Goal: Task Accomplishment & Management: Complete application form

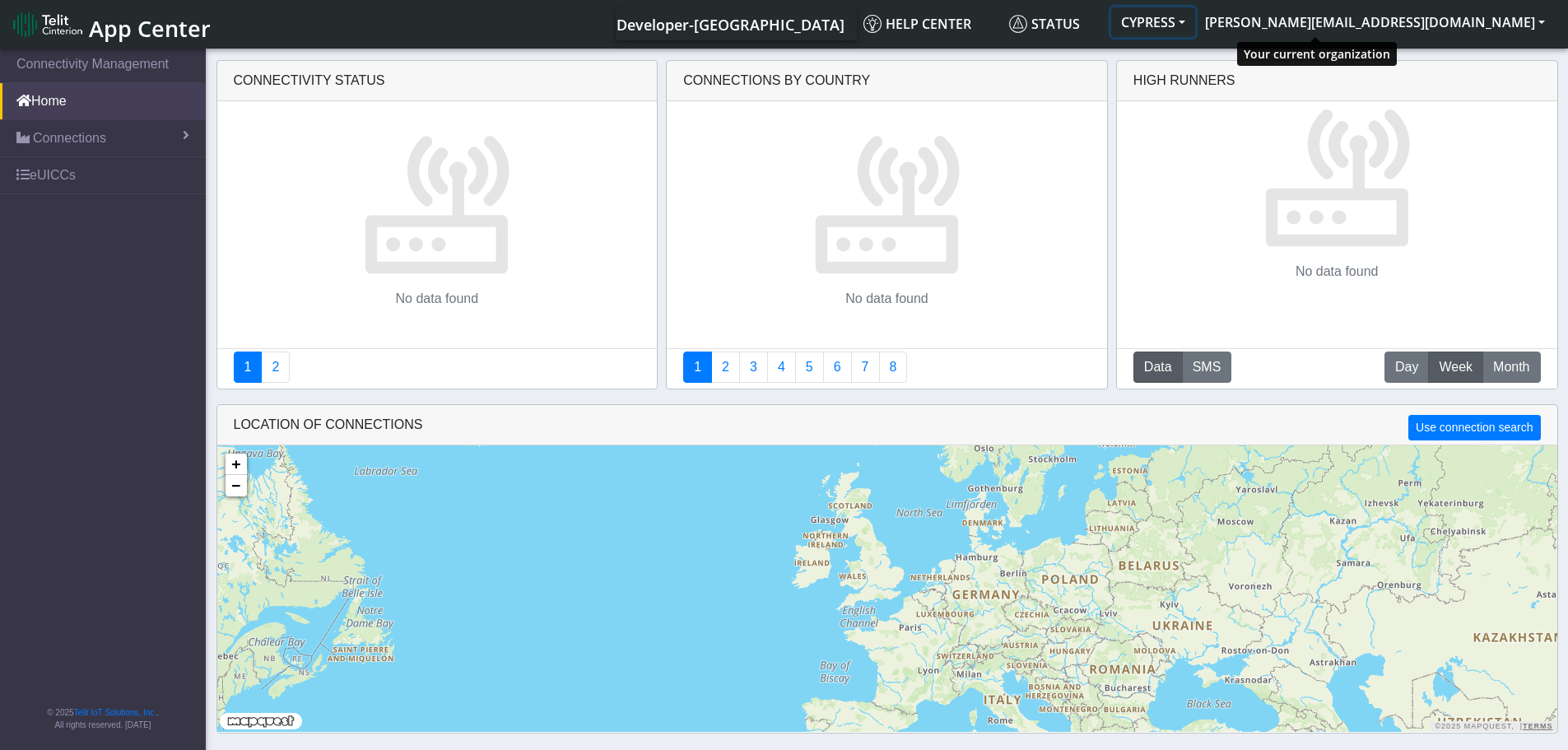
click at [1195, 12] on button "CYPRESS" at bounding box center [1153, 22] width 84 height 30
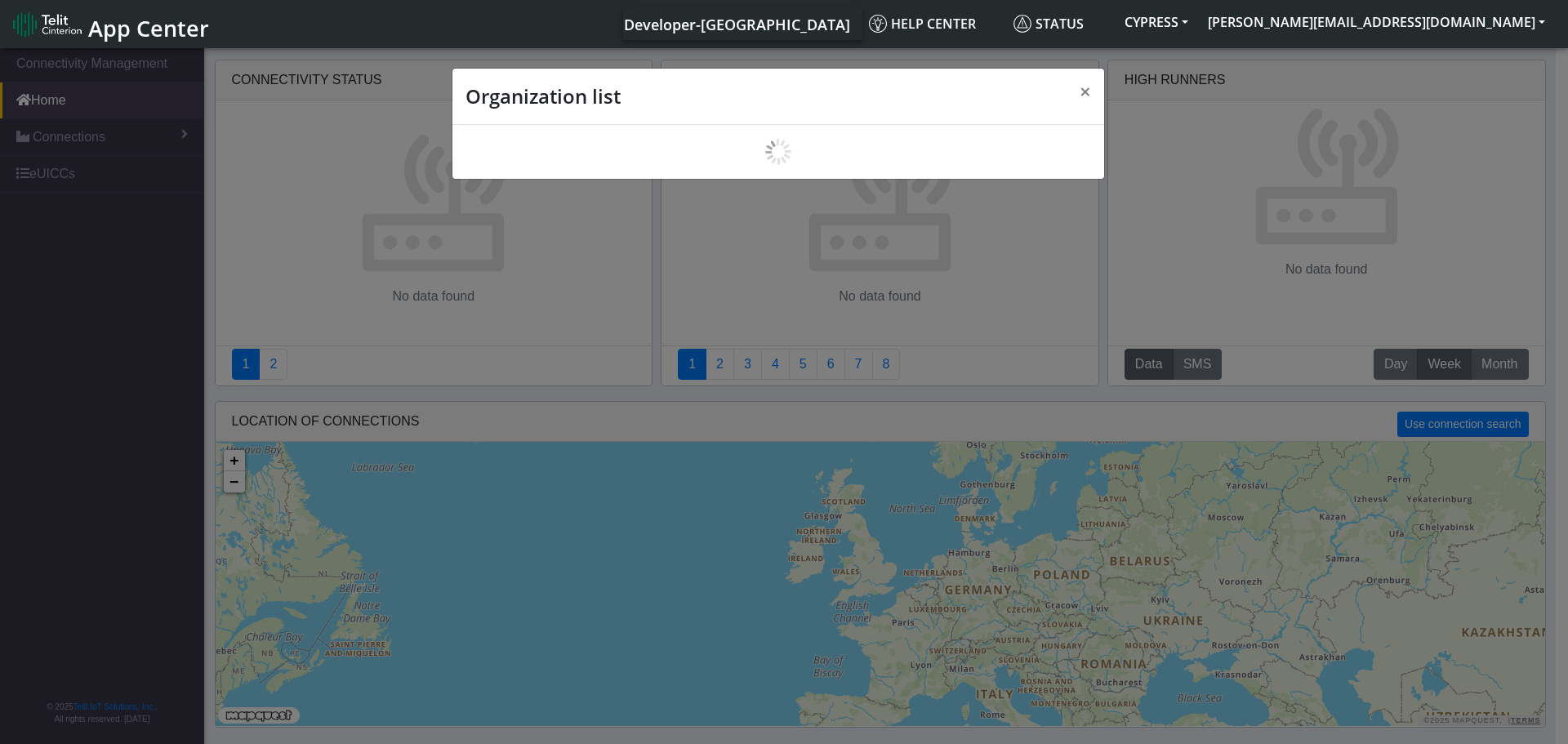
scroll to position [6, 0]
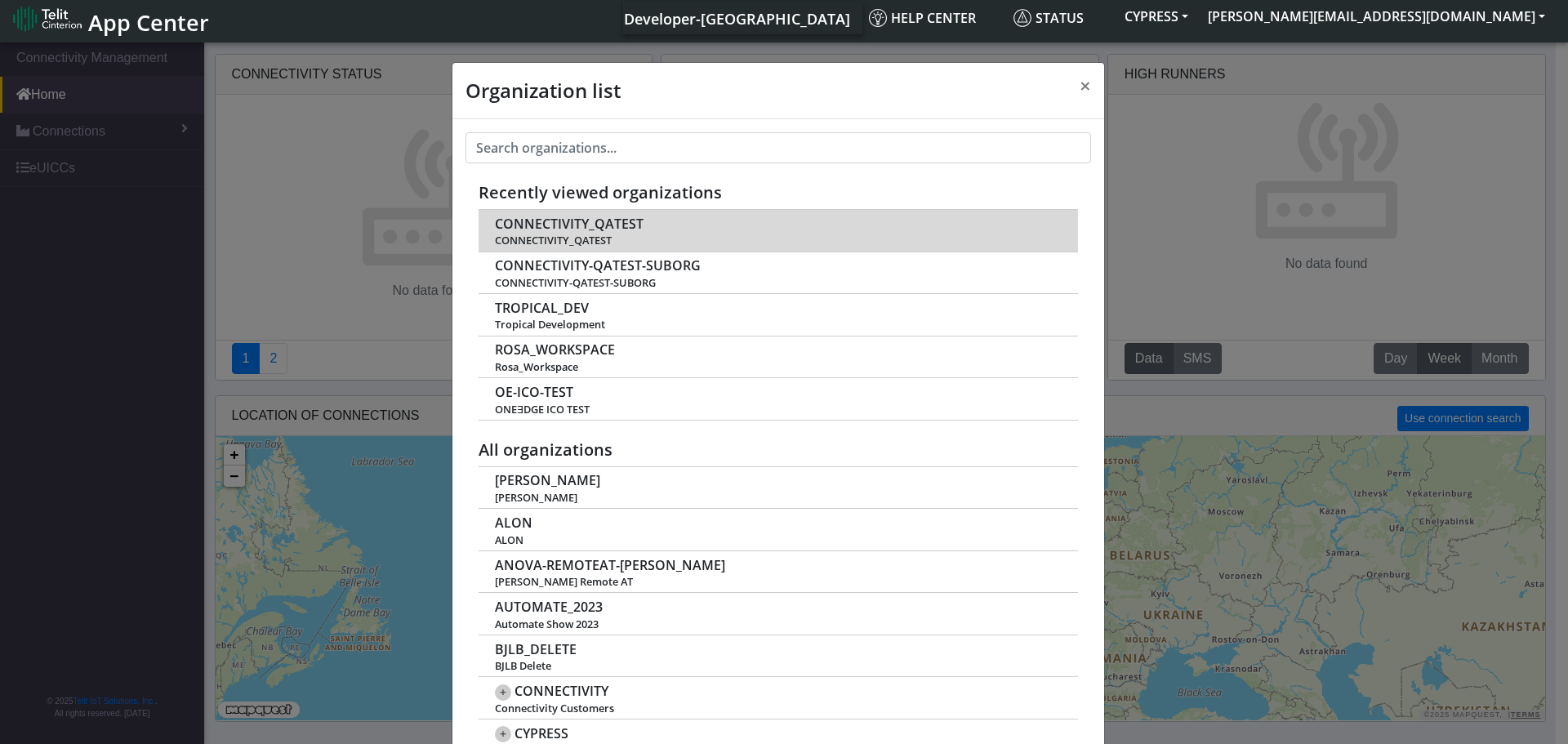
click at [596, 226] on span "CONNECTIVITY_QATEST" at bounding box center [569, 224] width 149 height 16
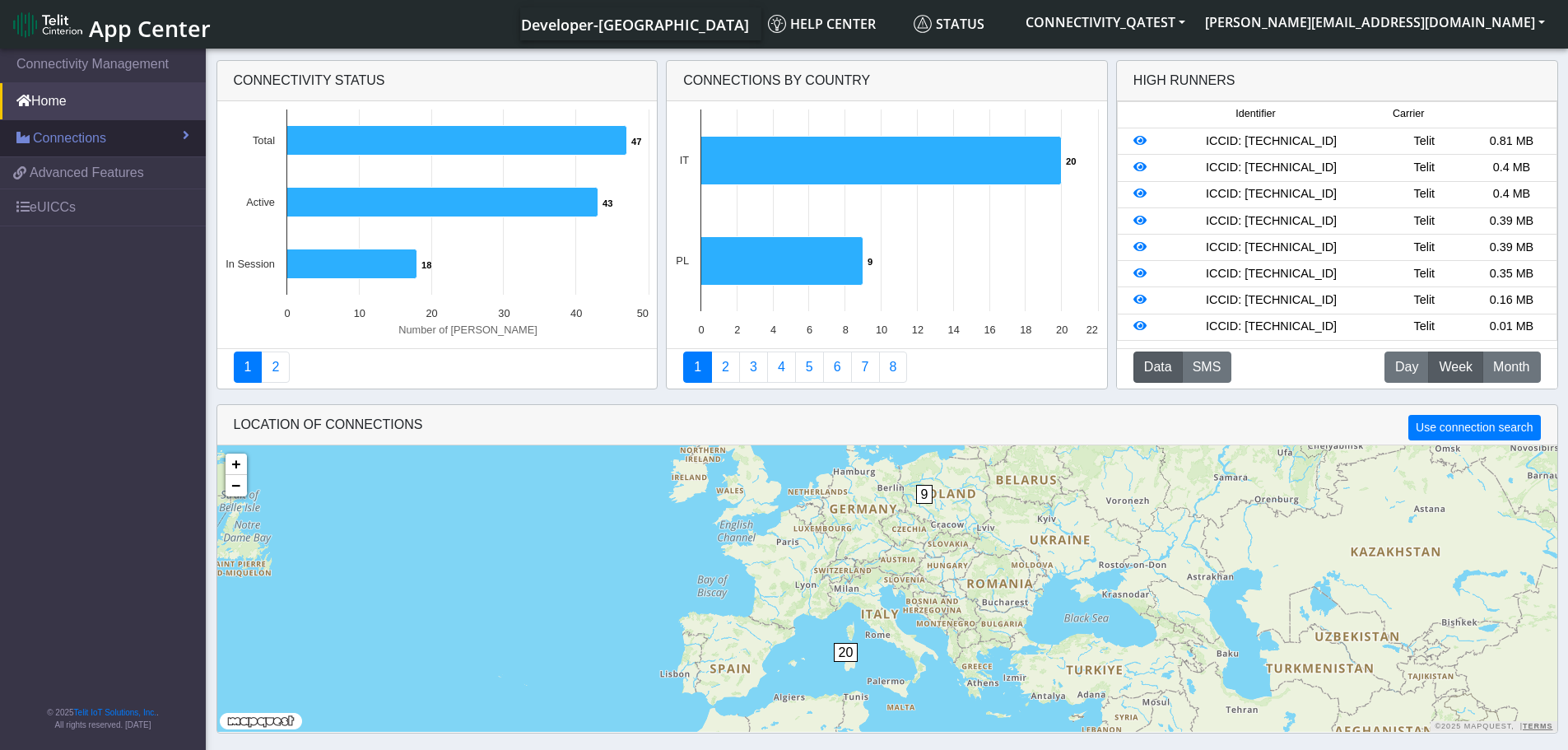
click at [156, 121] on link "Connections" at bounding box center [103, 138] width 206 height 36
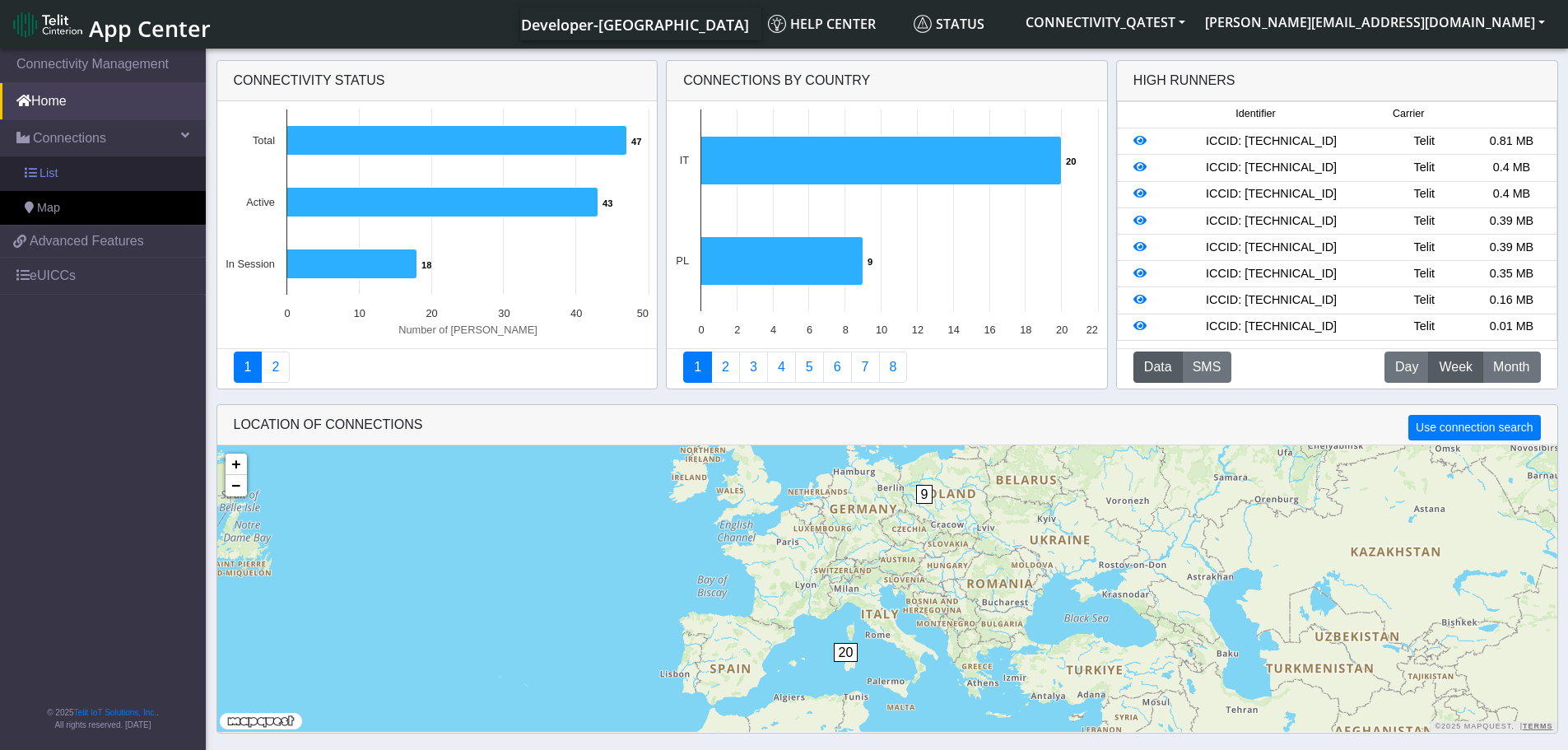
click at [131, 171] on link "List" at bounding box center [103, 174] width 206 height 35
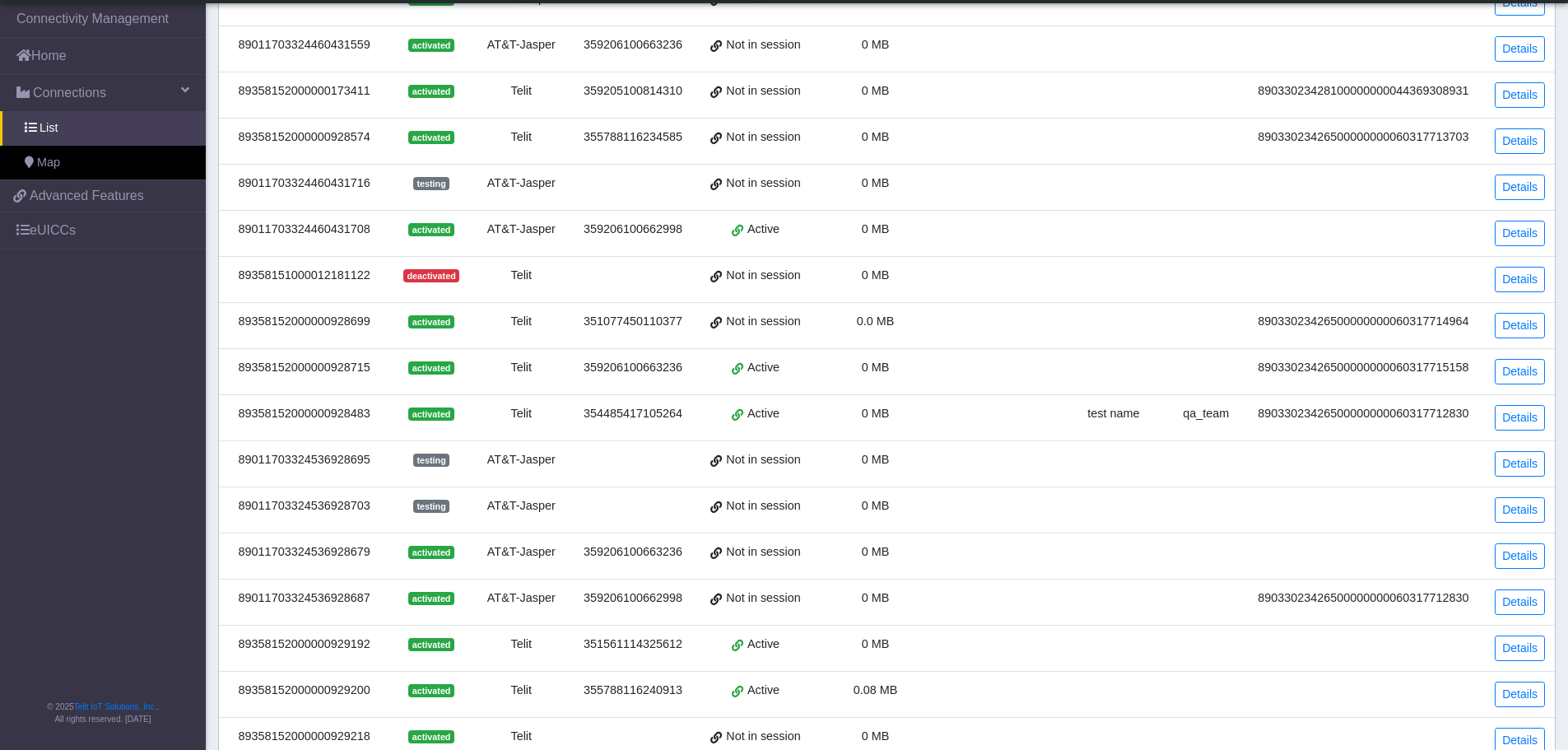
scroll to position [329, 0]
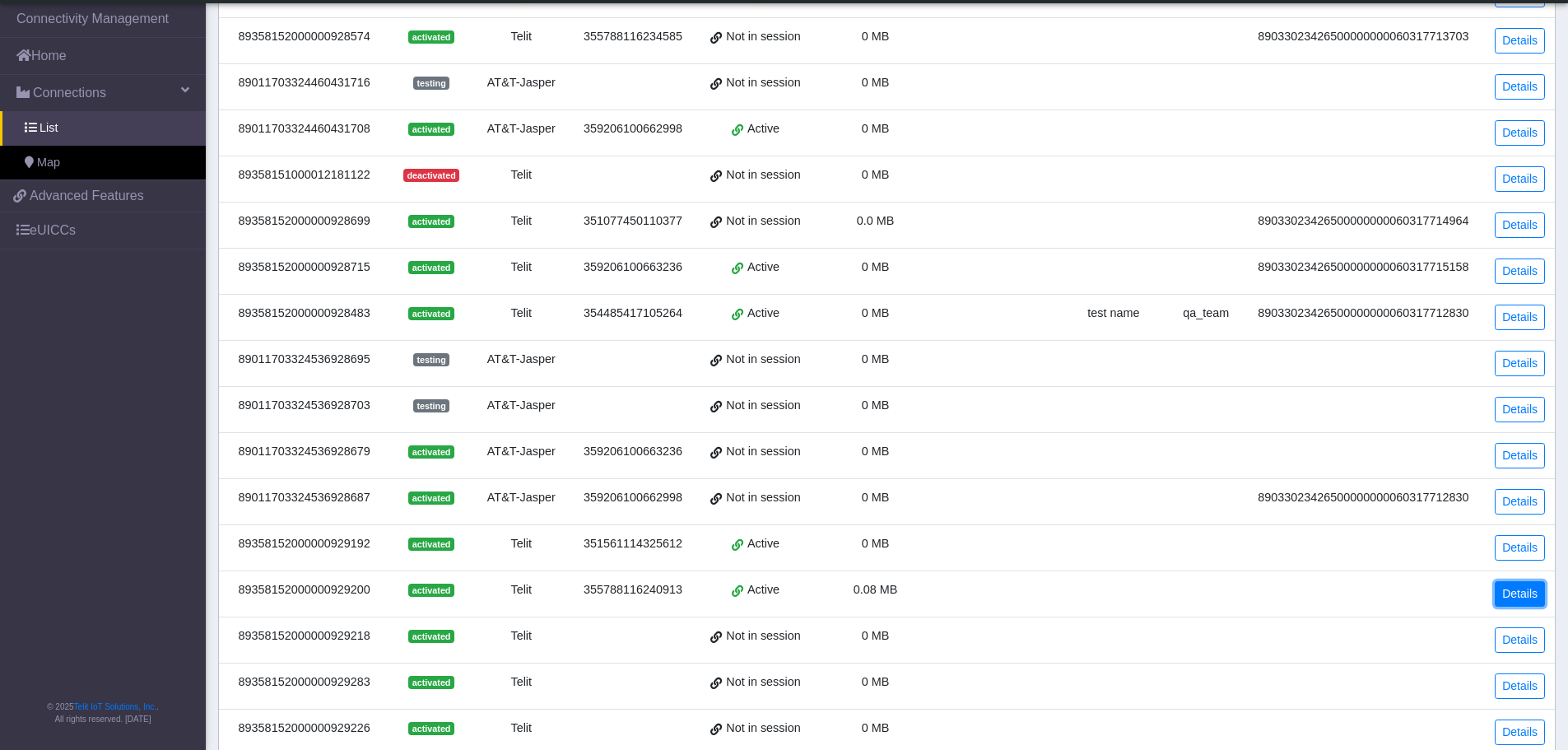
click at [1524, 595] on link "Details" at bounding box center [1519, 593] width 50 height 26
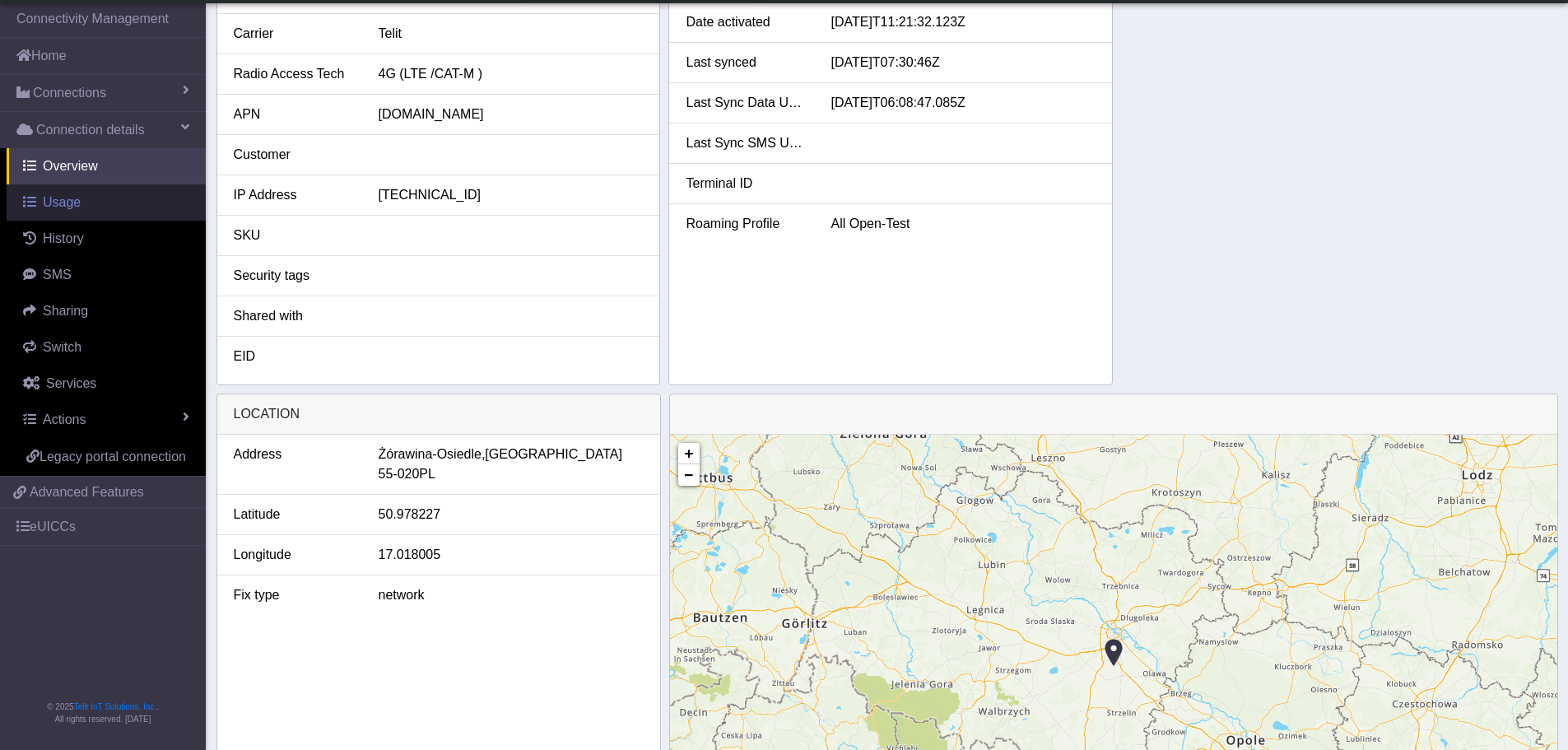
click at [62, 218] on link "Usage" at bounding box center [106, 203] width 200 height 36
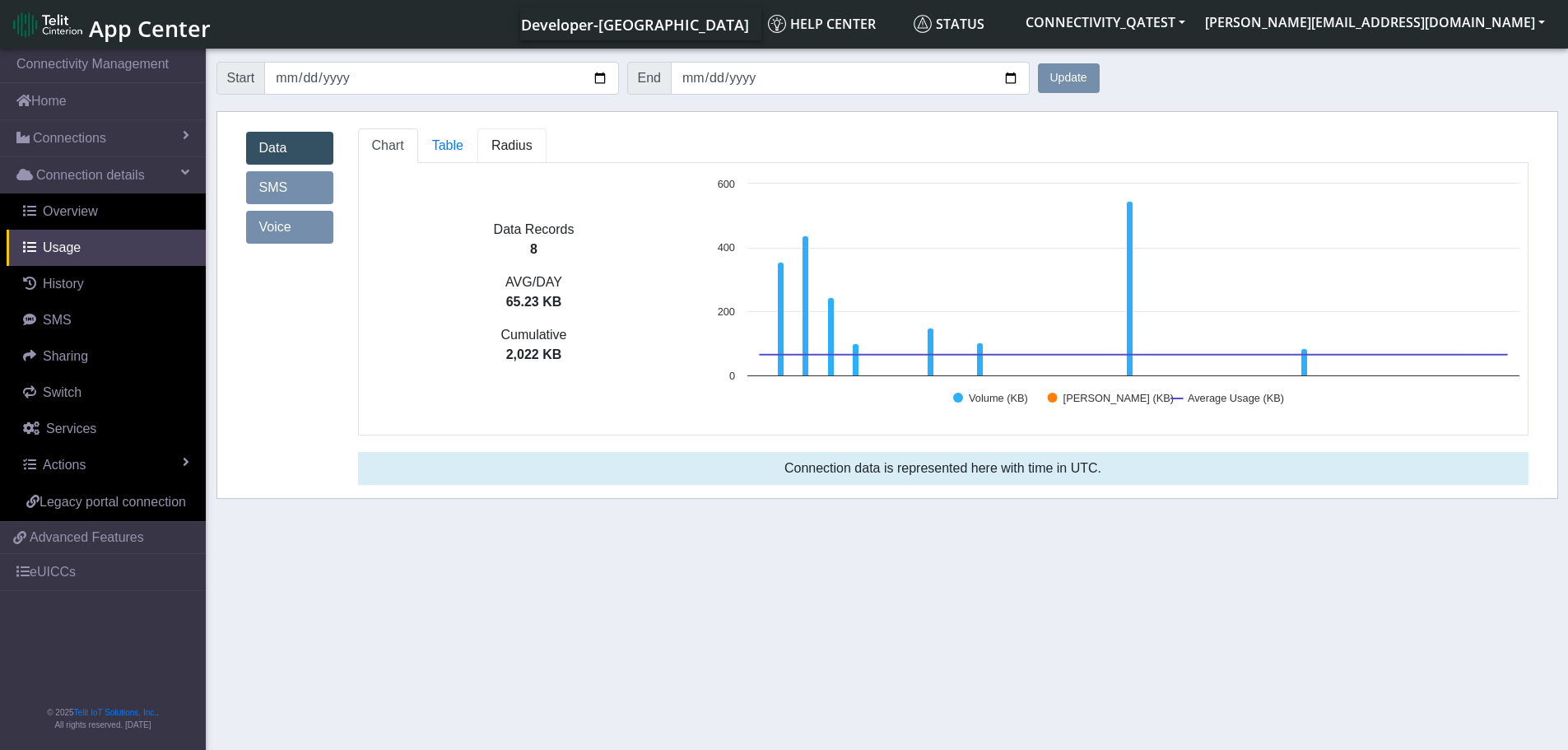
click at [519, 143] on span "Radius" at bounding box center [512, 145] width 41 height 14
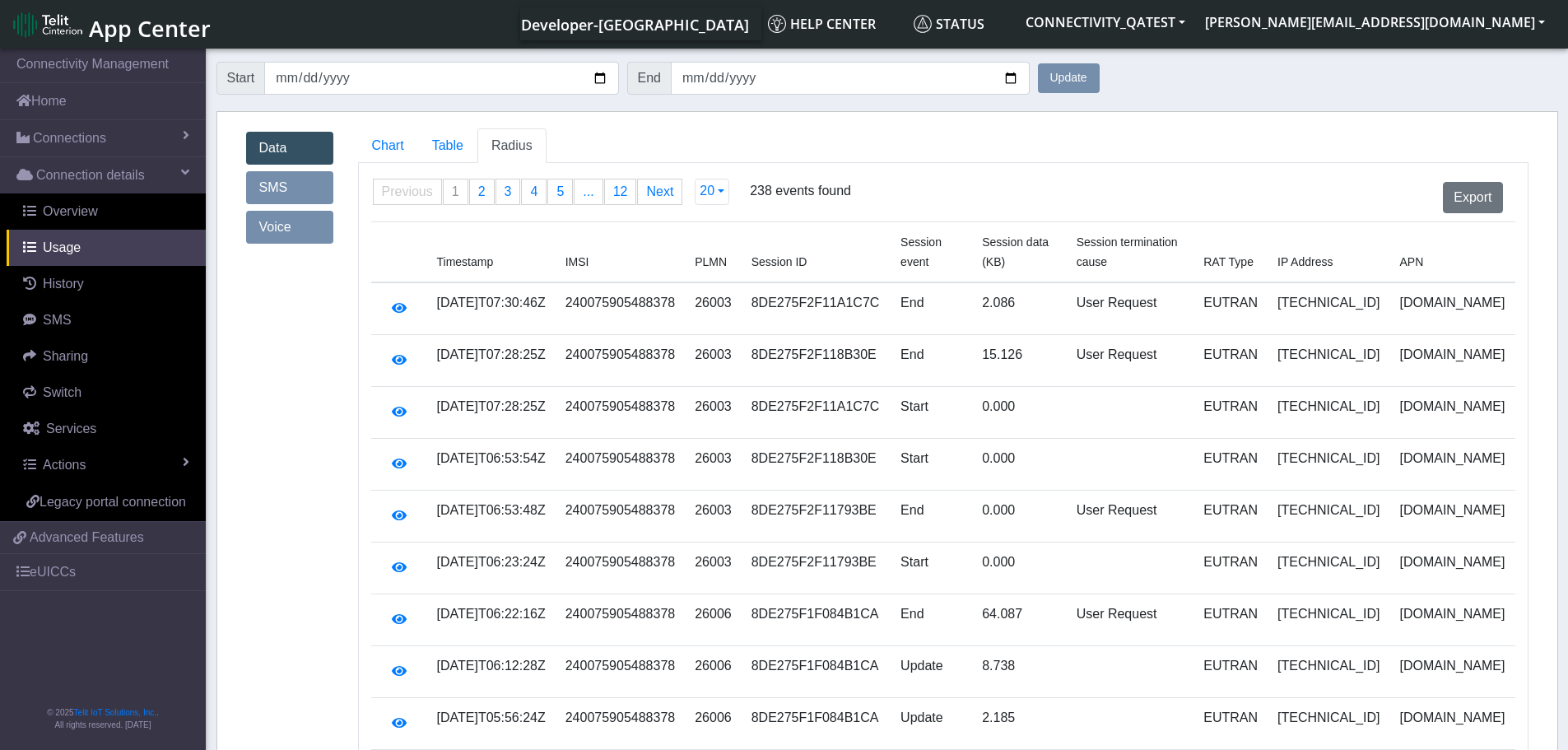
drag, startPoint x: 1305, startPoint y: 243, endPoint x: 1288, endPoint y: 243, distance: 17.0
click at [1254, 255] on span "RAT Type" at bounding box center [1228, 262] width 50 height 13
click at [448, 150] on span "Table" at bounding box center [448, 145] width 31 height 14
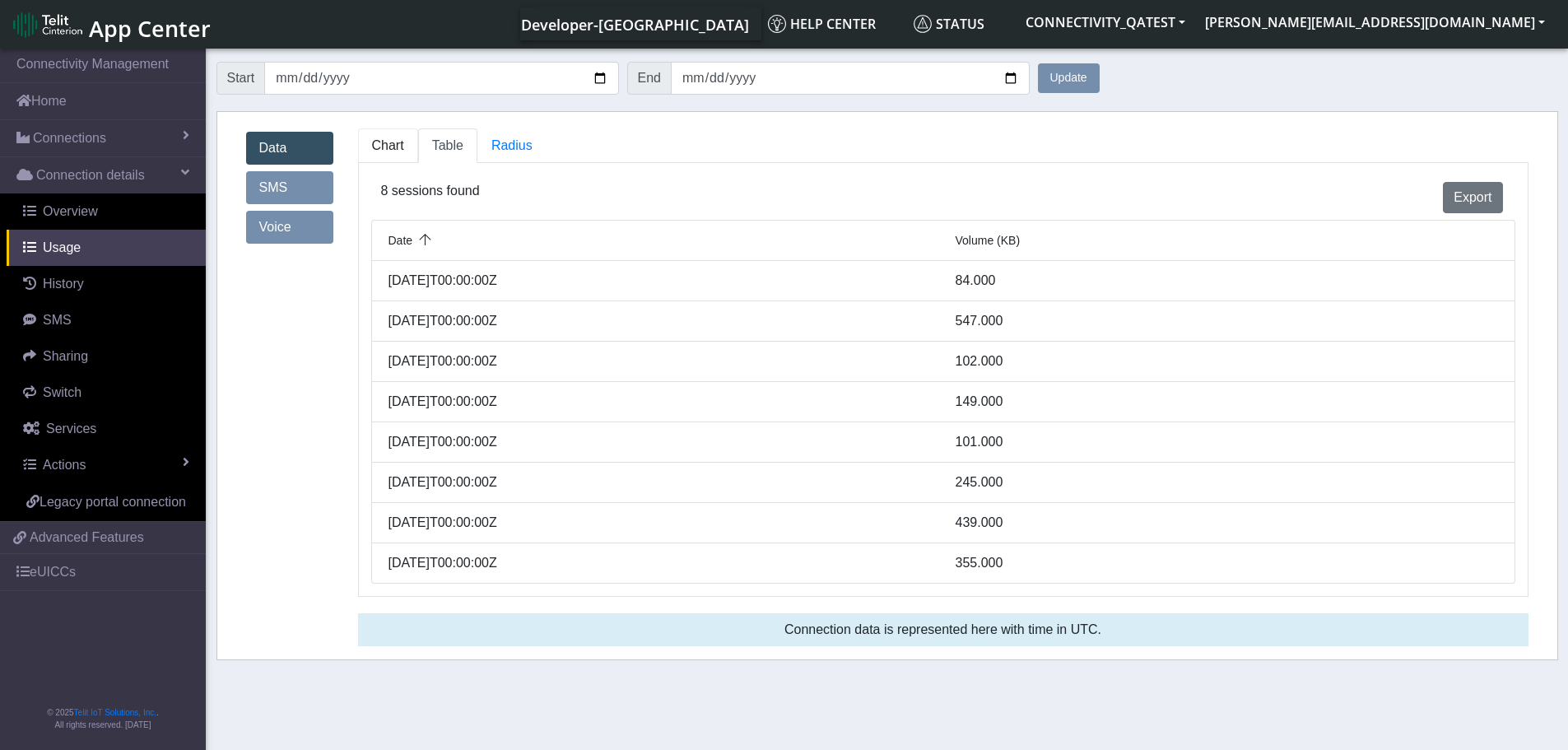
click at [403, 146] on link "Chart" at bounding box center [387, 146] width 60 height 35
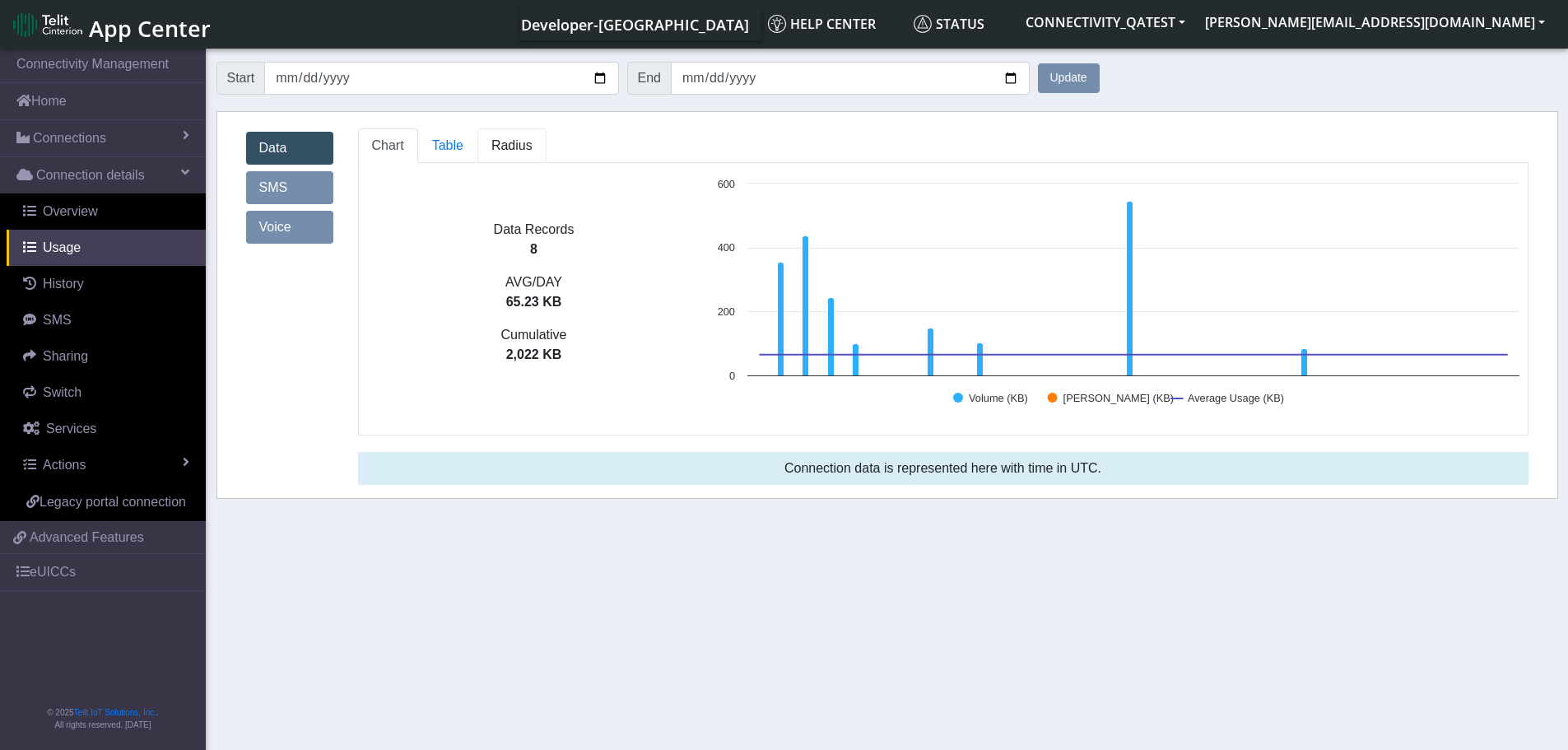
click at [502, 141] on span "Radius" at bounding box center [512, 145] width 41 height 14
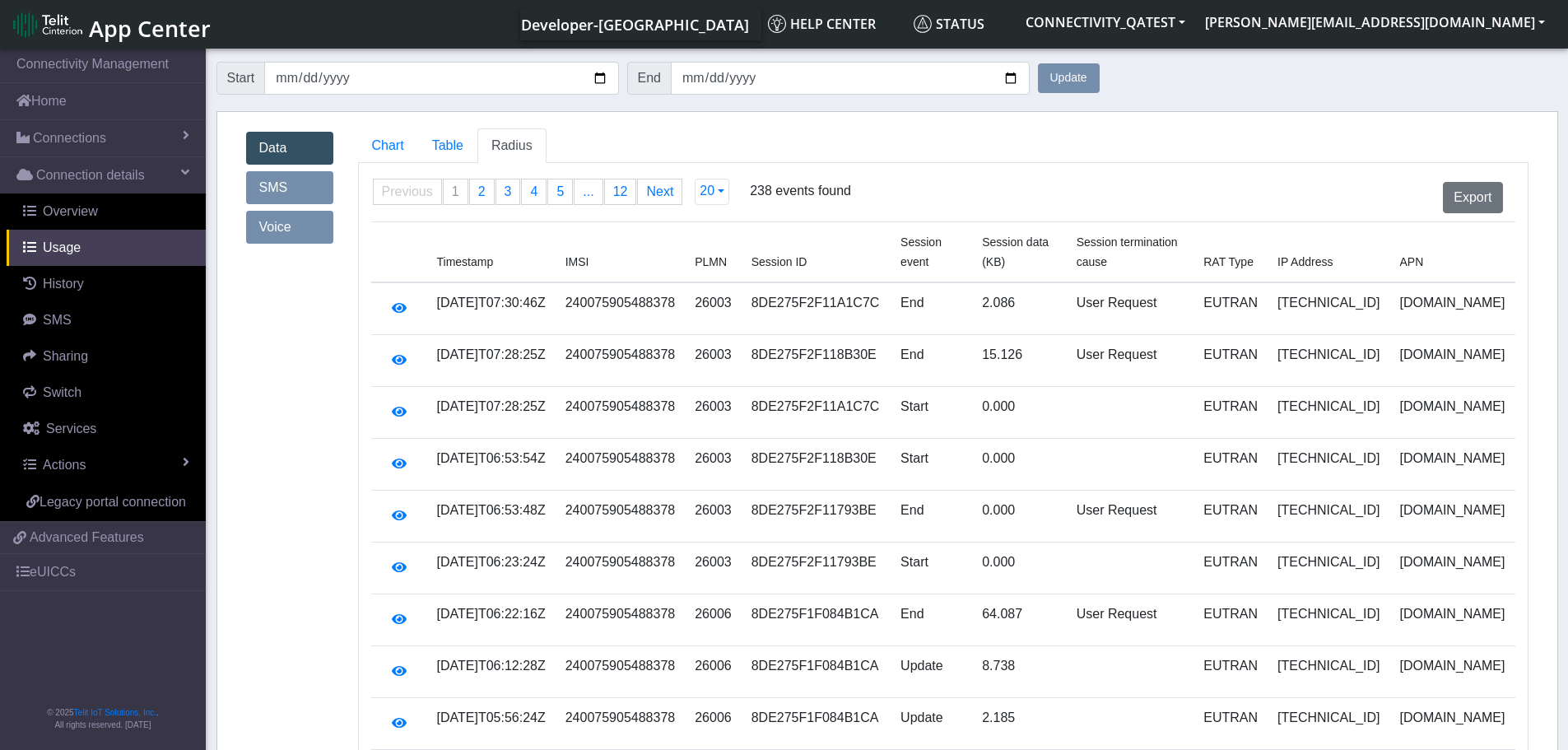
click at [285, 216] on link "Voice" at bounding box center [290, 227] width 87 height 33
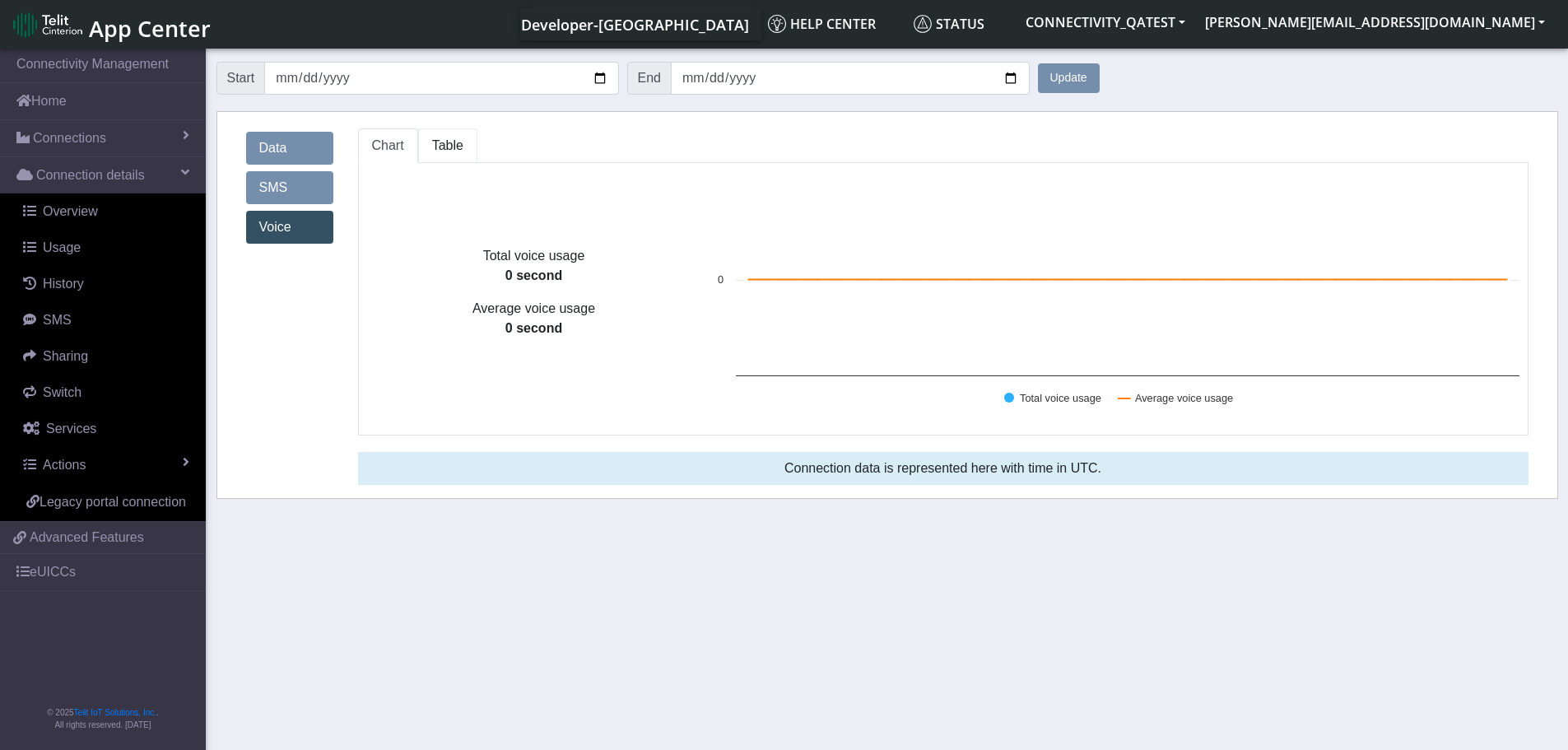
click at [442, 143] on span "Table" at bounding box center [448, 145] width 31 height 14
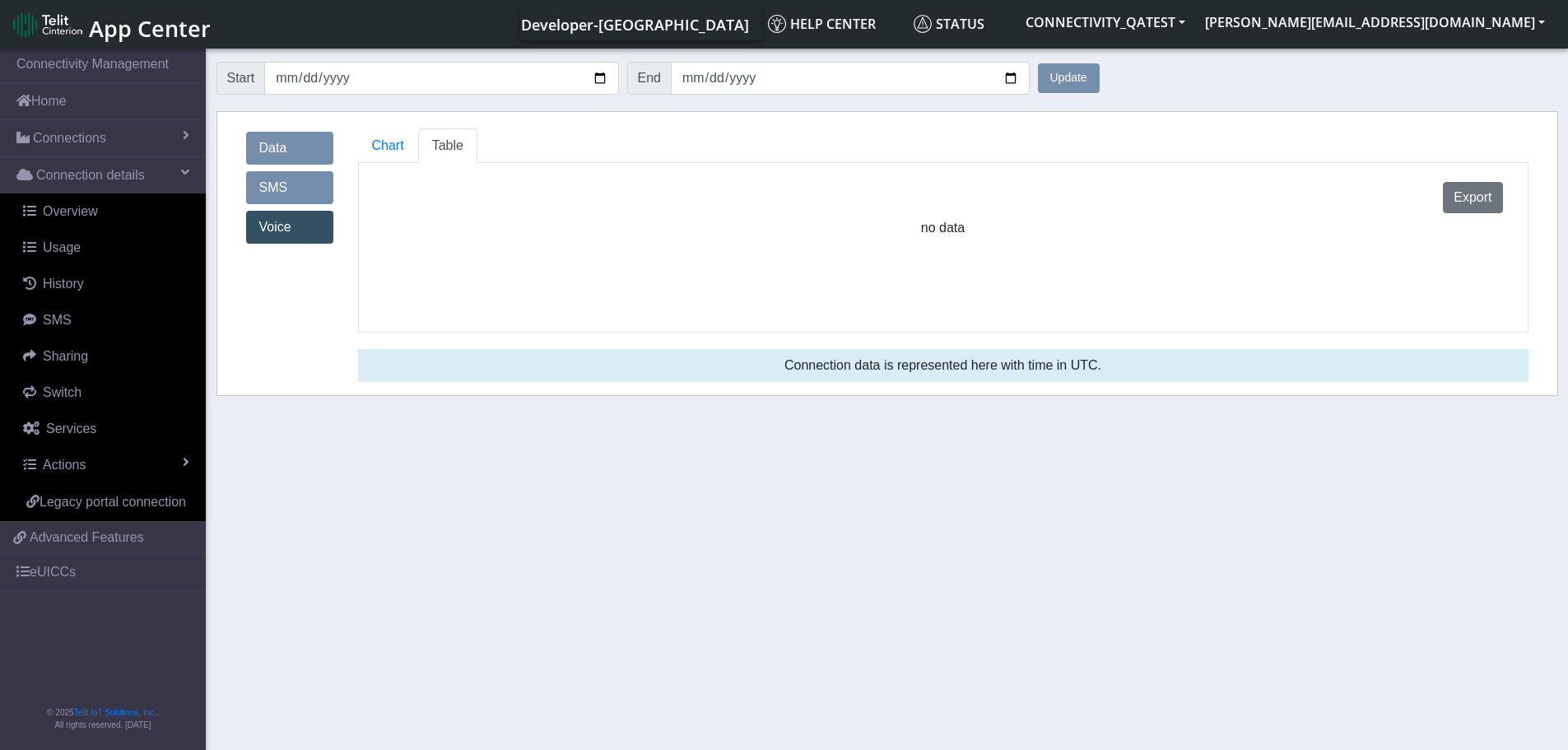
click at [301, 189] on link "SMS" at bounding box center [290, 188] width 87 height 33
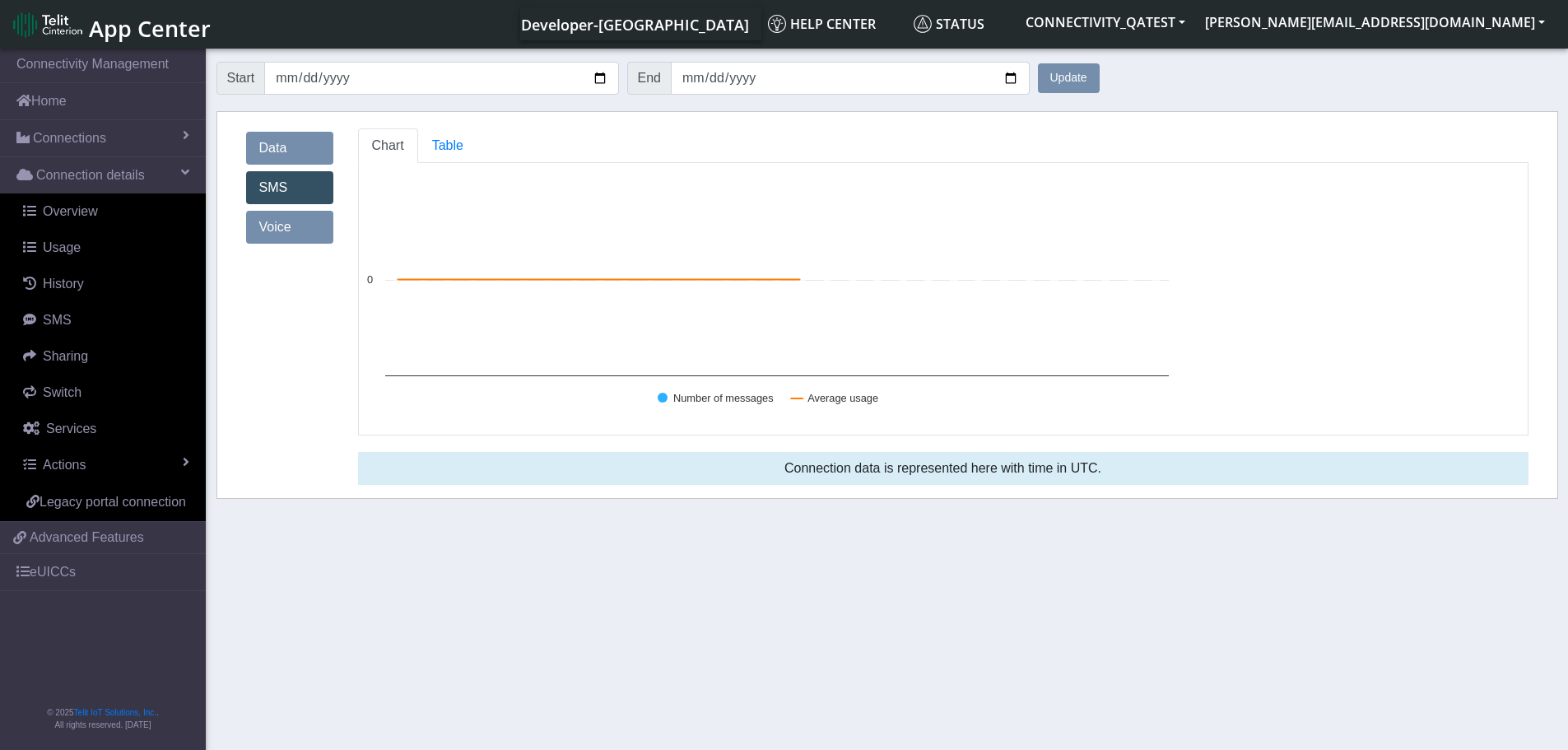
click at [291, 148] on link "Data" at bounding box center [290, 148] width 87 height 33
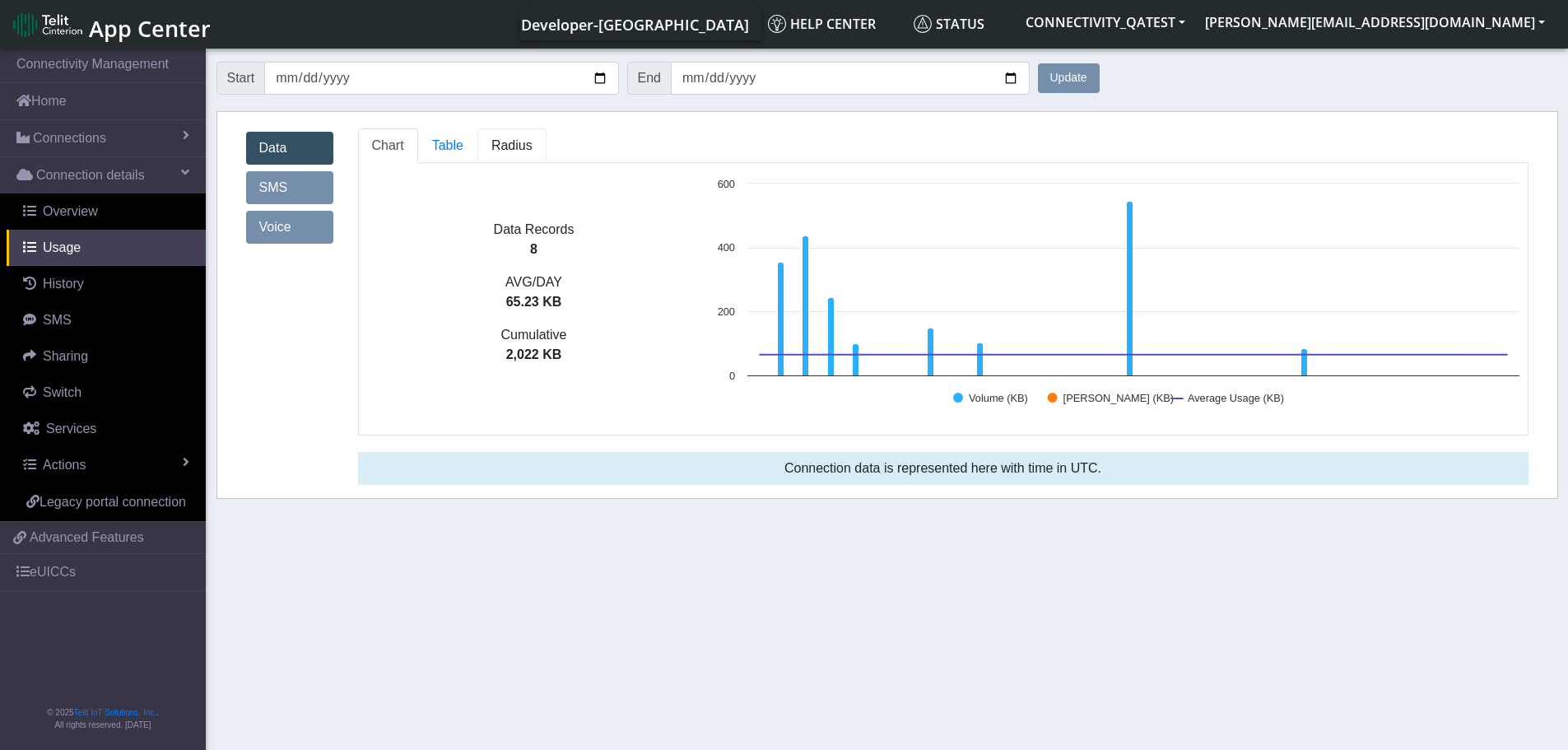
click at [515, 143] on span "Radius" at bounding box center [512, 145] width 41 height 14
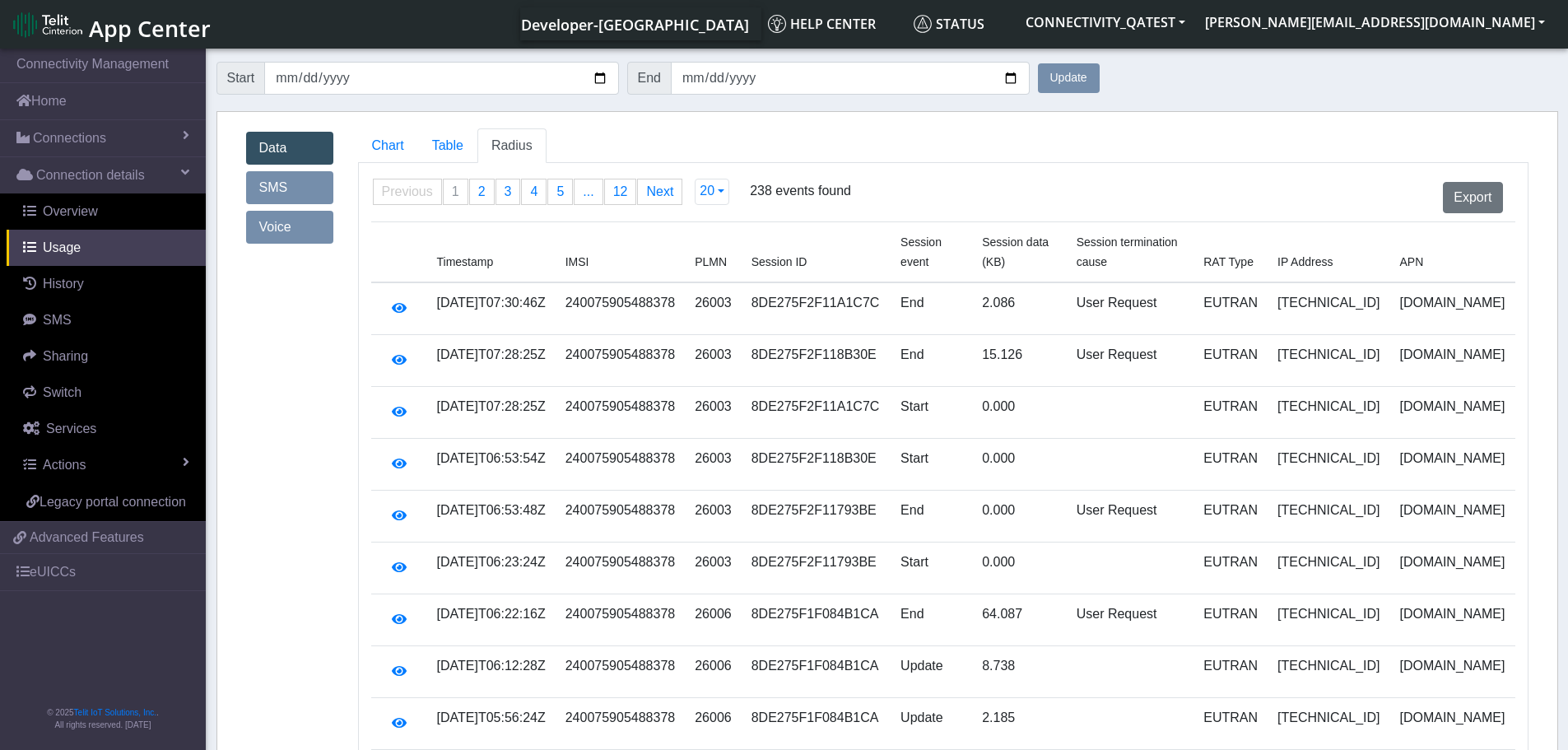
click at [1254, 255] on span "RAT Type" at bounding box center [1228, 262] width 50 height 13
click at [1178, 243] on span "Session termination cause" at bounding box center [1127, 252] width 101 height 33
click at [1041, 249] on span "Session data (KB)" at bounding box center [1015, 252] width 67 height 33
click at [941, 236] on span "Session event" at bounding box center [921, 252] width 41 height 33
click at [807, 255] on span "Session ID" at bounding box center [780, 262] width 56 height 13
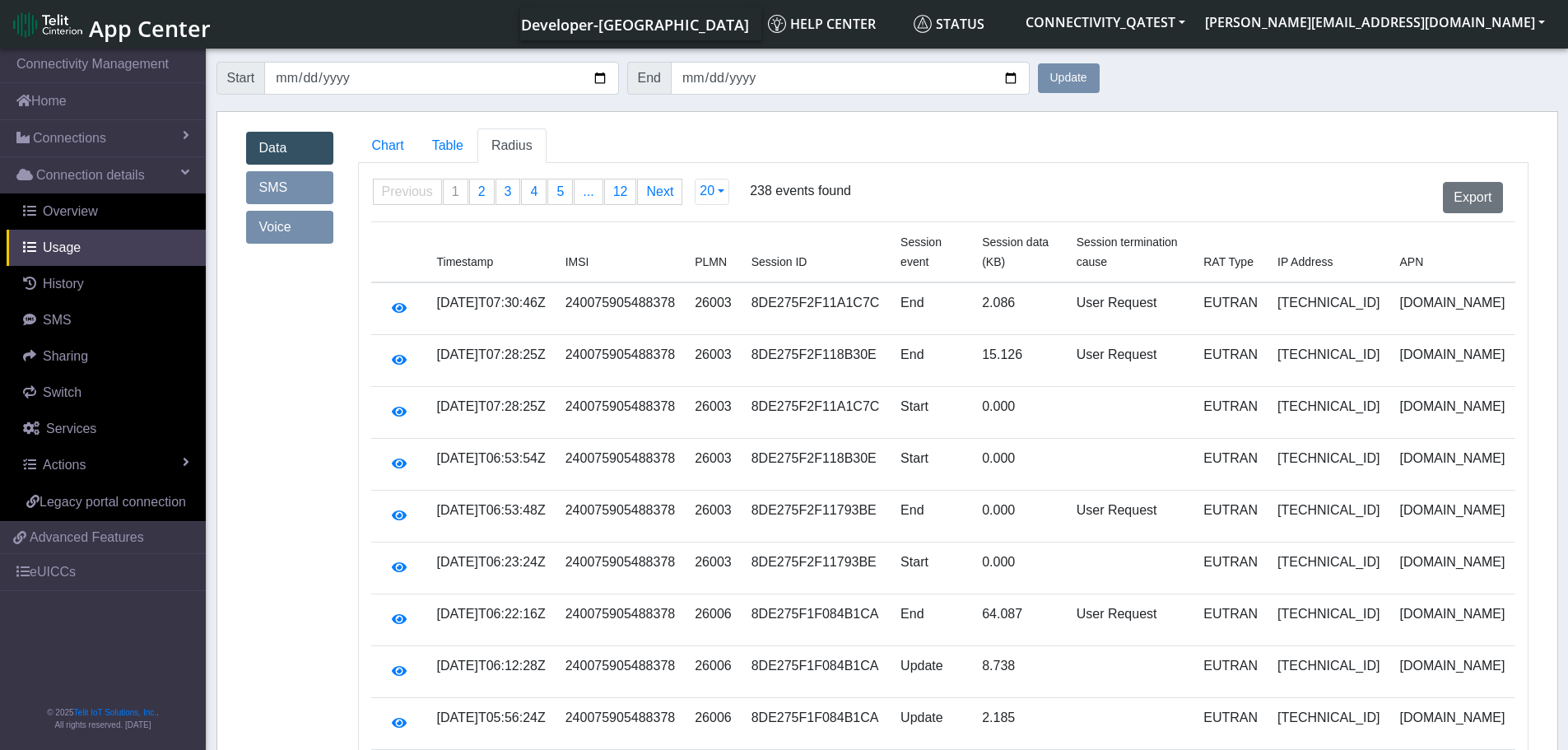
click at [725, 255] on span "PLMN" at bounding box center [711, 262] width 32 height 13
drag, startPoint x: 610, startPoint y: 243, endPoint x: 496, endPoint y: 232, distance: 114.5
click at [589, 255] on span "IMSI" at bounding box center [577, 262] width 24 height 13
click at [467, 255] on span "Timestamp" at bounding box center [465, 262] width 57 height 13
click at [401, 301] on icon "button" at bounding box center [399, 307] width 15 height 13
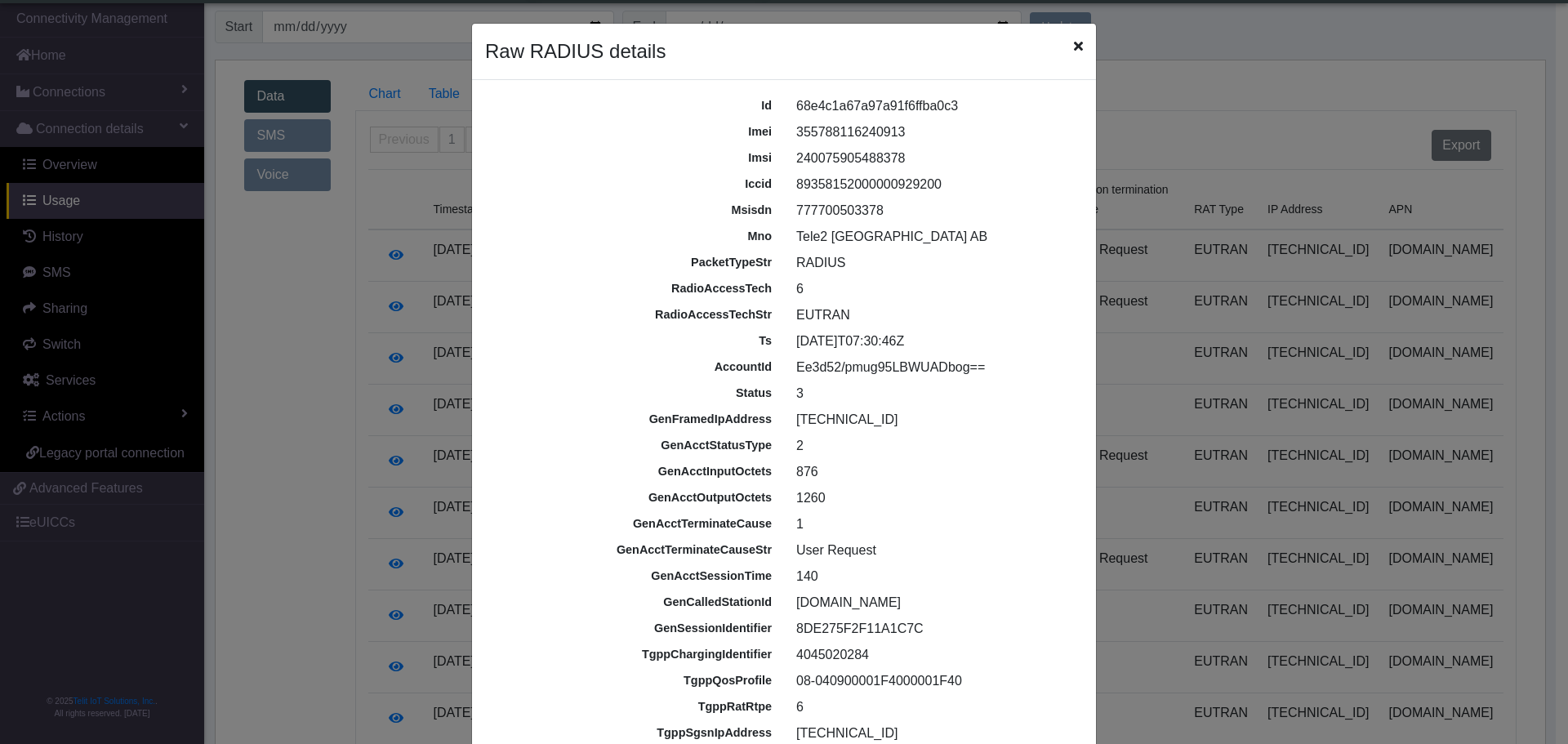
click at [1074, 50] on icon "Close" at bounding box center [1078, 46] width 9 height 13
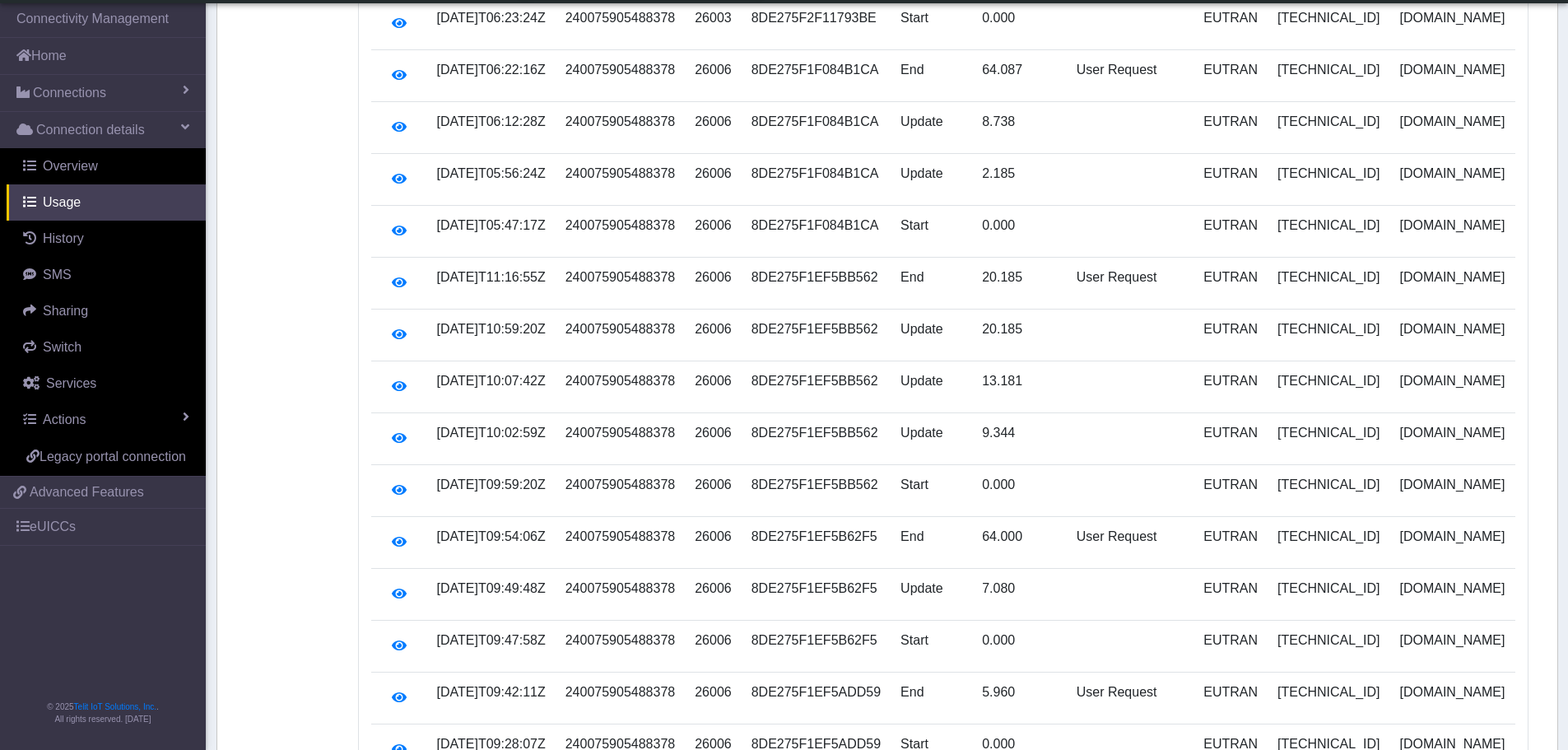
scroll to position [640, 0]
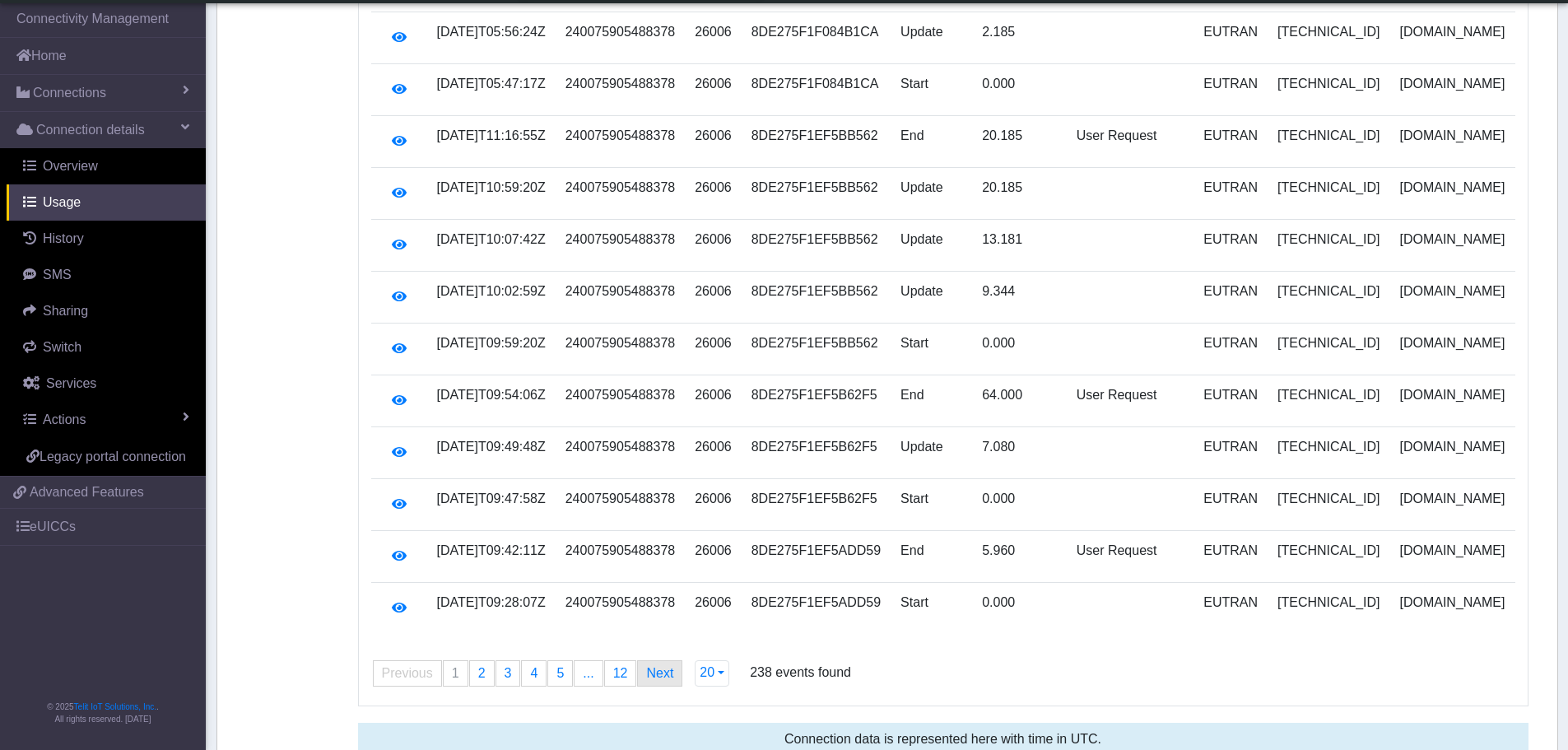
click at [650, 661] on link "Next page" at bounding box center [660, 673] width 44 height 25
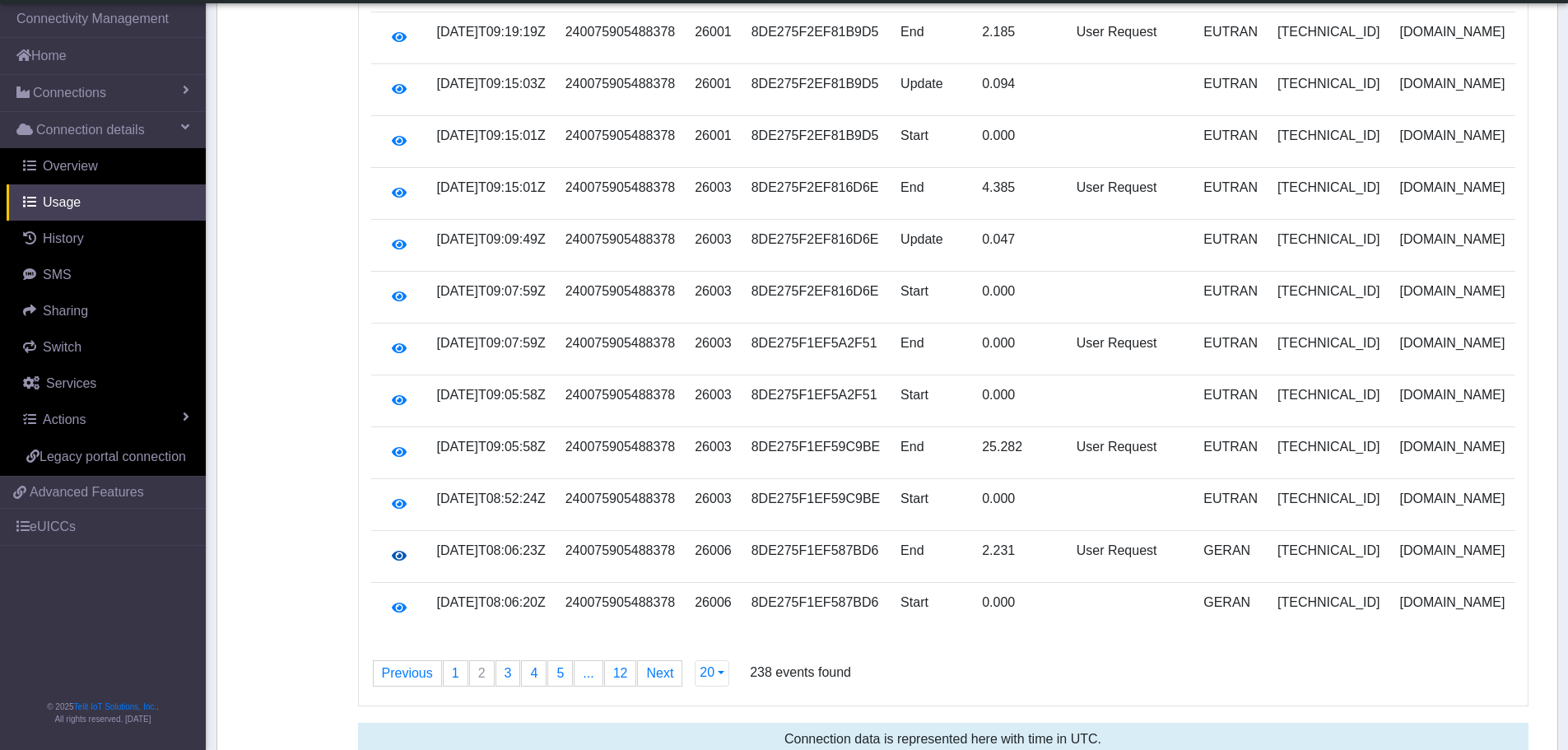
click at [405, 549] on icon "button" at bounding box center [399, 555] width 15 height 13
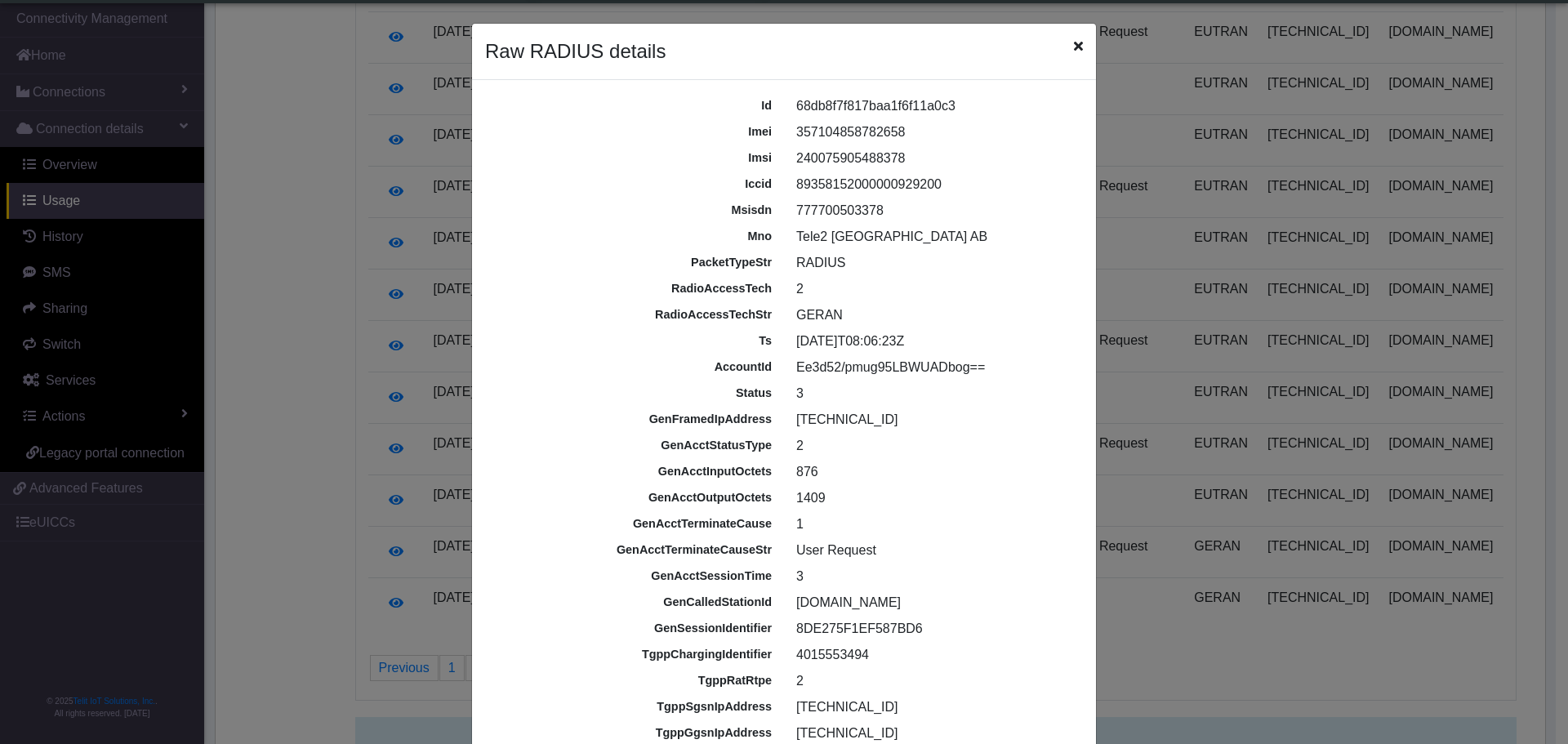
click at [1074, 45] on icon "Close" at bounding box center [1078, 46] width 9 height 13
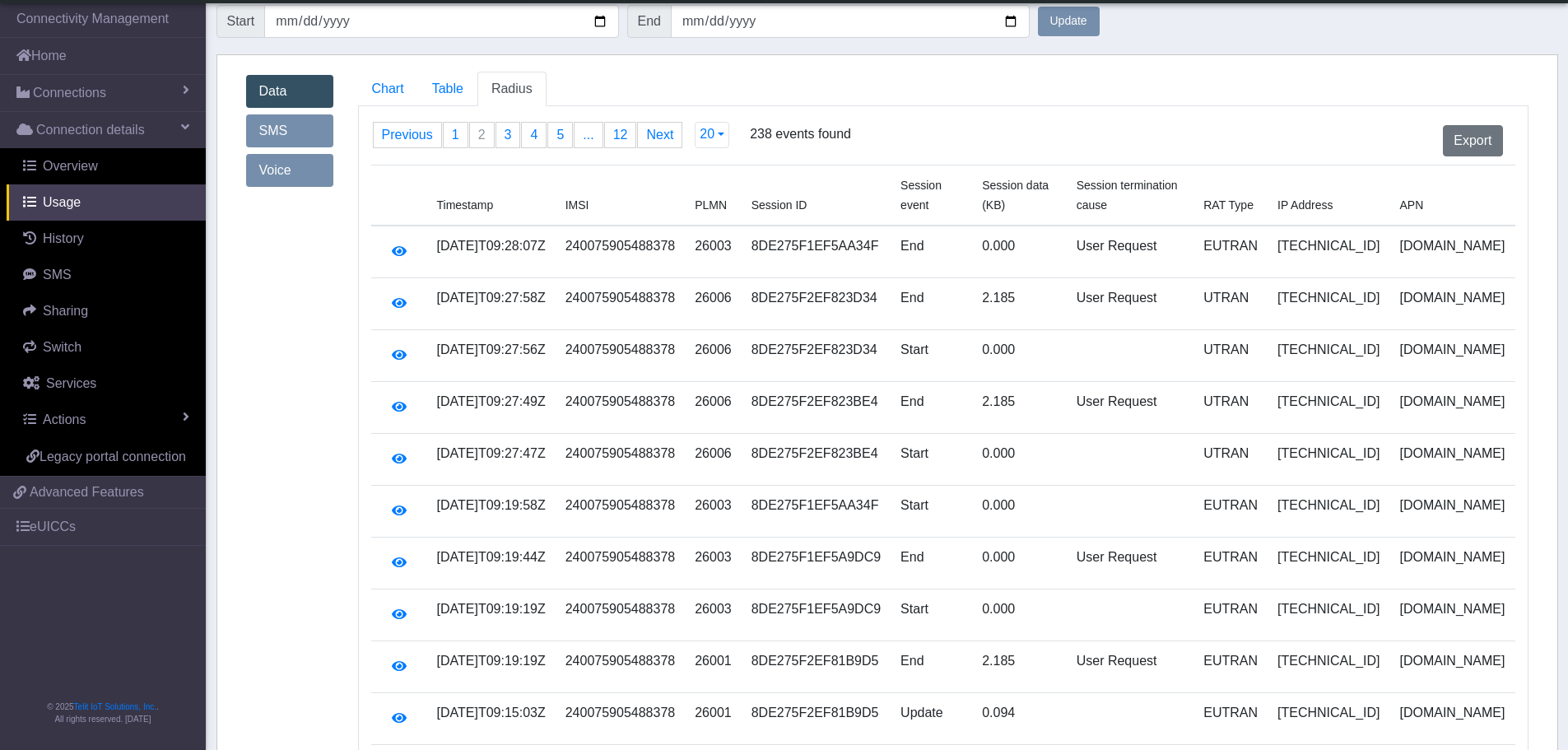
scroll to position [0, 0]
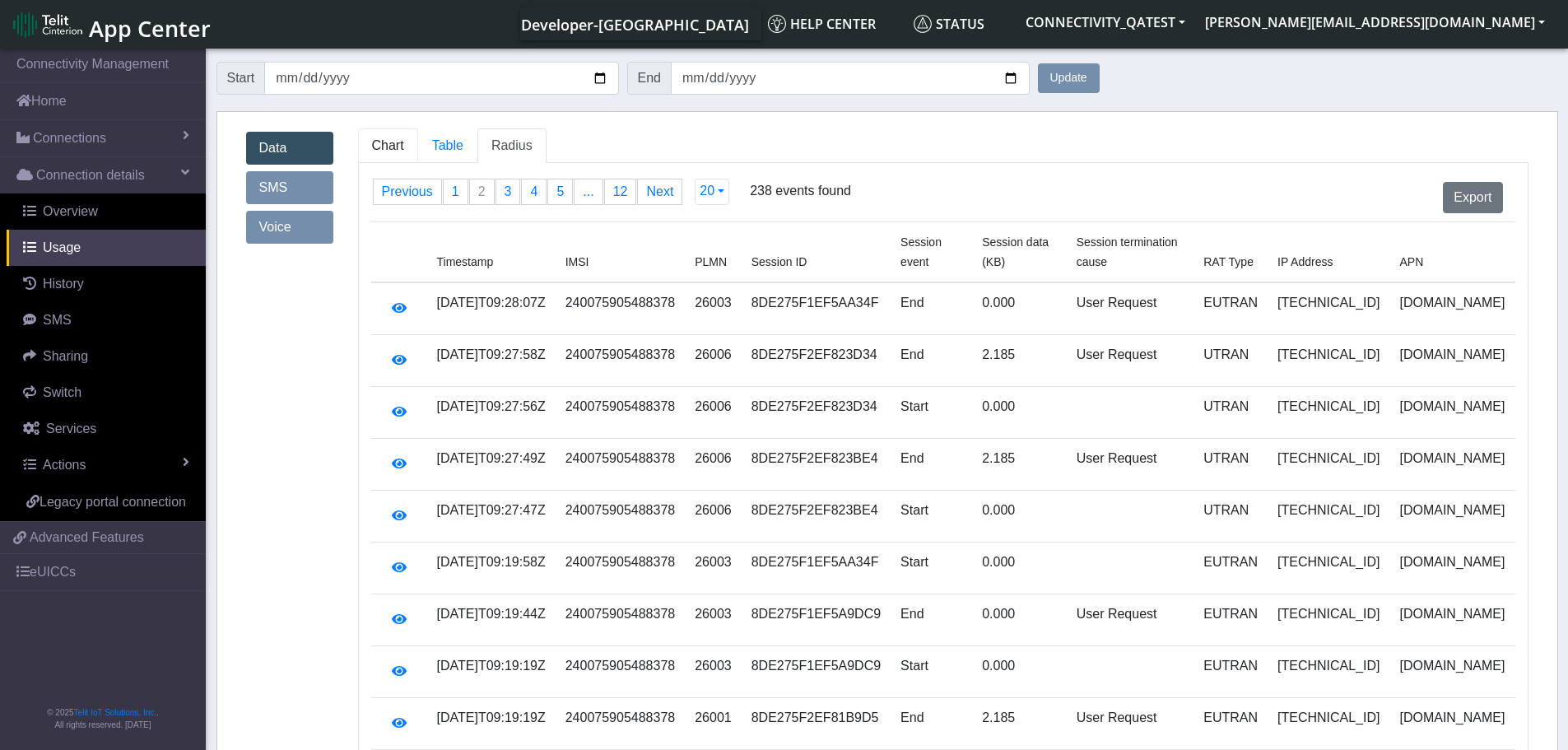
click at [397, 158] on link "Chart" at bounding box center [387, 146] width 60 height 35
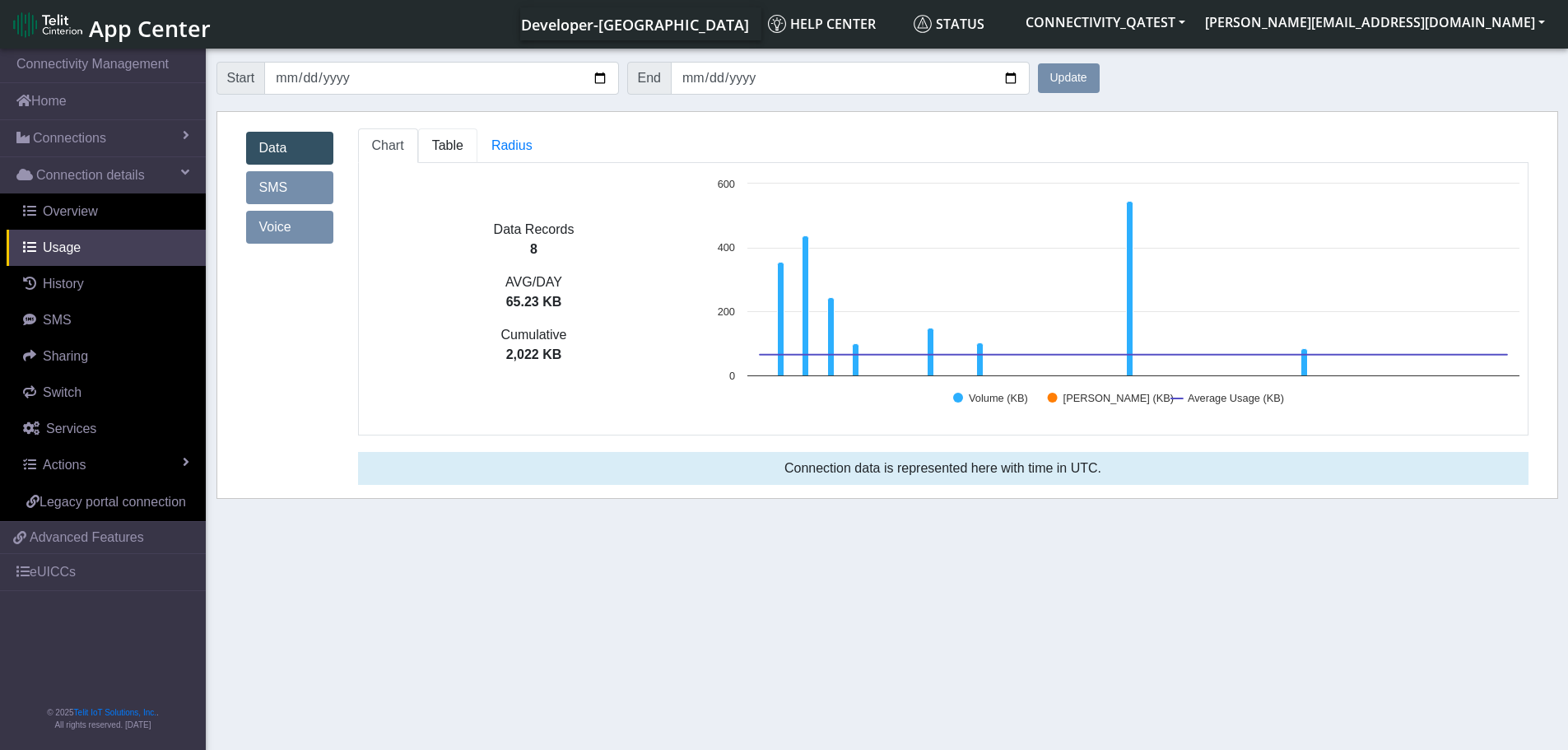
click at [458, 143] on span "Table" at bounding box center [448, 145] width 31 height 14
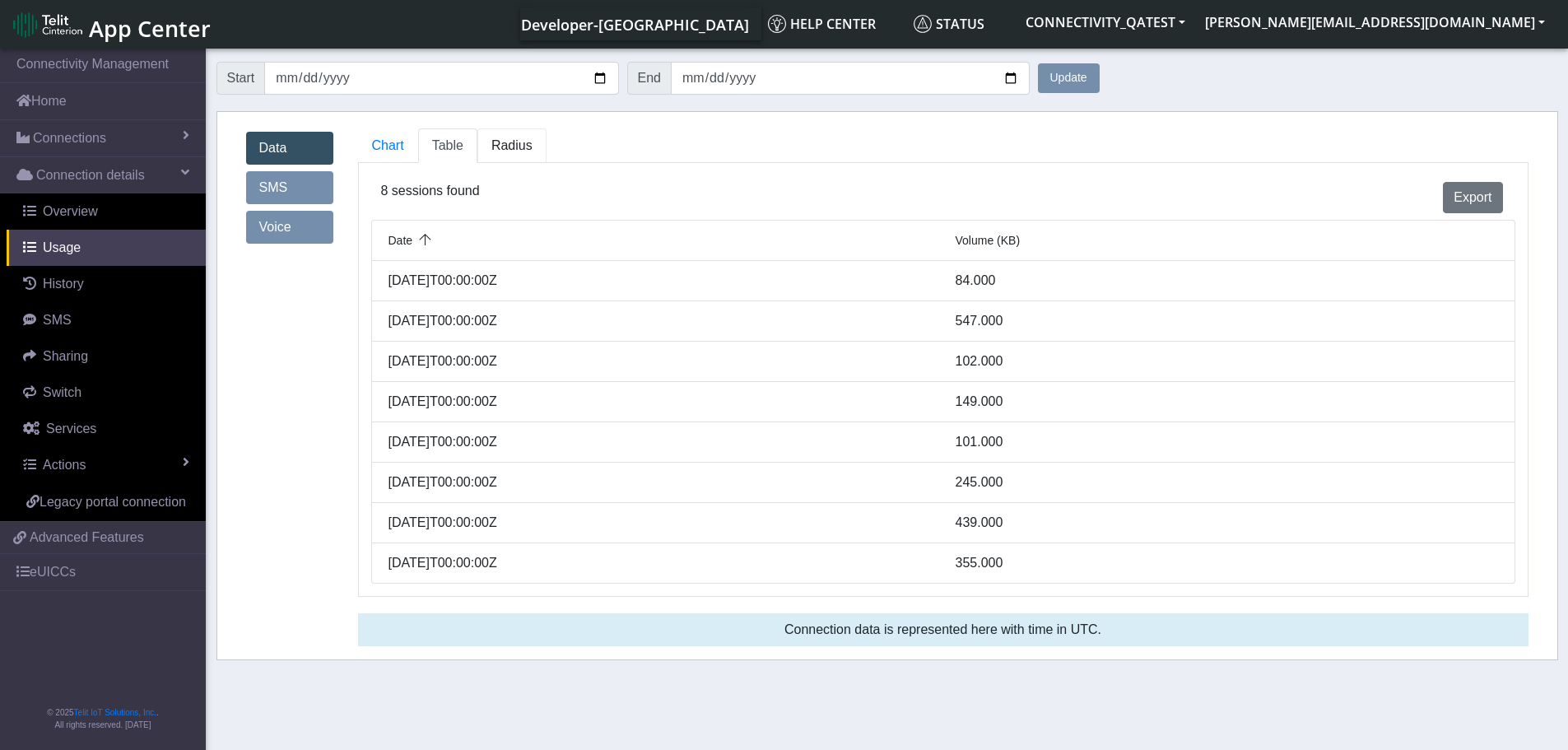
click at [522, 152] on span "Radius" at bounding box center [512, 145] width 41 height 14
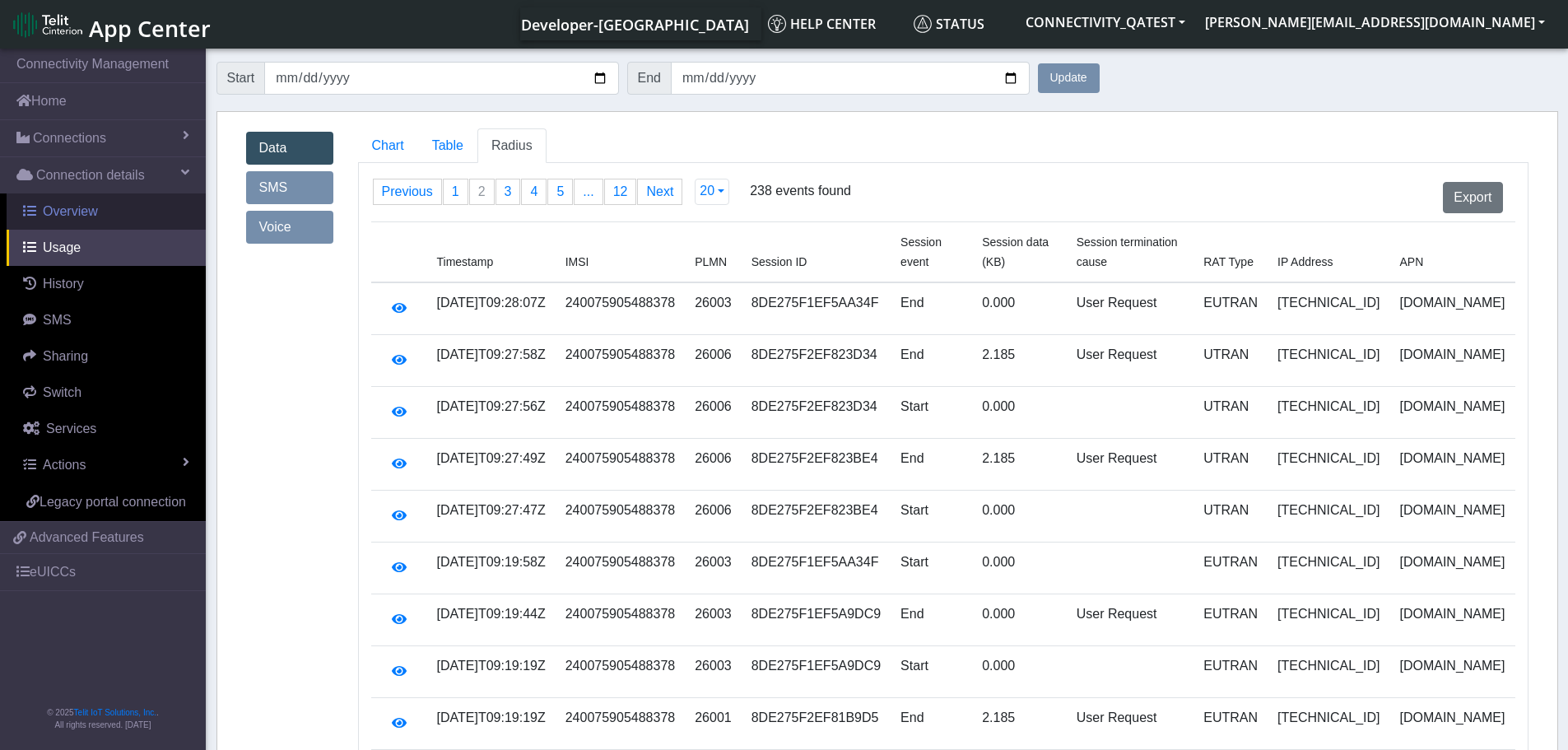
click at [86, 217] on span "Overview" at bounding box center [70, 211] width 55 height 14
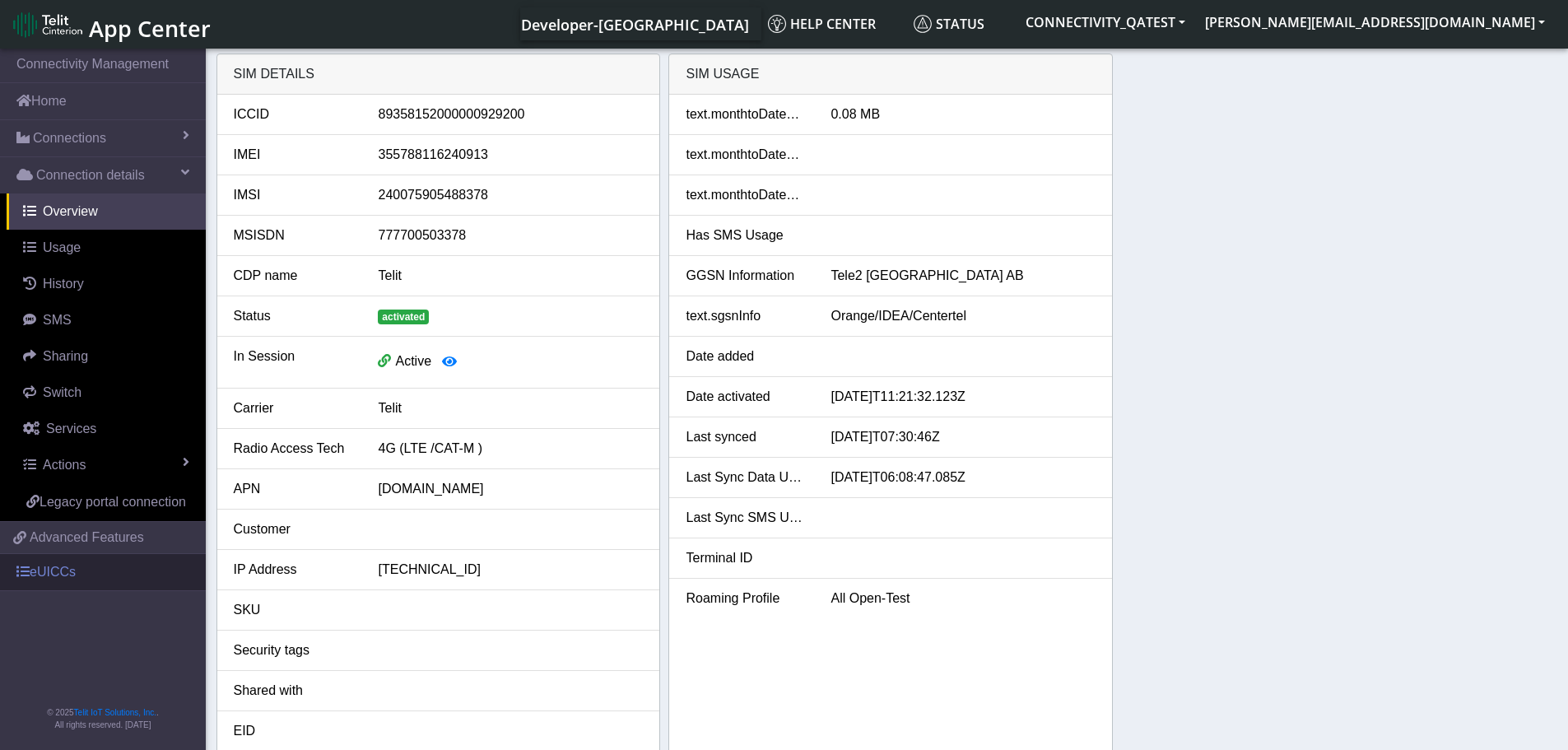
click at [42, 563] on link "eUICCs" at bounding box center [103, 572] width 206 height 36
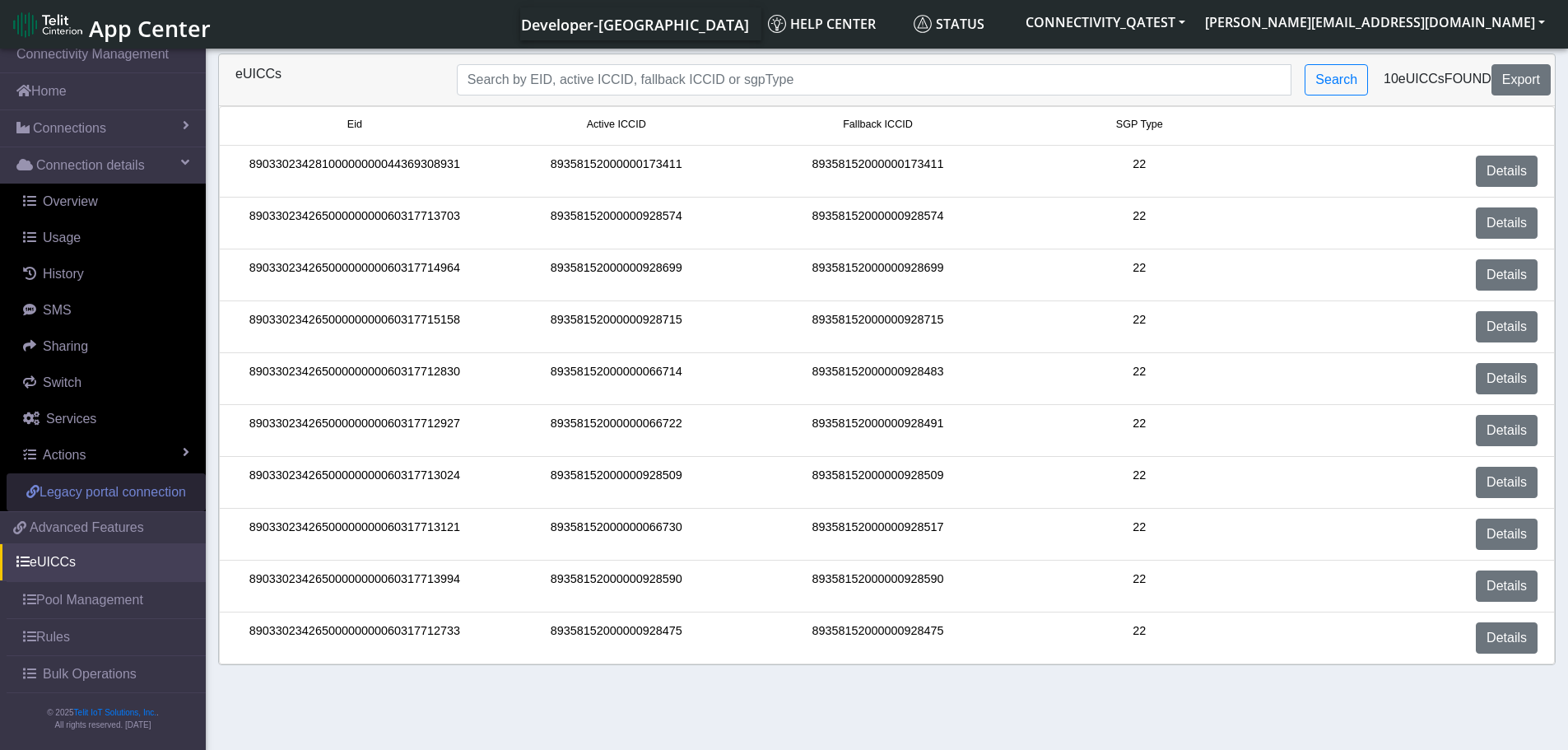
scroll to position [30, 0]
click at [90, 593] on link "Pool Management" at bounding box center [106, 600] width 200 height 36
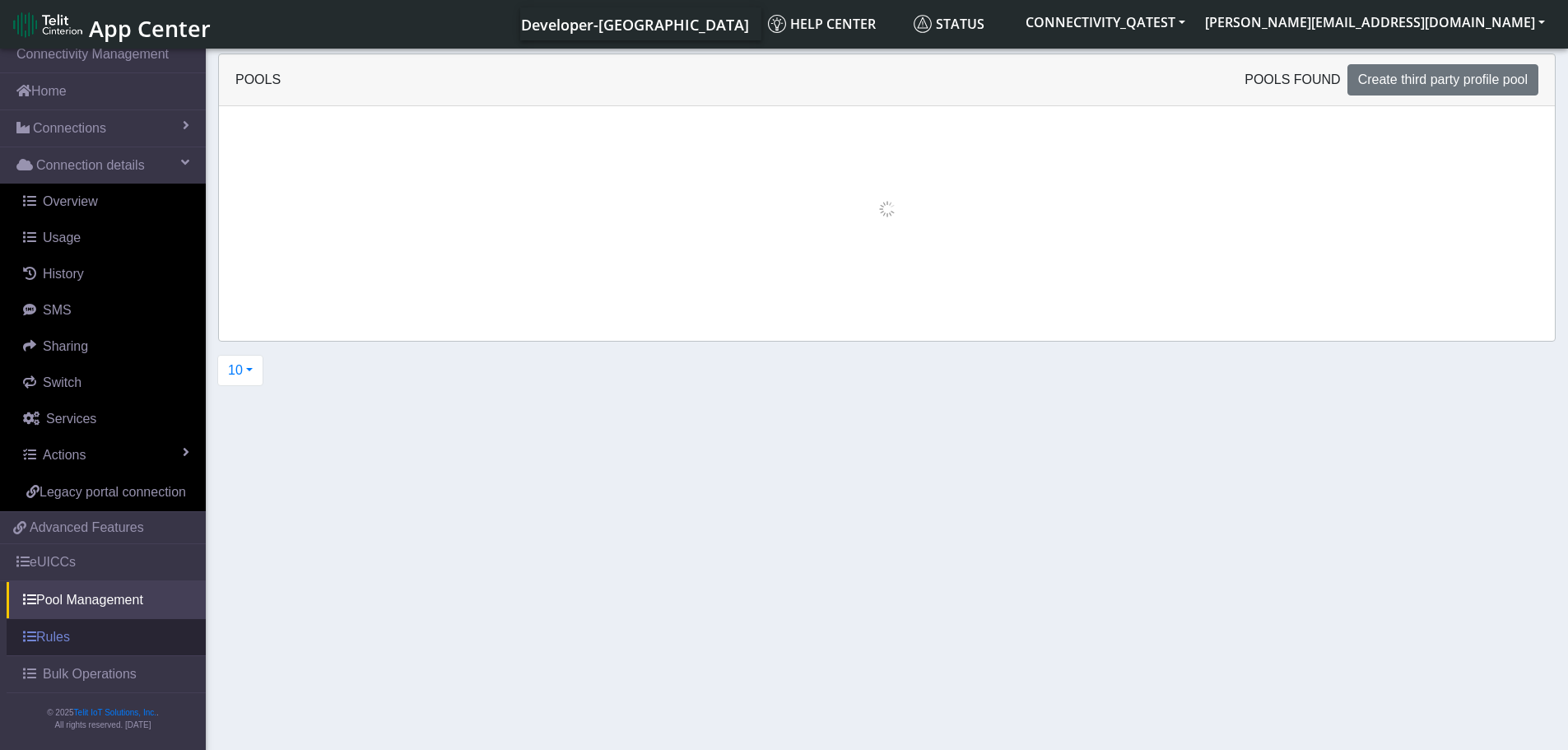
click at [82, 644] on link "Rules" at bounding box center [106, 637] width 200 height 36
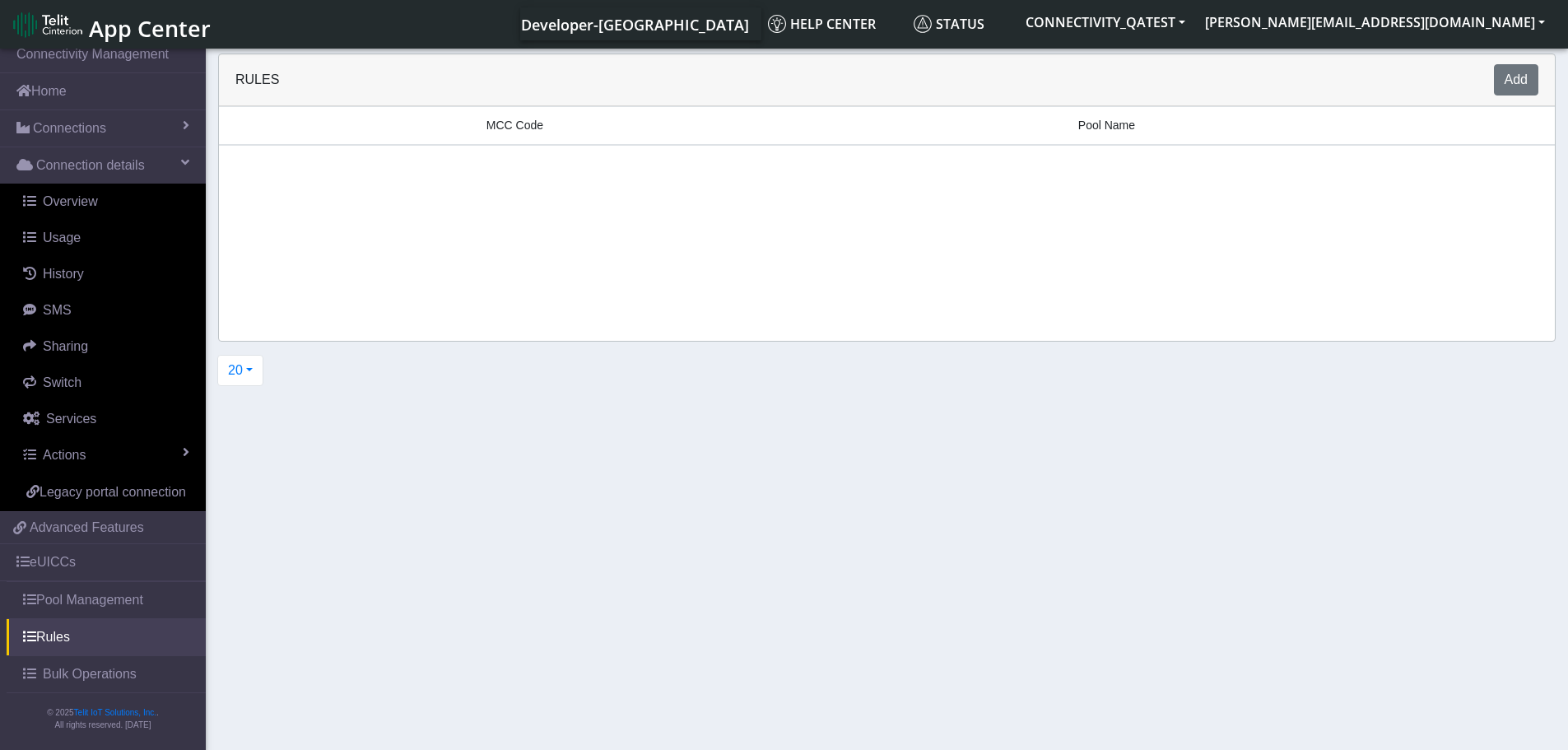
click at [80, 672] on span "Bulk Operations" at bounding box center [90, 674] width 94 height 20
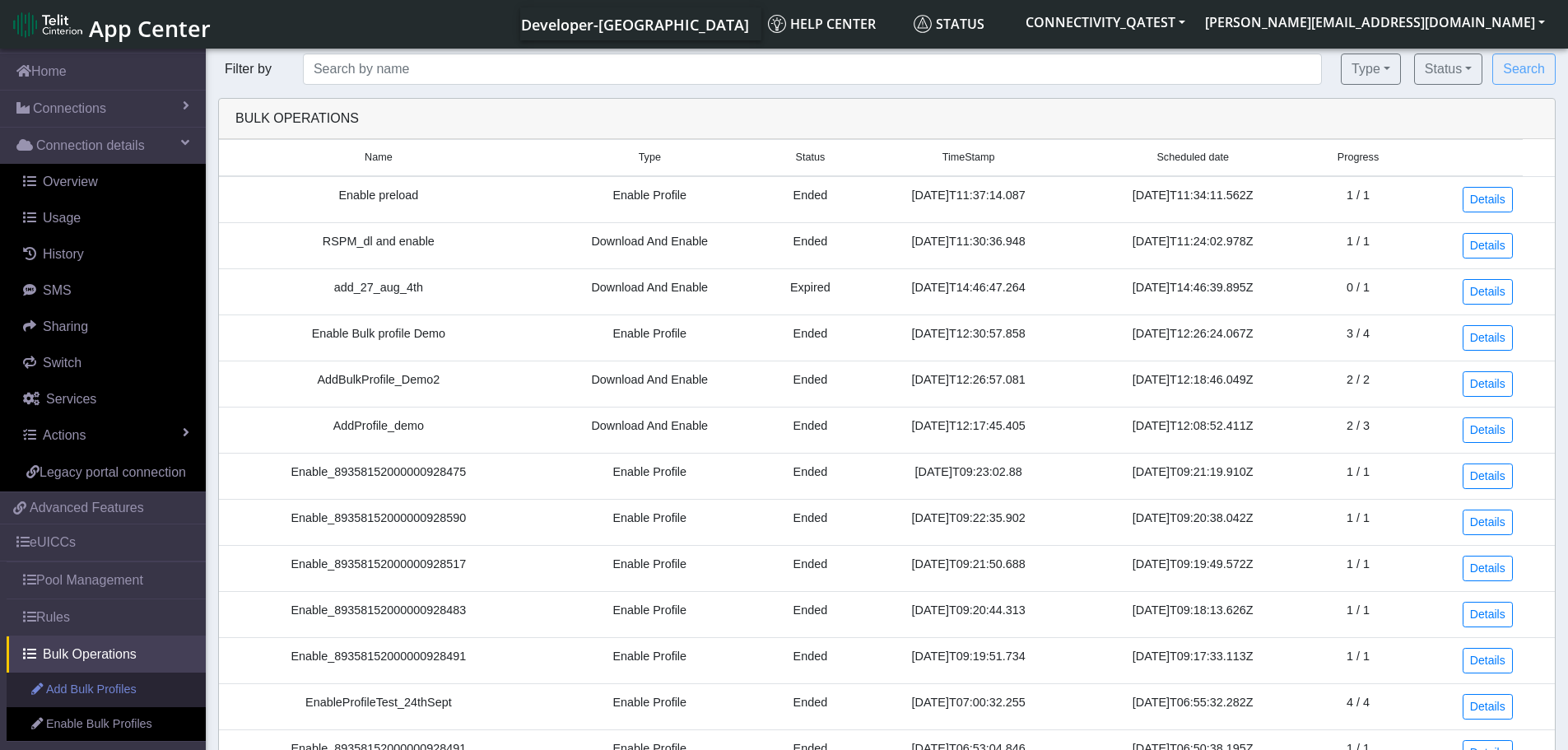
scroll to position [98, 0]
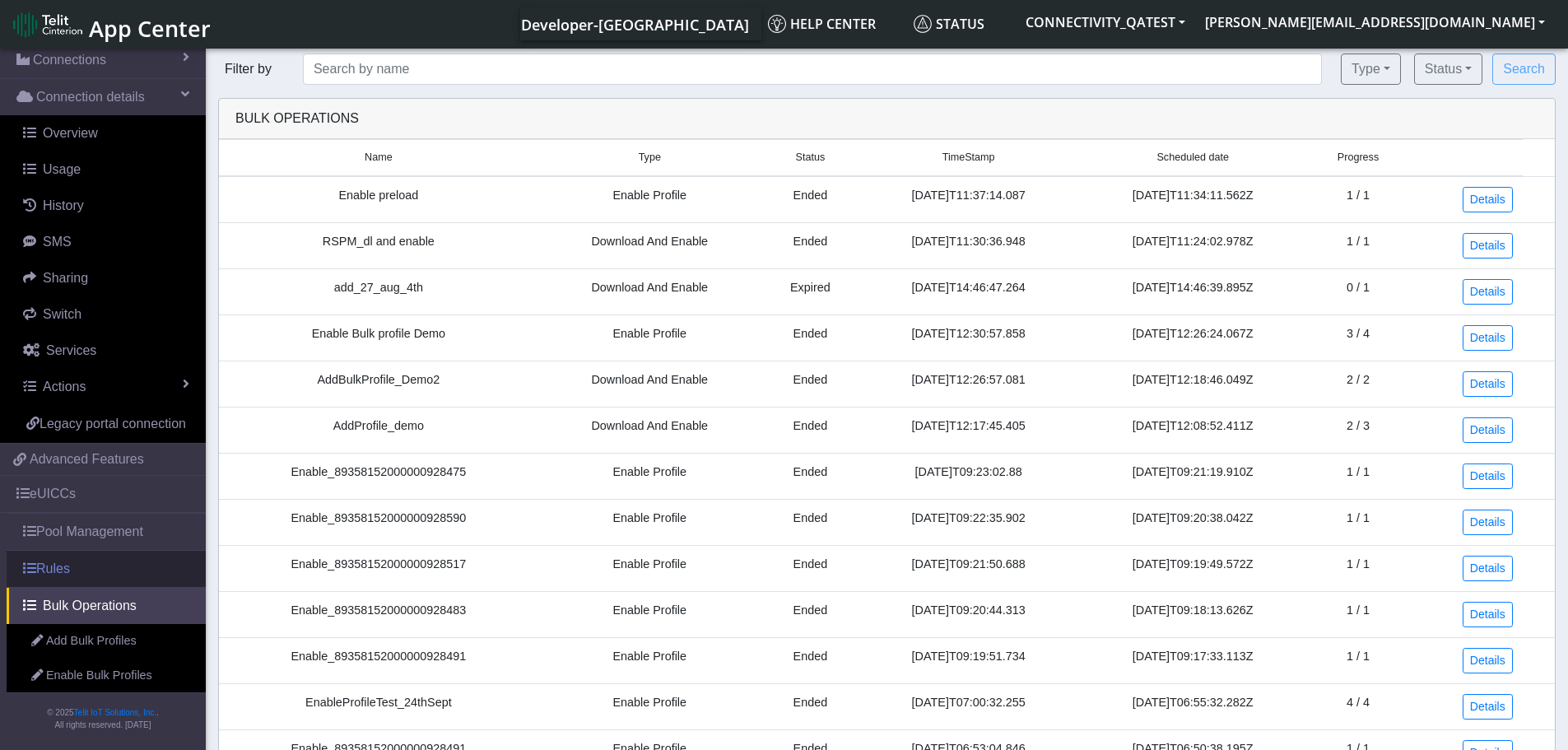
click at [96, 571] on link "Rules" at bounding box center [106, 569] width 200 height 36
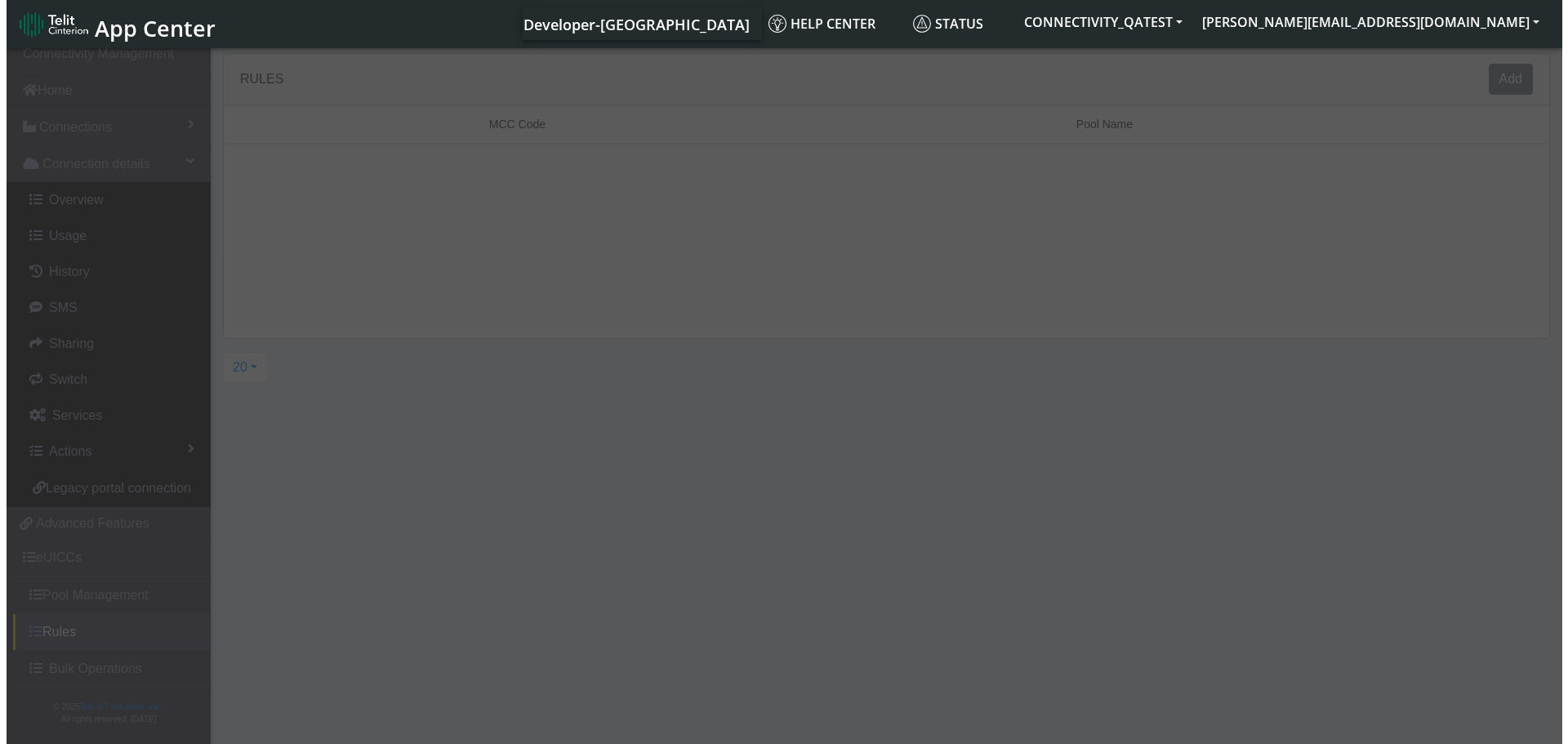
scroll to position [29, 0]
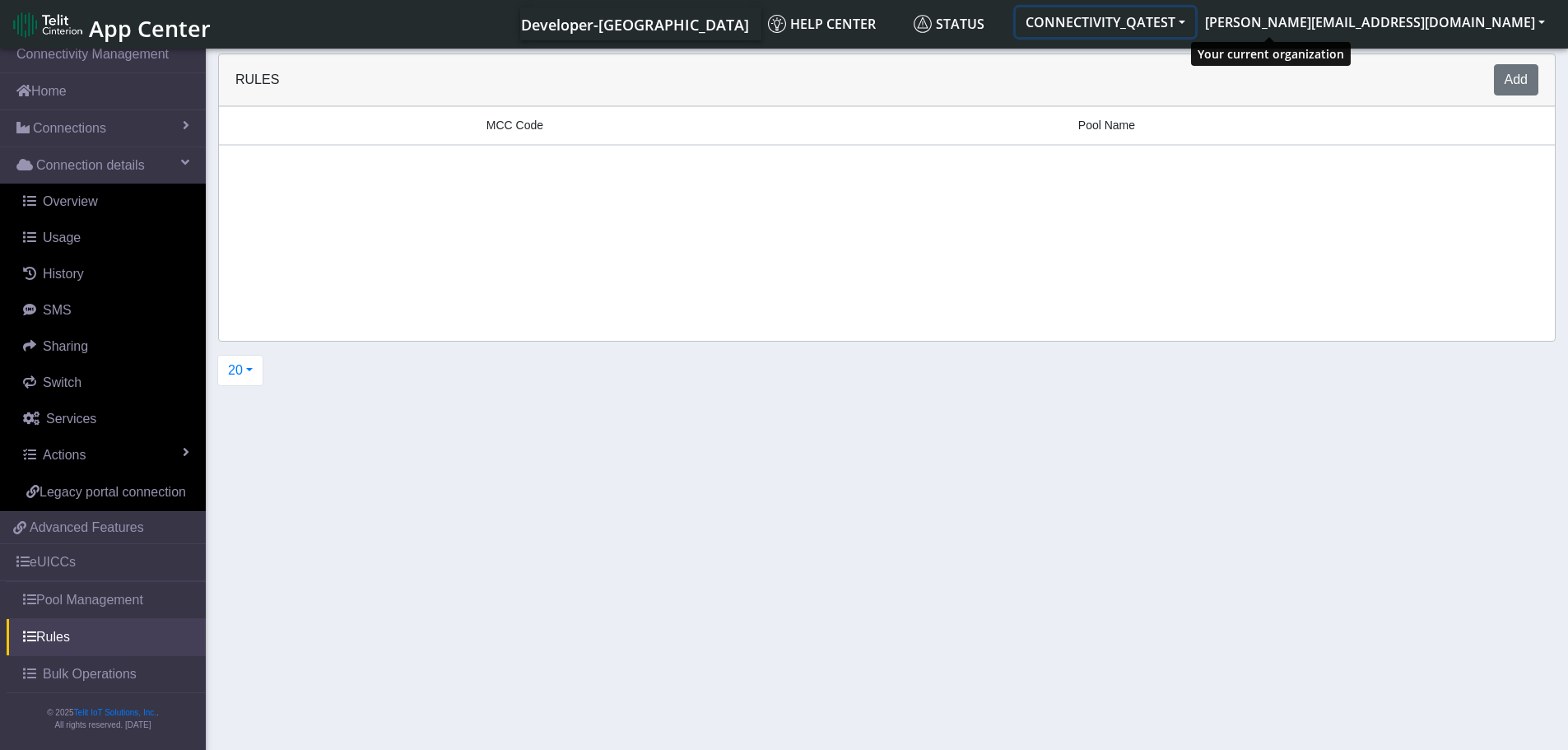
click at [1195, 18] on button "CONNECTIVITY_QATEST" at bounding box center [1106, 22] width 180 height 30
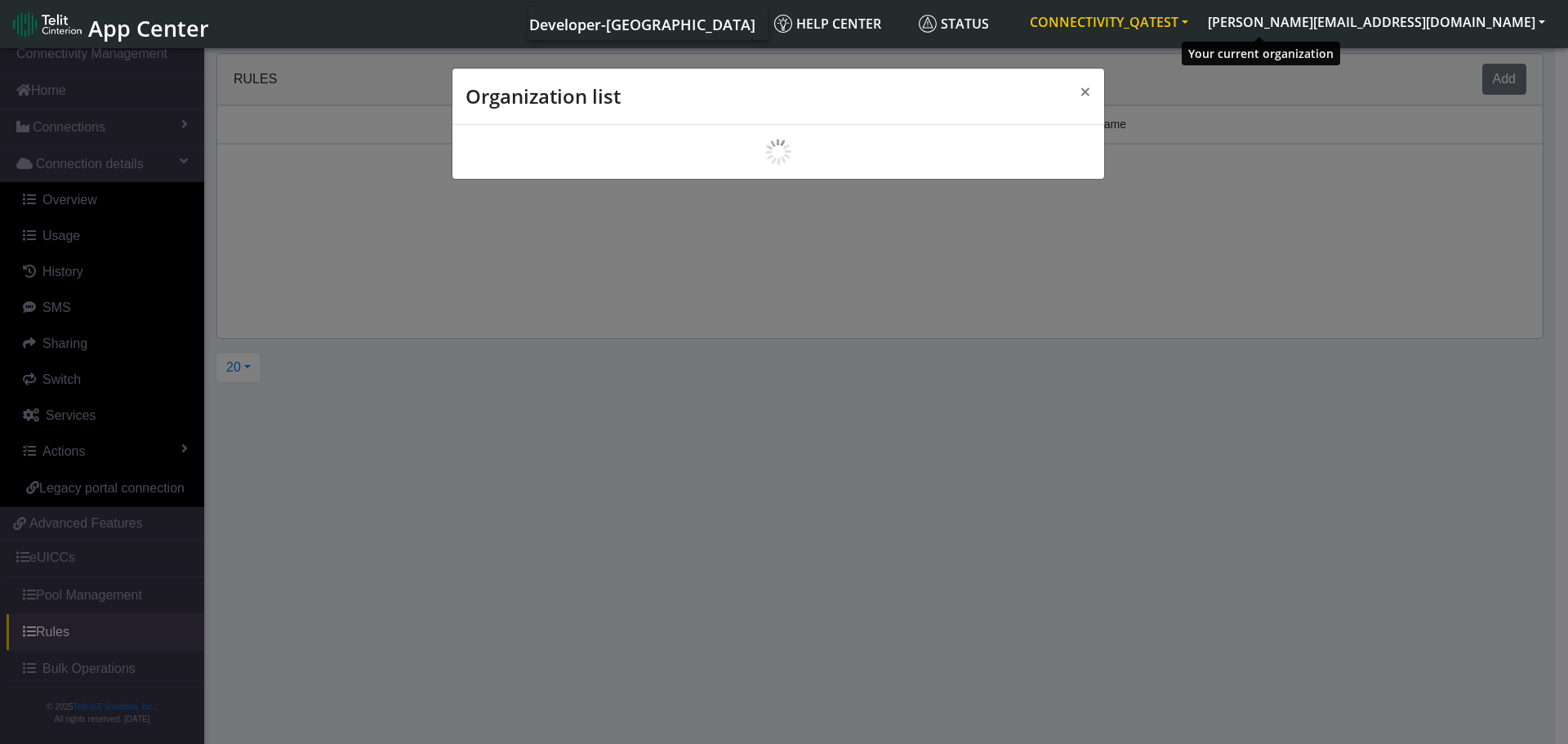
scroll to position [6, 0]
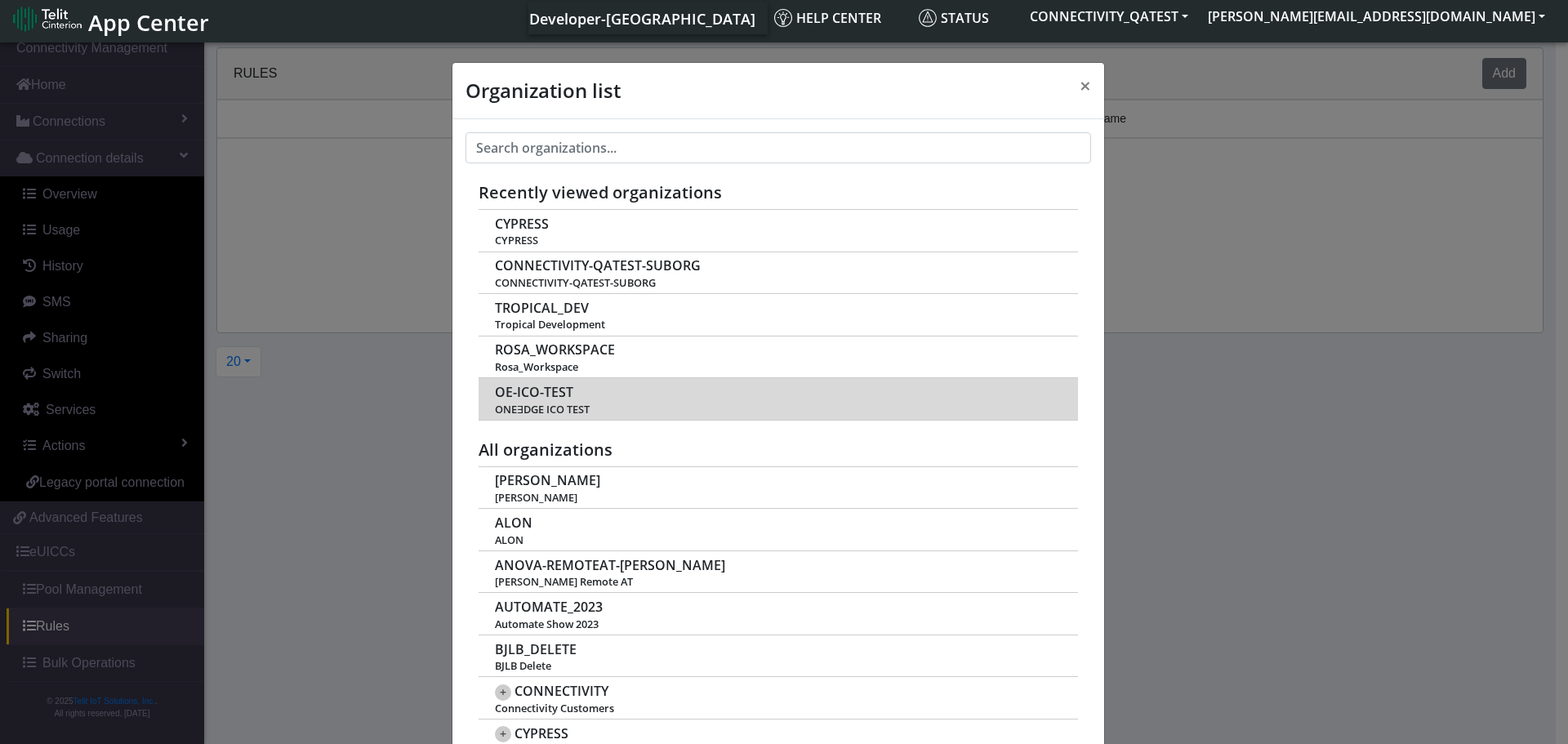
click at [536, 393] on span "OE-ICO-TEST" at bounding box center [534, 392] width 79 height 16
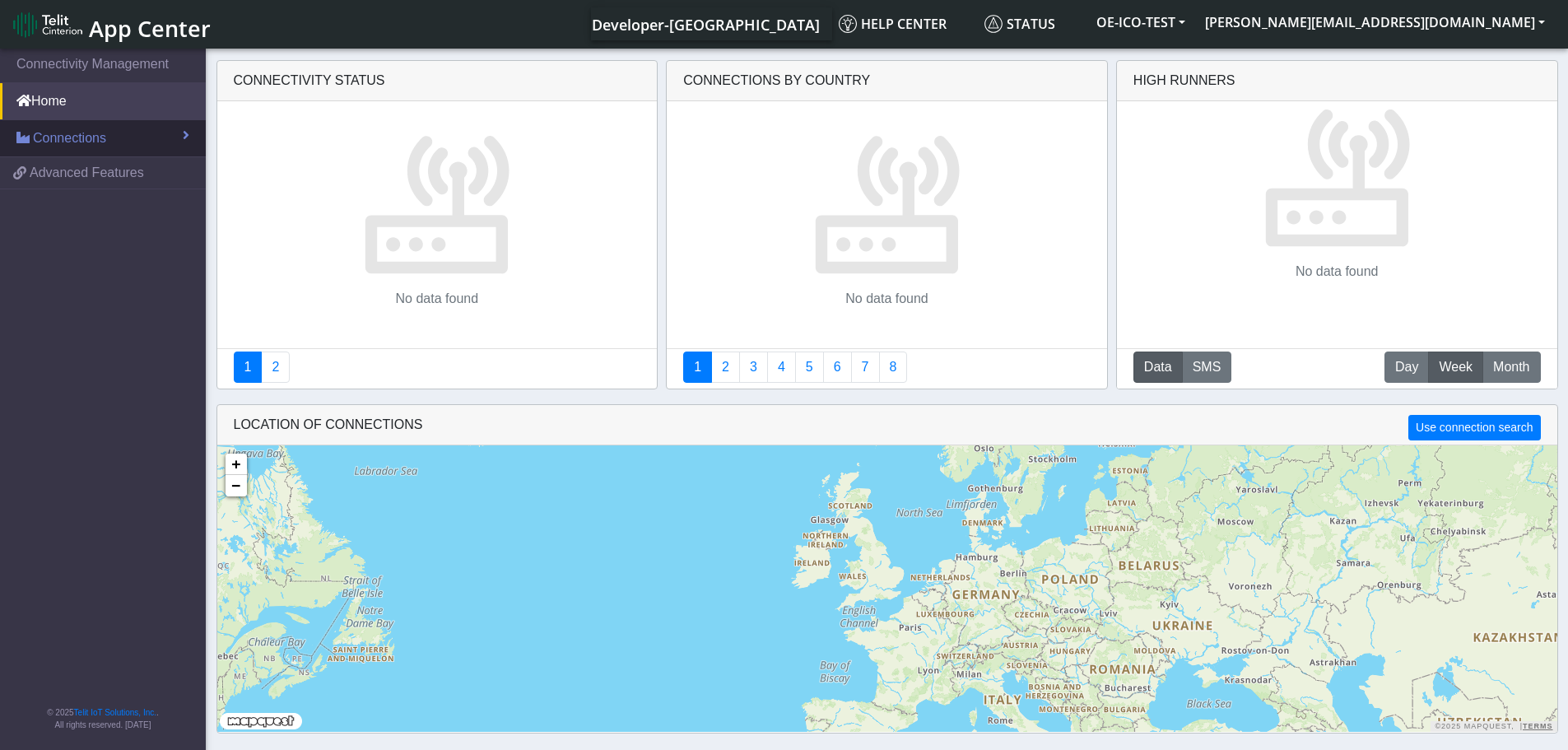
click at [139, 149] on link "Connections" at bounding box center [103, 138] width 206 height 36
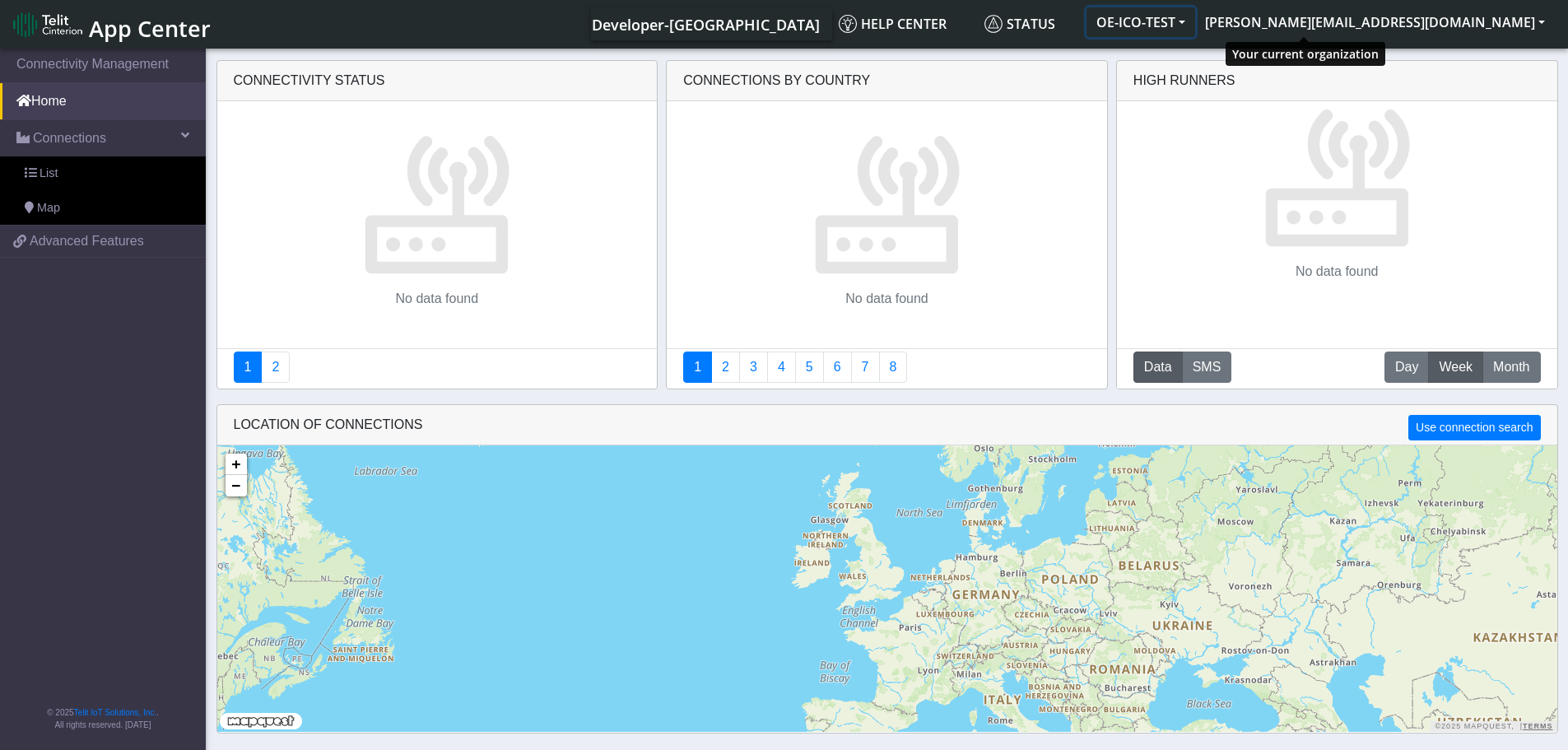
click at [1195, 14] on button "OE-ICO-TEST" at bounding box center [1141, 22] width 109 height 30
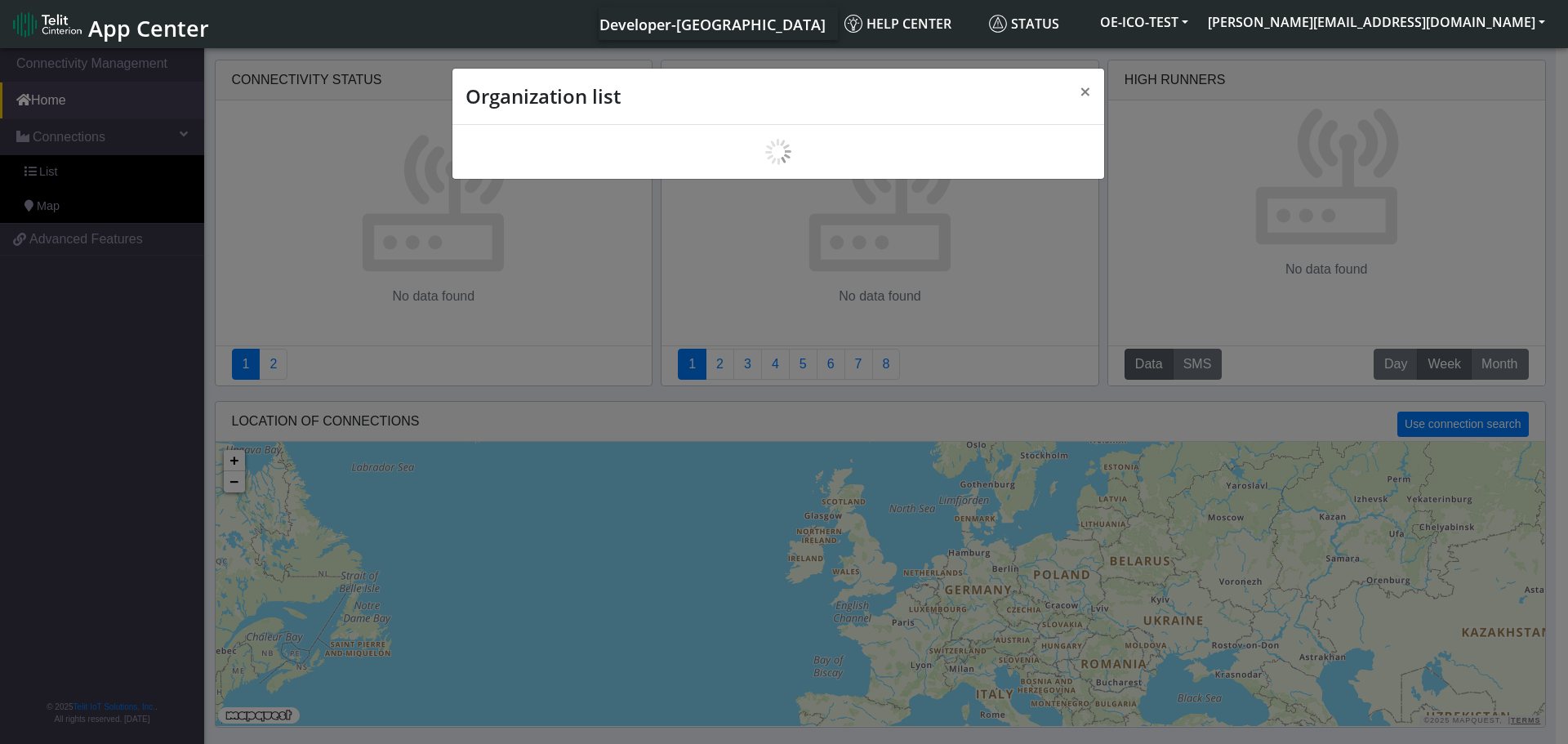
scroll to position [6, 0]
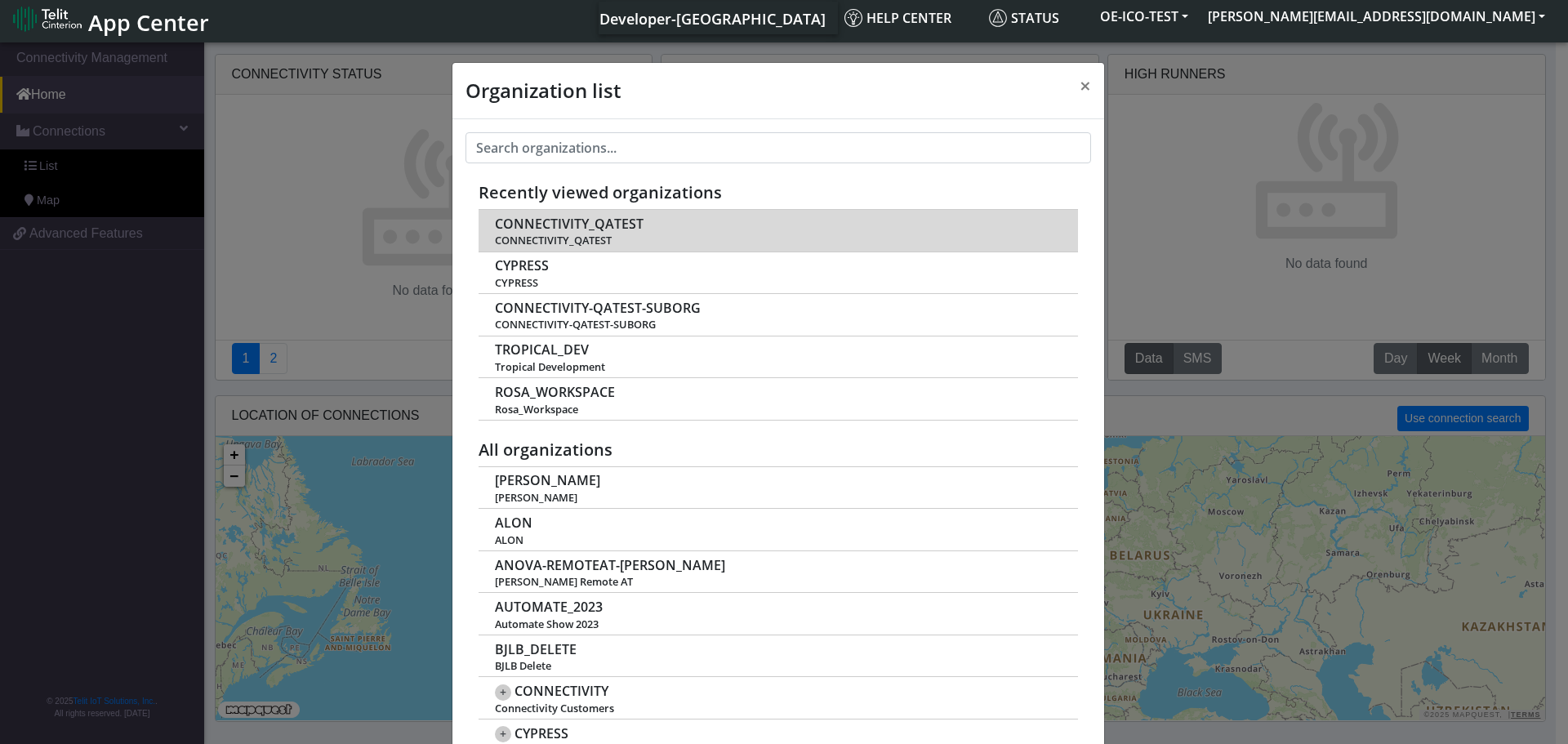
click at [615, 219] on span "CONNECTIVITY_QATEST" at bounding box center [569, 224] width 149 height 16
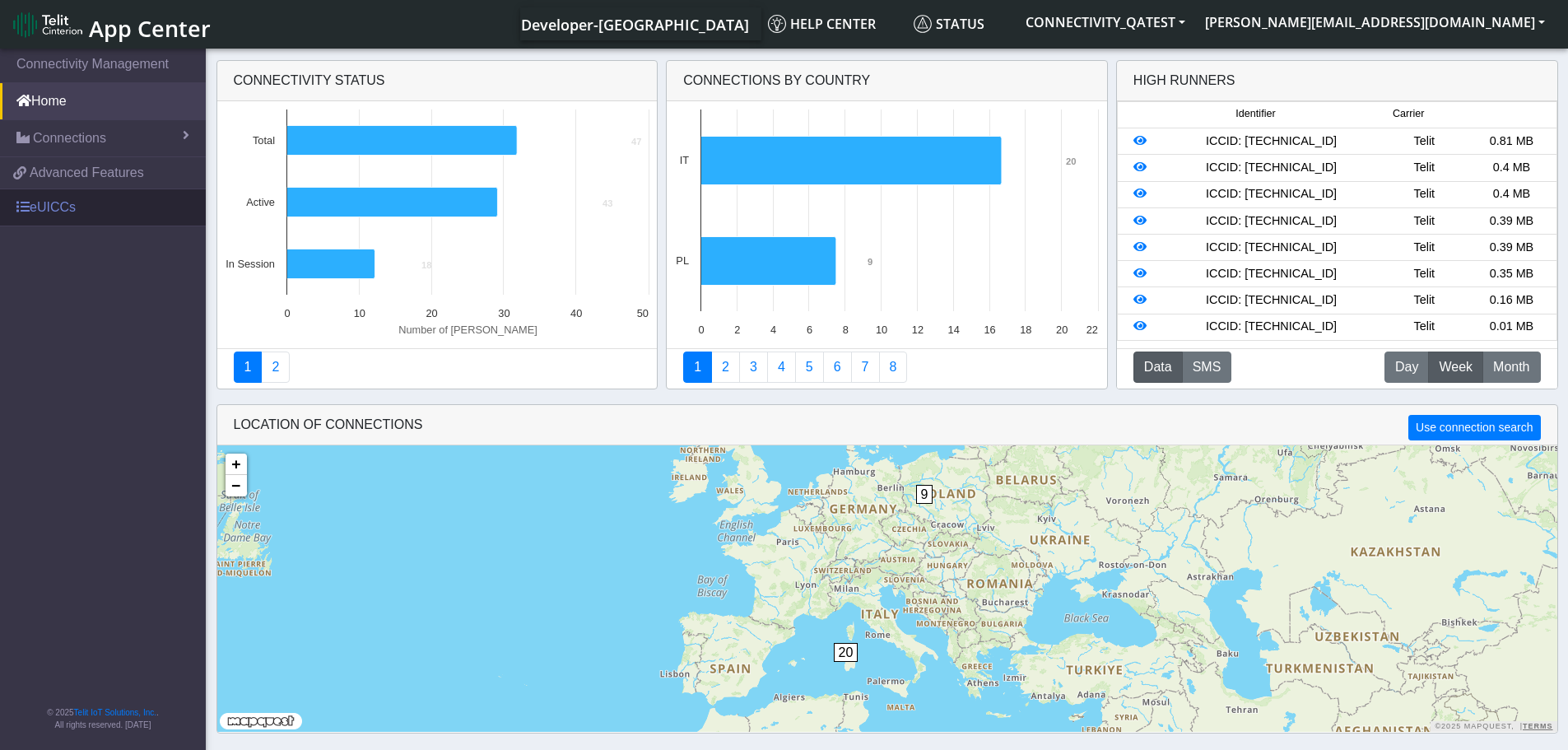
click at [34, 199] on link "eUICCs" at bounding box center [103, 208] width 206 height 36
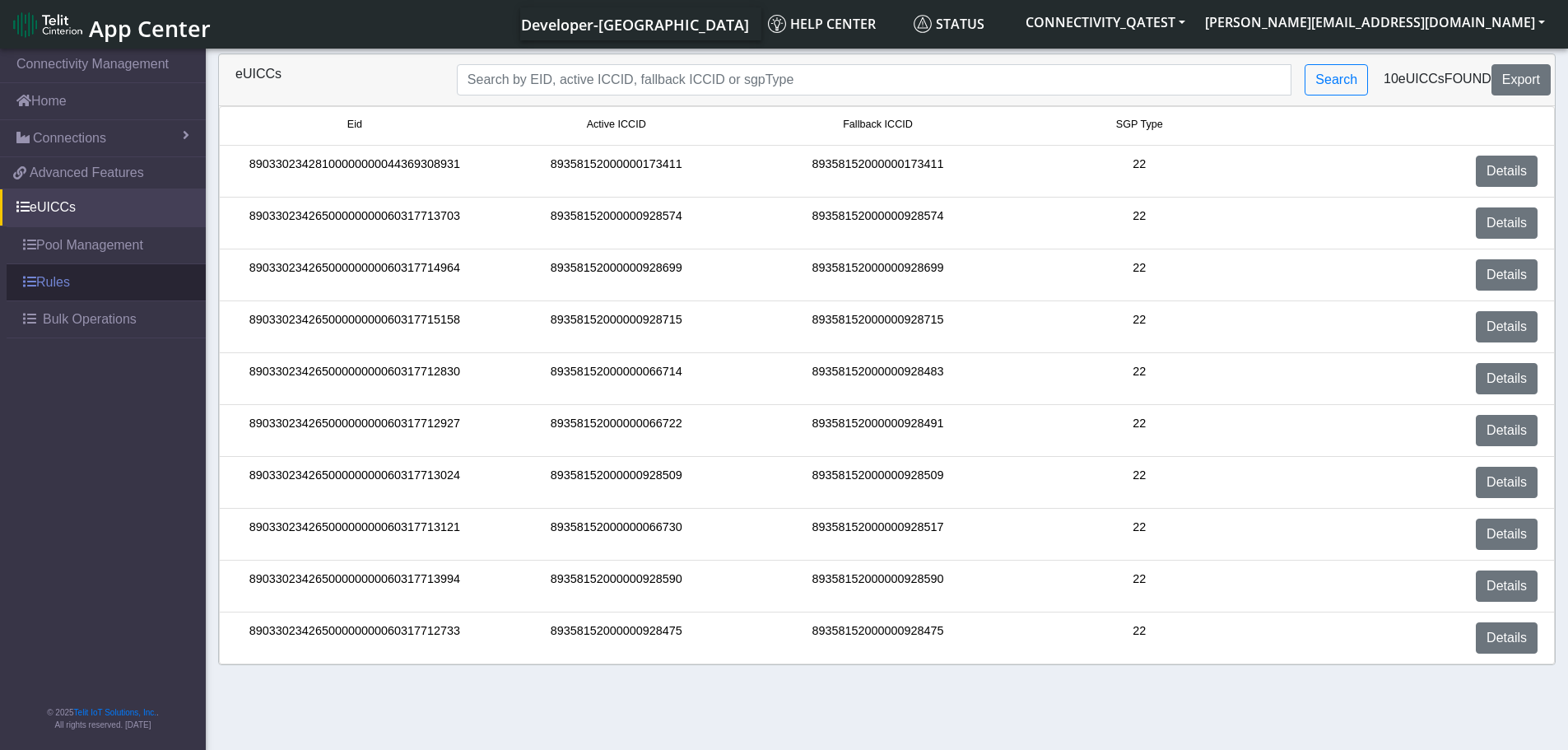
click at [49, 278] on link "Rules" at bounding box center [106, 283] width 200 height 36
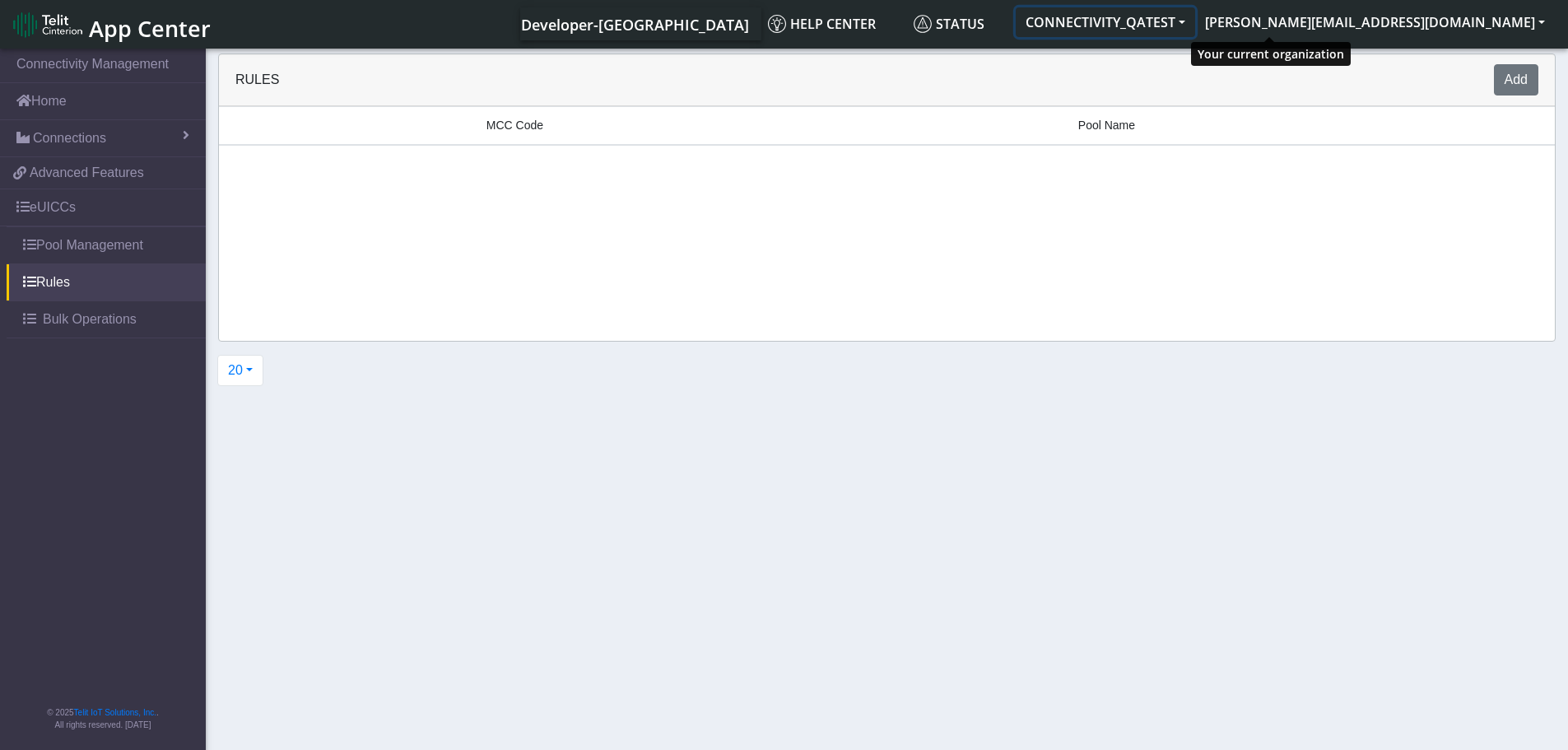
click at [1195, 26] on button "CONNECTIVITY_QATEST" at bounding box center [1106, 22] width 180 height 30
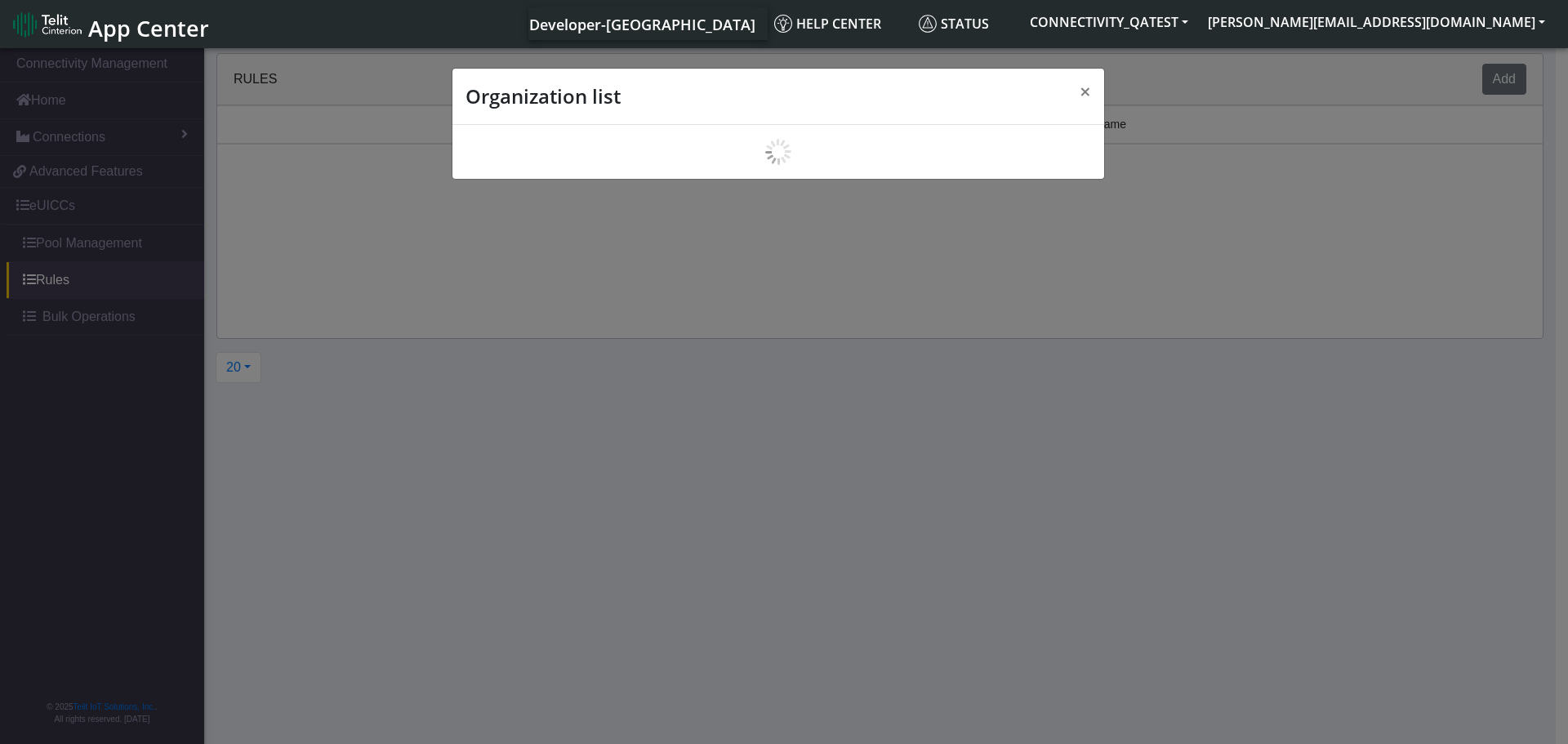
scroll to position [6, 0]
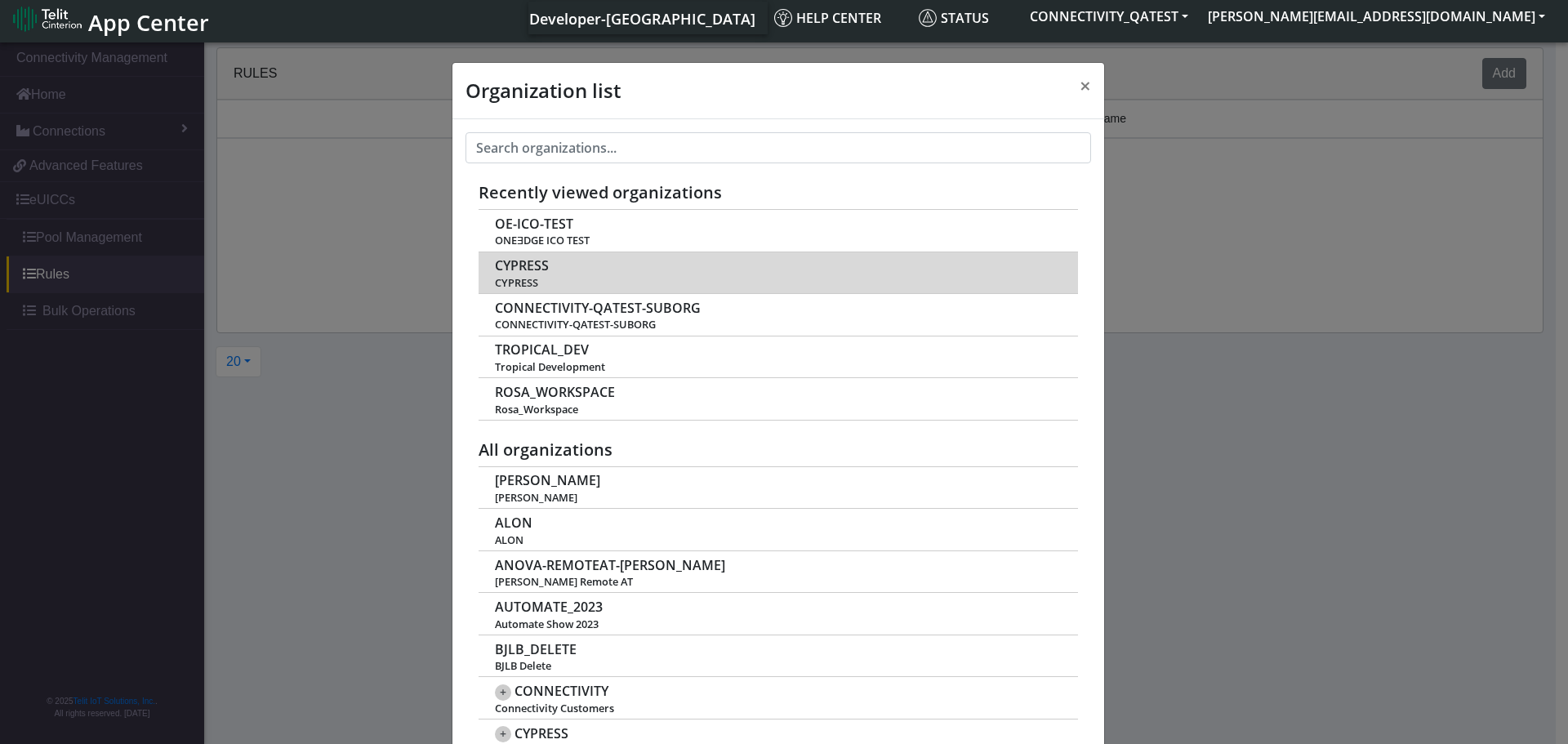
click at [529, 267] on span "CYPRESS" at bounding box center [522, 266] width 54 height 16
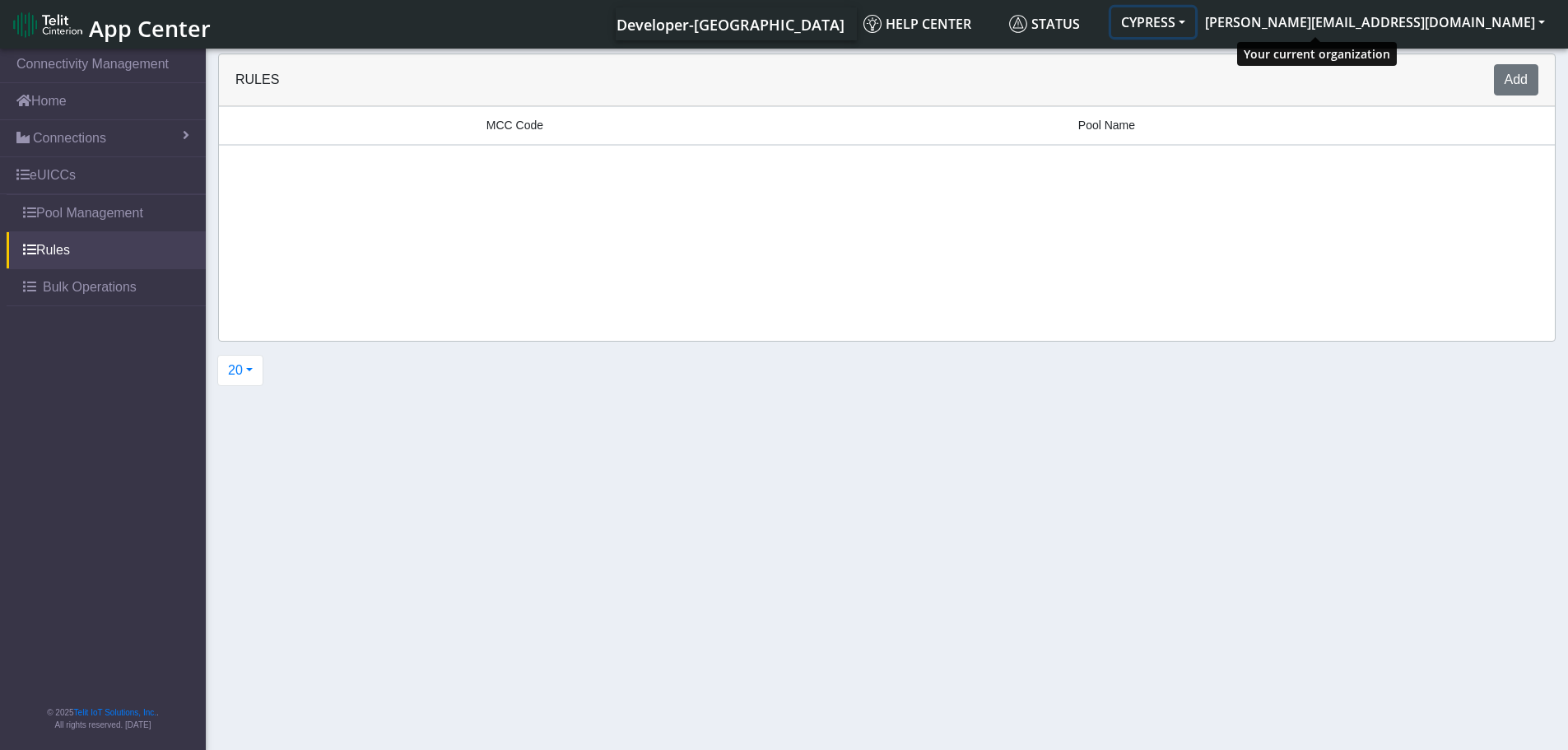
click at [1195, 26] on button "CYPRESS" at bounding box center [1153, 22] width 84 height 30
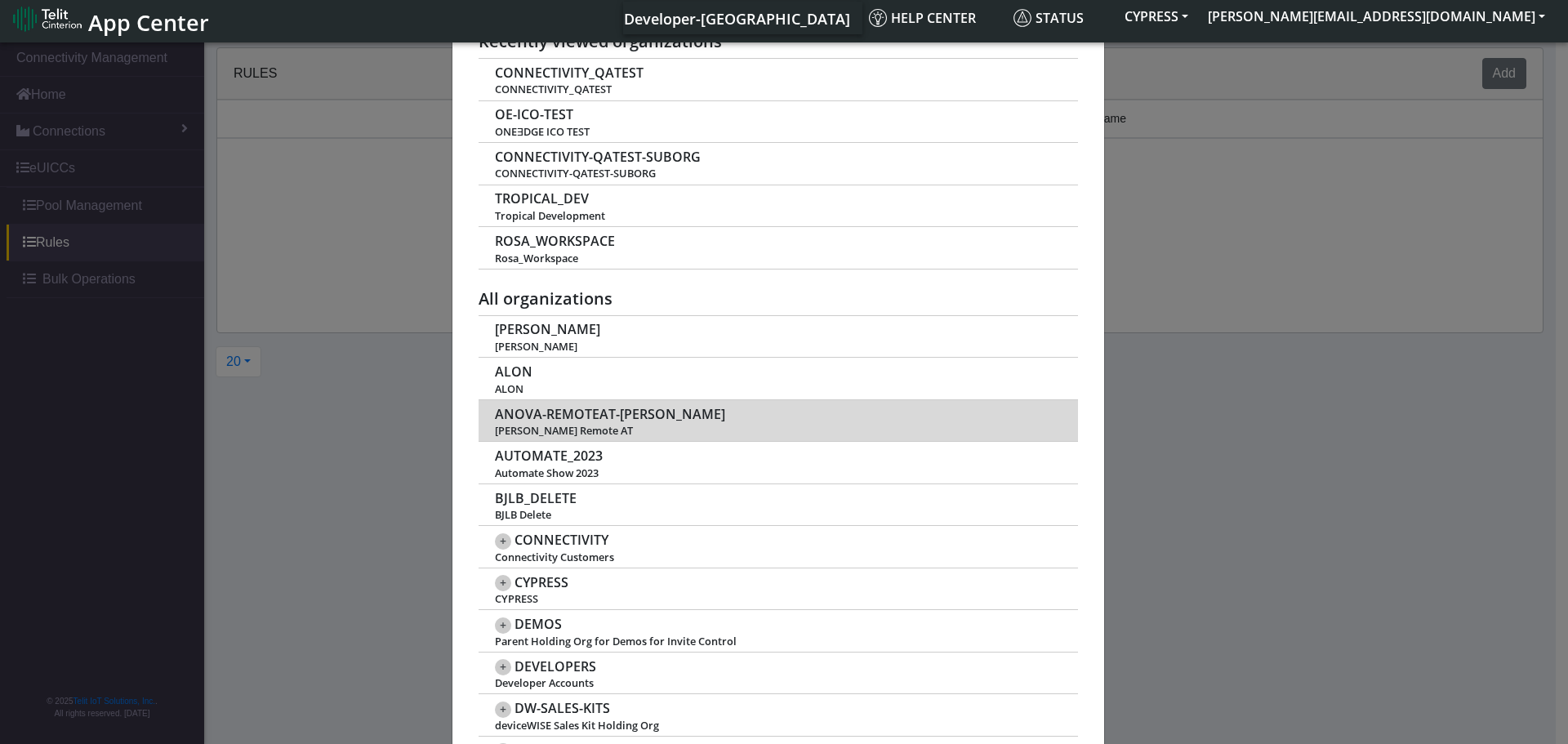
scroll to position [245, 0]
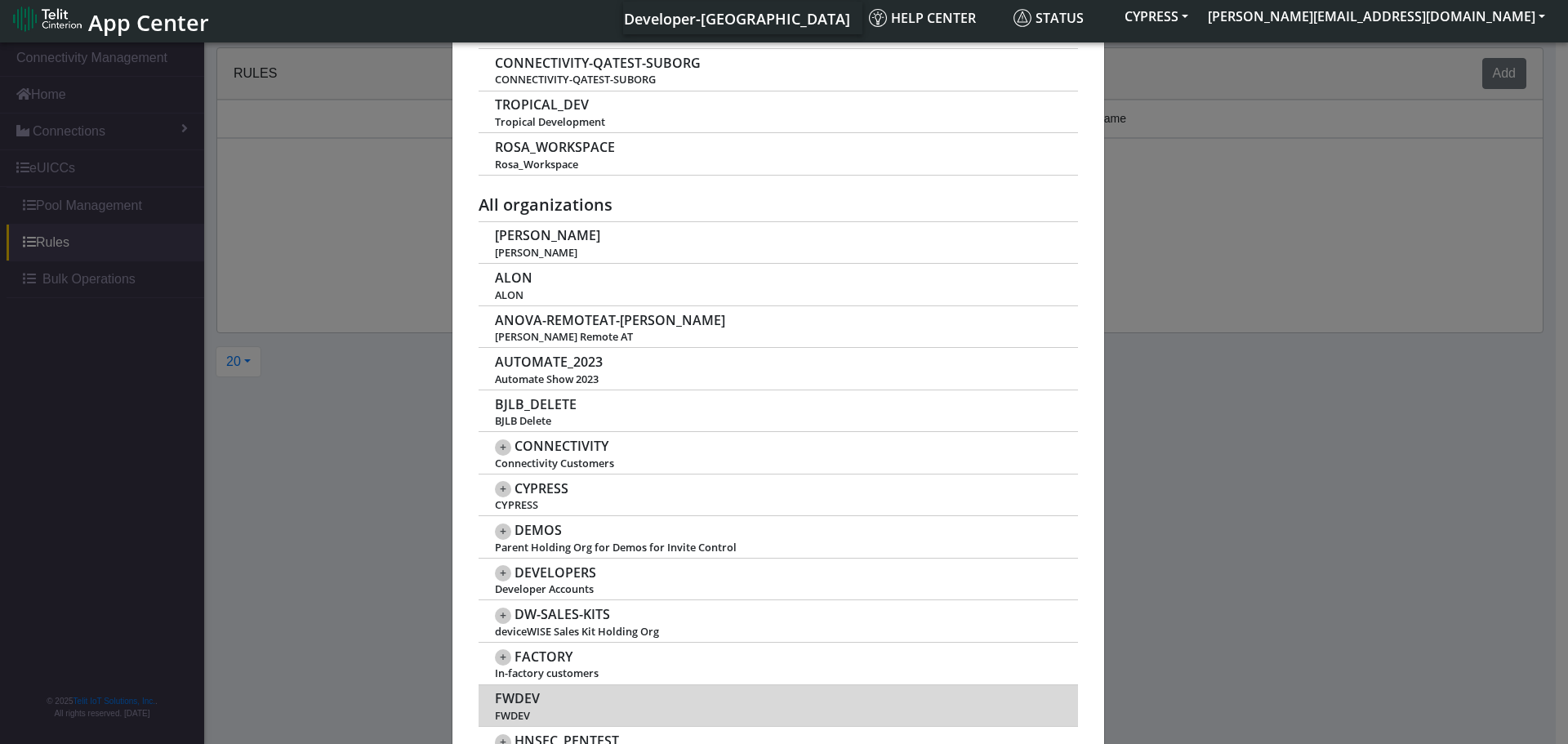
click at [504, 702] on span "FWDEV" at bounding box center [517, 698] width 45 height 16
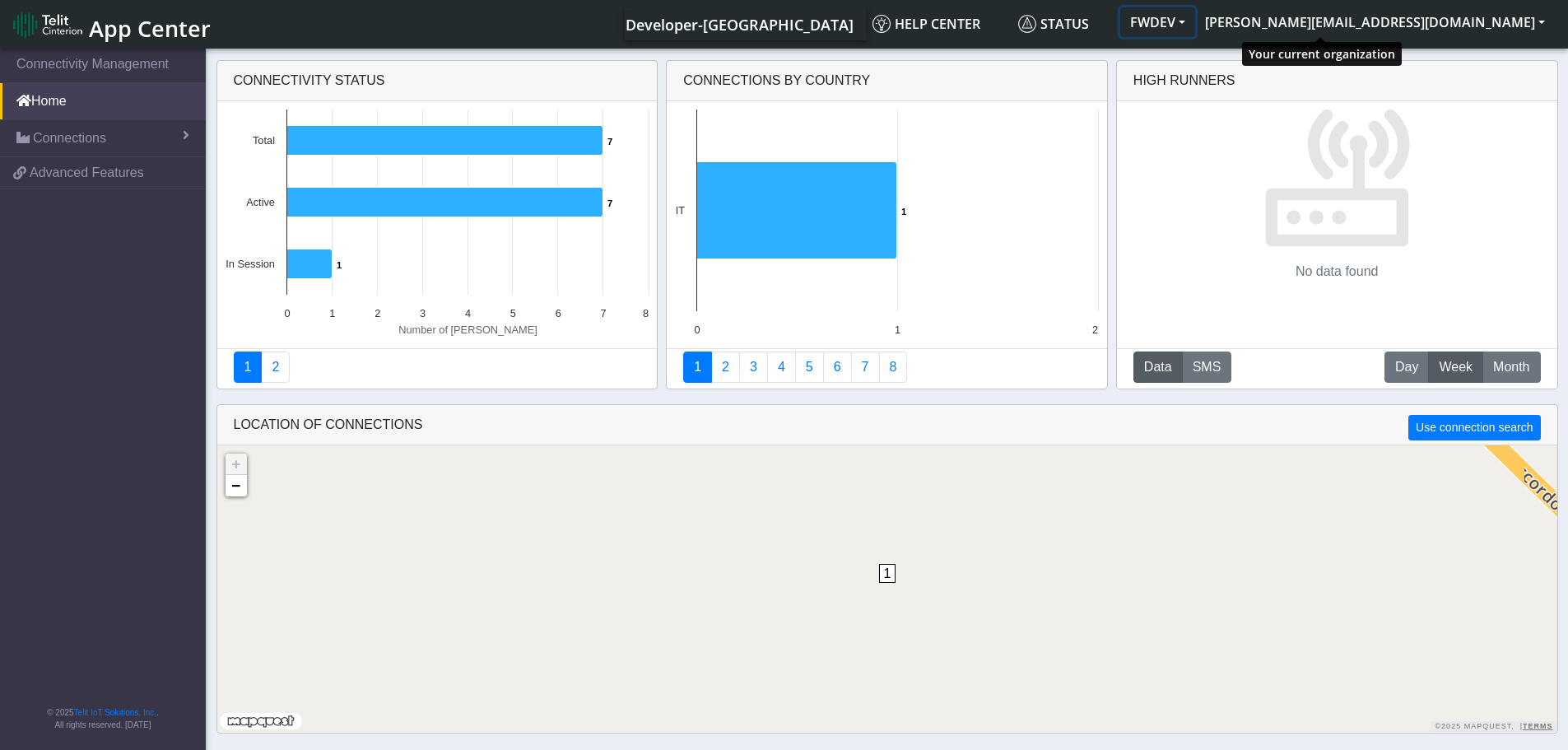
click at [1195, 22] on button "FWDEV" at bounding box center [1157, 22] width 75 height 30
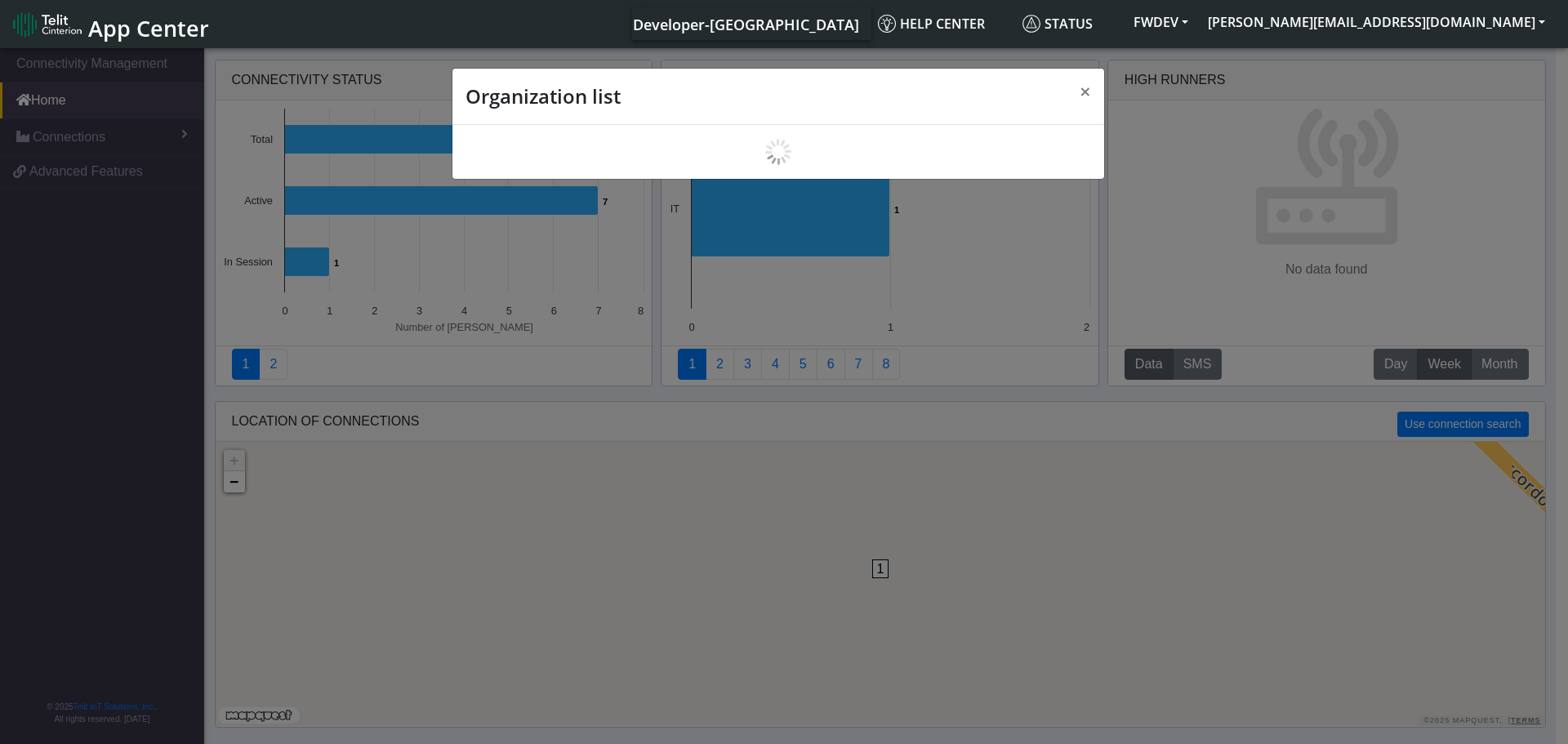
scroll to position [6, 0]
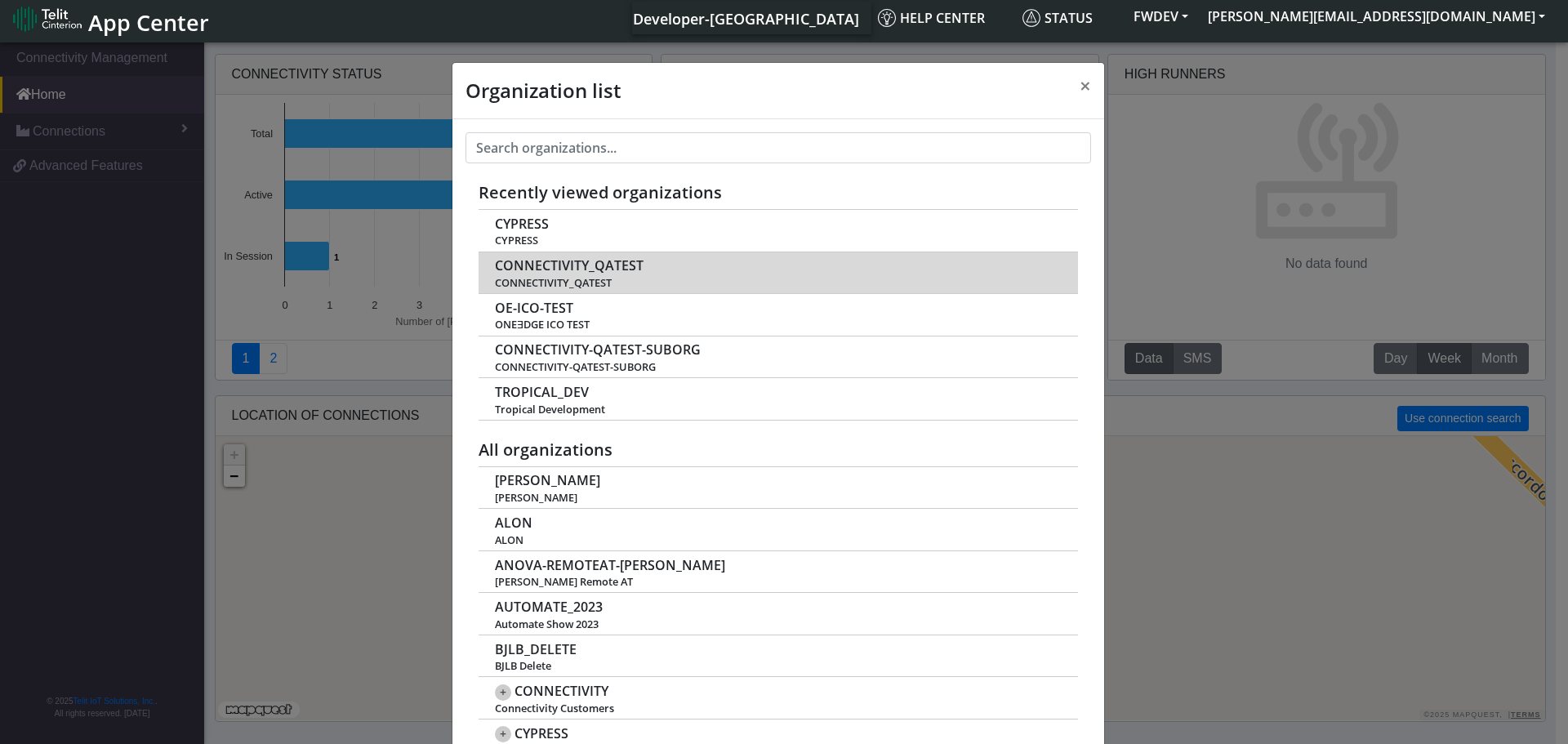
click at [580, 268] on span "CONNECTIVITY_QATEST" at bounding box center [569, 266] width 149 height 16
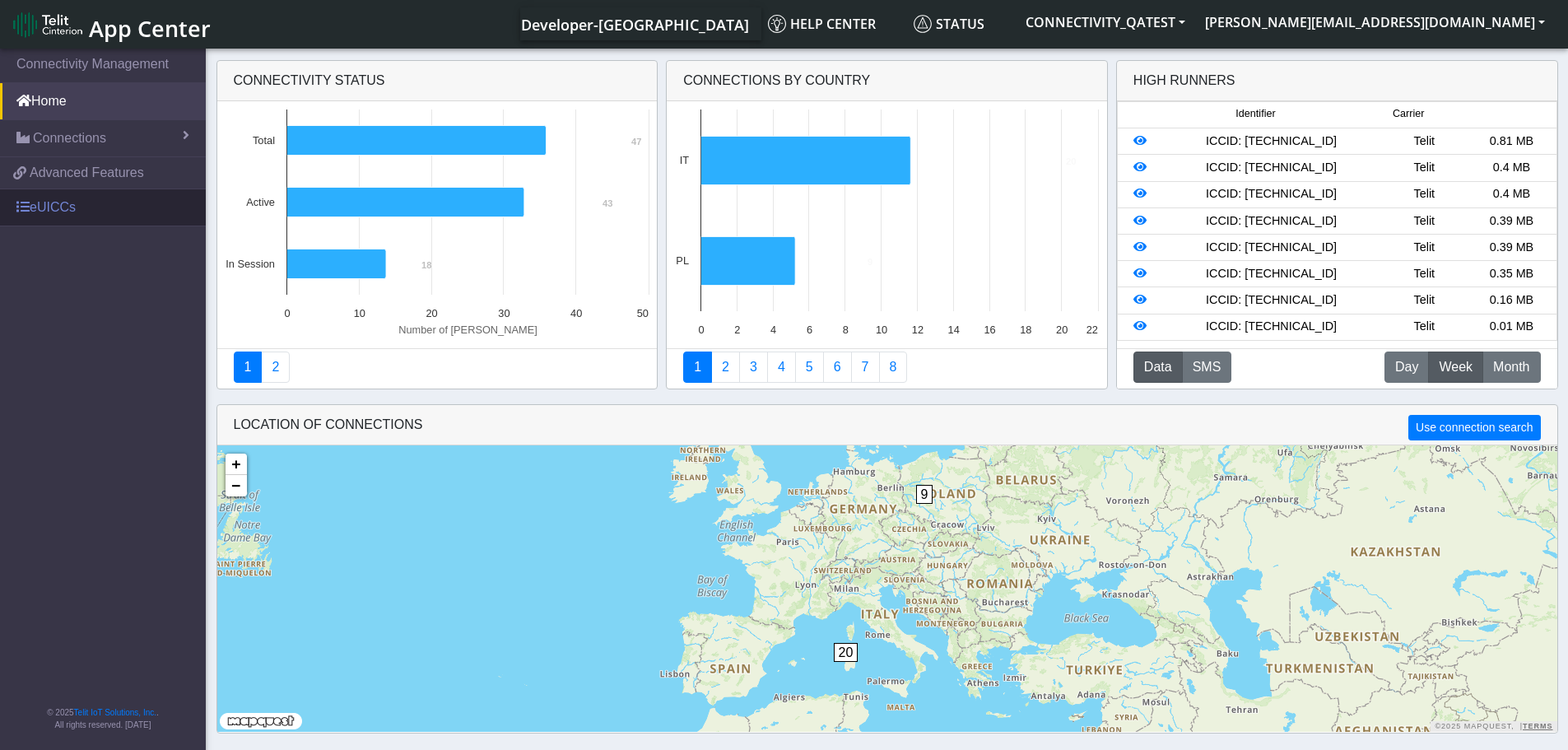
click at [85, 209] on link "eUICCs" at bounding box center [103, 208] width 206 height 36
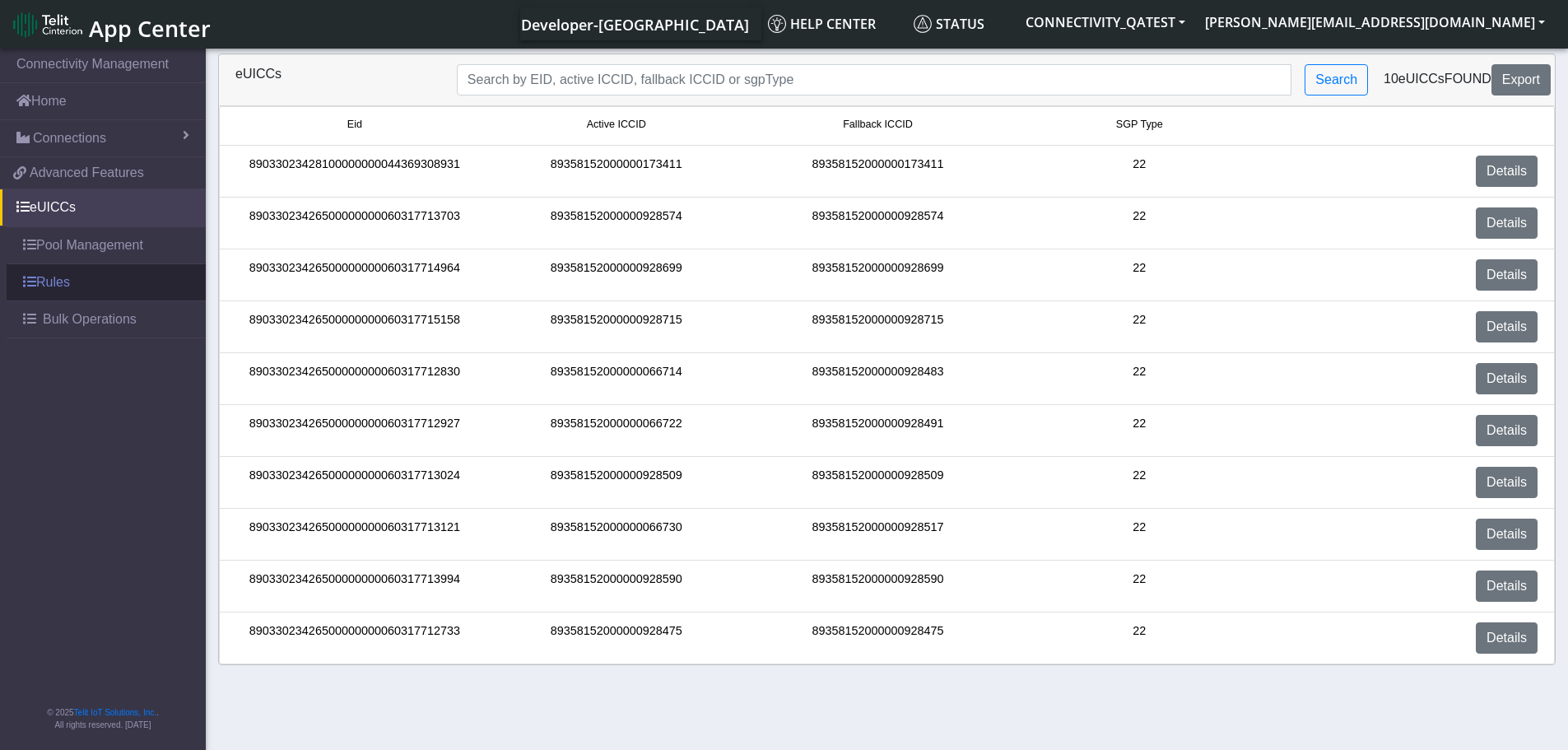
click at [92, 284] on link "Rules" at bounding box center [106, 283] width 200 height 36
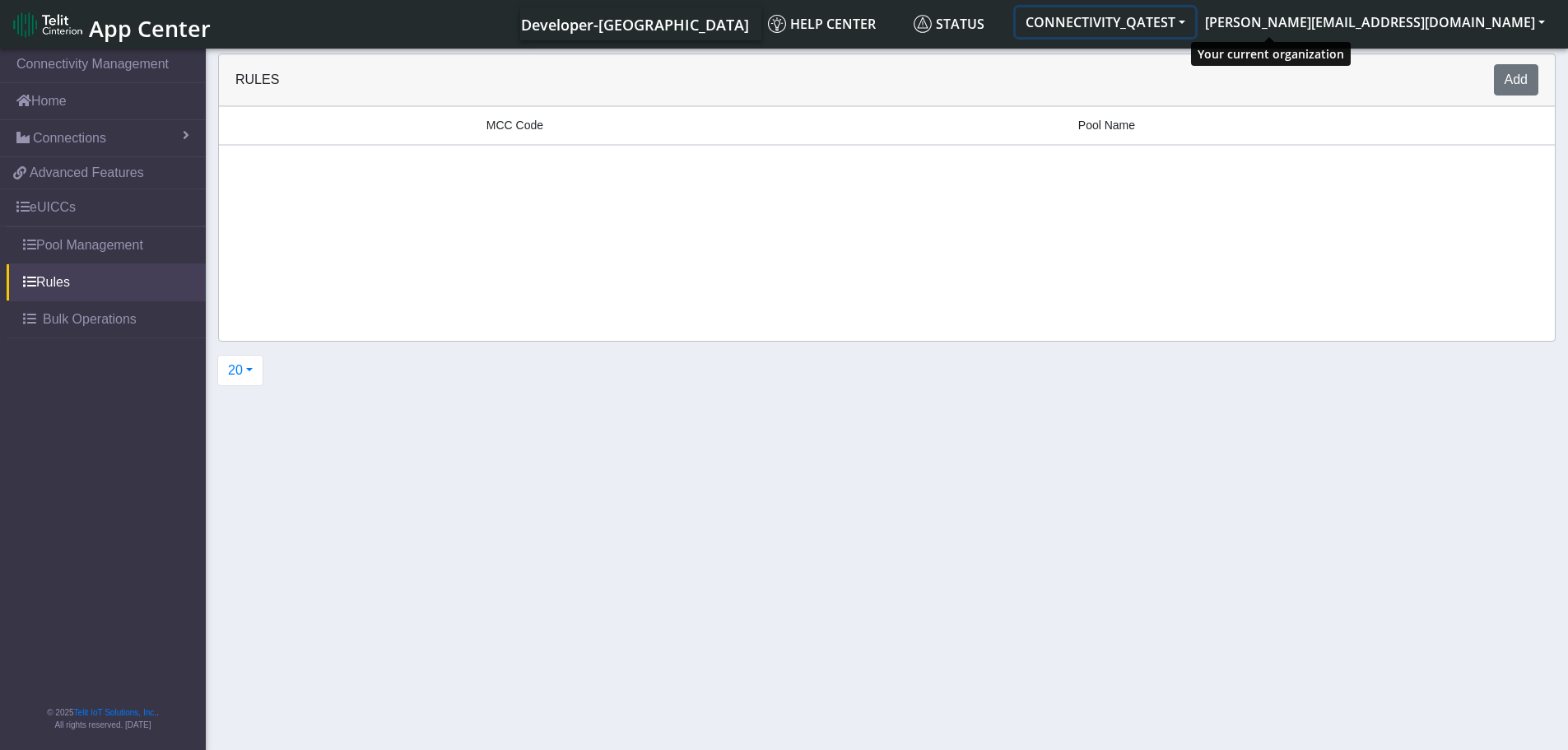
click at [1195, 15] on button "CONNECTIVITY_QATEST" at bounding box center [1106, 22] width 180 height 30
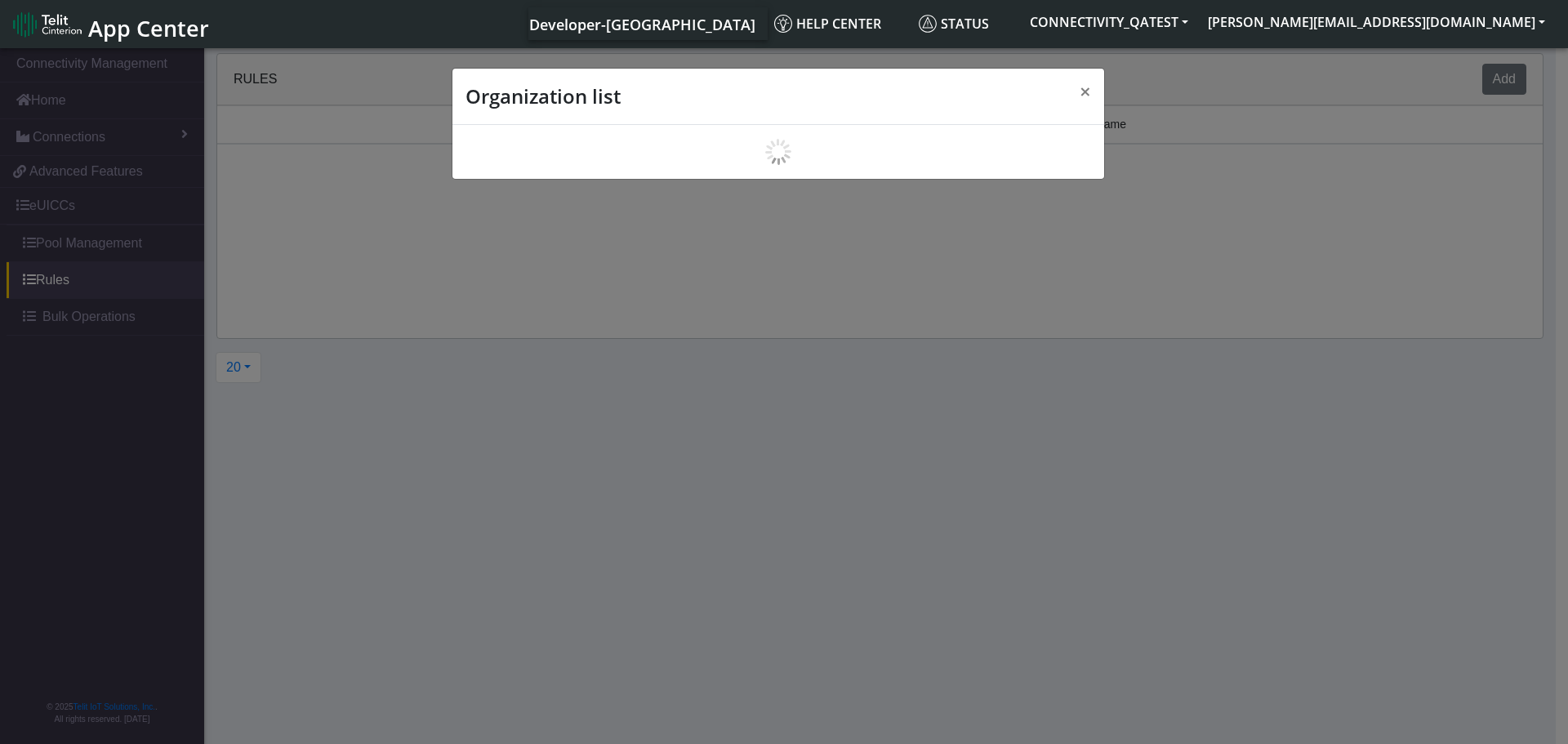
scroll to position [6, 0]
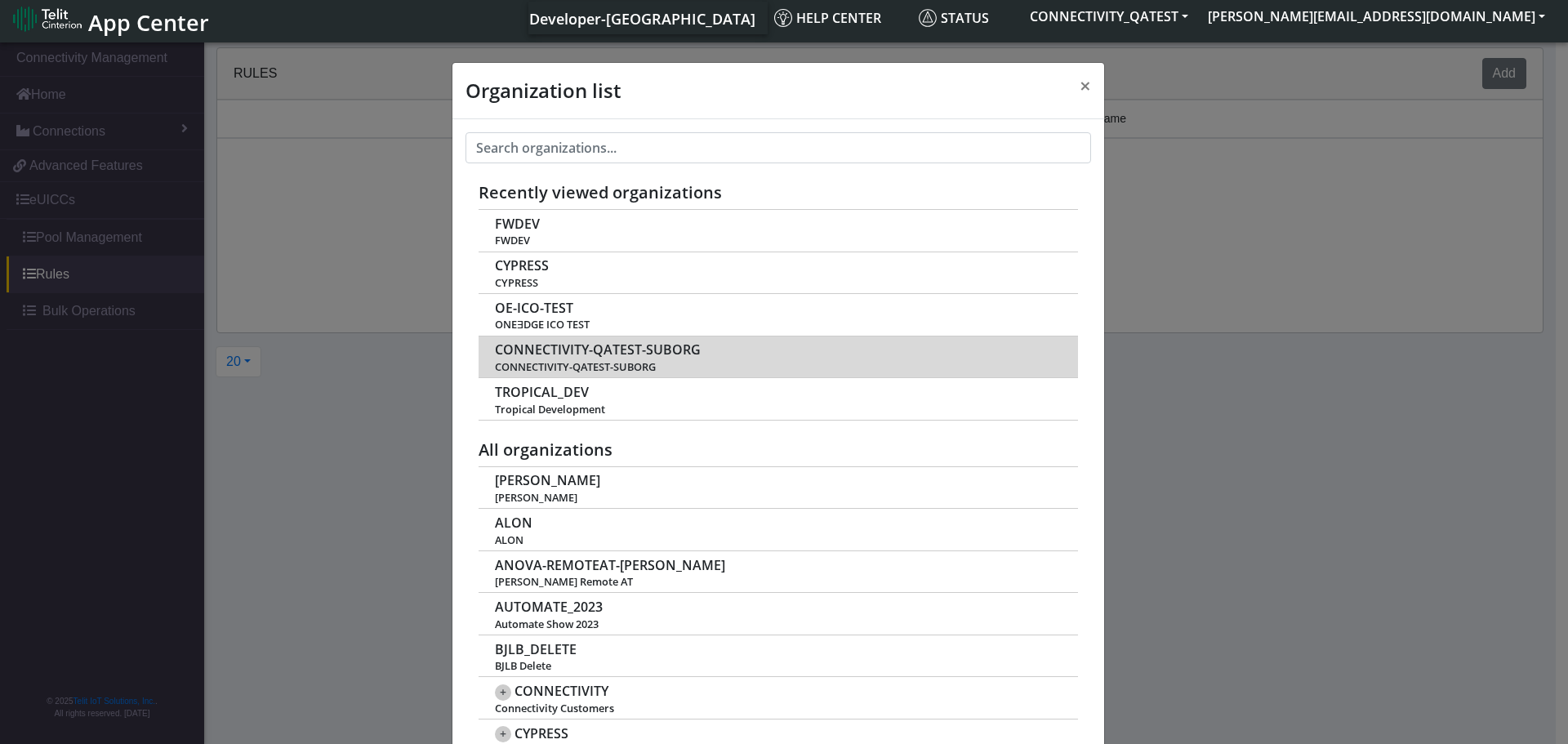
click at [607, 349] on span "CONNECTIVITY-QATEST-SUBORG" at bounding box center [598, 349] width 206 height 16
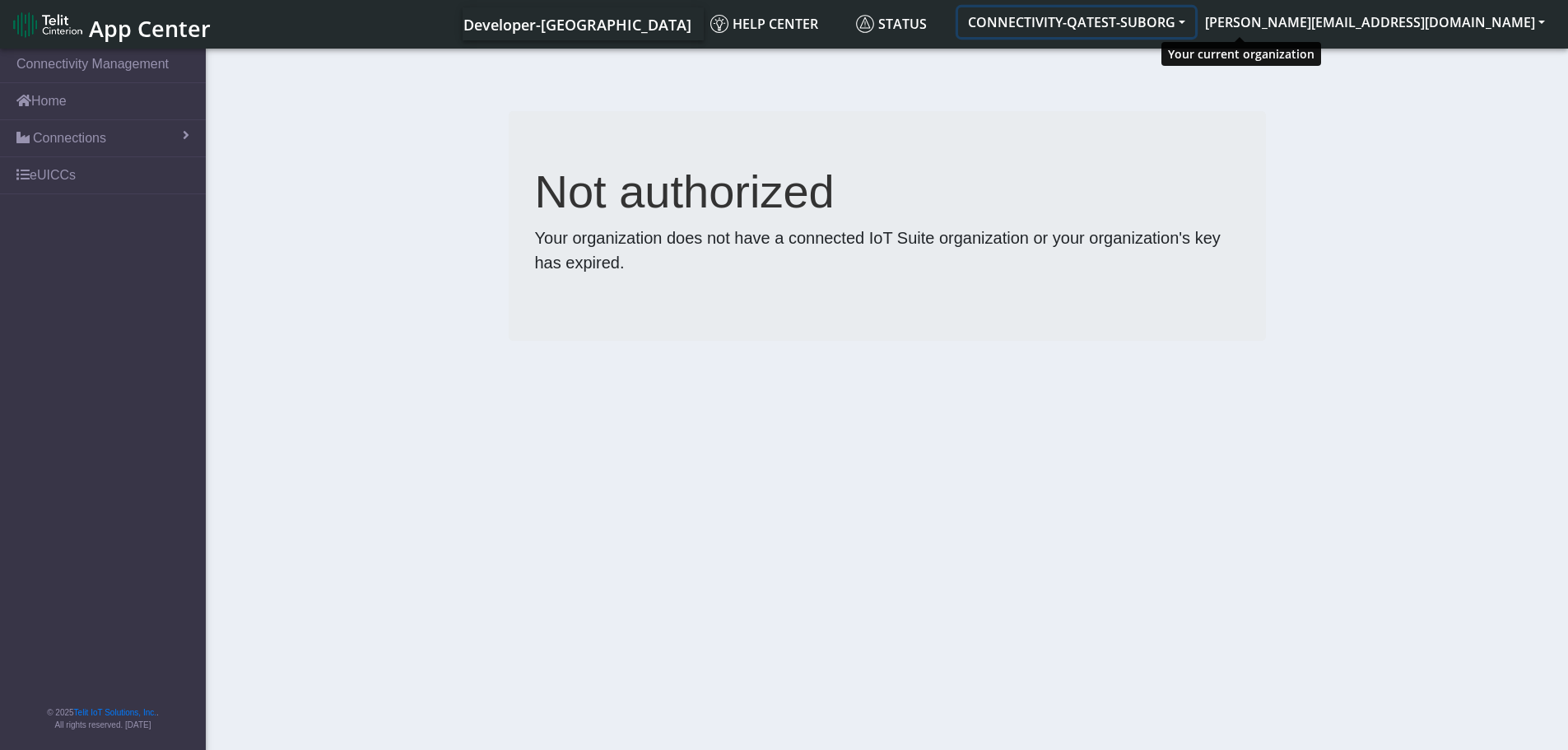
click at [1195, 13] on button "CONNECTIVITY-QATEST-SUBORG" at bounding box center [1077, 22] width 237 height 30
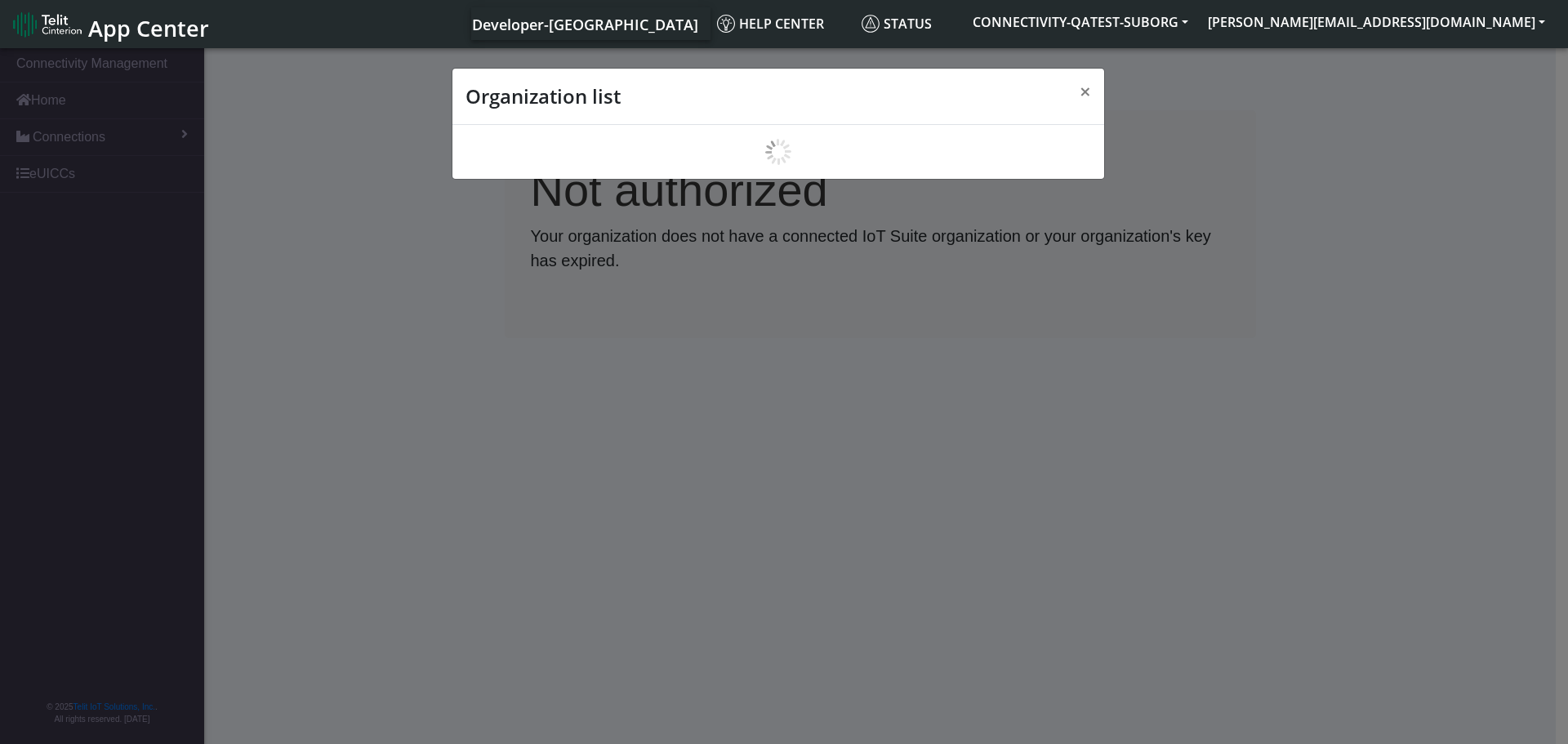
scroll to position [6, 0]
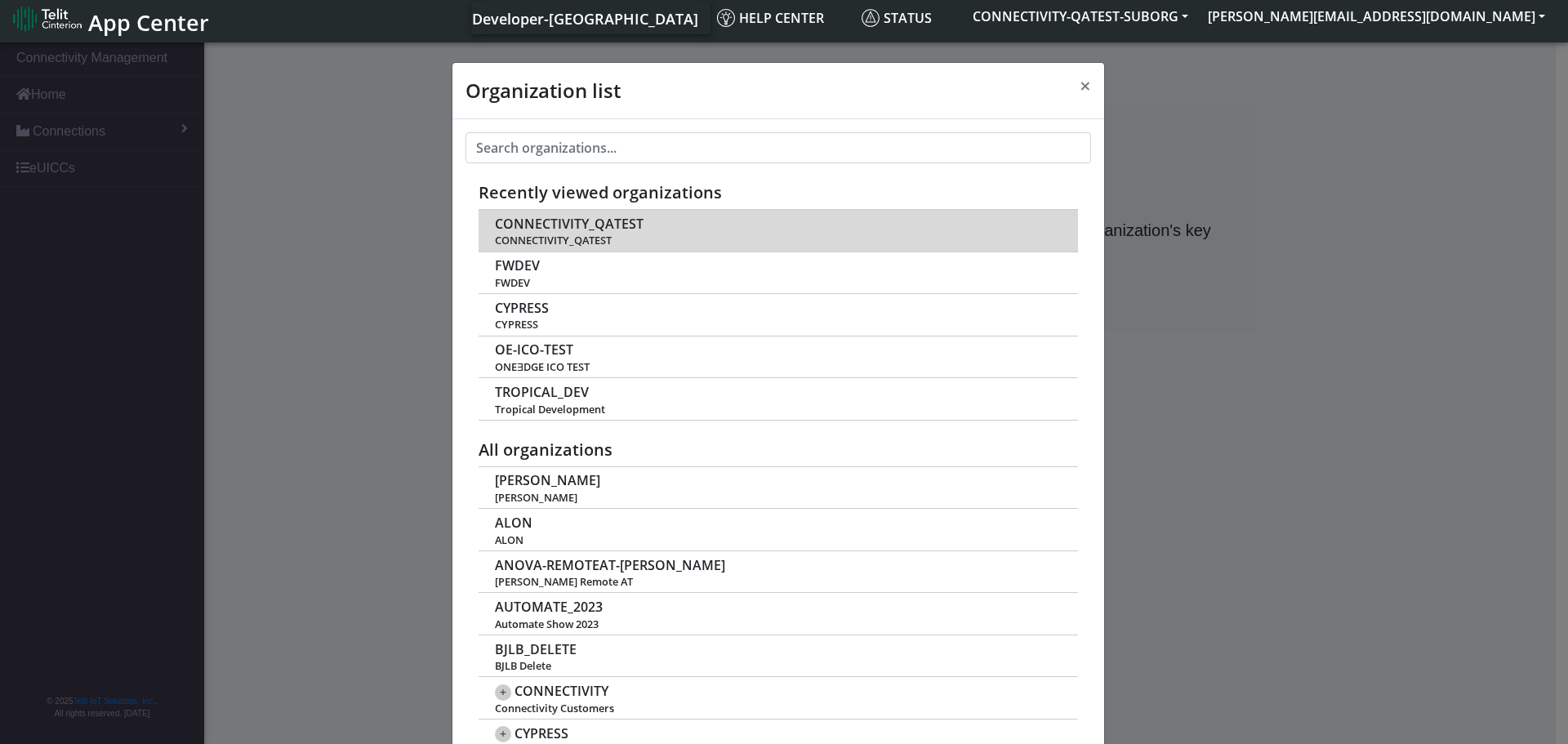
click at [578, 227] on span "CONNECTIVITY_QATEST" at bounding box center [569, 224] width 149 height 16
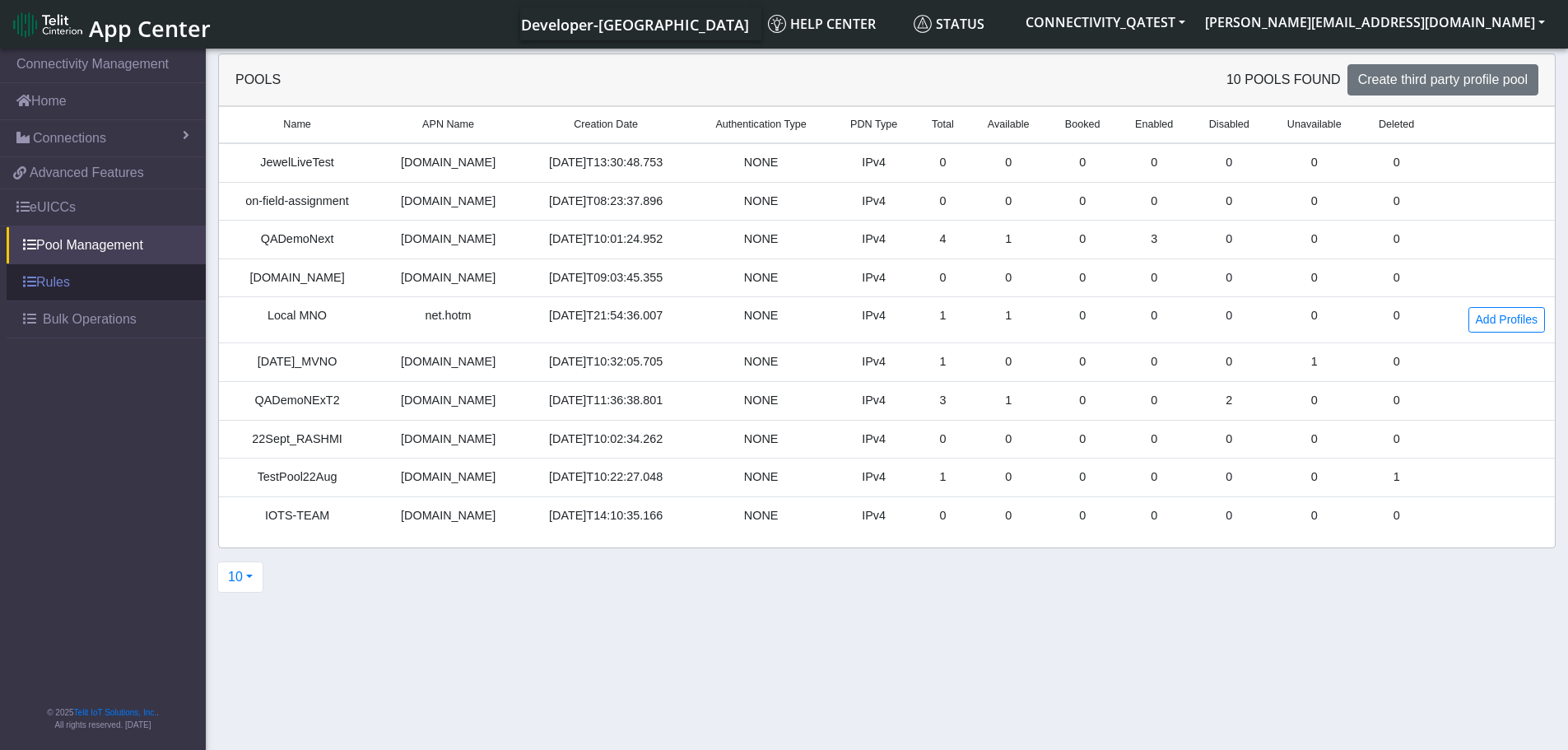
click at [46, 284] on link "Rules" at bounding box center [106, 283] width 200 height 36
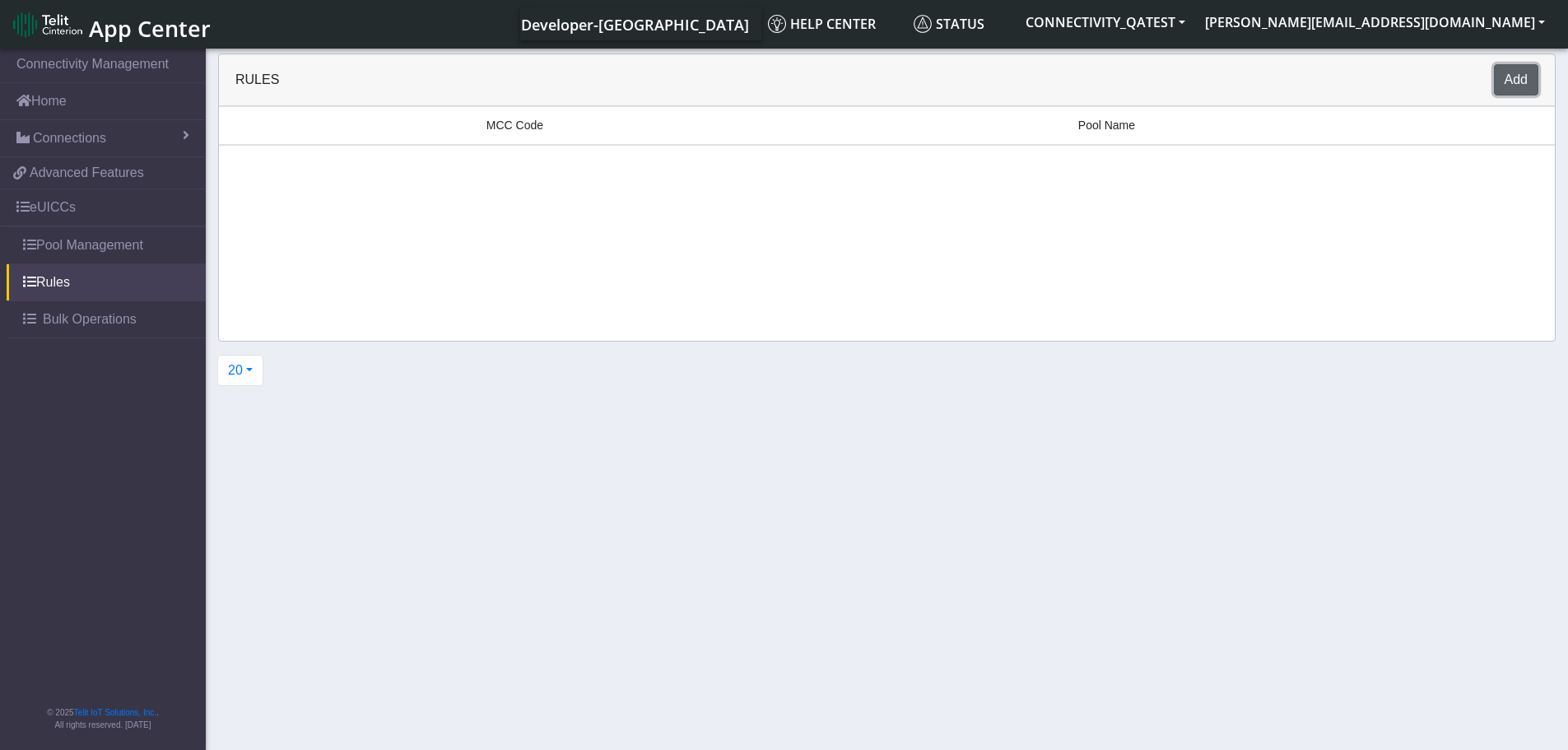
click at [1514, 80] on button "Add" at bounding box center [1516, 80] width 45 height 31
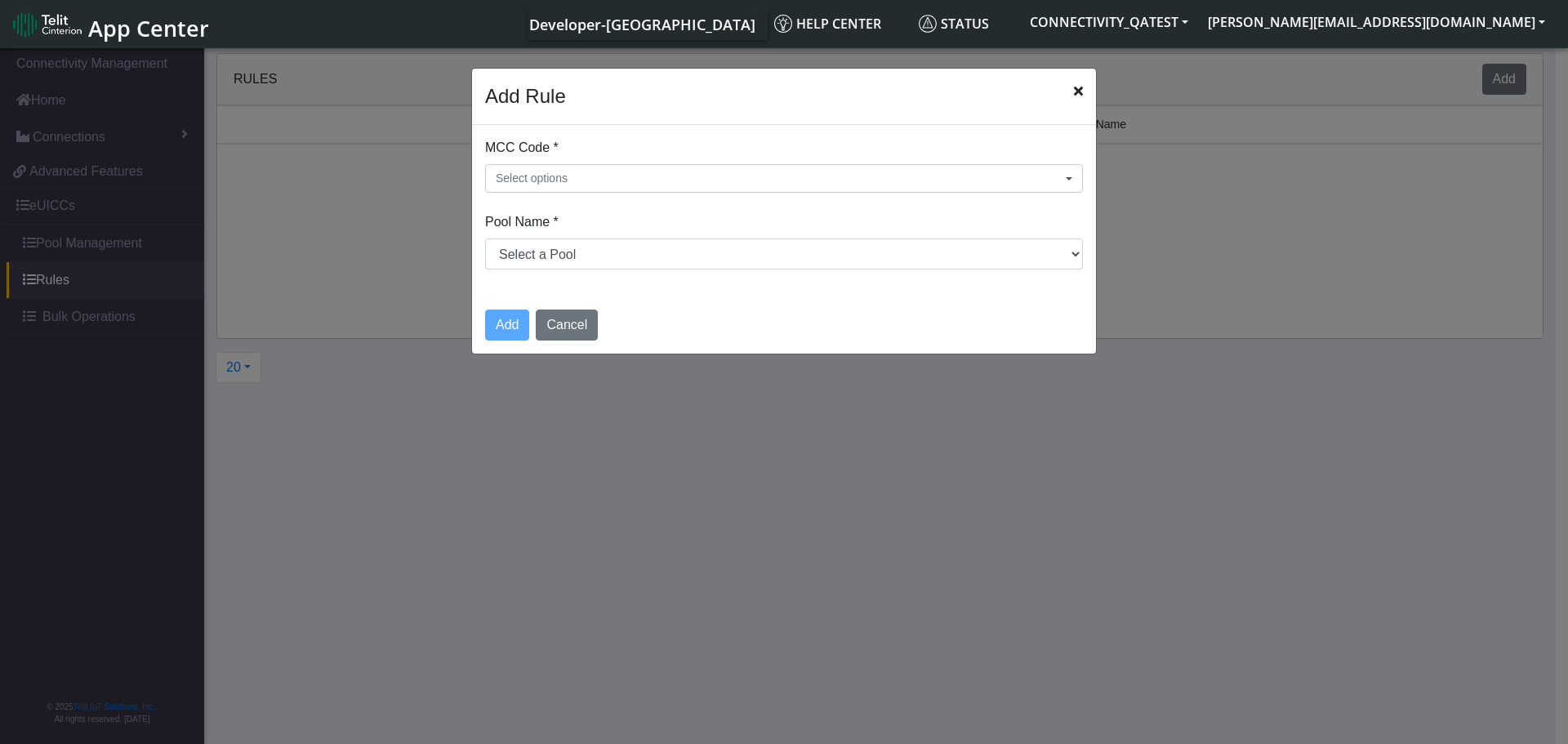
click at [1081, 90] on icon "Close" at bounding box center [1078, 91] width 9 height 13
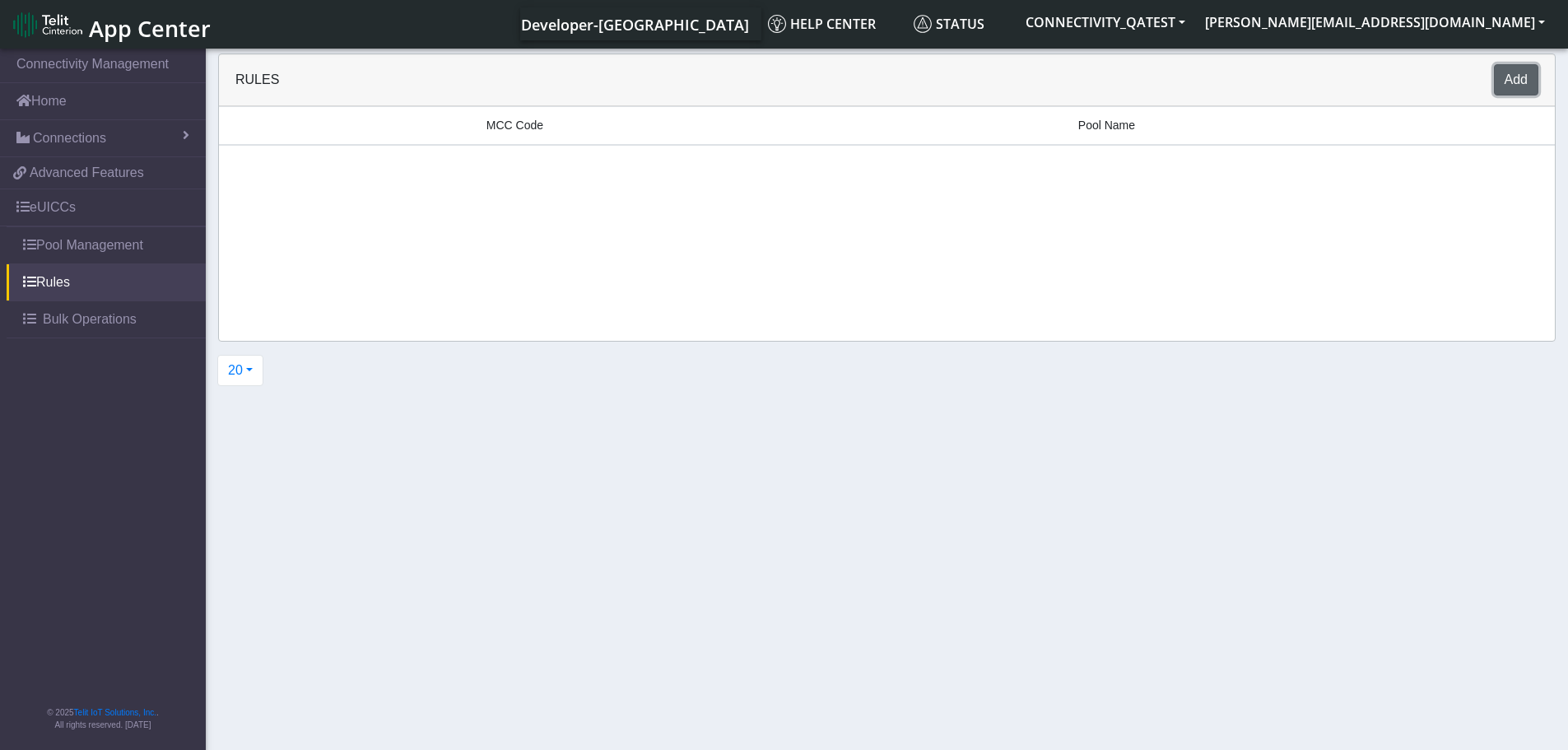
click at [1516, 81] on button "Add" at bounding box center [1516, 80] width 45 height 31
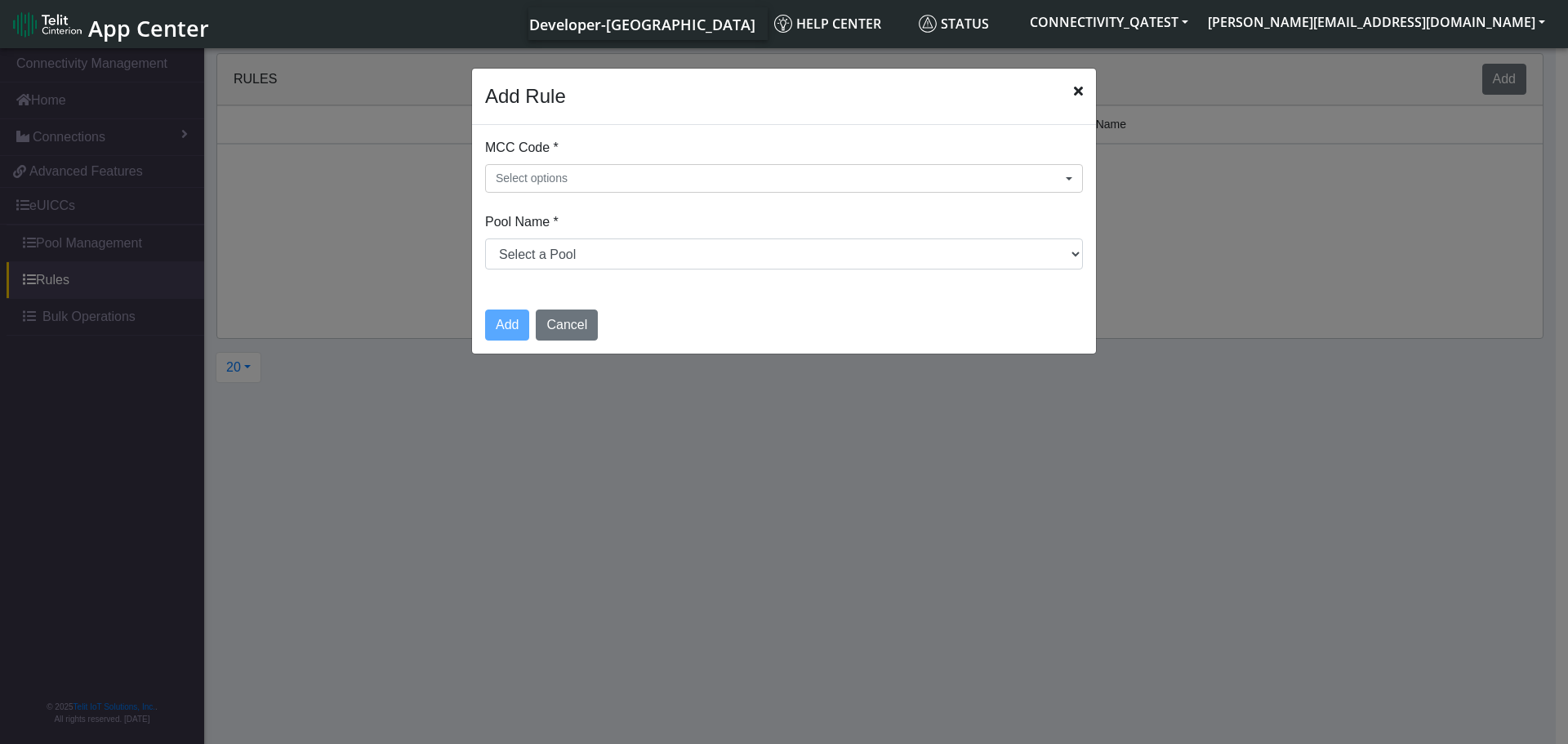
click at [1081, 90] on icon "Close" at bounding box center [1078, 91] width 9 height 13
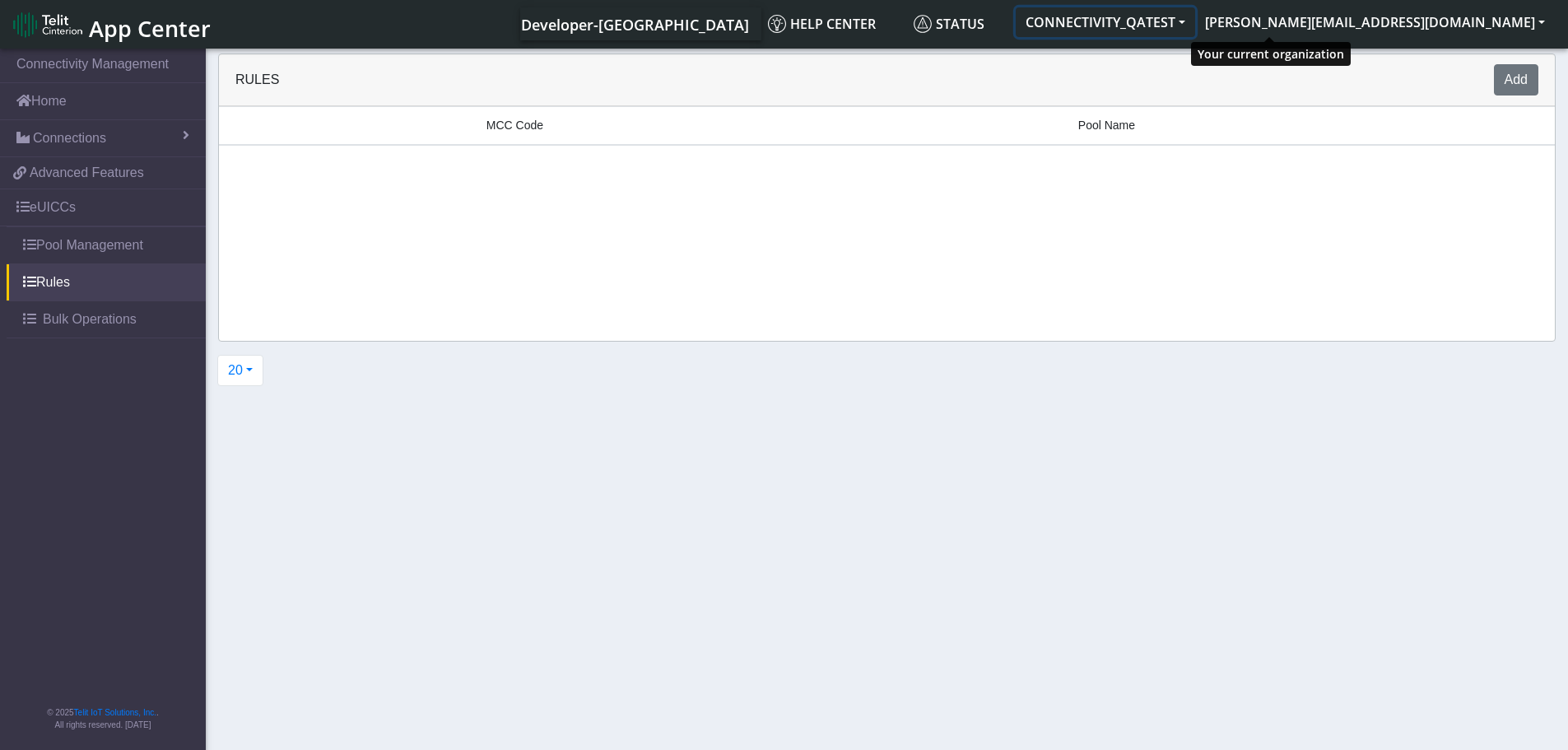
click at [1195, 15] on button "CONNECTIVITY_QATEST" at bounding box center [1106, 22] width 180 height 30
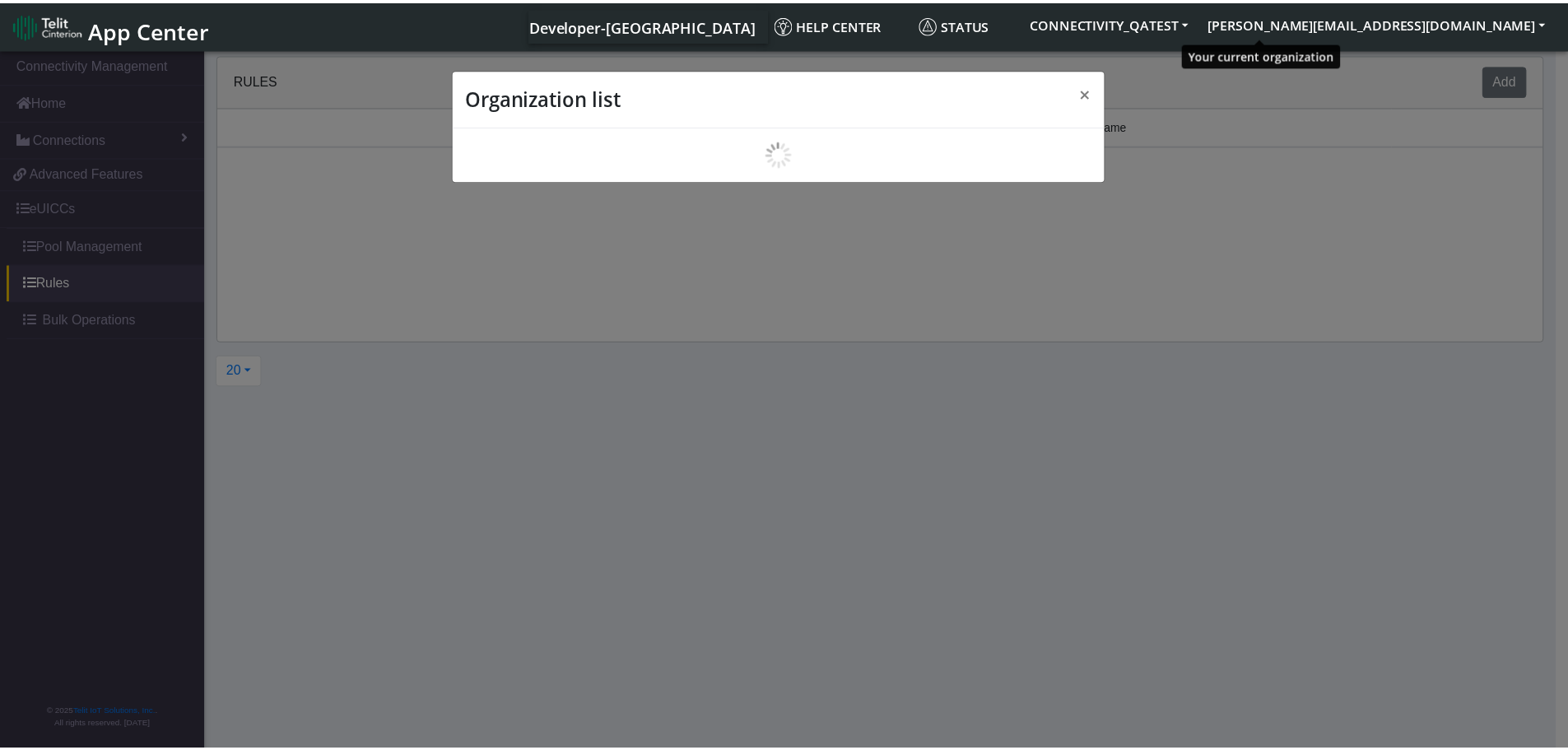
scroll to position [6, 0]
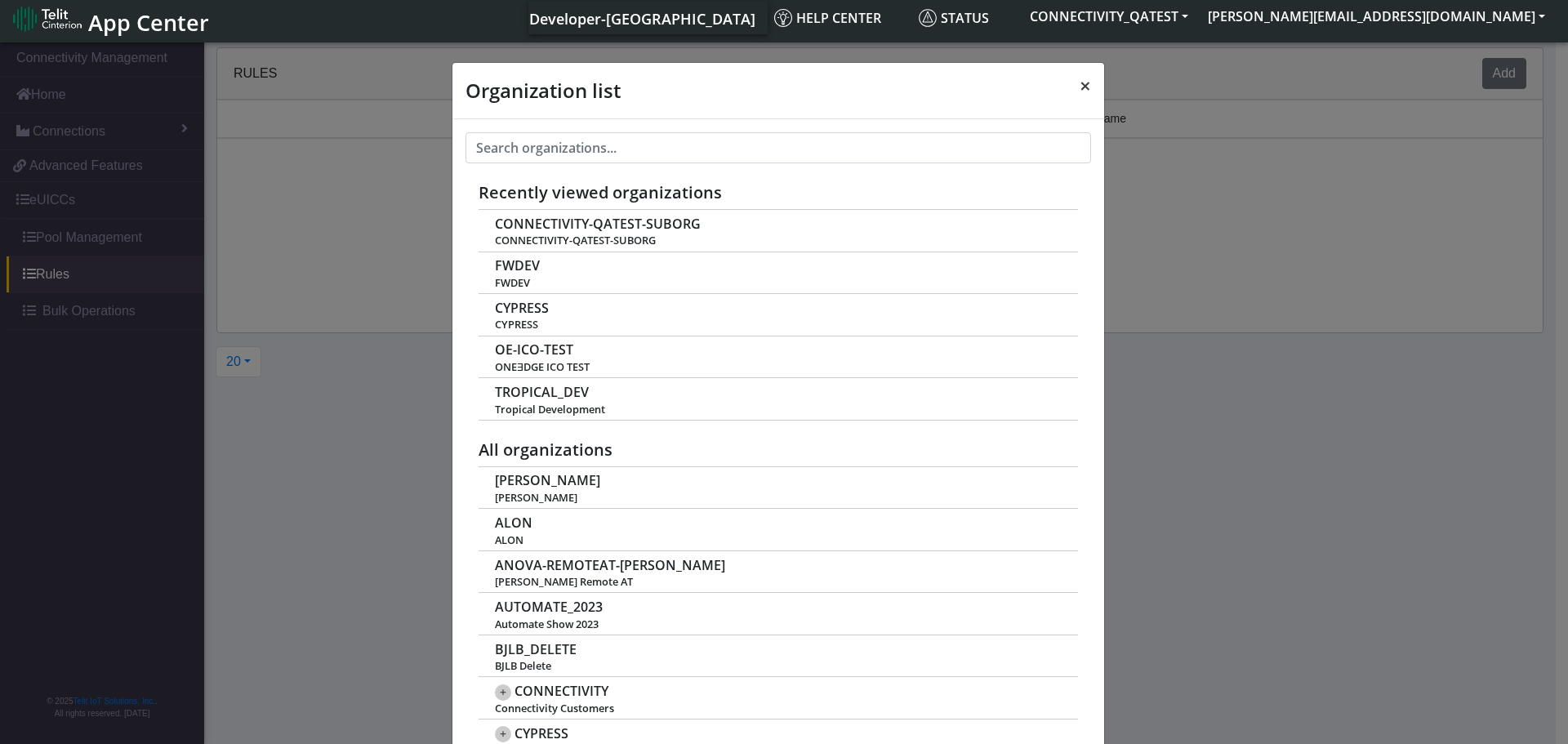
click at [1081, 83] on span "×" at bounding box center [1085, 85] width 11 height 27
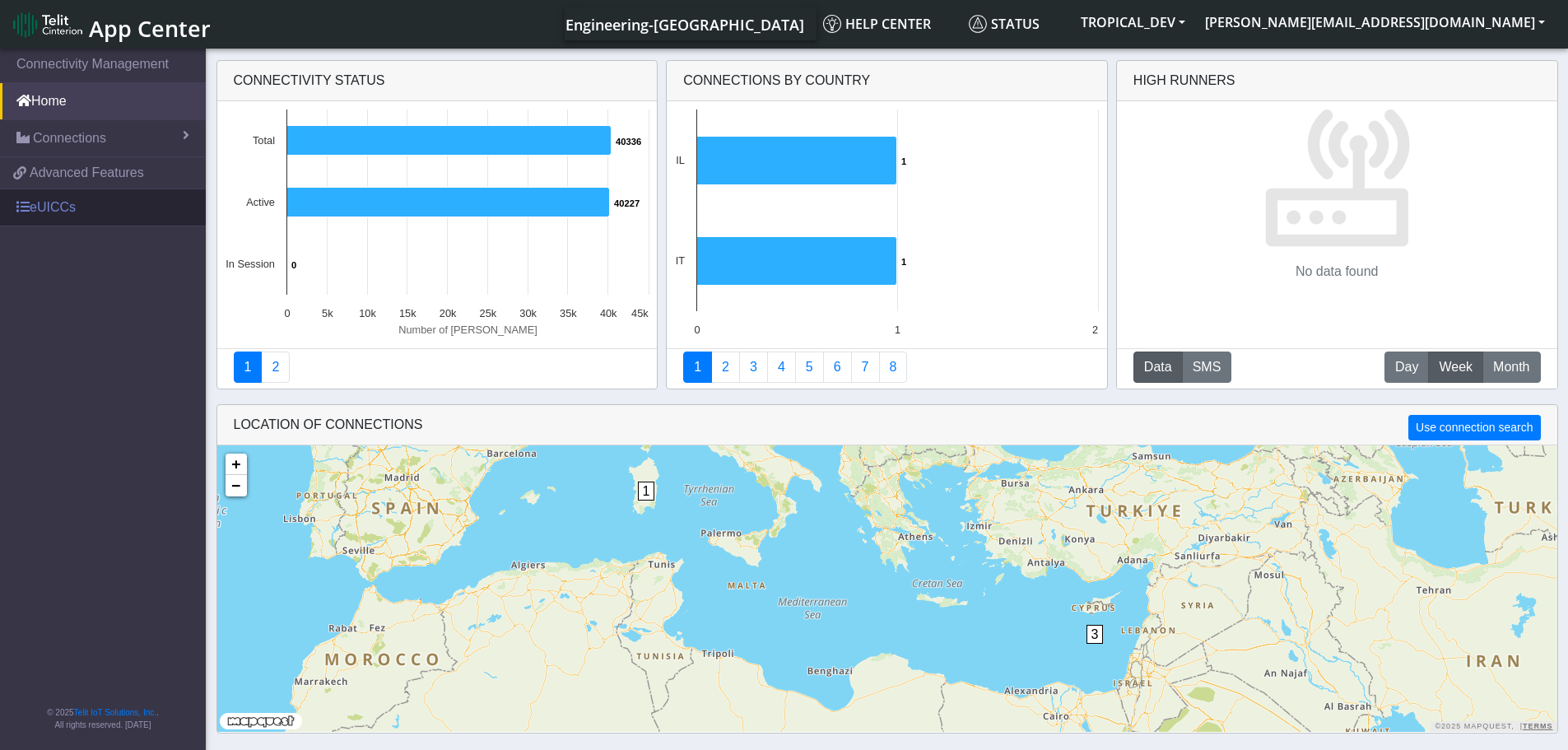
click at [67, 218] on link "eUICCs" at bounding box center [103, 208] width 206 height 36
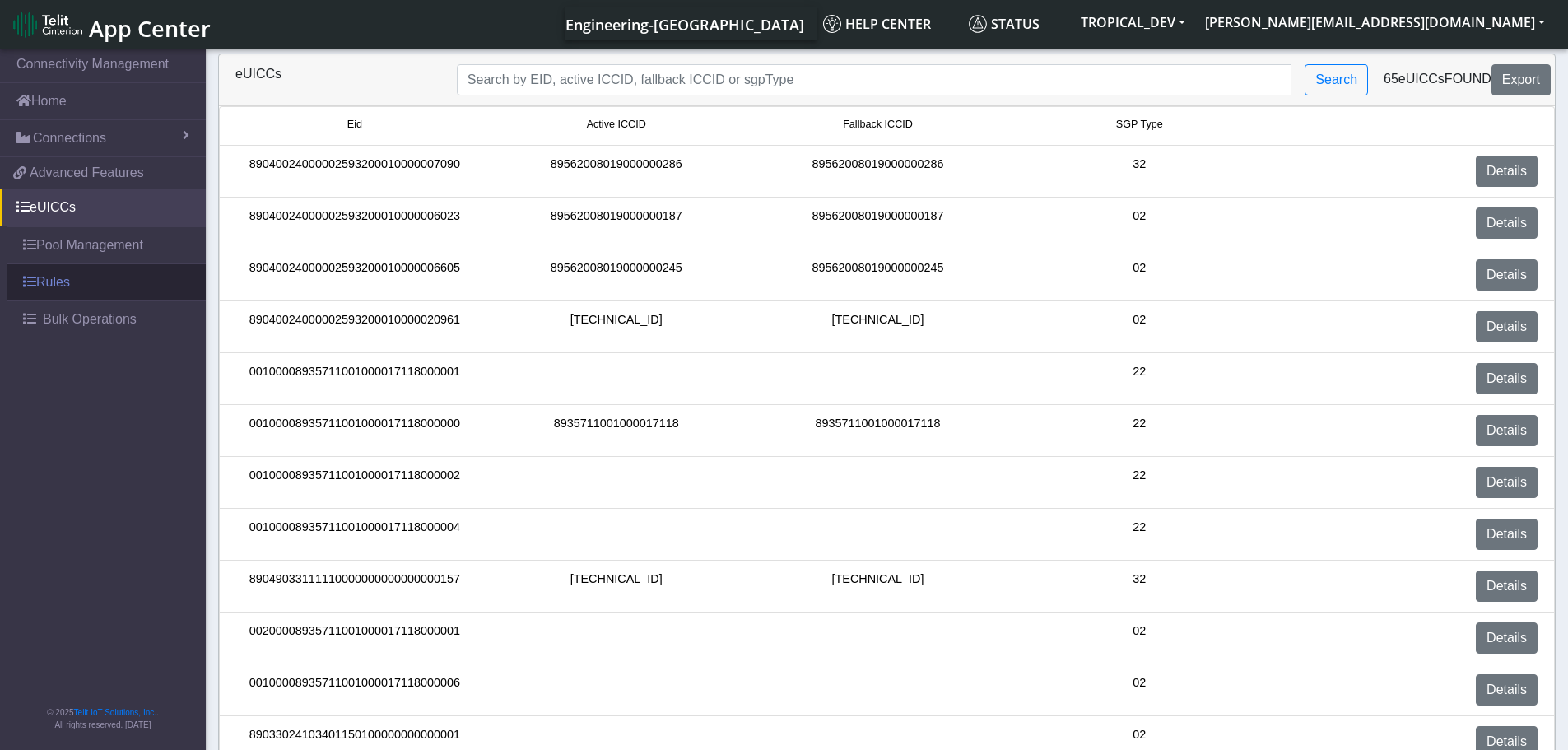
click at [68, 280] on link "Rules" at bounding box center [106, 283] width 200 height 36
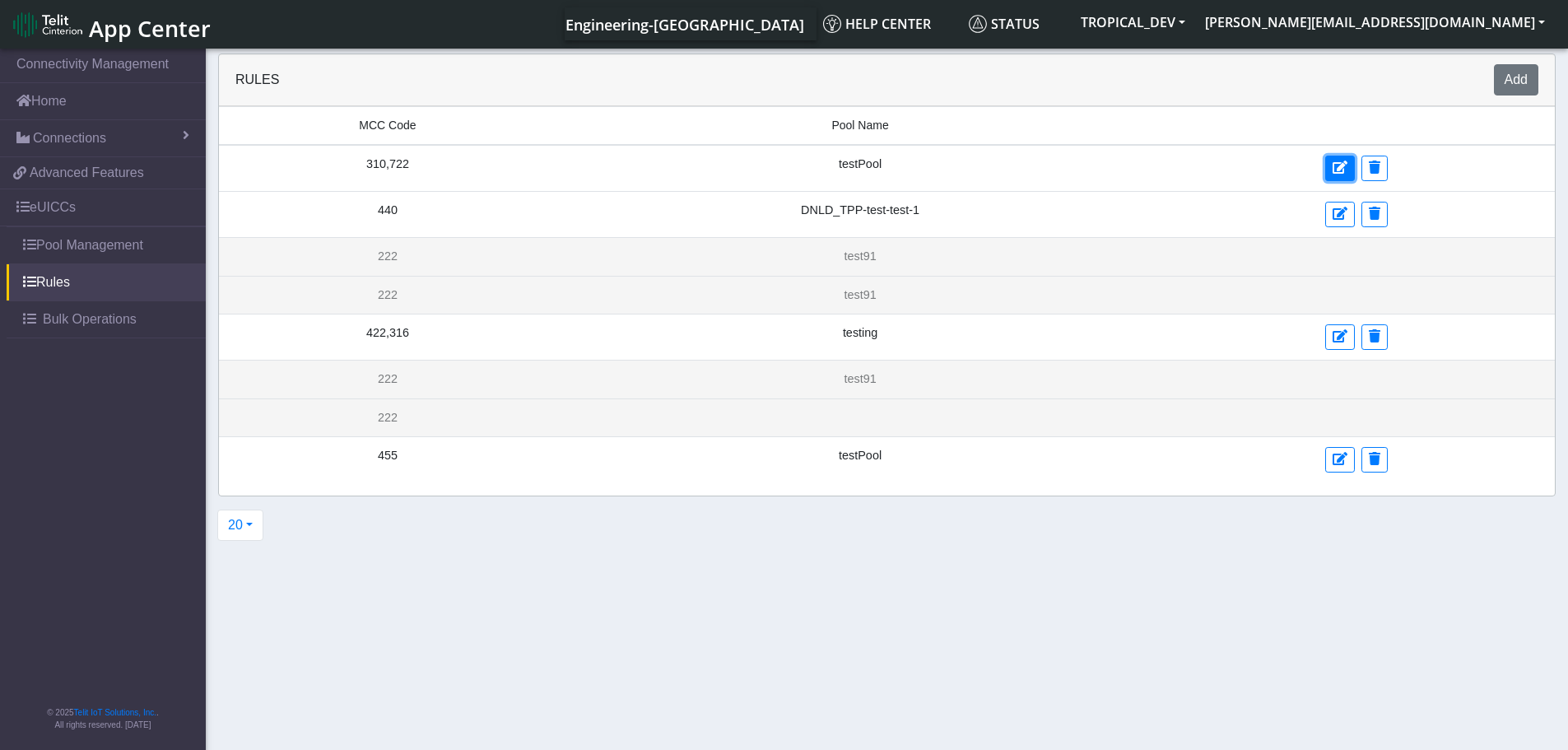
click at [1333, 171] on icon at bounding box center [1340, 167] width 15 height 13
select select "17: Object"
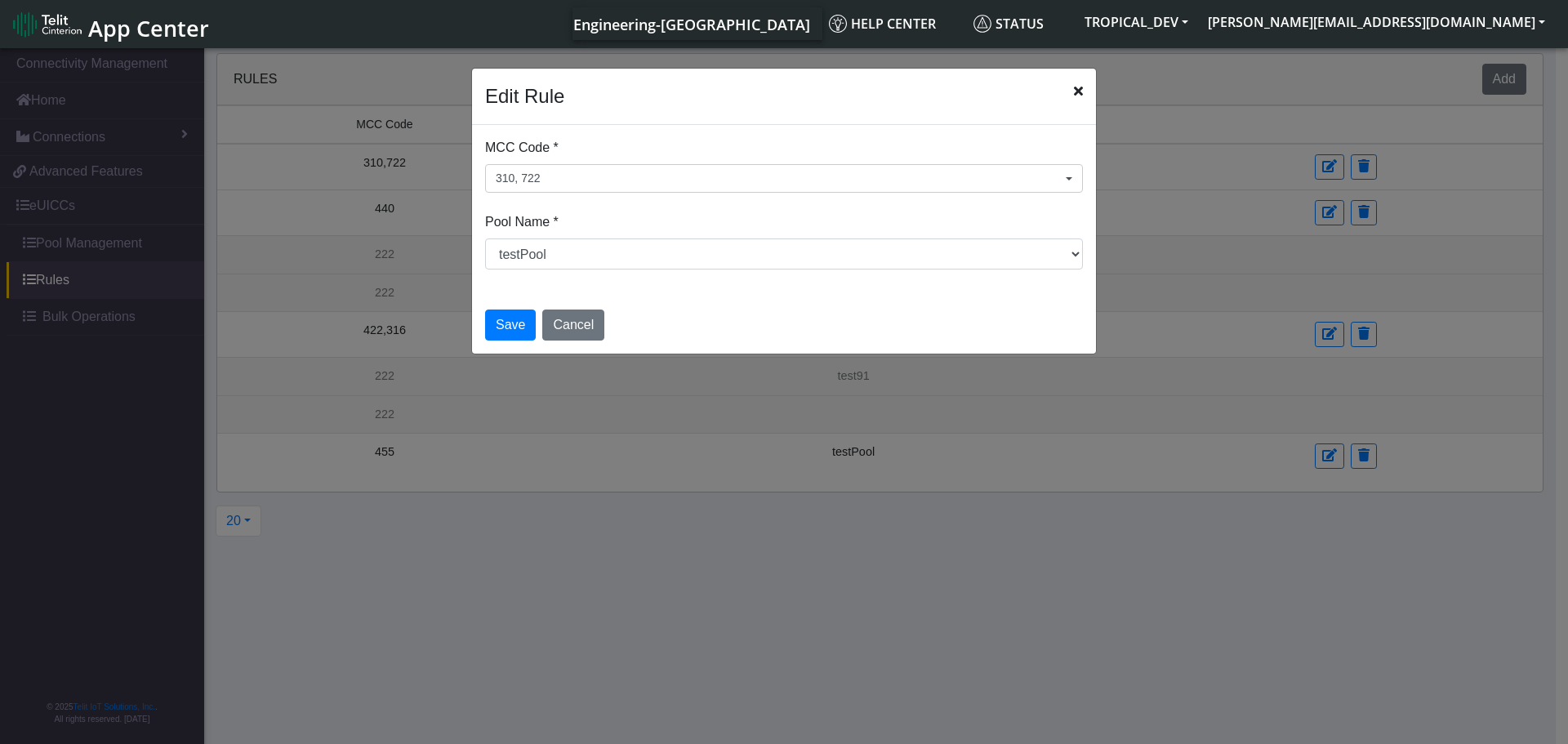
click at [1076, 90] on icon "Close" at bounding box center [1078, 91] width 9 height 13
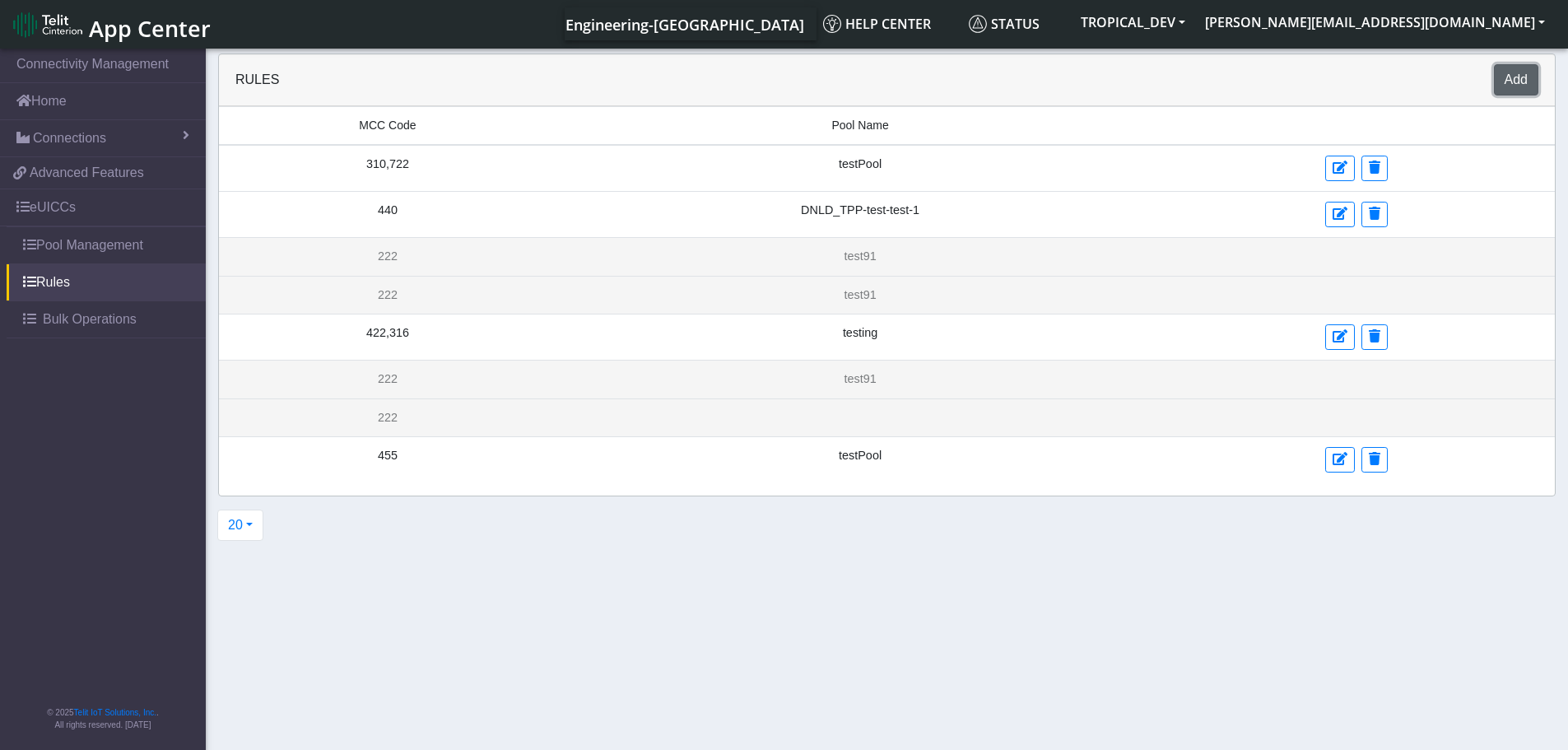
click at [1504, 79] on button "Add" at bounding box center [1516, 80] width 45 height 31
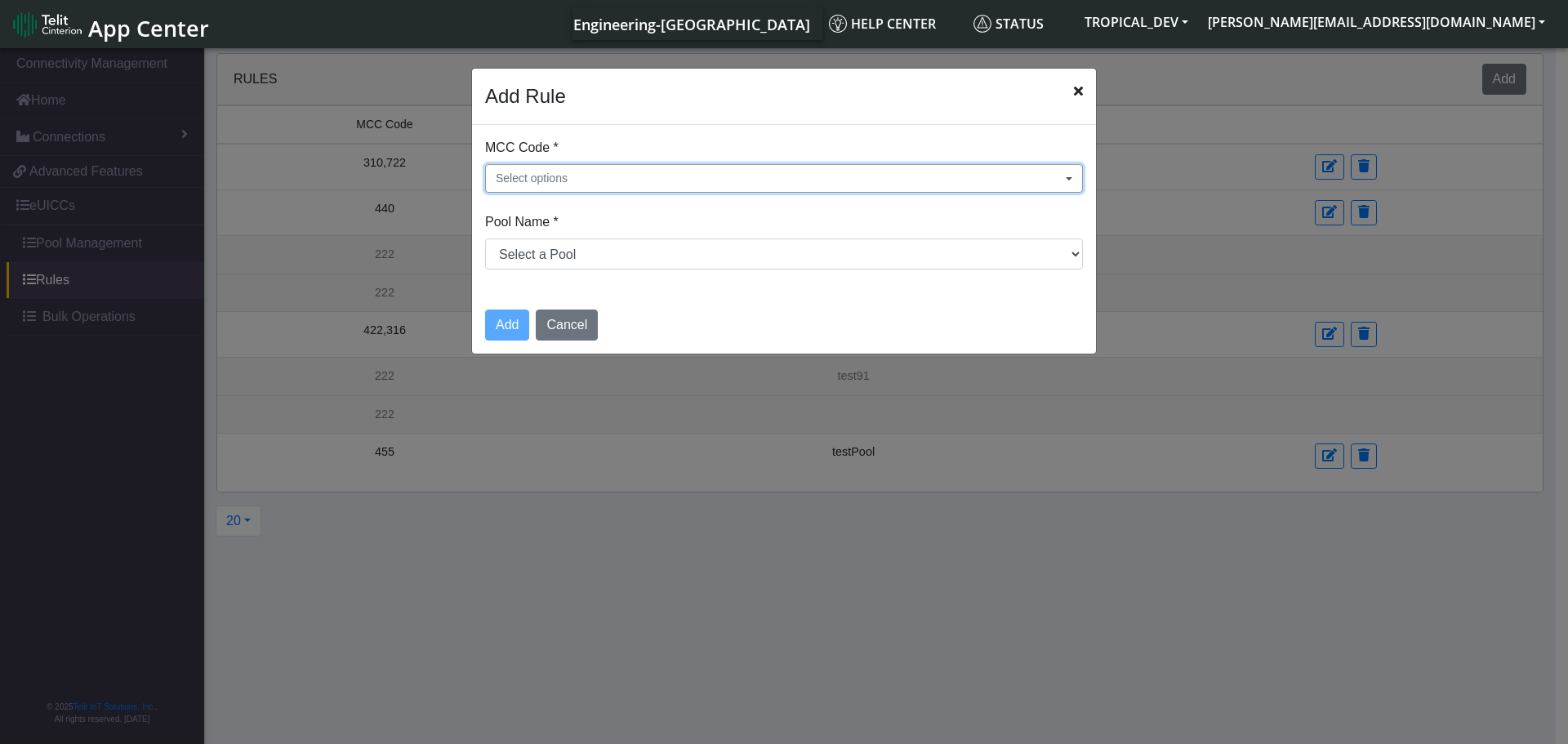
click at [580, 175] on button "Select options" at bounding box center [784, 178] width 598 height 29
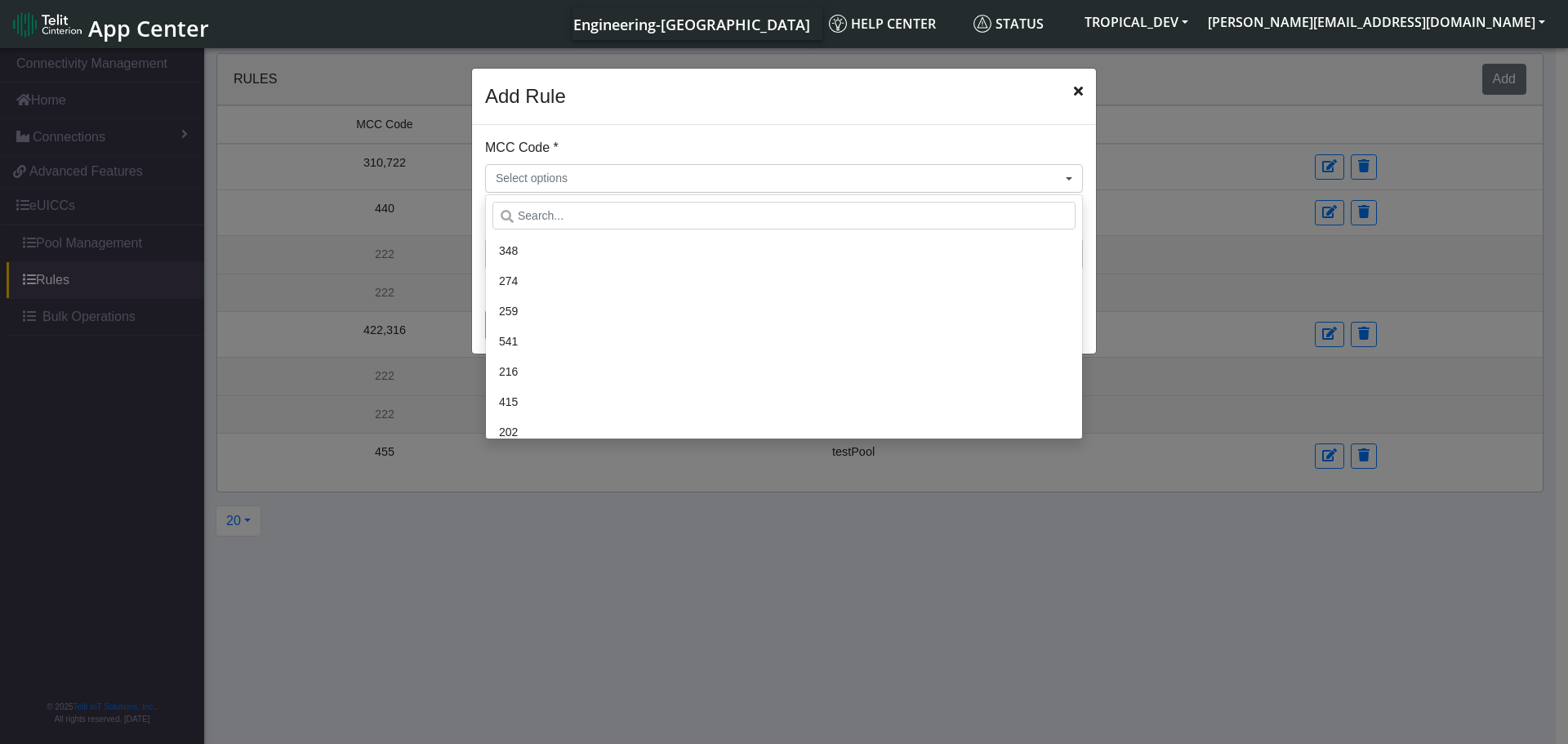
click at [945, 147] on div "MCC Code * Select options 348 274 259 541 216 415 202 404 422 645 232 282 702 6…" at bounding box center [784, 165] width 598 height 55
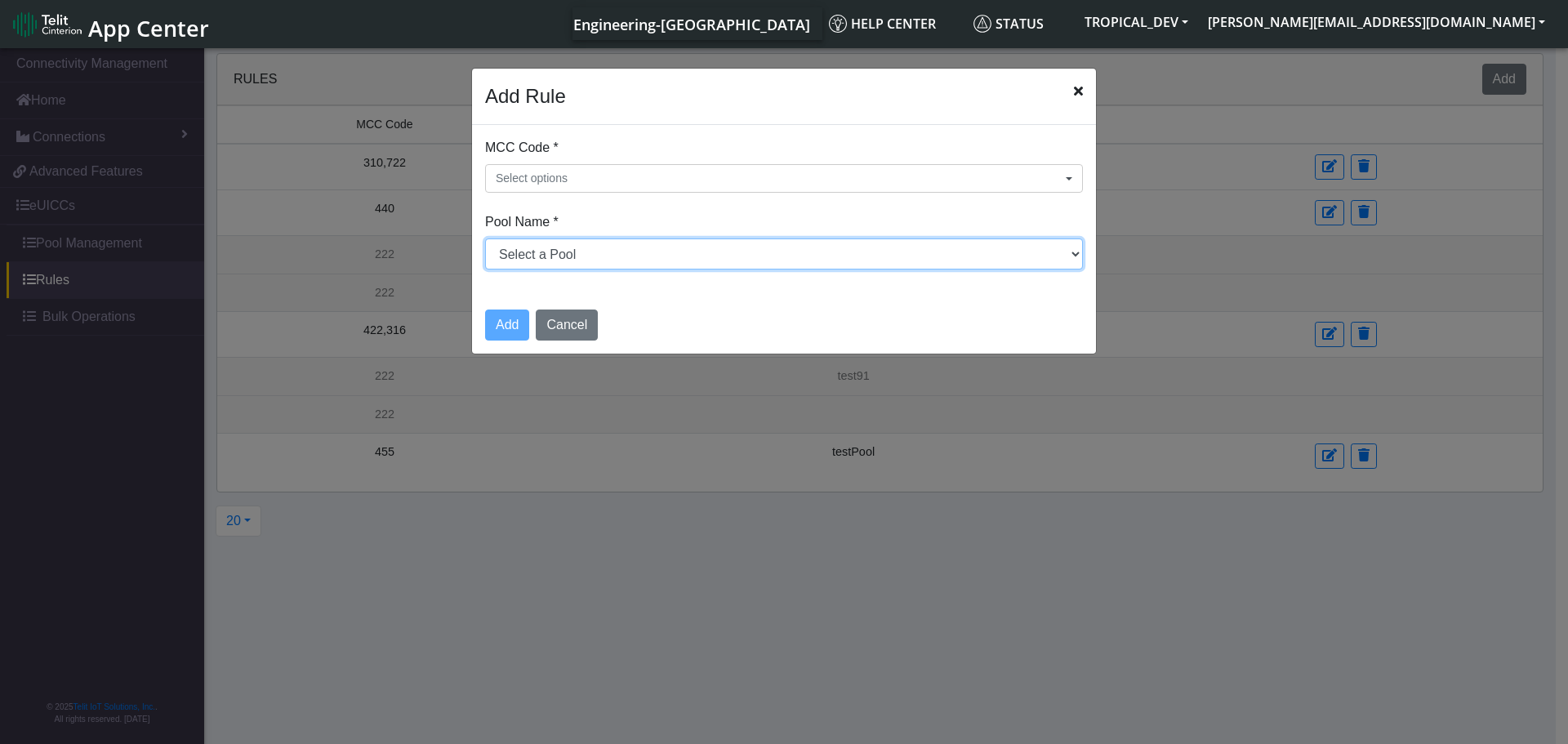
click at [775, 252] on select "Select a Pool DNLD_TPP-test-test-1 DNLD_TPP-testing-[DATE] DNLD_TPP-test-apn-te…" at bounding box center [784, 254] width 598 height 31
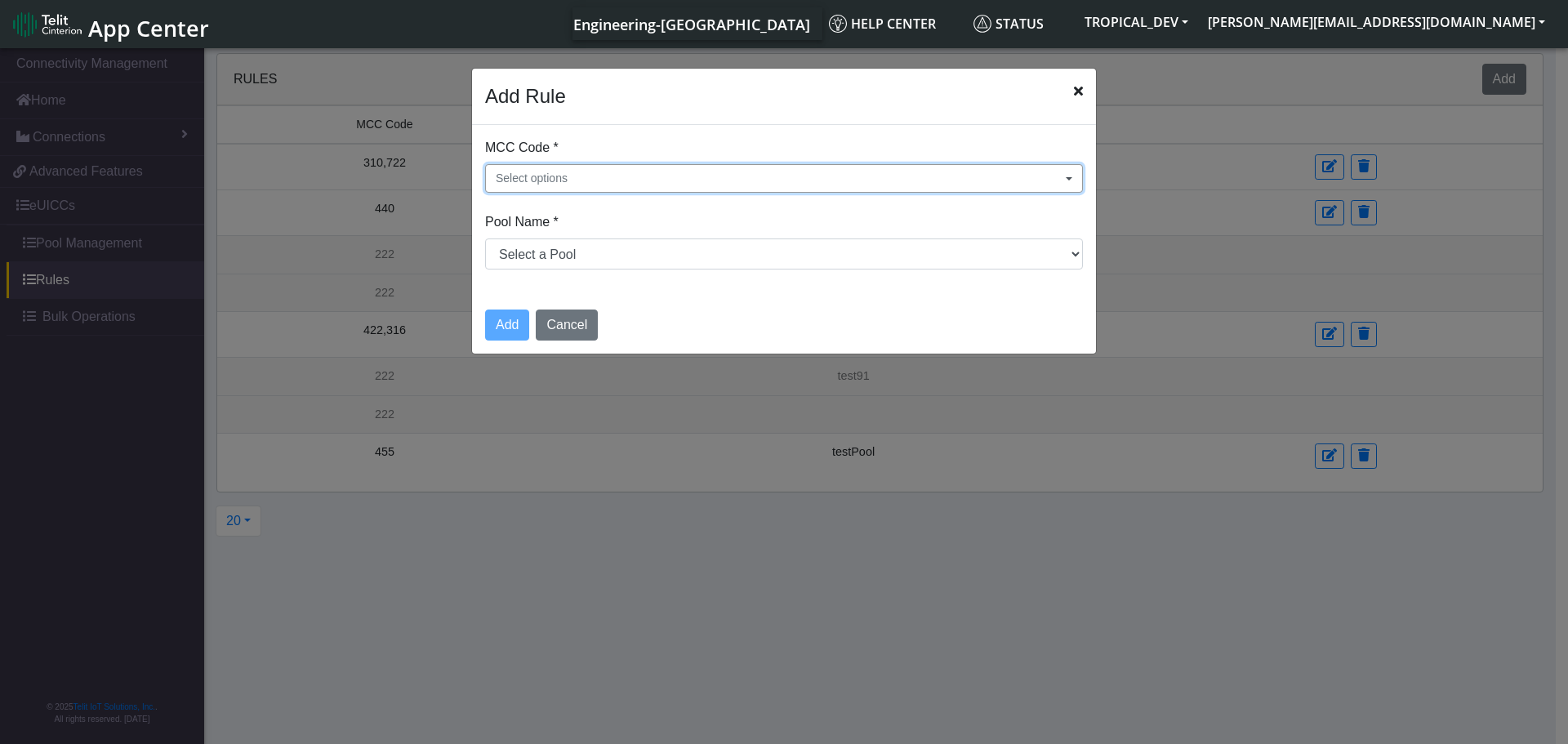
click at [736, 173] on button "Select options" at bounding box center [784, 178] width 598 height 29
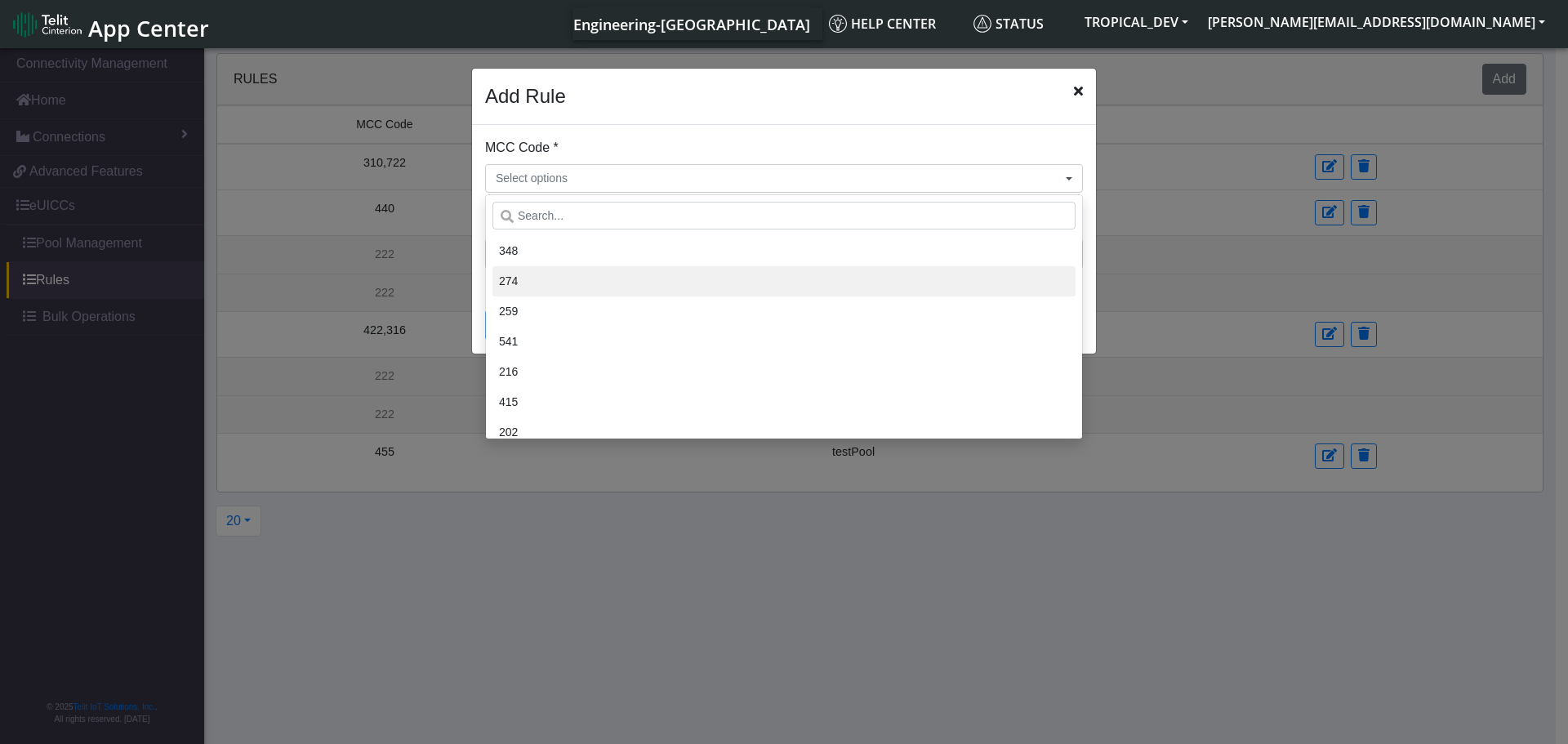
click at [699, 294] on li "274" at bounding box center [784, 280] width 583 height 30
click at [687, 143] on div "MCC Code * 274 348 274 259 541 216 415 202 404 422 645 232 282 702 639 641 724 …" at bounding box center [784, 165] width 598 height 55
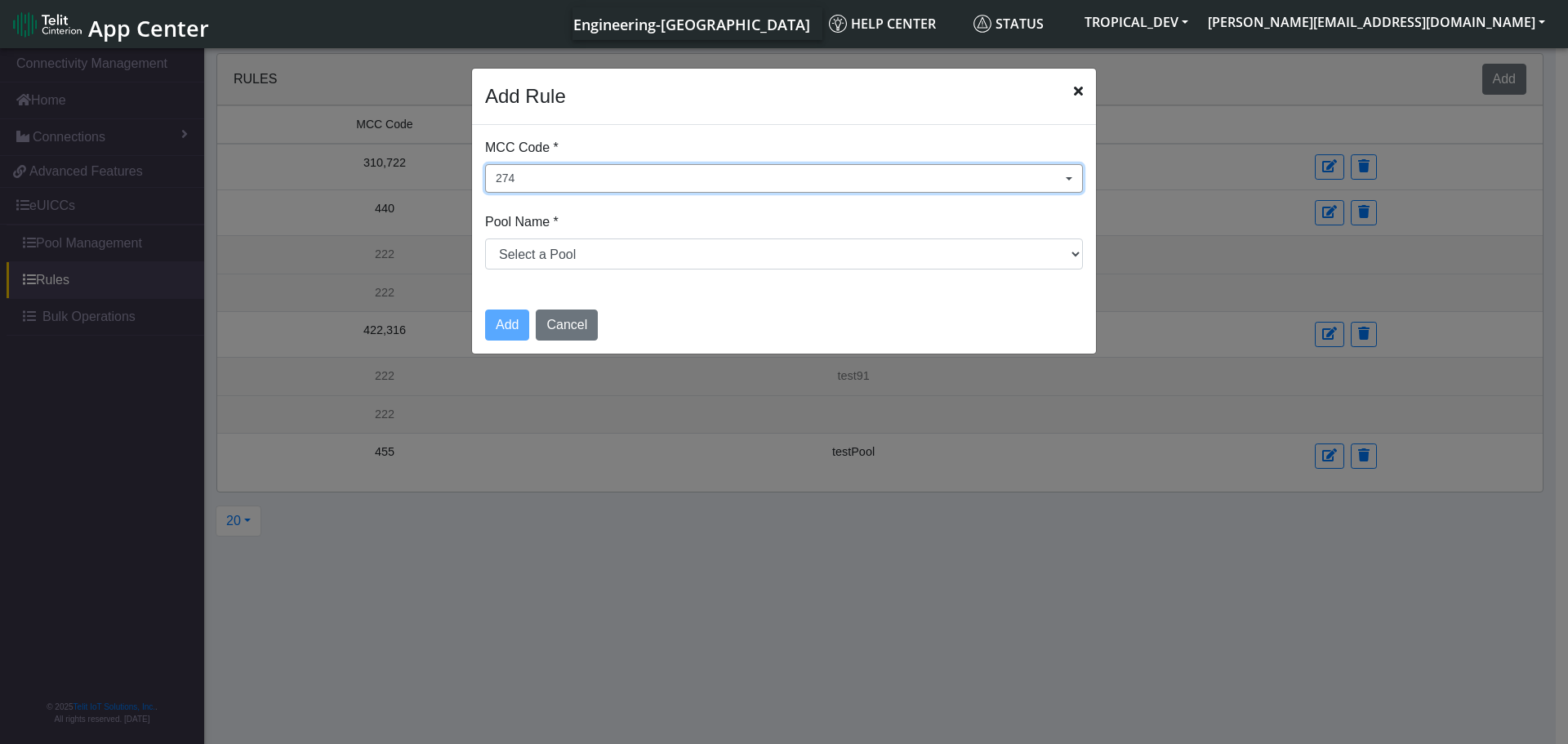
click at [623, 182] on button "274" at bounding box center [784, 178] width 598 height 29
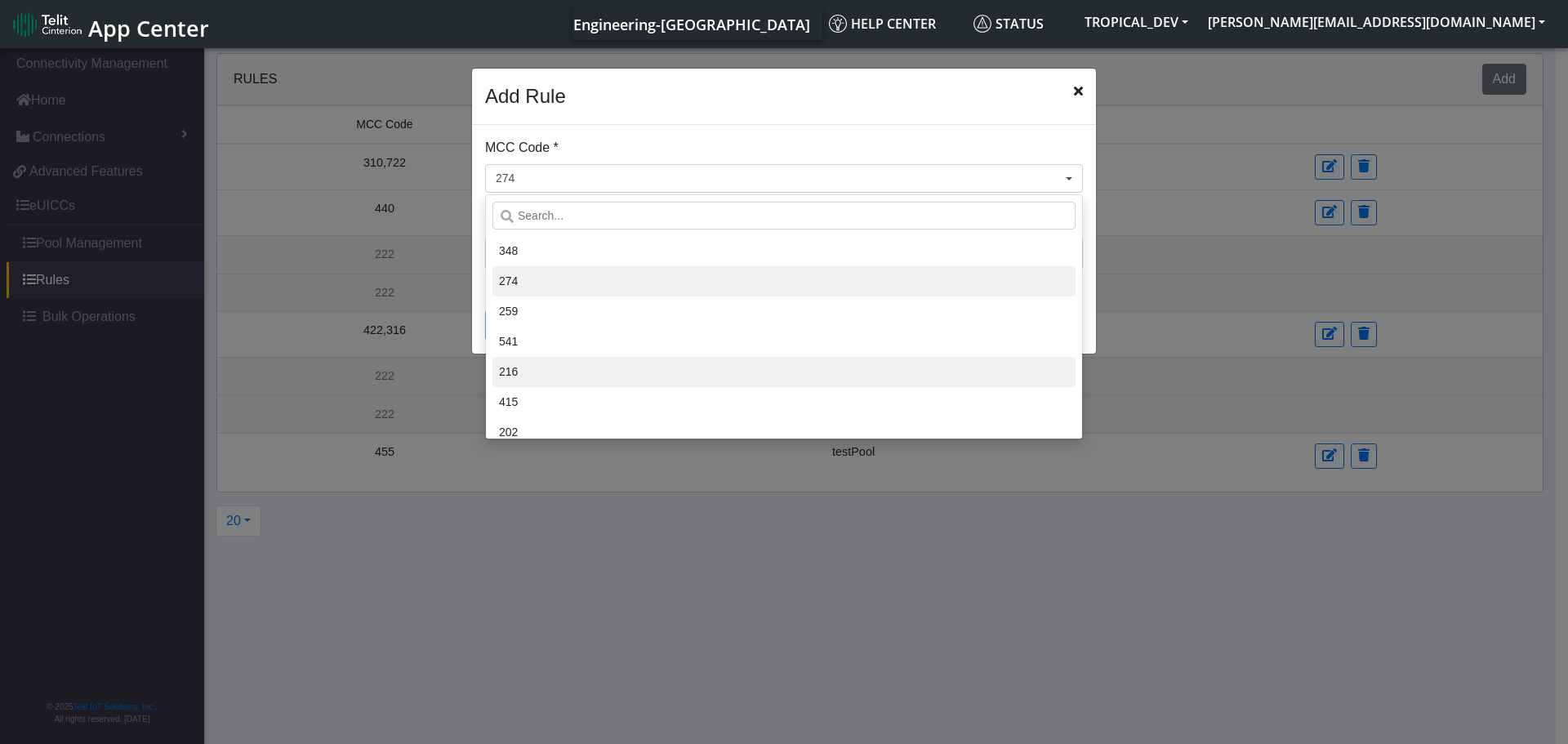
click at [574, 375] on li "216" at bounding box center [784, 371] width 583 height 30
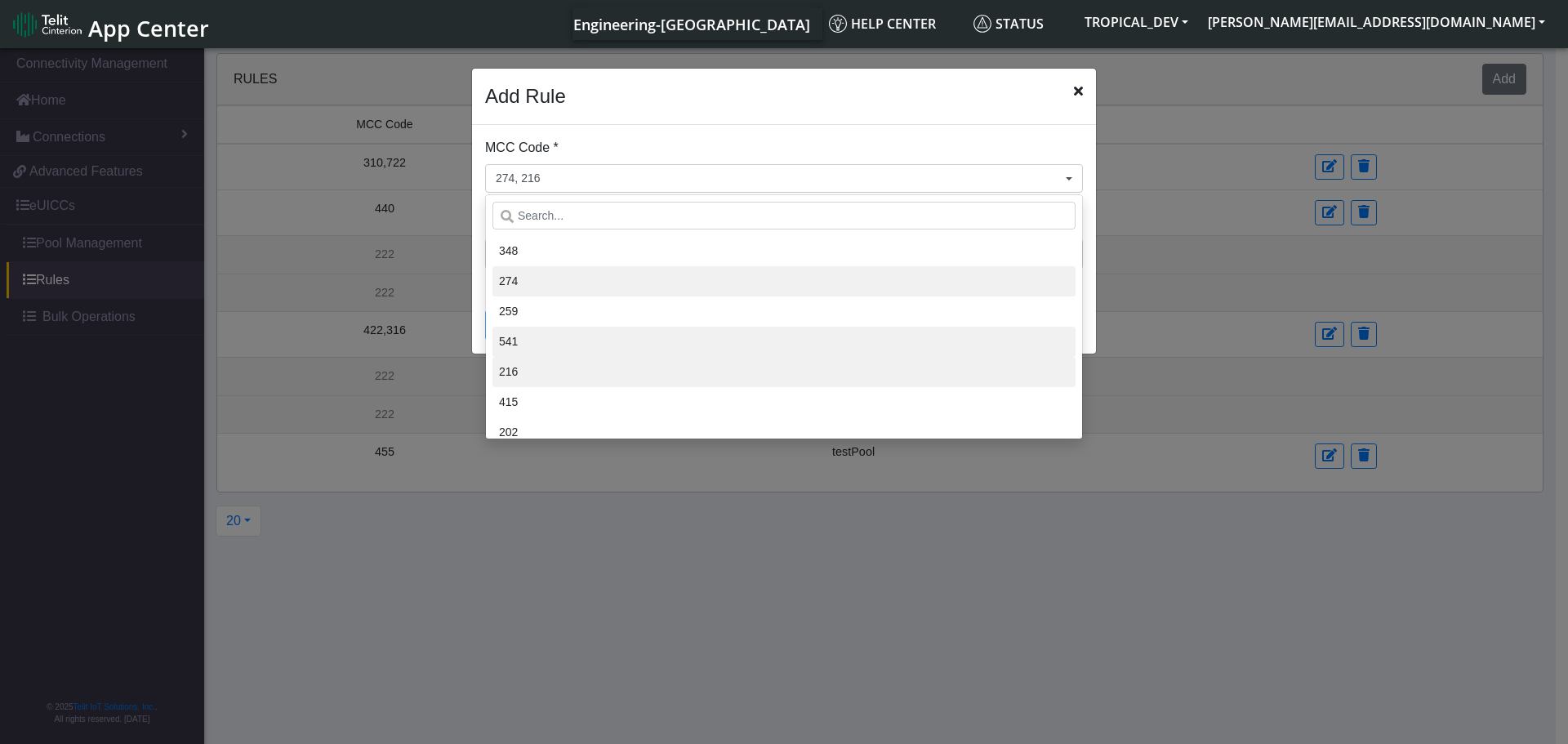
click at [593, 338] on li "541" at bounding box center [784, 341] width 583 height 30
click at [625, 242] on li "348" at bounding box center [784, 251] width 583 height 30
click at [693, 139] on div "MCC Code * 274, 216, 541, 348 348 274 259 541 216 415 202 404 422 645 232 282 7…" at bounding box center [784, 165] width 598 height 55
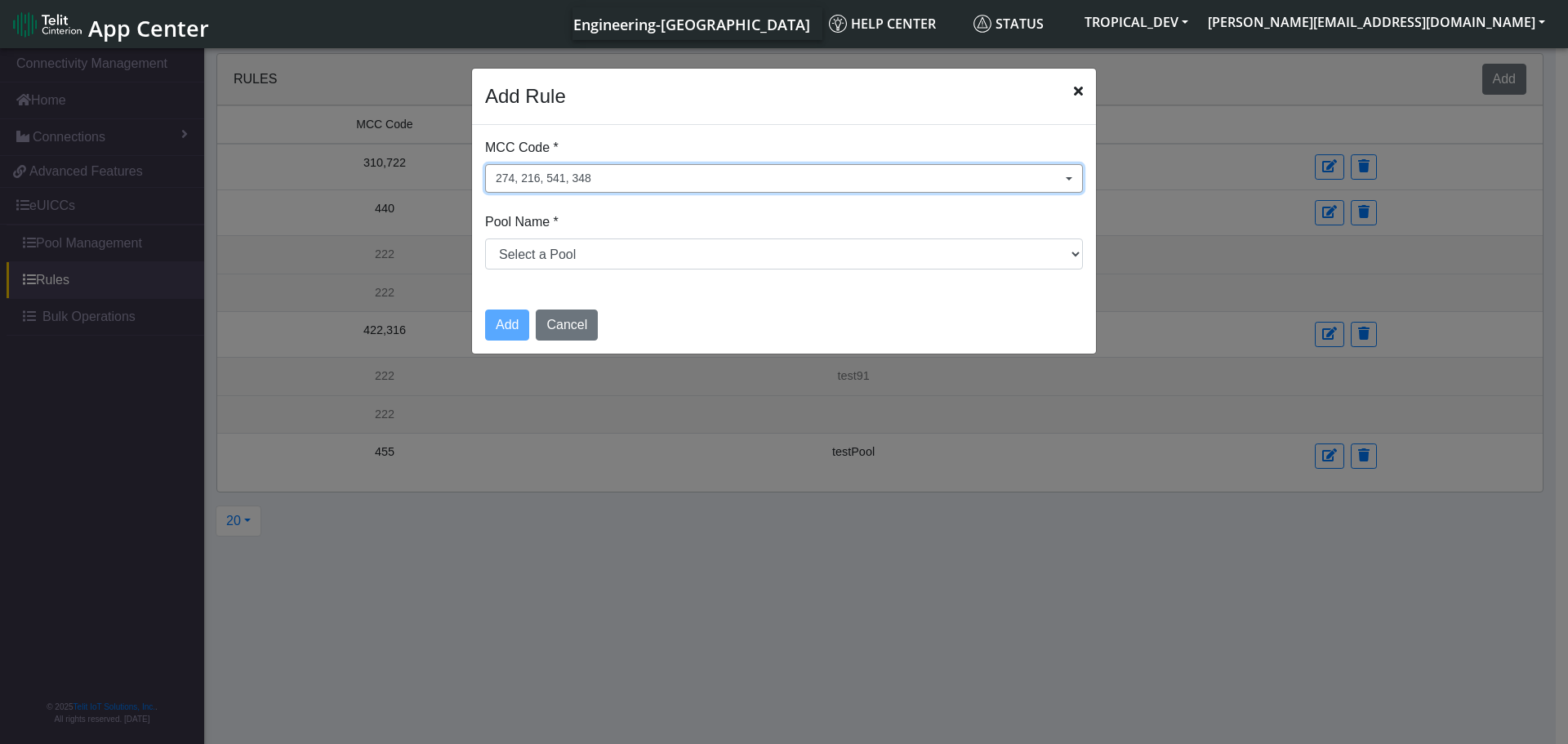
click at [672, 176] on button "274, 216, 541, 348" at bounding box center [784, 178] width 598 height 29
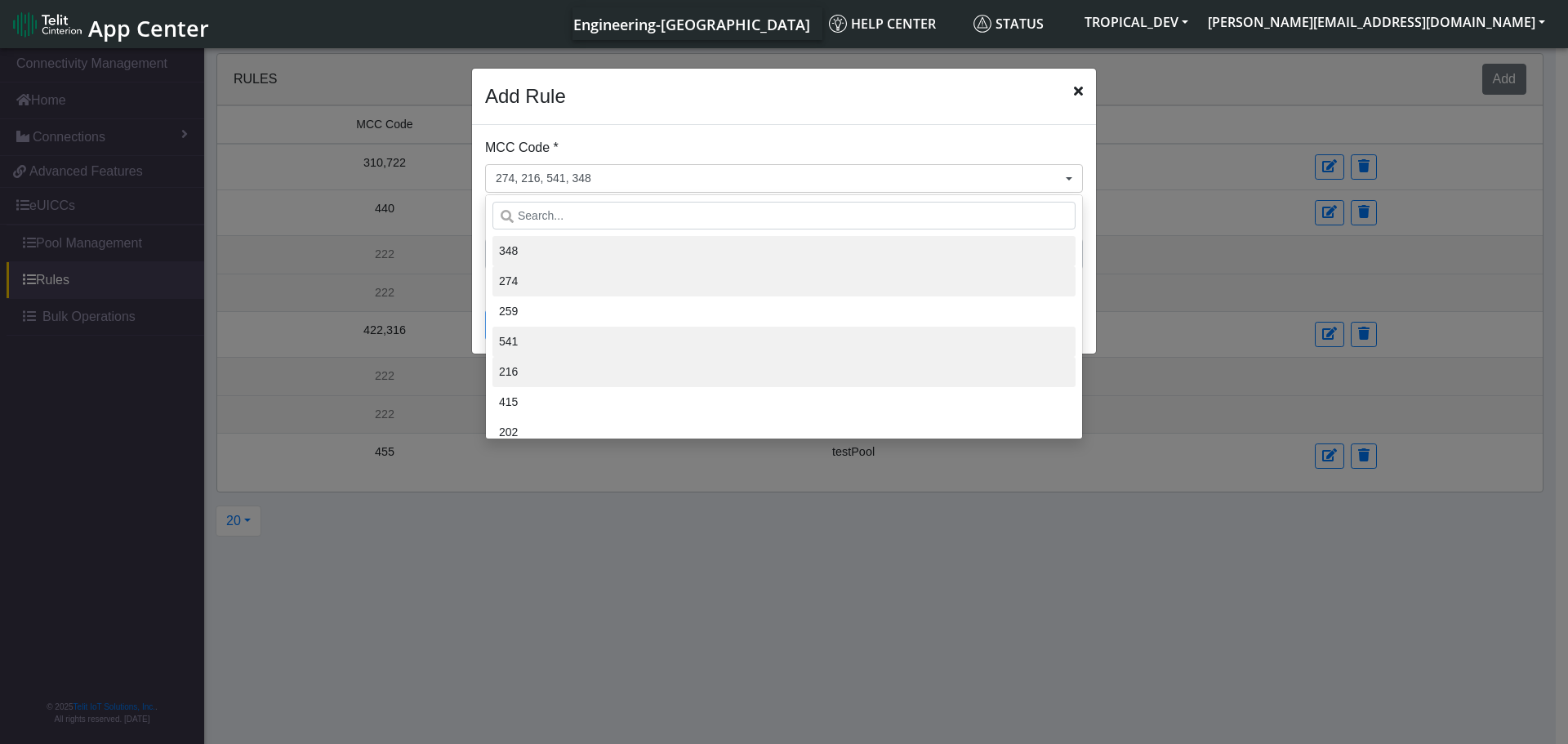
click at [655, 146] on div "MCC Code * 274, 216, 541, 348 348 274 259 541 216 415 202 404 422 645 232 282 7…" at bounding box center [784, 165] width 598 height 55
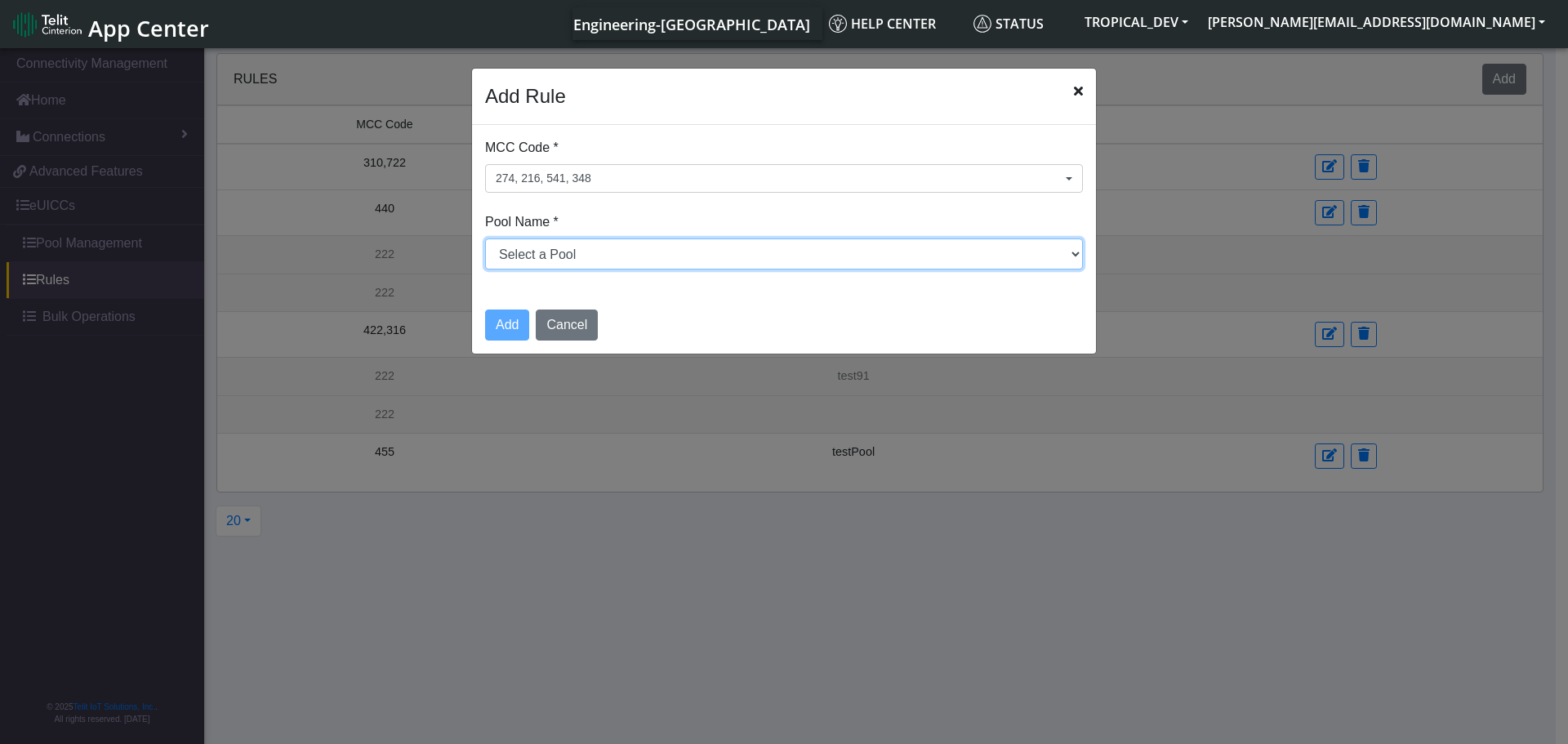
click at [611, 263] on select "Select a Pool DNLD_TPP-test-test-1 DNLD_TPP-testing-[DATE] DNLD_TPP-test-apn-te…" at bounding box center [784, 254] width 598 height 31
select select "3: Object"
click at [485, 239] on select "Select a Pool DNLD_TPP-test-test-1 DNLD_TPP-testing-[DATE] DNLD_TPP-test-apn-te…" at bounding box center [784, 254] width 598 height 31
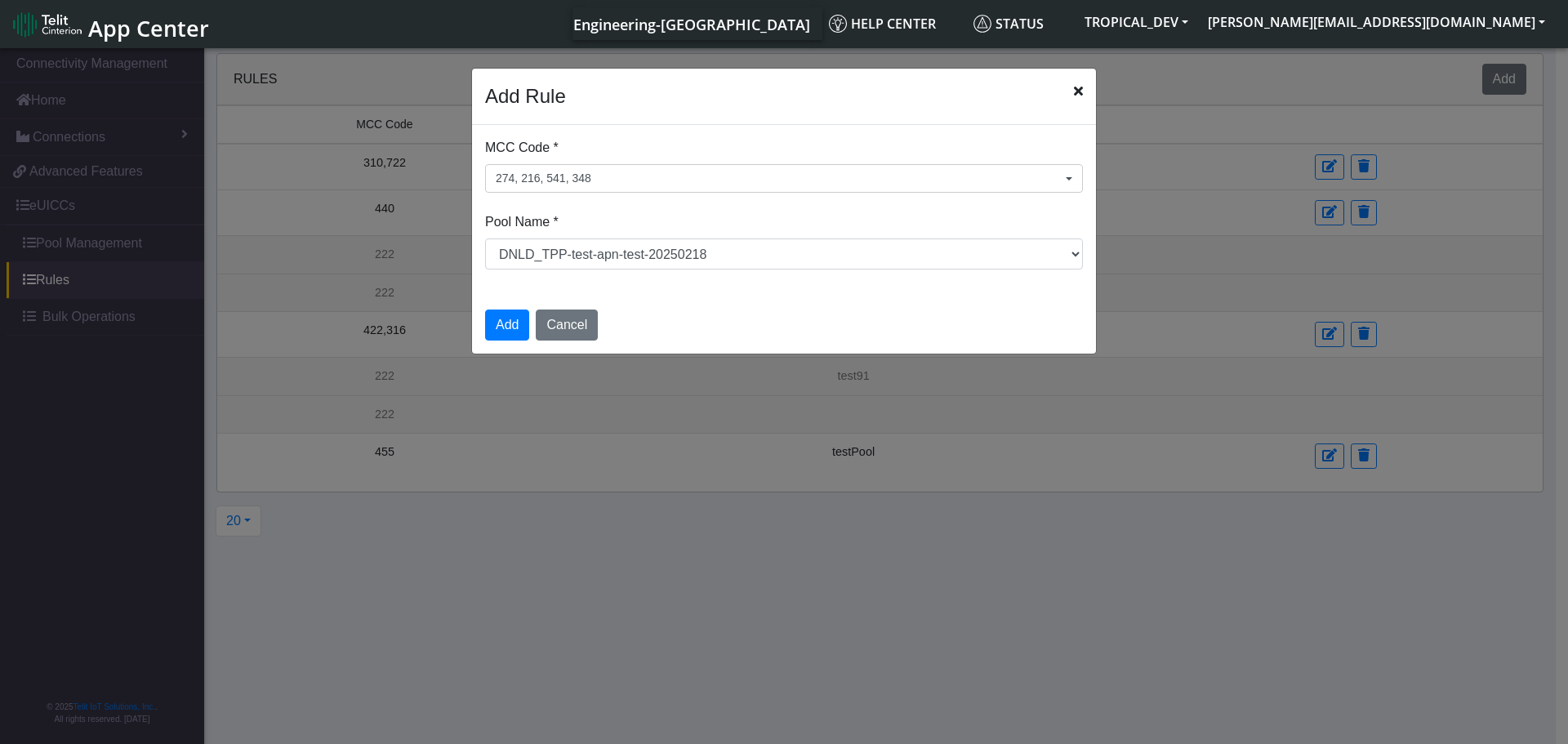
click at [687, 131] on div "MCC Code * 274, 216, 541, 348 348 274 259 541 216 415 202 404 422 645 232 282 7…" at bounding box center [784, 210] width 624 height 171
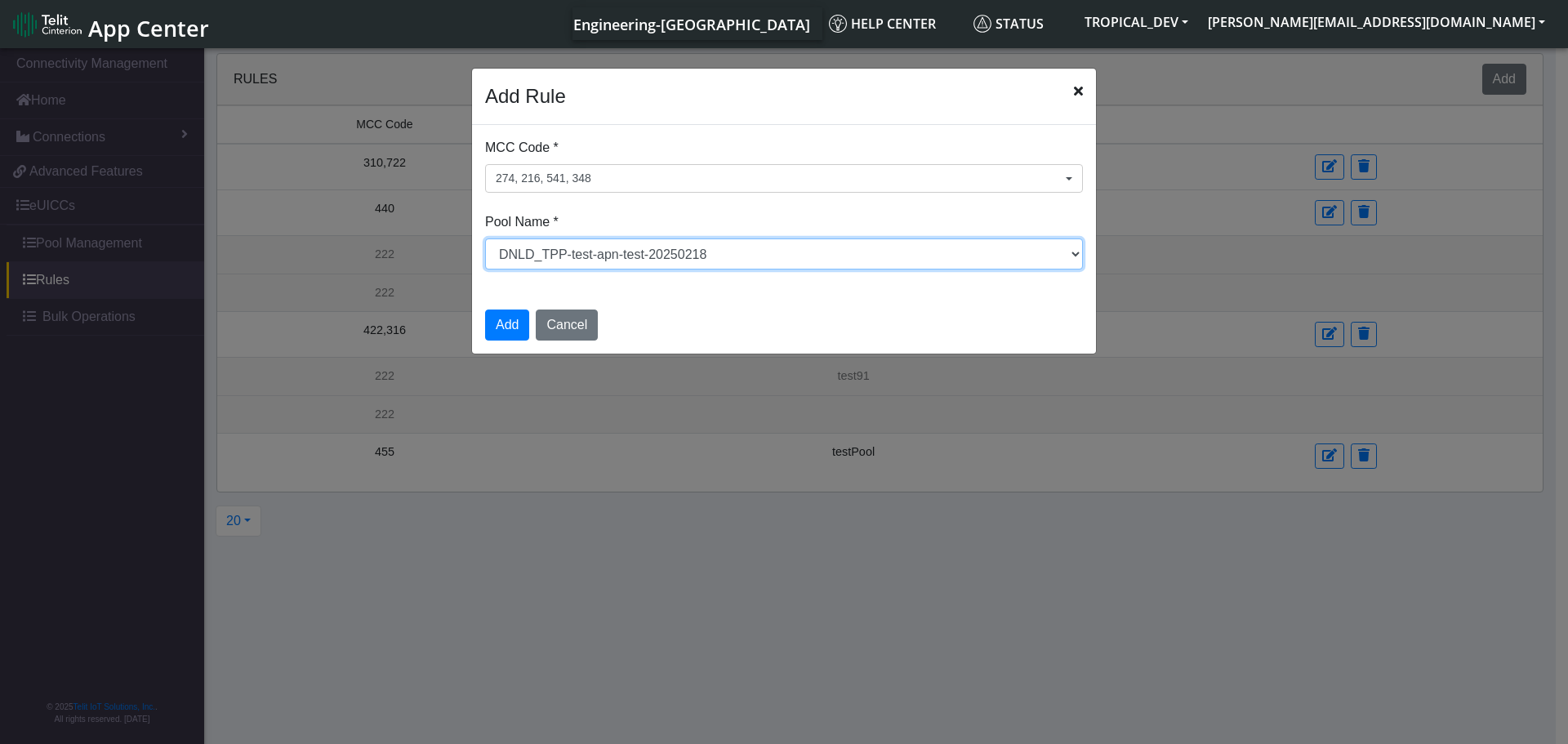
click at [676, 257] on select "Select a Pool DNLD_TPP-test-test-1 DNLD_TPP-testing-[DATE] DNLD_TPP-test-apn-te…" at bounding box center [784, 254] width 598 height 31
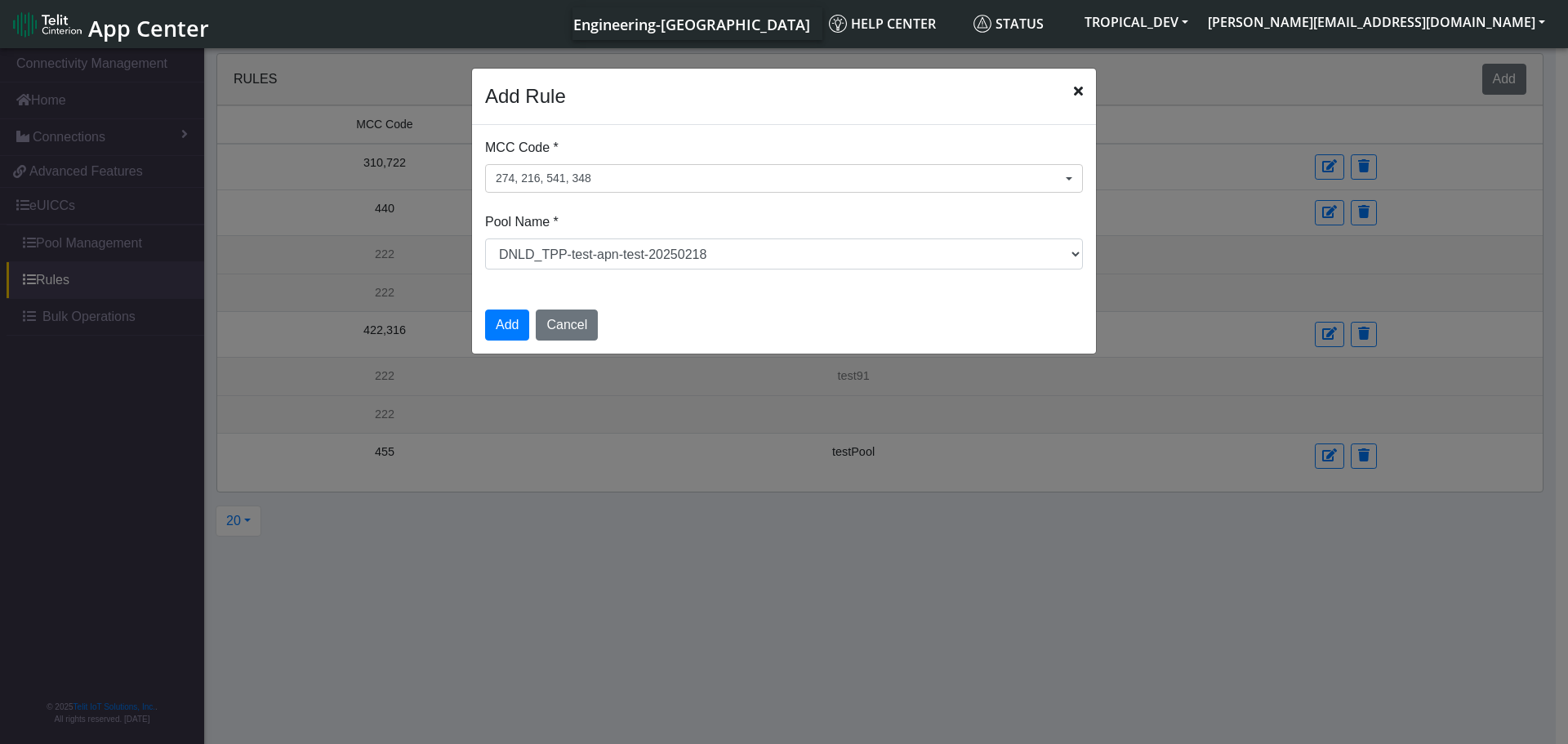
click at [668, 150] on div "MCC Code * 274, 216, 541, 348 348 274 259 541 216 415 202 404 422 645 232 282 7…" at bounding box center [784, 165] width 598 height 55
click at [757, 311] on div "Add Cancel" at bounding box center [784, 324] width 624 height 58
click at [766, 177] on button "274, 216, 541, 348" at bounding box center [784, 178] width 598 height 29
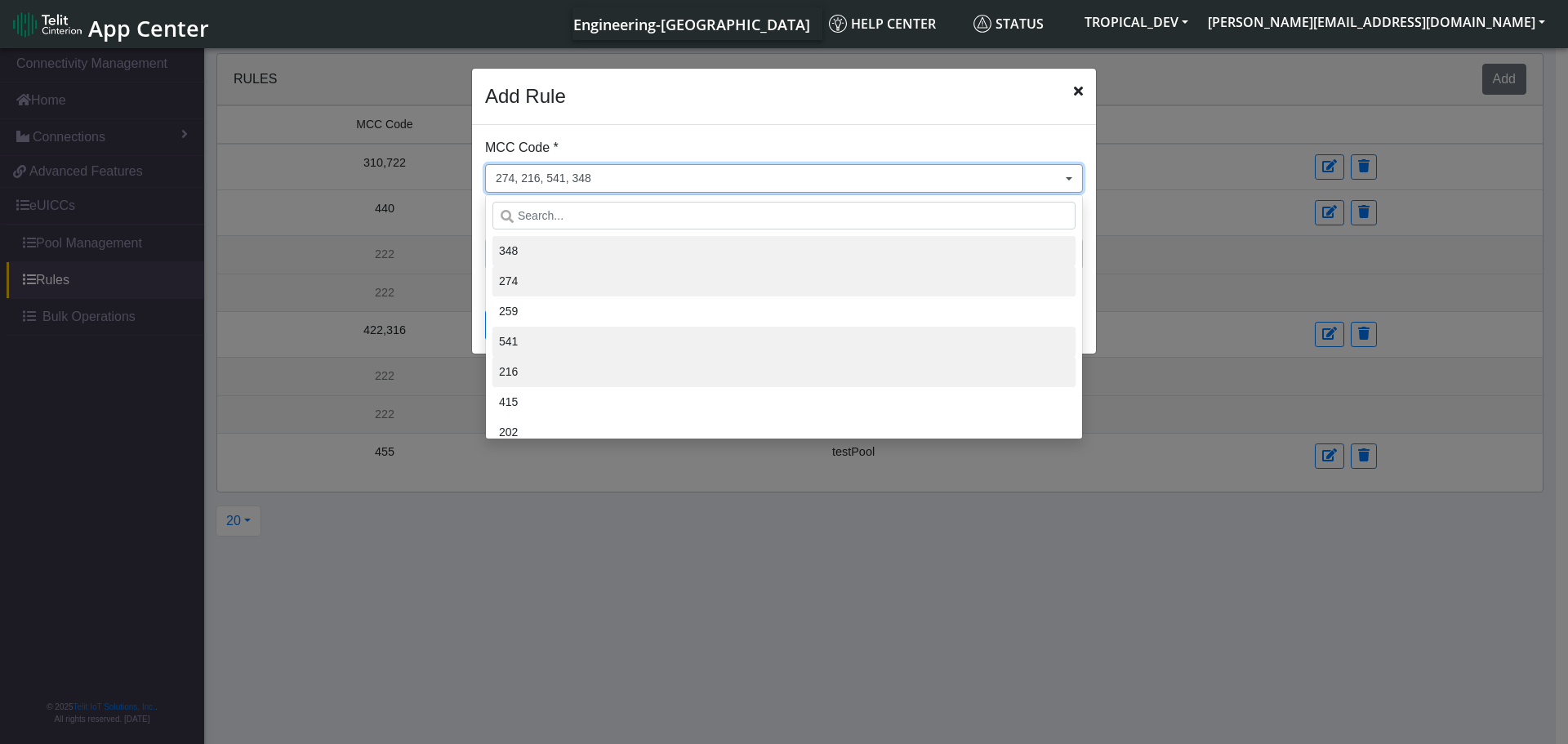
click at [766, 177] on button "274, 216, 541, 348" at bounding box center [784, 178] width 598 height 29
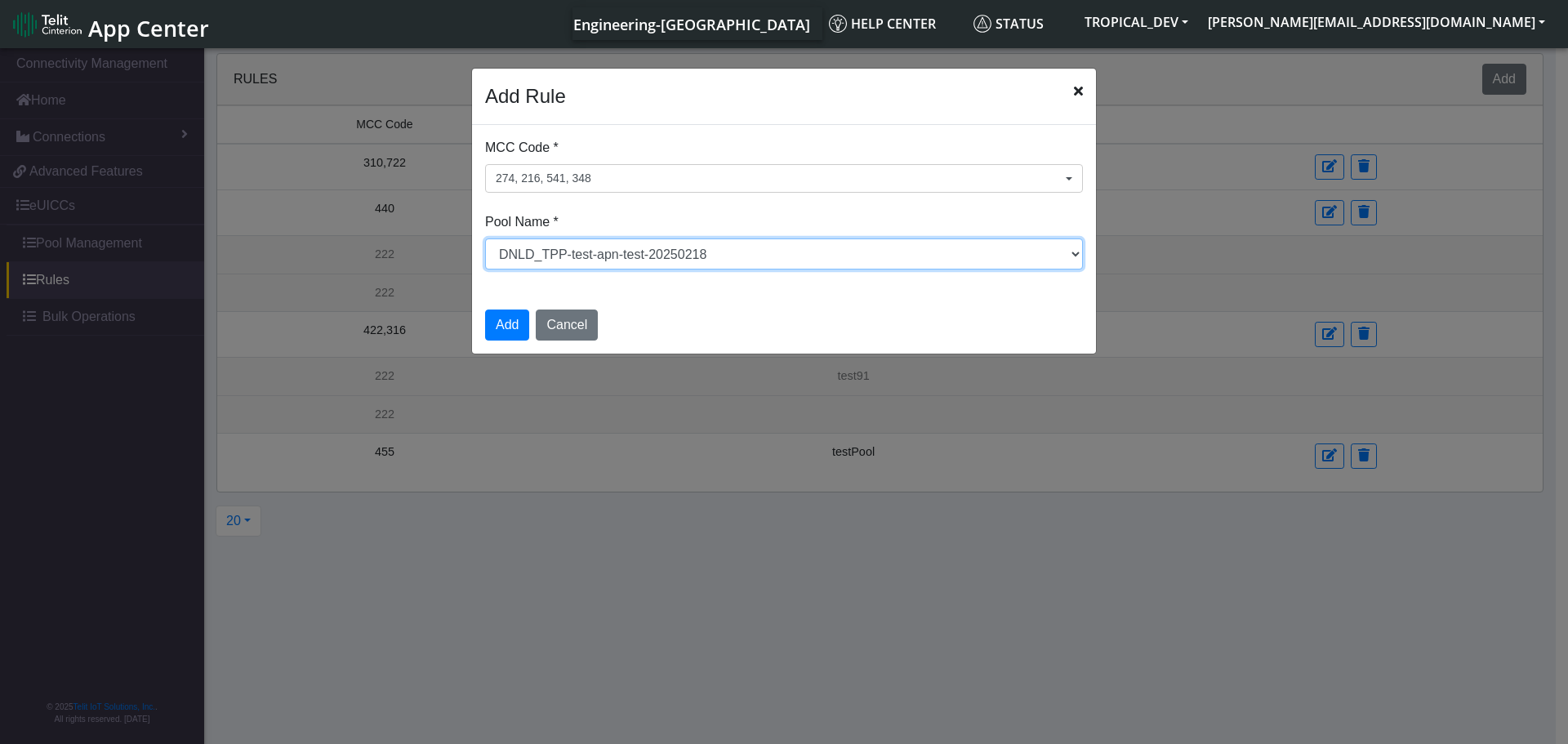
click at [784, 266] on select "Select a Pool DNLD_TPP-test-test-1 DNLD_TPP-testing-[DATE] DNLD_TPP-test-apn-te…" at bounding box center [784, 254] width 598 height 31
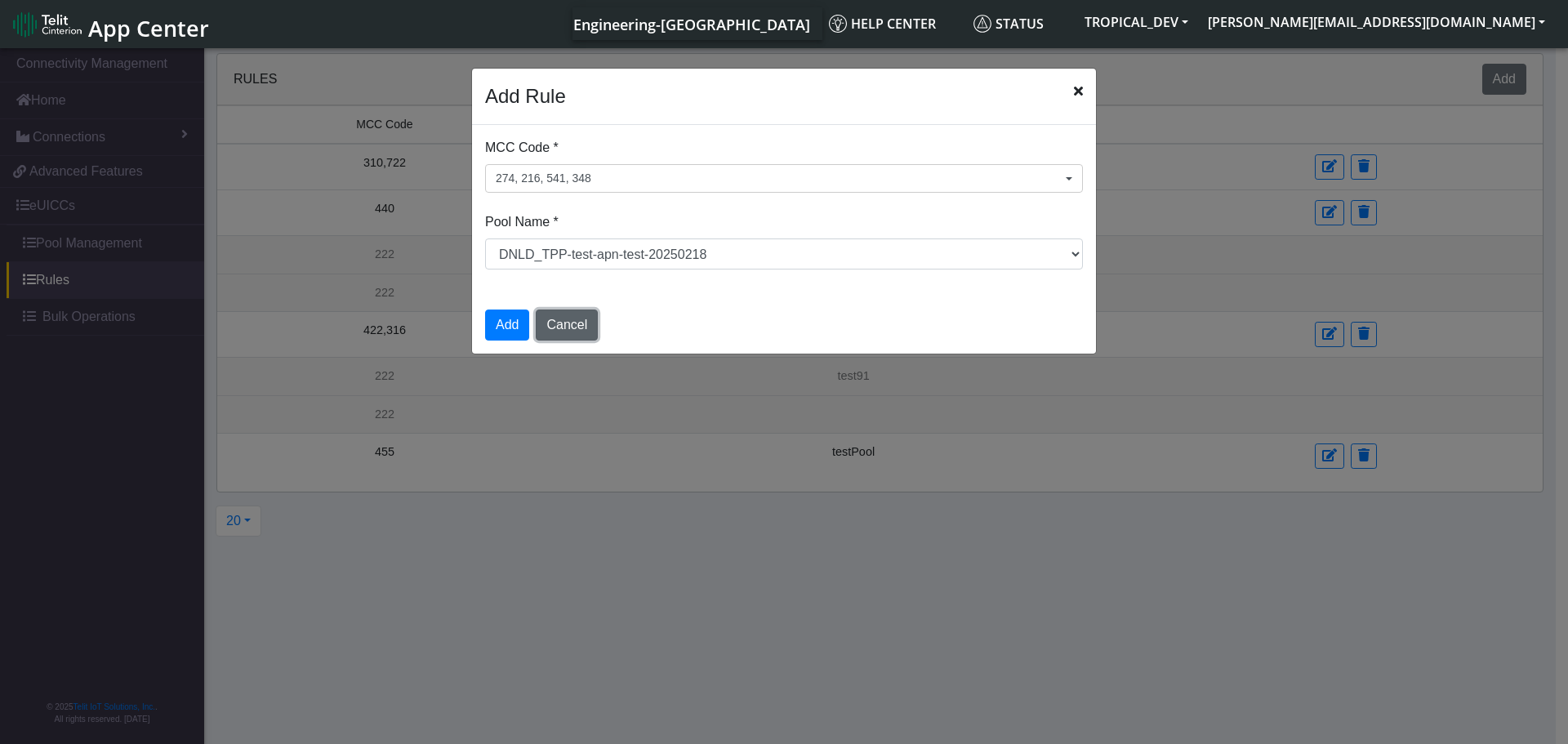
click at [575, 333] on button "Cancel" at bounding box center [567, 325] width 62 height 31
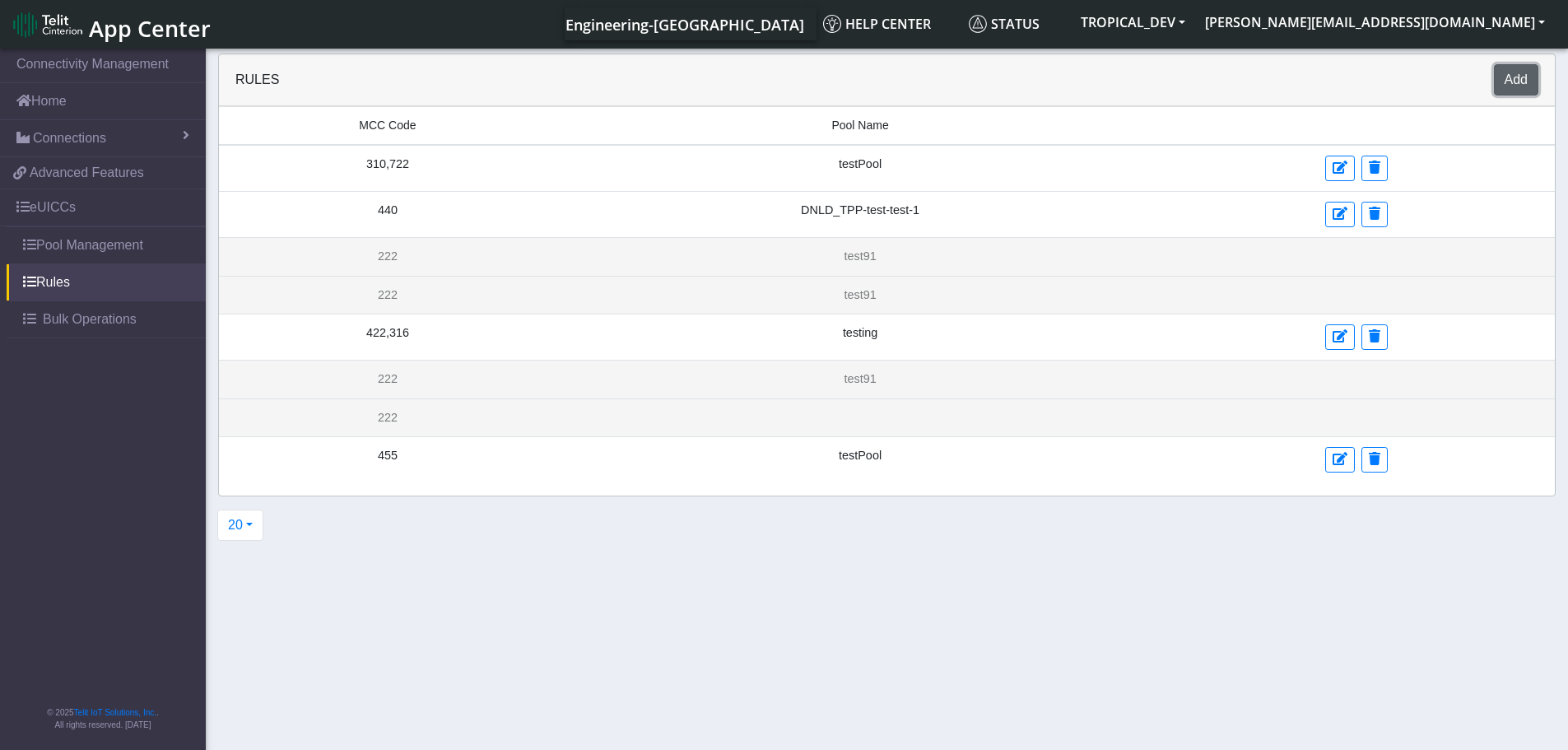
click at [1511, 82] on button "Add" at bounding box center [1516, 80] width 45 height 31
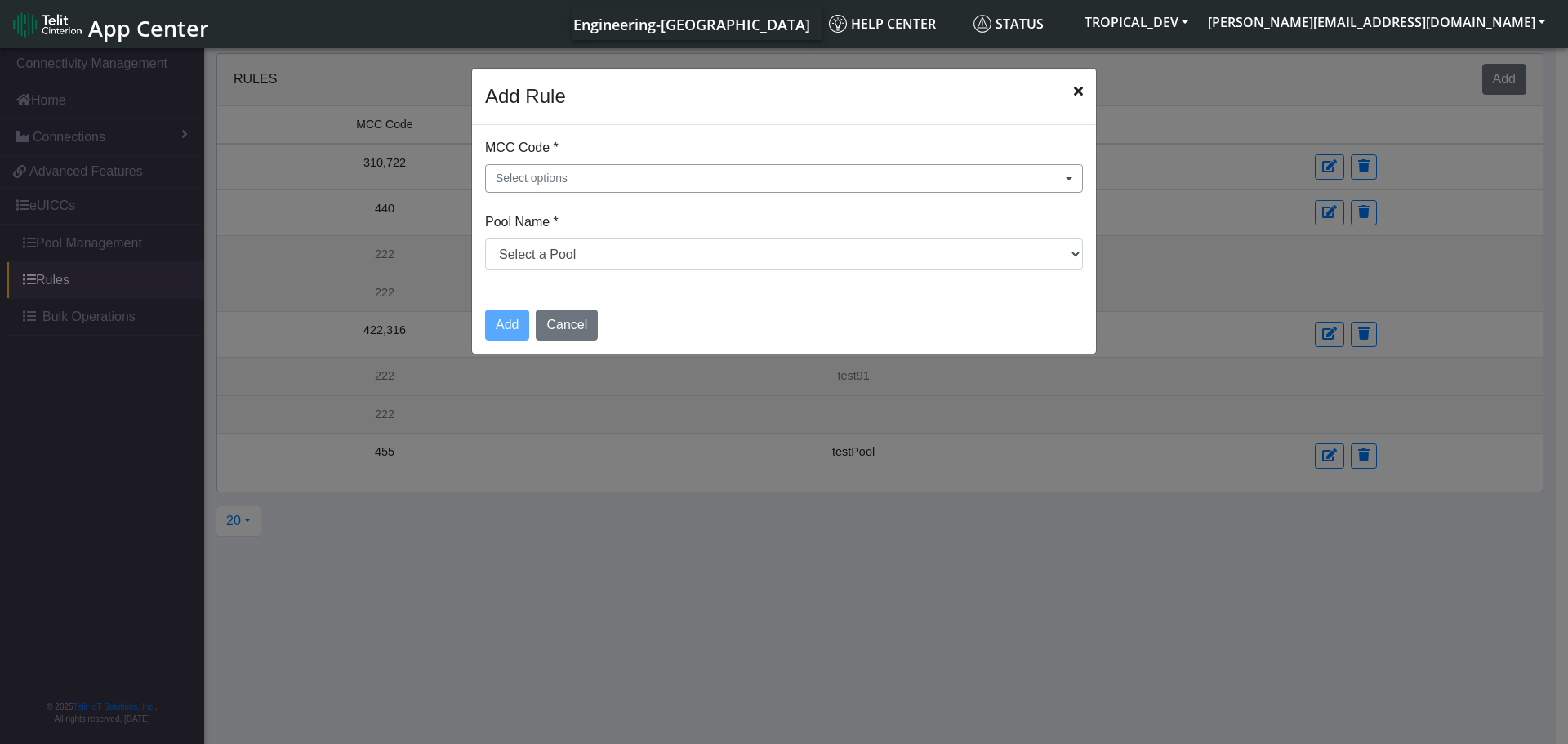
click at [633, 173] on button "Select options" at bounding box center [784, 178] width 598 height 29
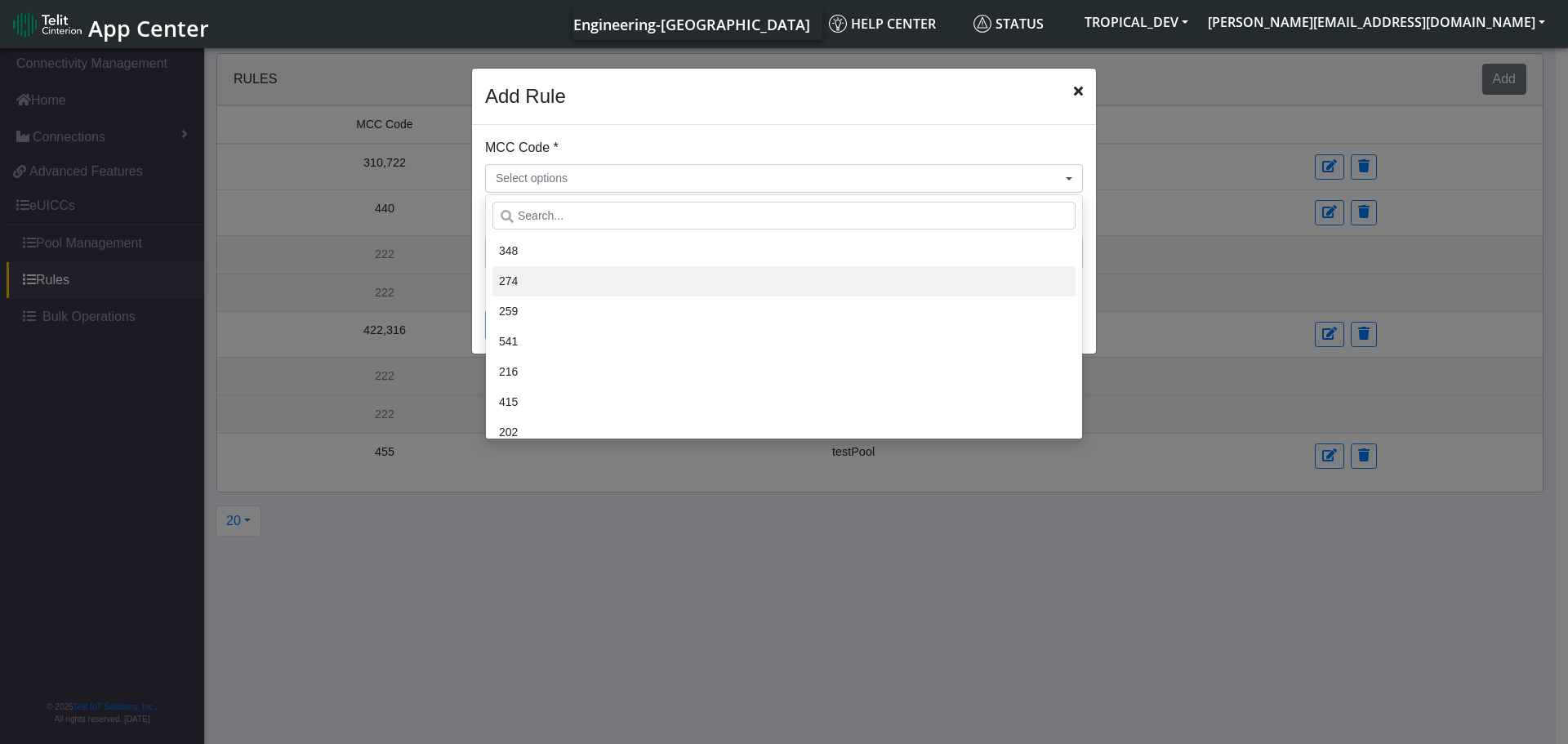
click at [591, 295] on li "274" at bounding box center [784, 280] width 583 height 30
click at [624, 184] on button "274" at bounding box center [784, 178] width 598 height 29
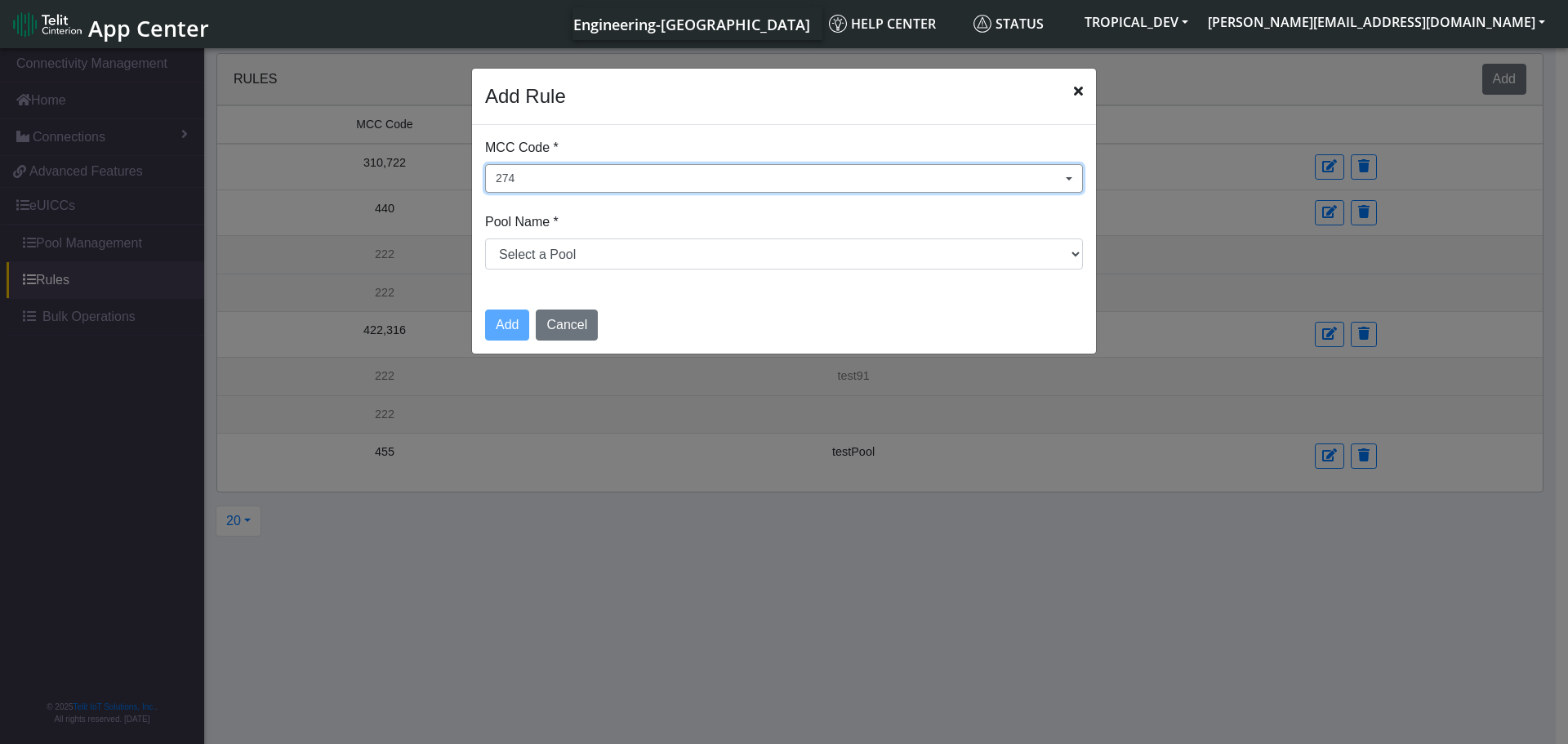
click at [627, 189] on button "274" at bounding box center [784, 178] width 598 height 29
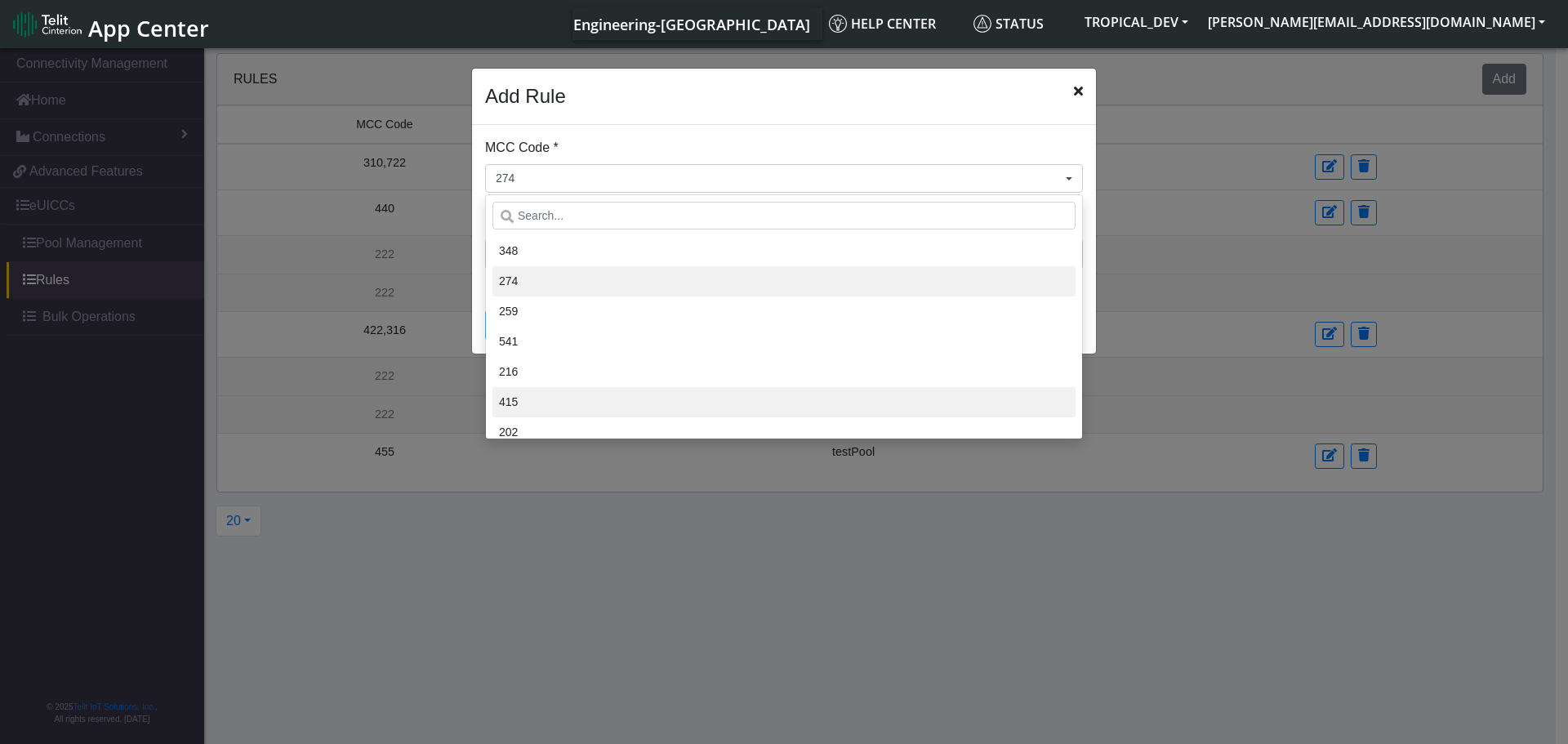
click at [604, 389] on li "415" at bounding box center [784, 401] width 583 height 30
click at [631, 179] on button "274, 415" at bounding box center [784, 178] width 598 height 29
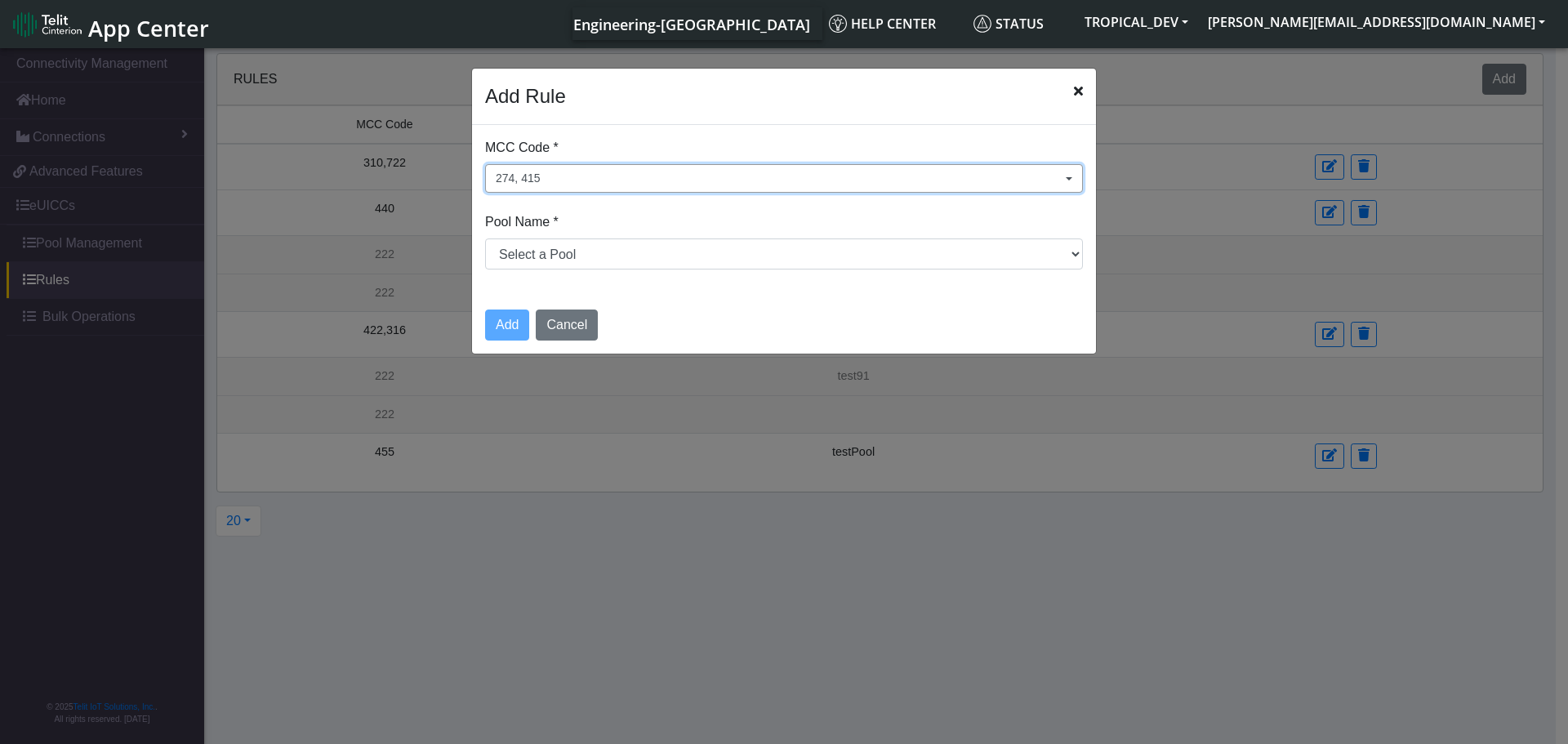
click at [631, 179] on button "274, 415" at bounding box center [784, 178] width 598 height 29
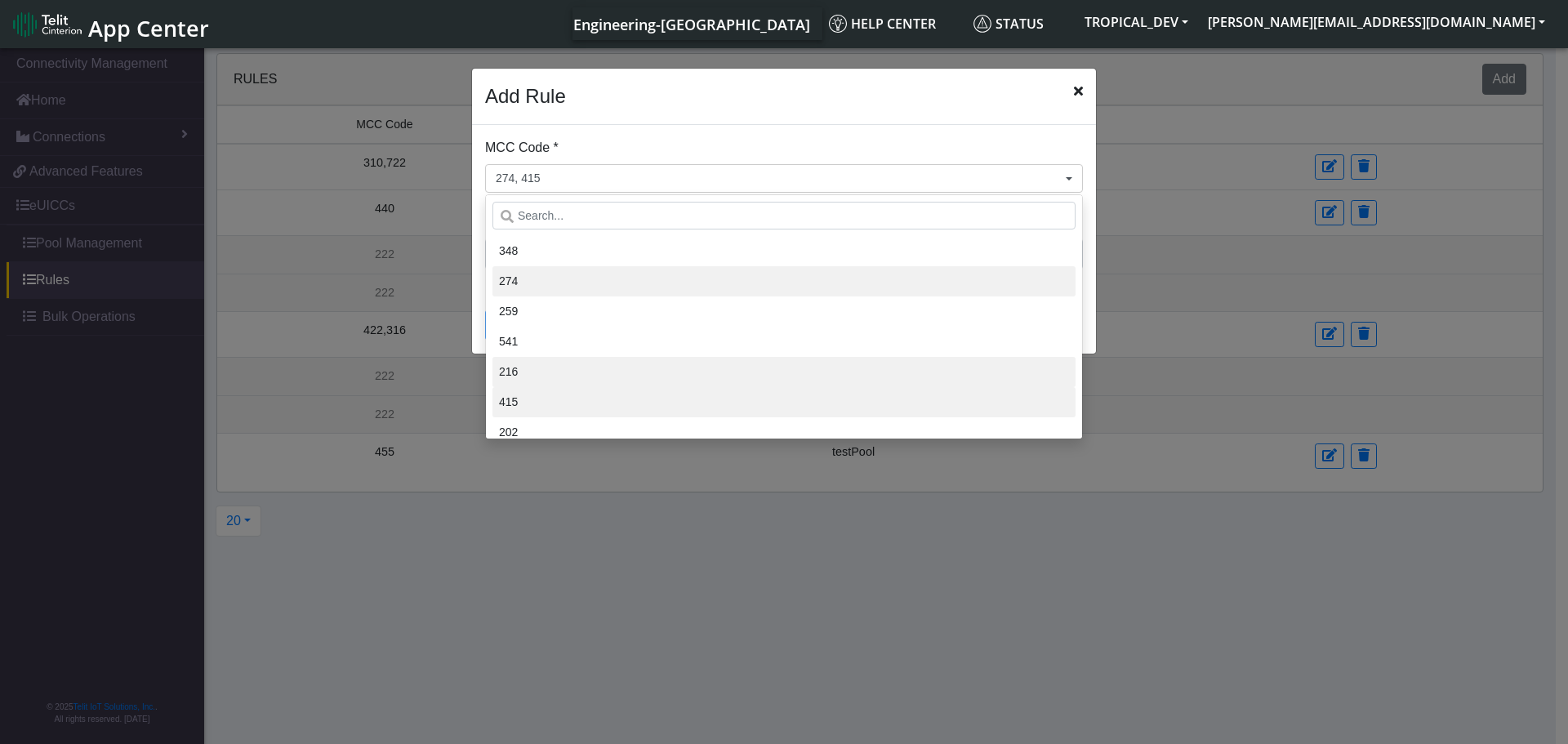
click at [625, 365] on li "216" at bounding box center [784, 371] width 583 height 30
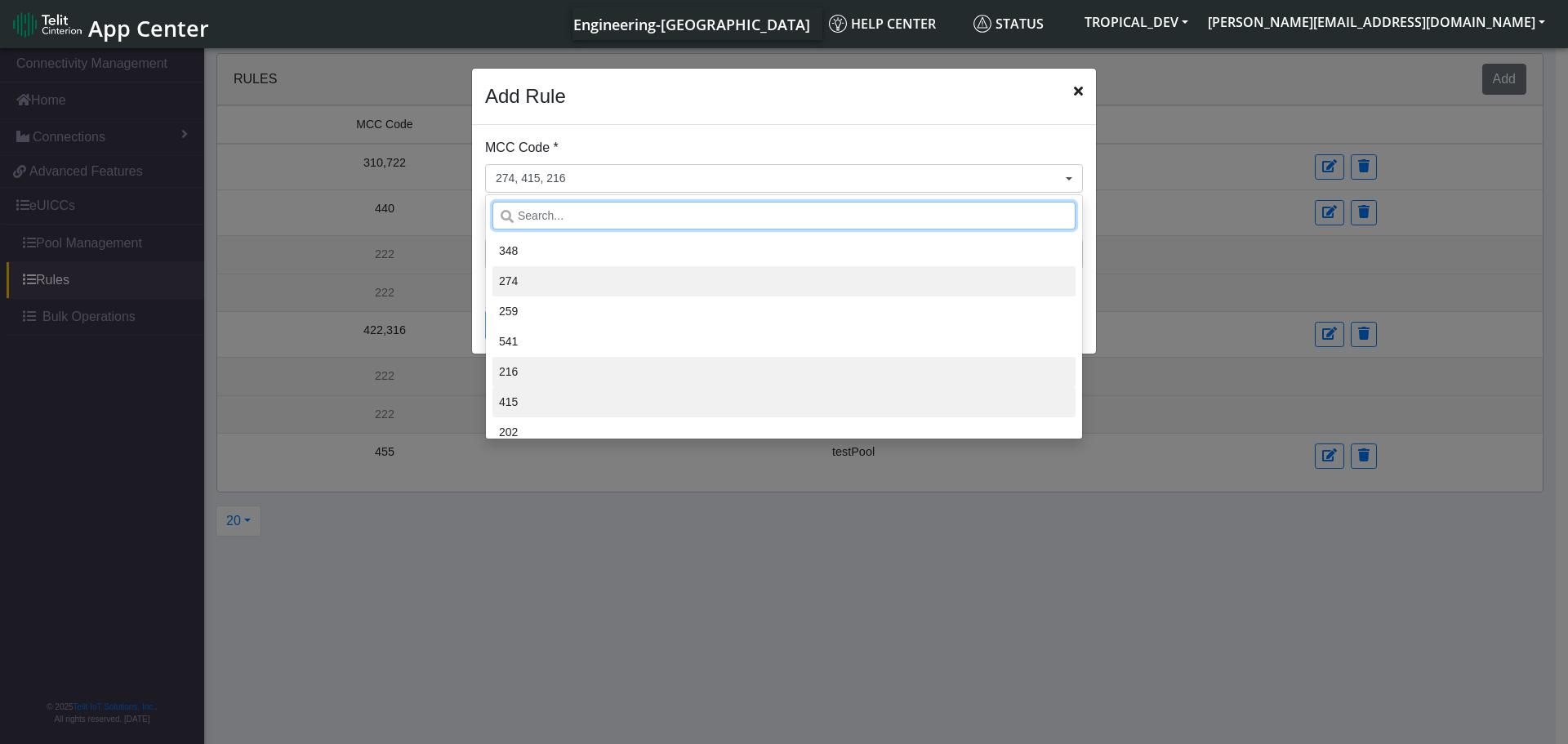
click at [630, 226] on input "text" at bounding box center [784, 216] width 583 height 28
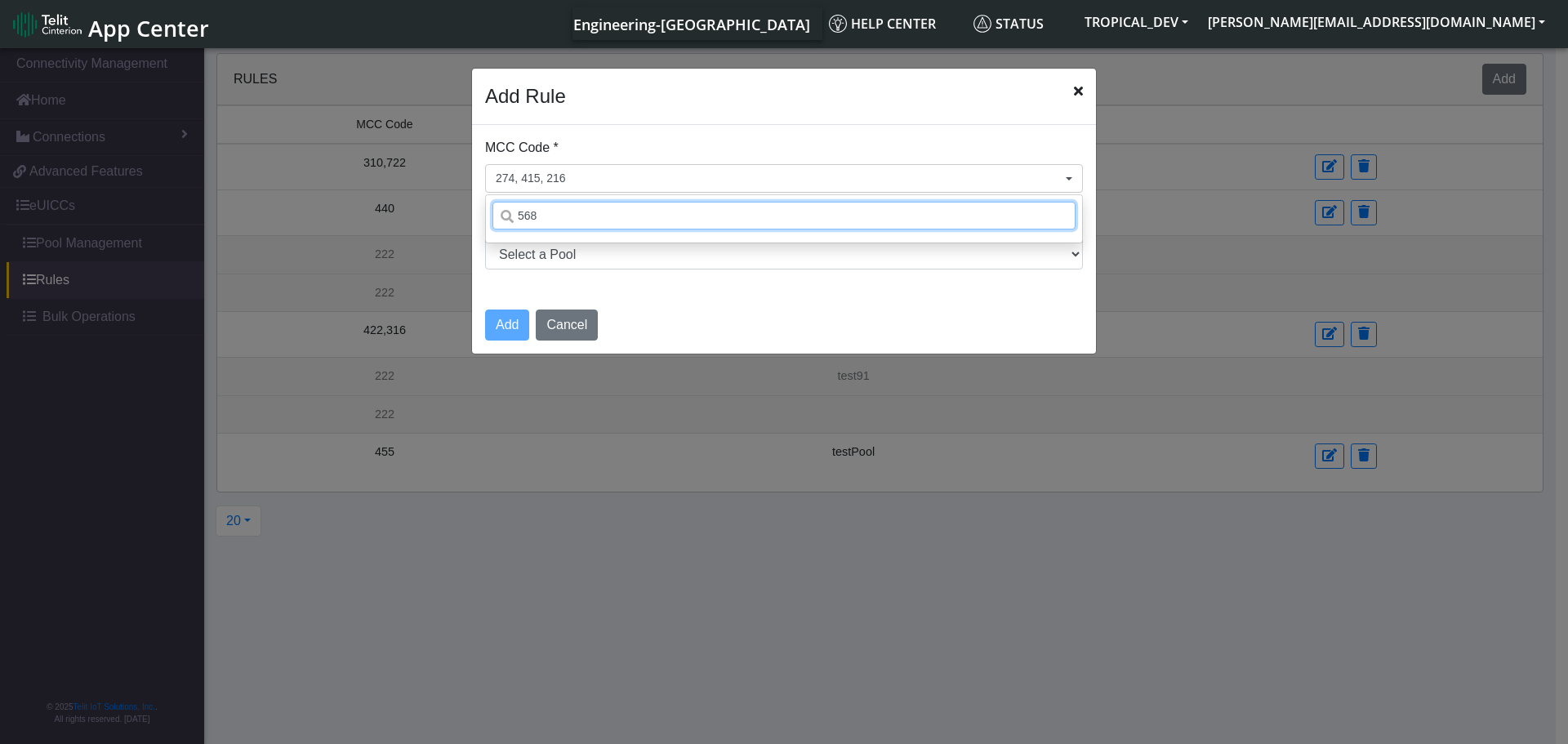
type input "568"
click at [664, 206] on input "568" at bounding box center [784, 216] width 583 height 28
drag, startPoint x: 739, startPoint y: 214, endPoint x: 422, endPoint y: 214, distance: 317.0
click at [422, 214] on ngb-modal-window "Add Rule MCC Code * 274, 415, 216 568 Pool Name * Select a Pool DNLD_TPP-test-t…" at bounding box center [784, 397] width 1568 height 705
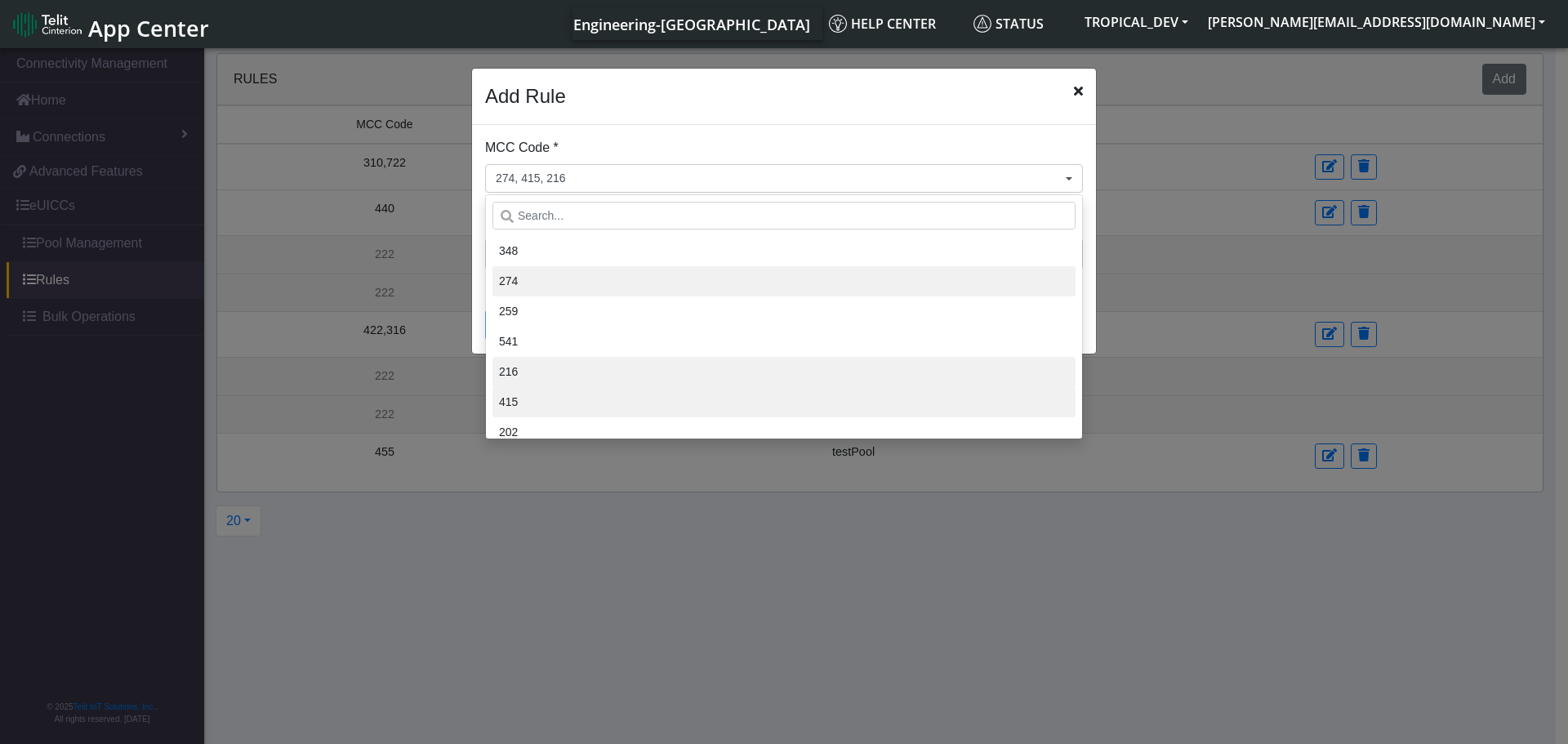
click at [720, 147] on div "MCC Code * 274, 415, 216 348 274 259 541 216 415 202 404 422 645 232 282 702 63…" at bounding box center [784, 165] width 598 height 55
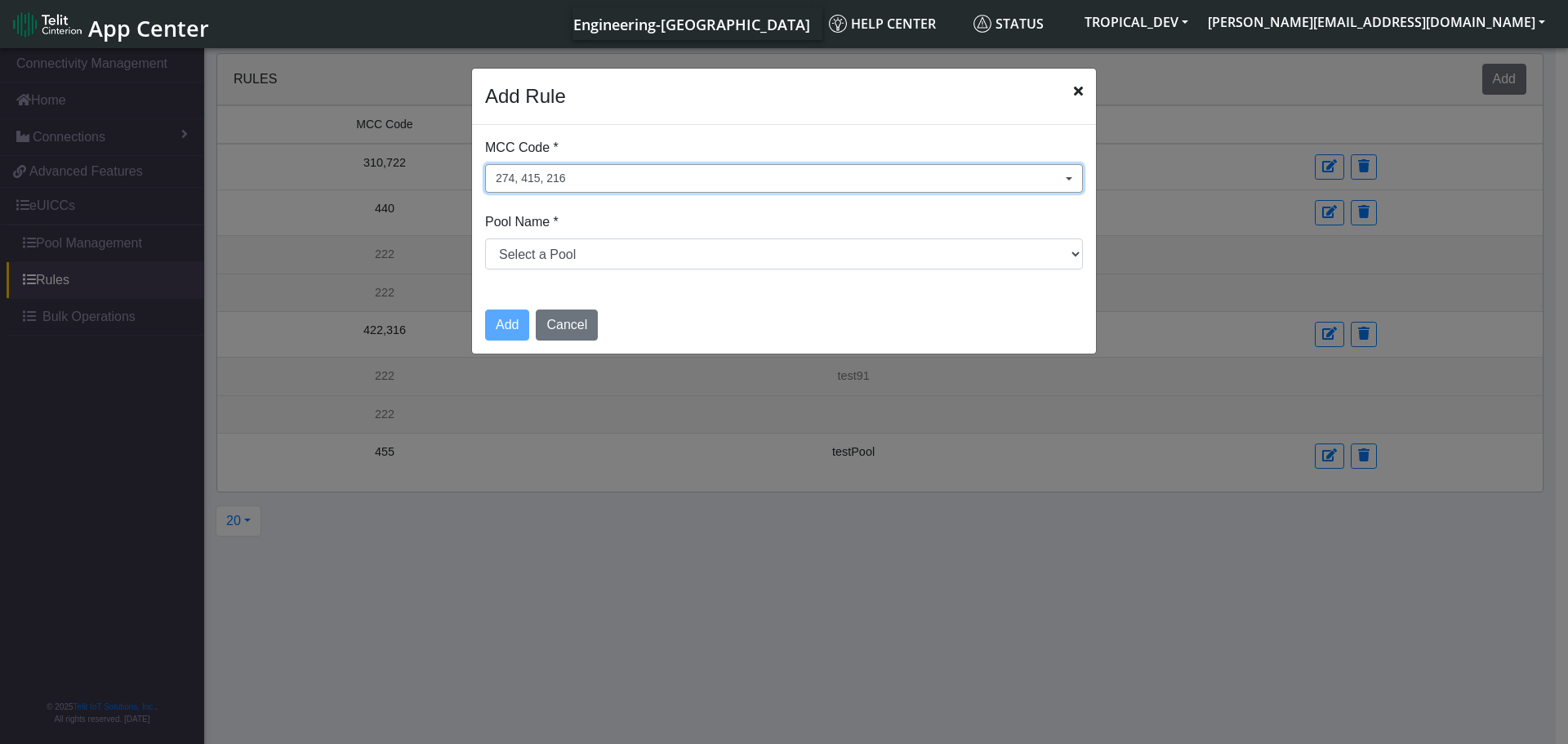
click at [651, 185] on button "274, 415, 216" at bounding box center [784, 178] width 598 height 29
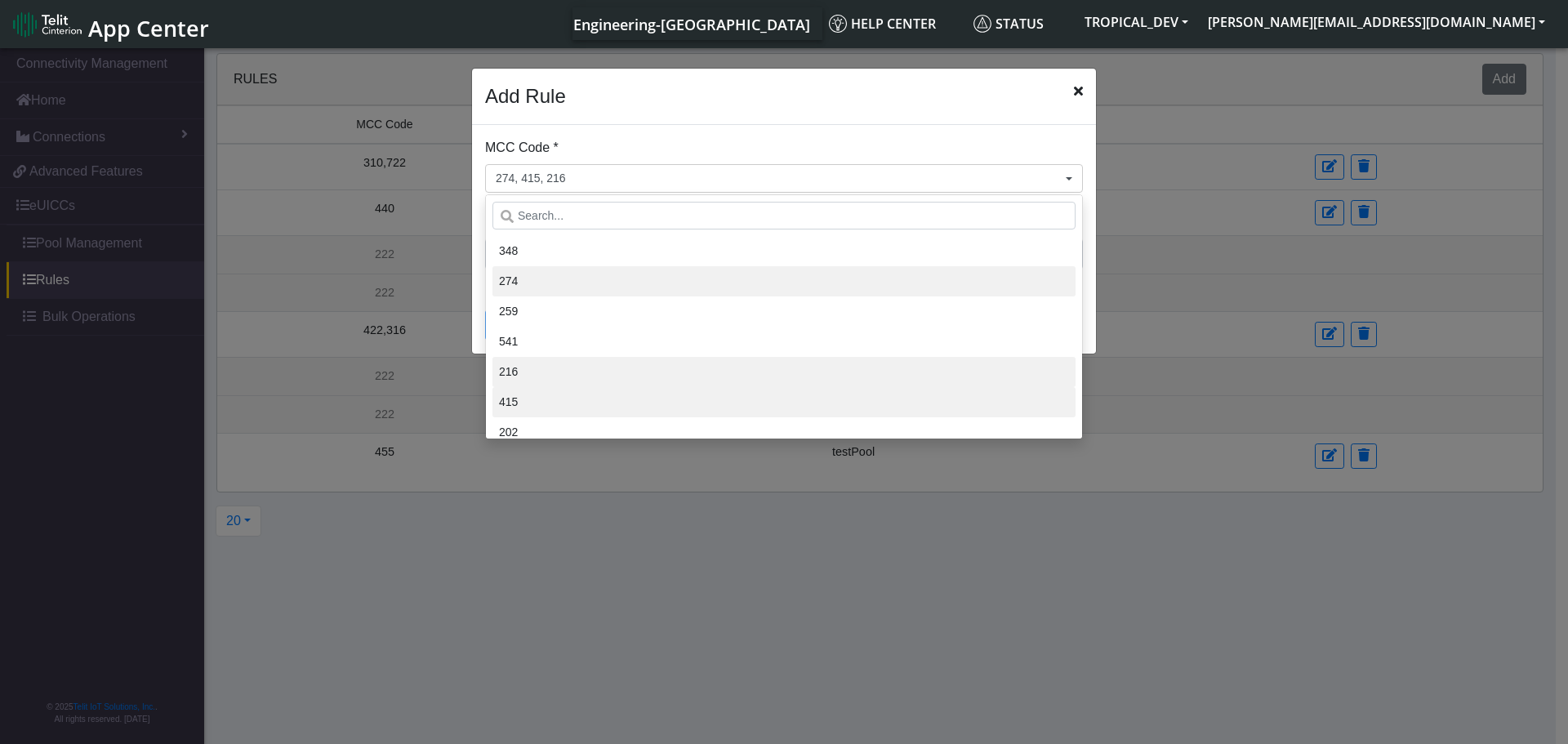
drag, startPoint x: 704, startPoint y: 109, endPoint x: 684, endPoint y: 132, distance: 30.5
click at [703, 109] on div "Add Rule" at bounding box center [784, 96] width 624 height 56
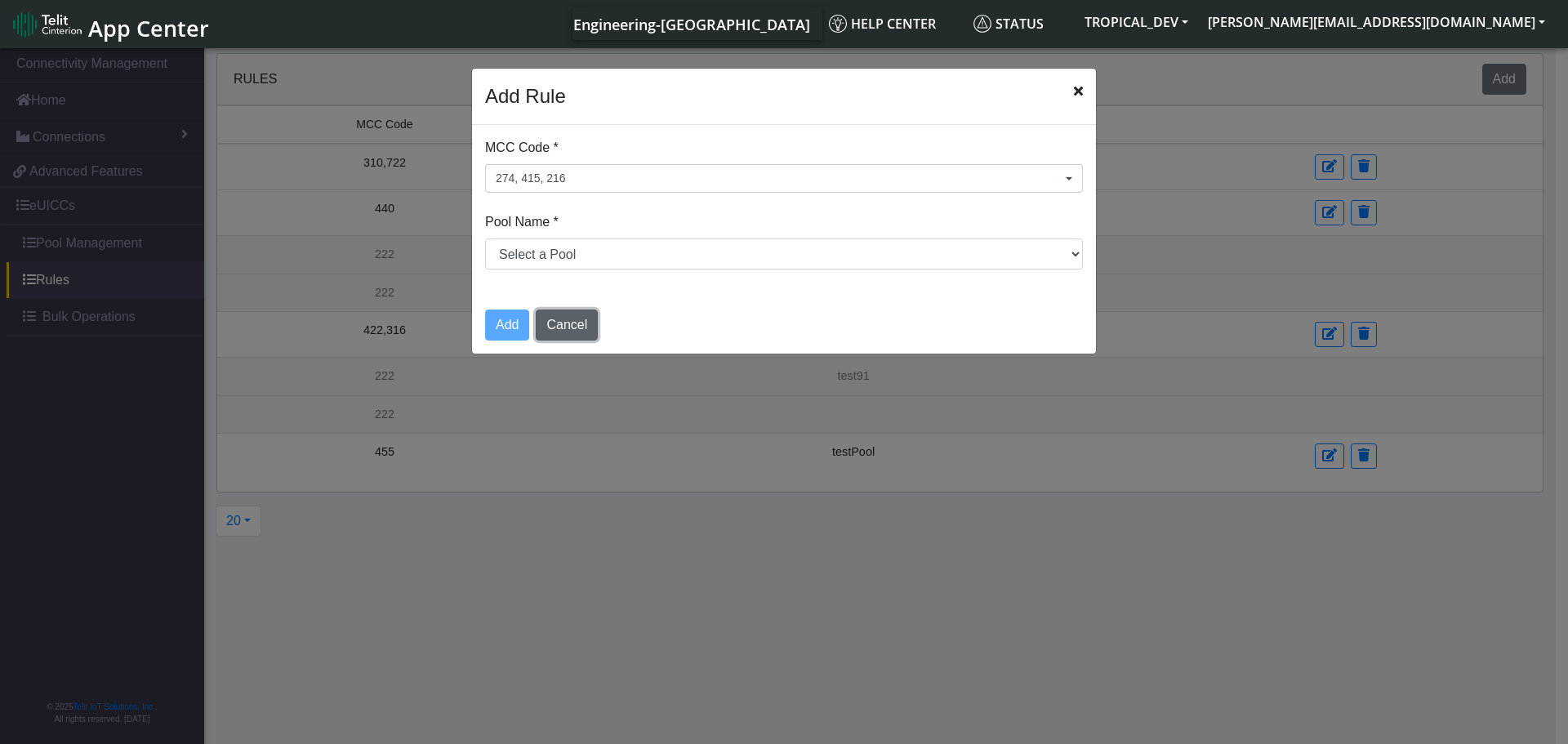
click at [586, 326] on button "Cancel" at bounding box center [567, 325] width 62 height 31
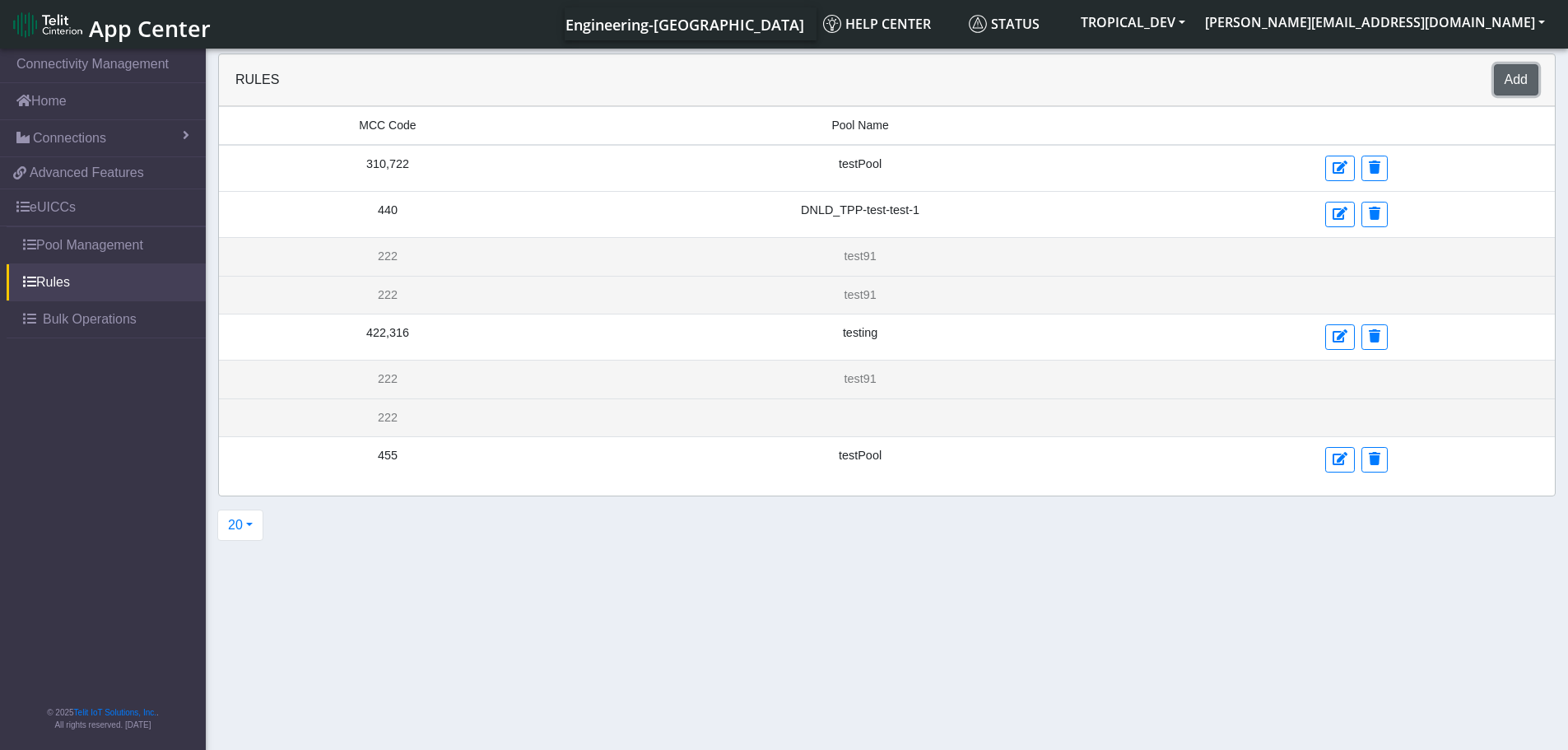
click at [1523, 79] on button "Add" at bounding box center [1516, 80] width 45 height 31
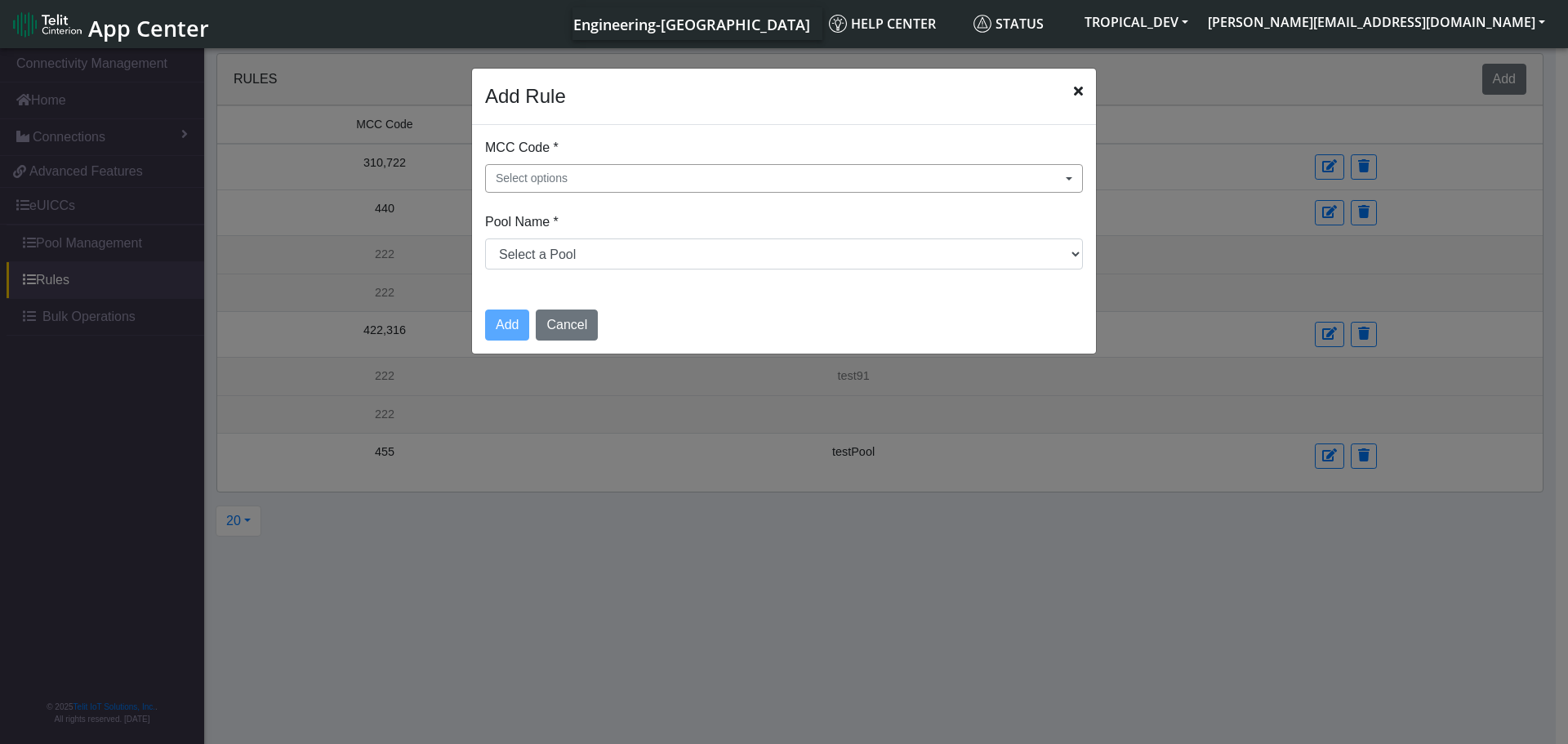
click at [600, 182] on button "Select options" at bounding box center [784, 178] width 598 height 29
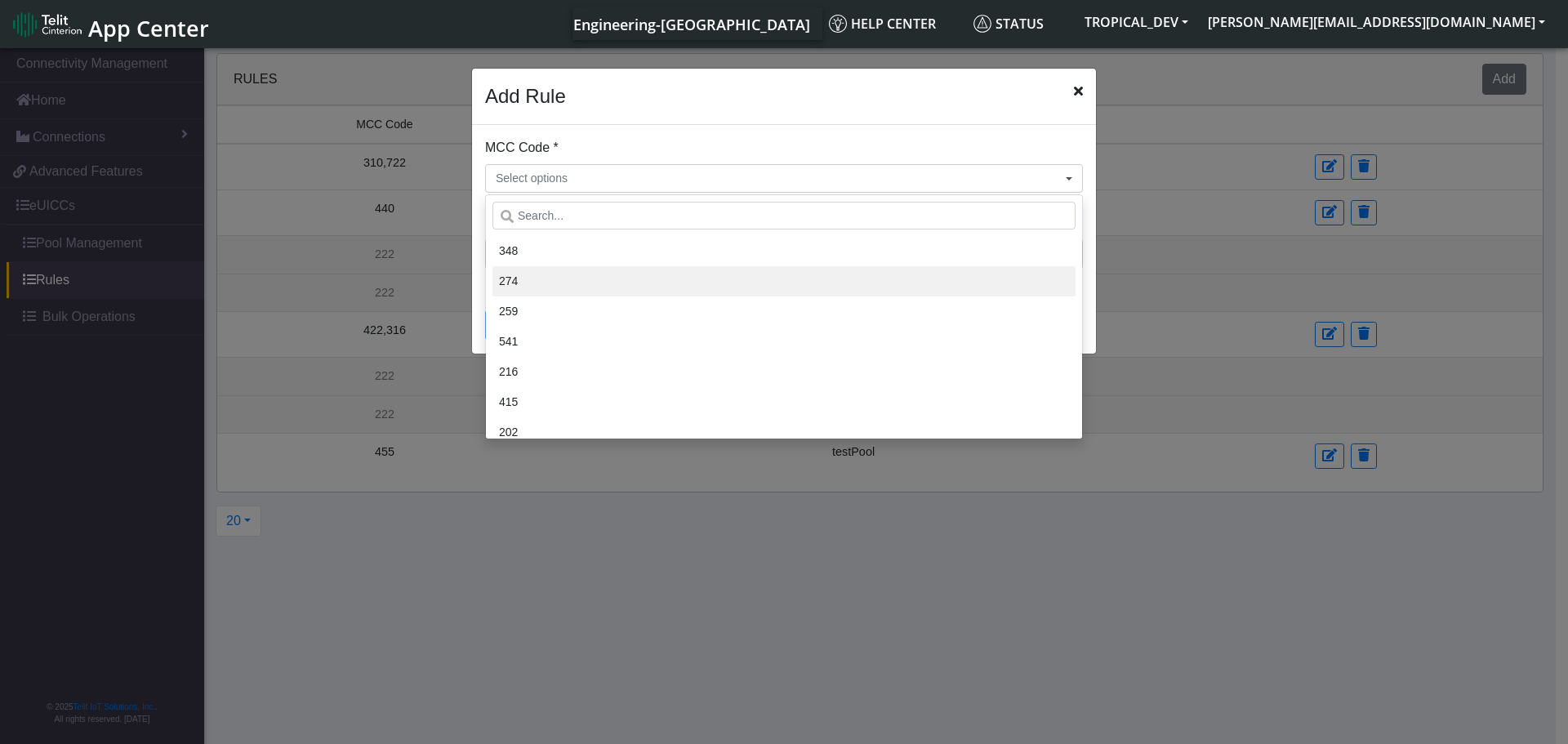
click at [598, 272] on li "274" at bounding box center [784, 280] width 583 height 30
click at [642, 290] on li "274" at bounding box center [784, 280] width 583 height 30
click at [708, 275] on li "274" at bounding box center [784, 280] width 583 height 30
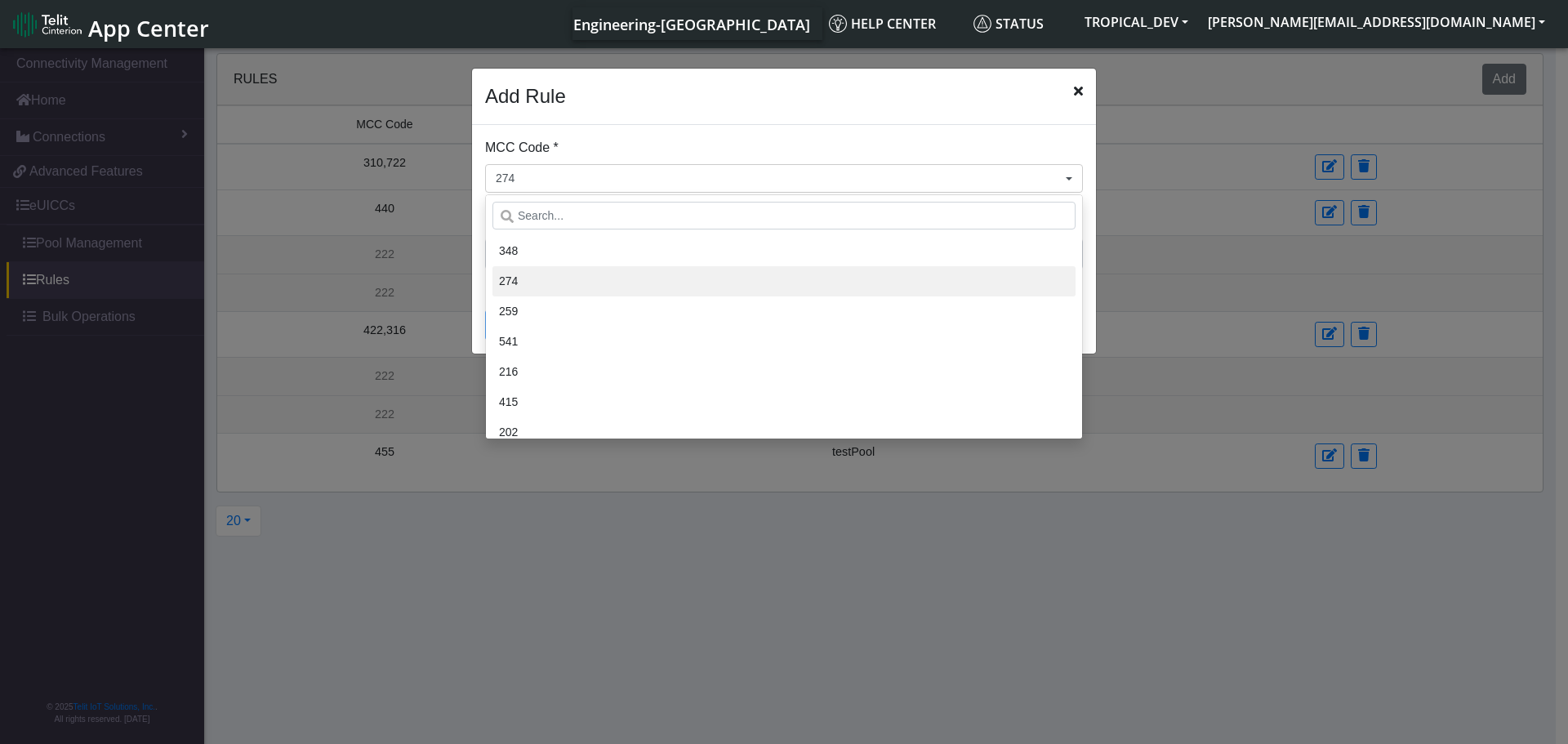
click at [655, 289] on li "274" at bounding box center [784, 280] width 583 height 30
click at [1079, 94] on icon "Close" at bounding box center [1078, 91] width 9 height 13
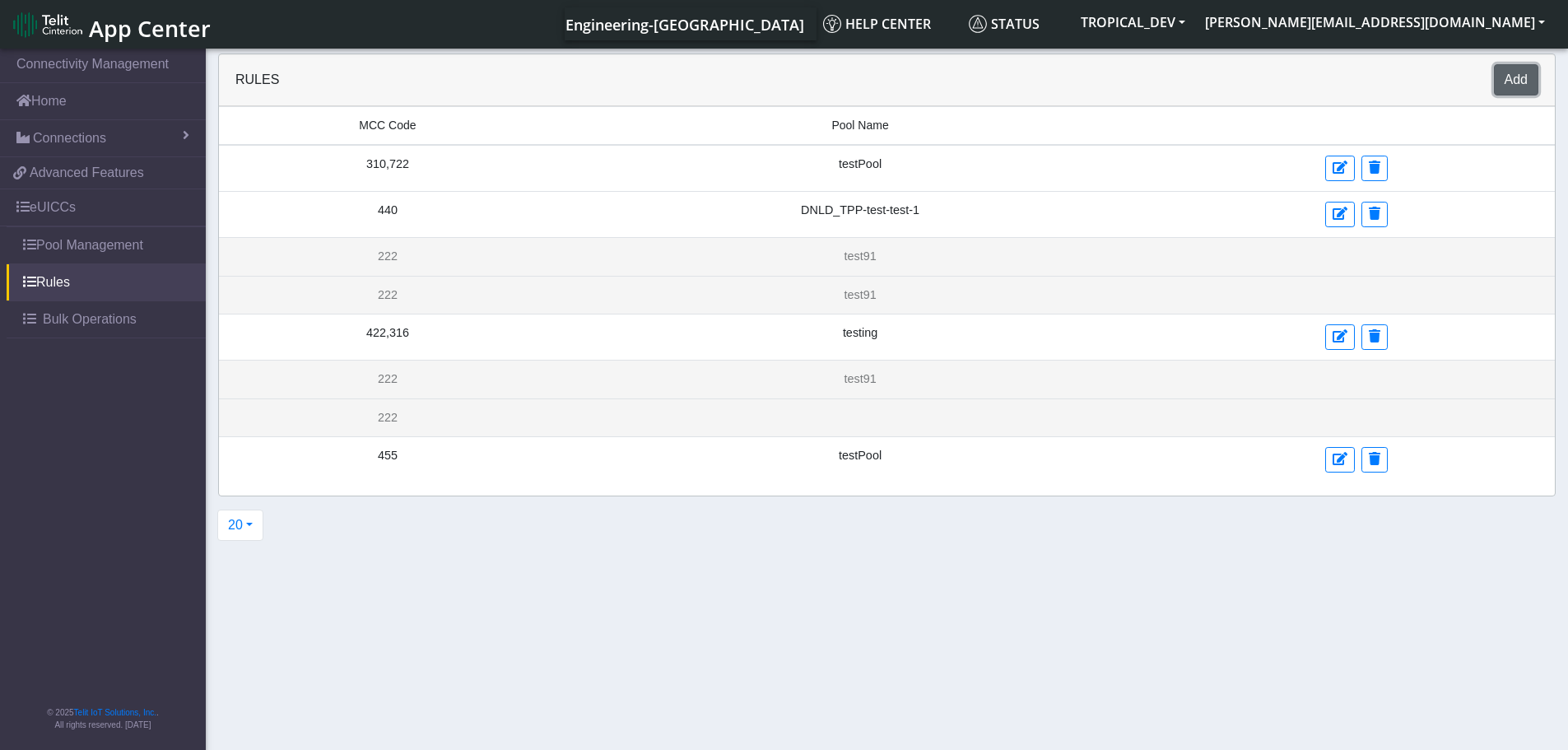
click at [1497, 90] on button "Add" at bounding box center [1516, 80] width 45 height 31
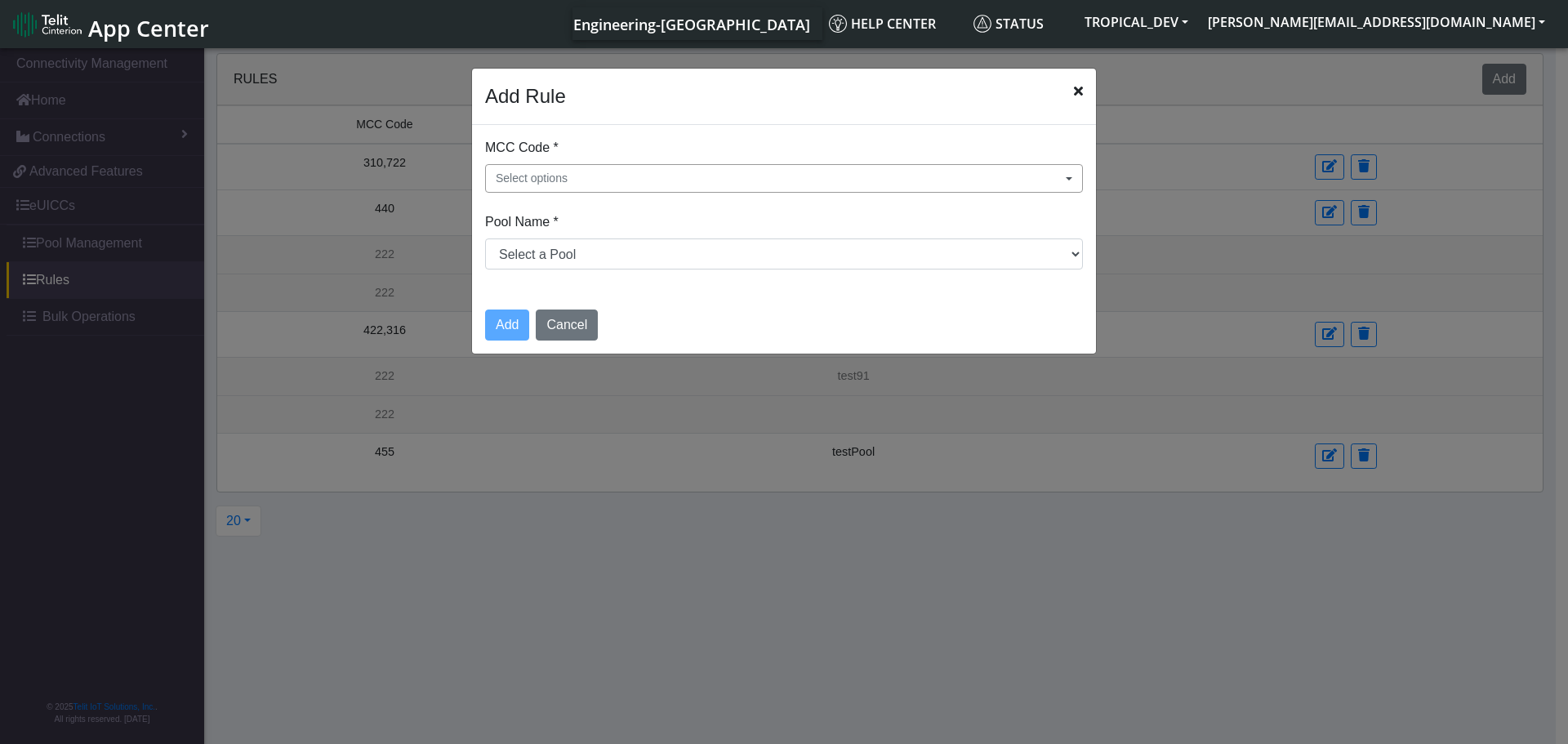
click at [549, 192] on button "Select options" at bounding box center [784, 178] width 598 height 29
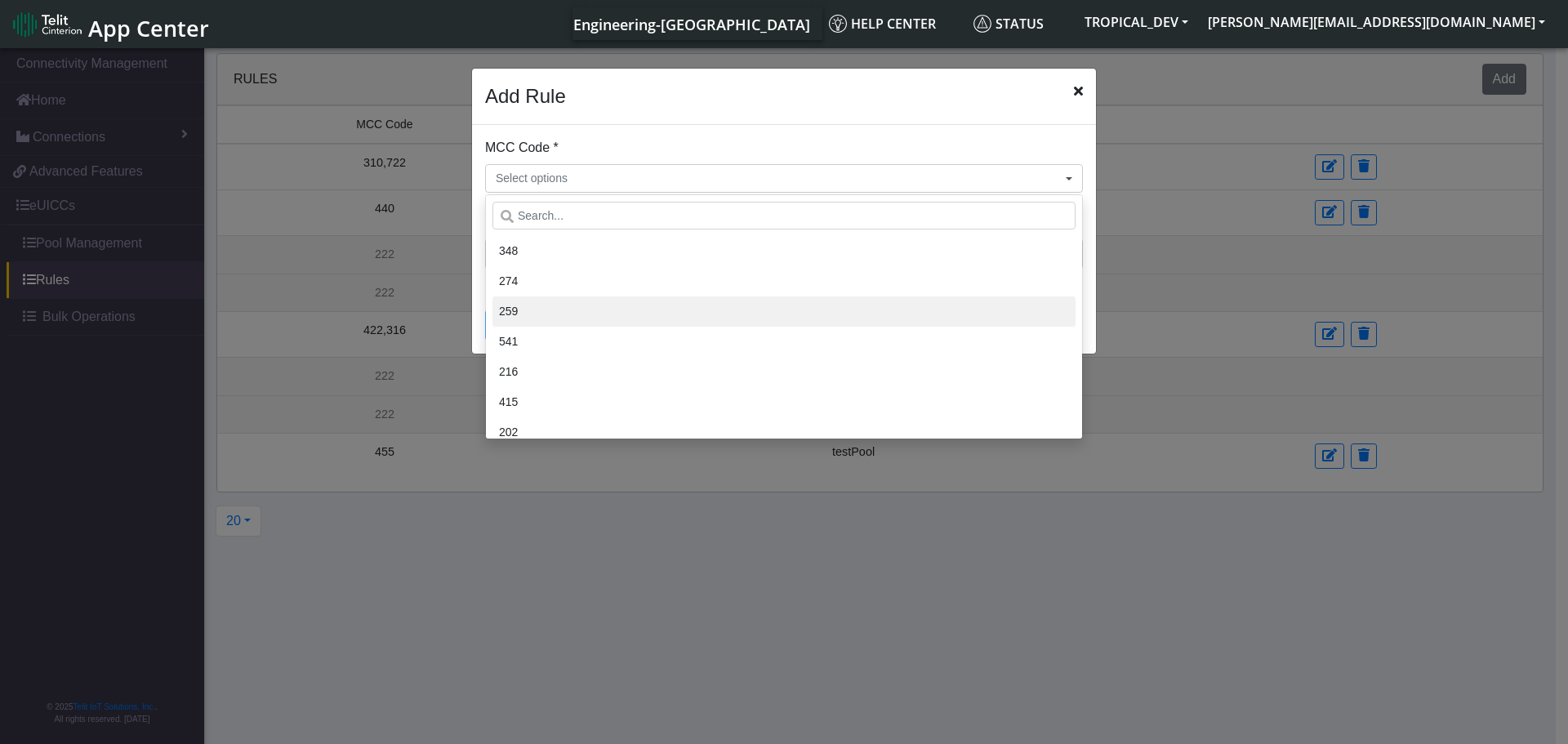
click at [523, 312] on li "259" at bounding box center [784, 311] width 583 height 30
click at [843, 107] on div "Add Rule" at bounding box center [784, 96] width 624 height 56
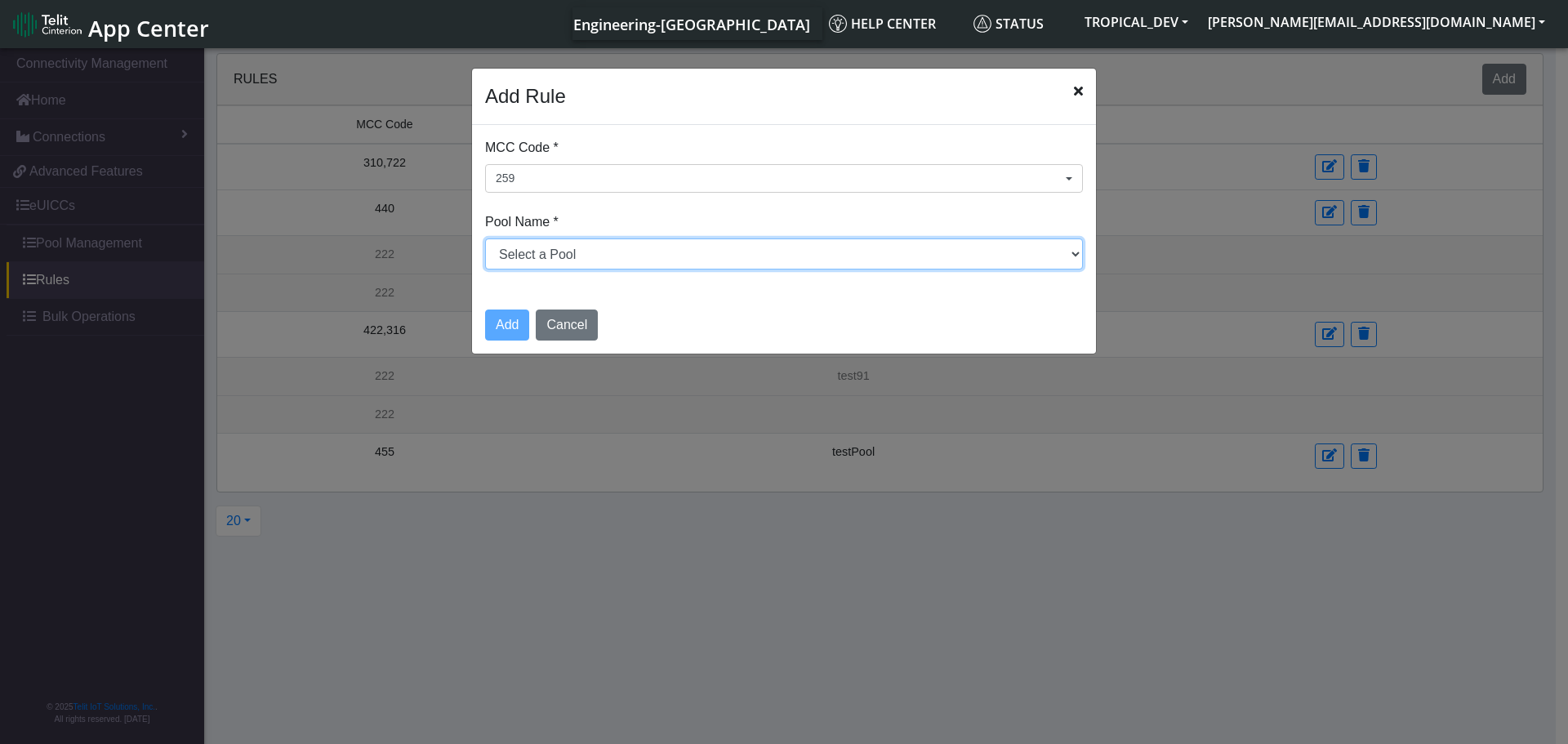
drag, startPoint x: 687, startPoint y: 262, endPoint x: 672, endPoint y: 268, distance: 16.2
click at [686, 262] on select "Select a Pool DNLD_TPP-test-test-1 DNLD_TPP-testing-[DATE] DNLD_TPP-test-apn-te…" at bounding box center [784, 254] width 598 height 31
select select "5: Object"
click at [485, 239] on select "Select a Pool DNLD_TPP-test-test-1 DNLD_TPP-testing-[DATE] DNLD_TPP-test-apn-te…" at bounding box center [784, 254] width 598 height 31
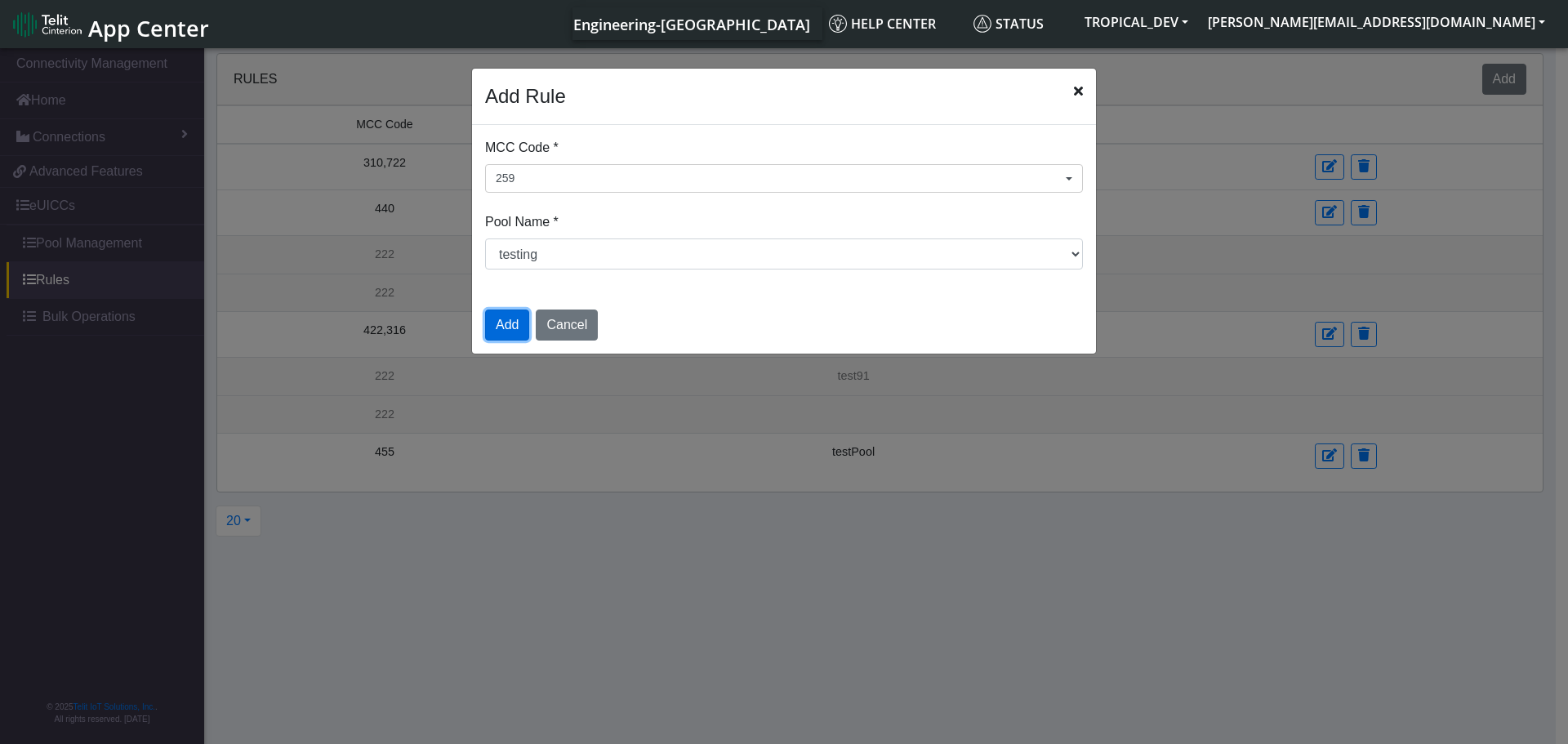
click at [516, 322] on button "Add" at bounding box center [507, 325] width 44 height 31
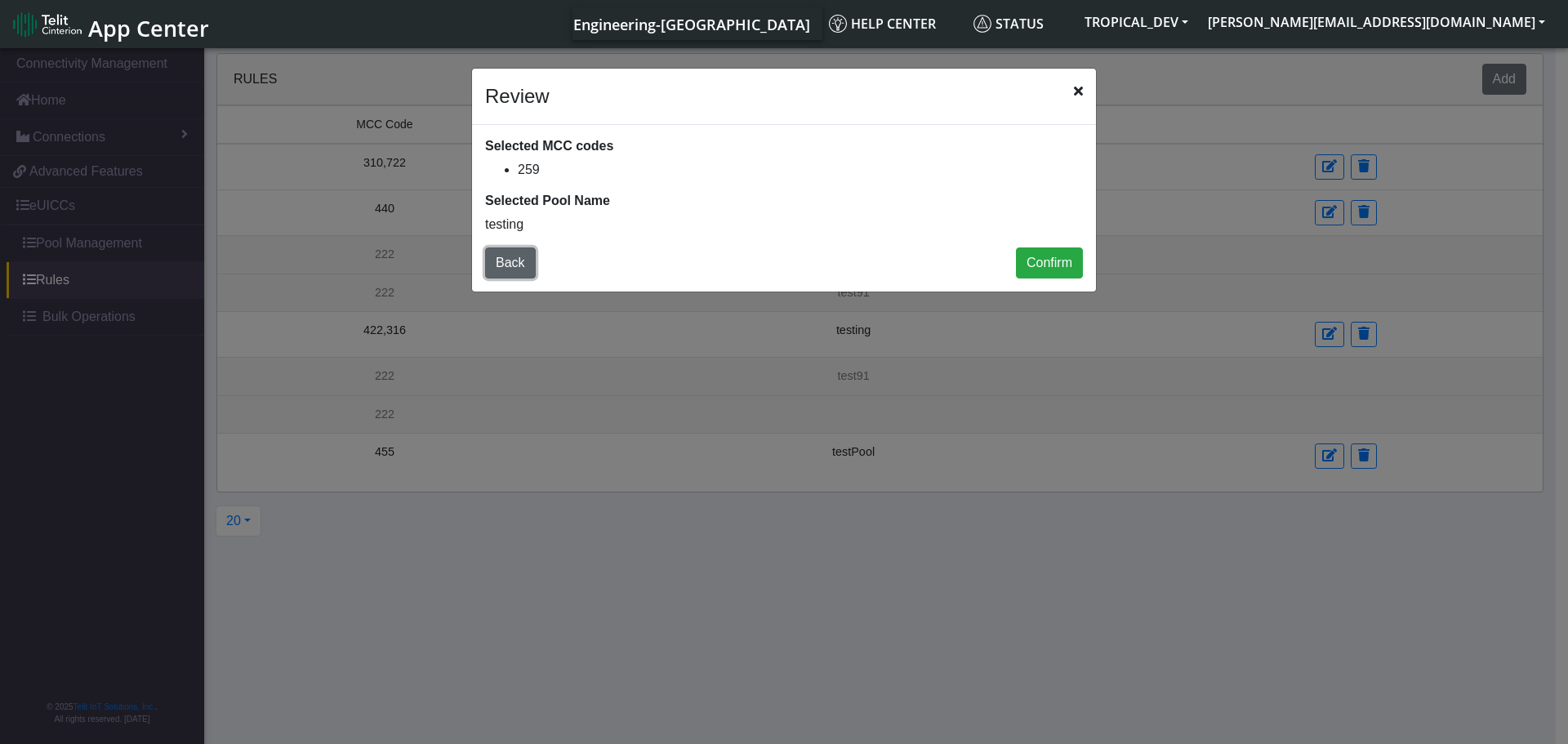
click at [511, 259] on button "Back" at bounding box center [510, 263] width 51 height 31
select select "5: Object"
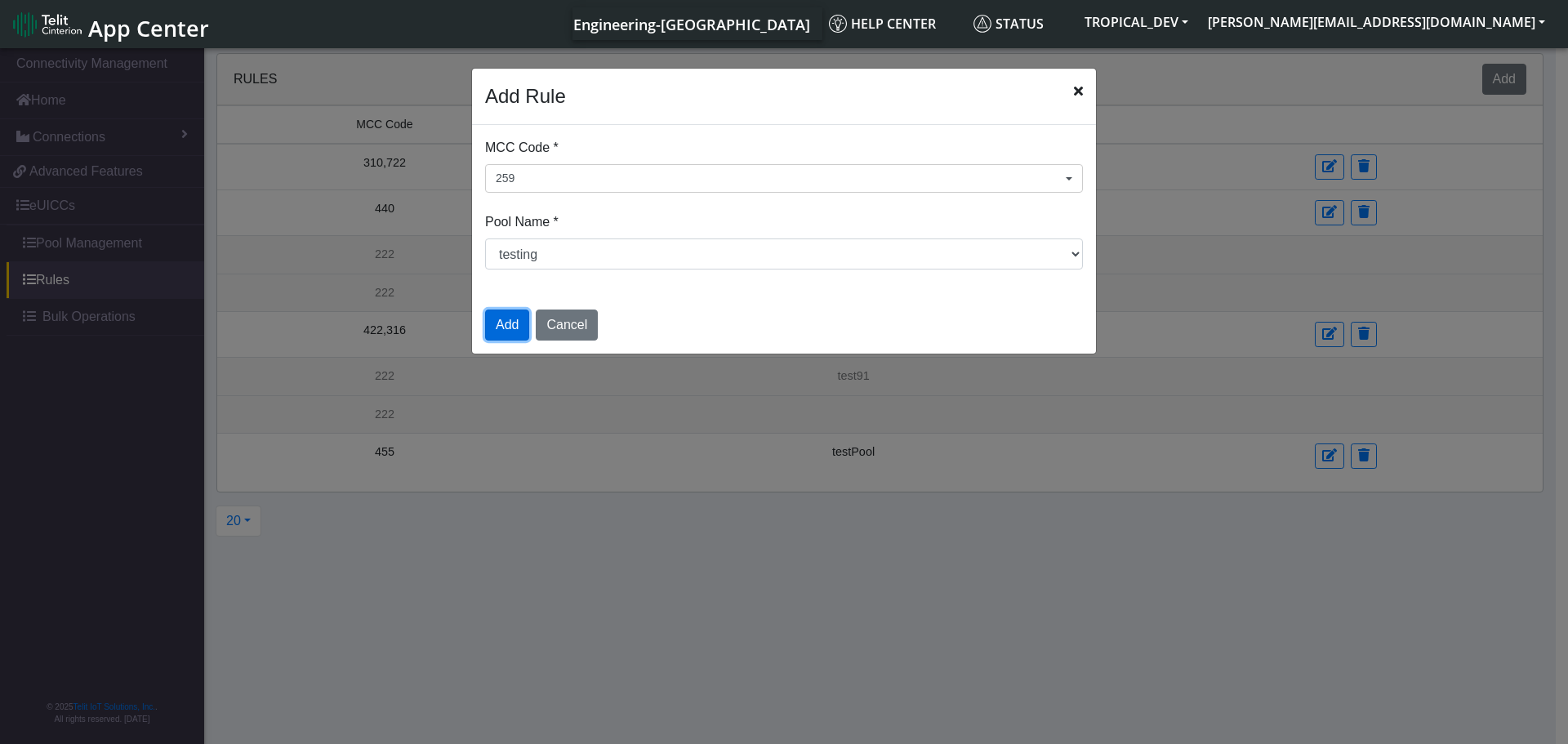
click at [515, 332] on button "Add" at bounding box center [507, 325] width 44 height 31
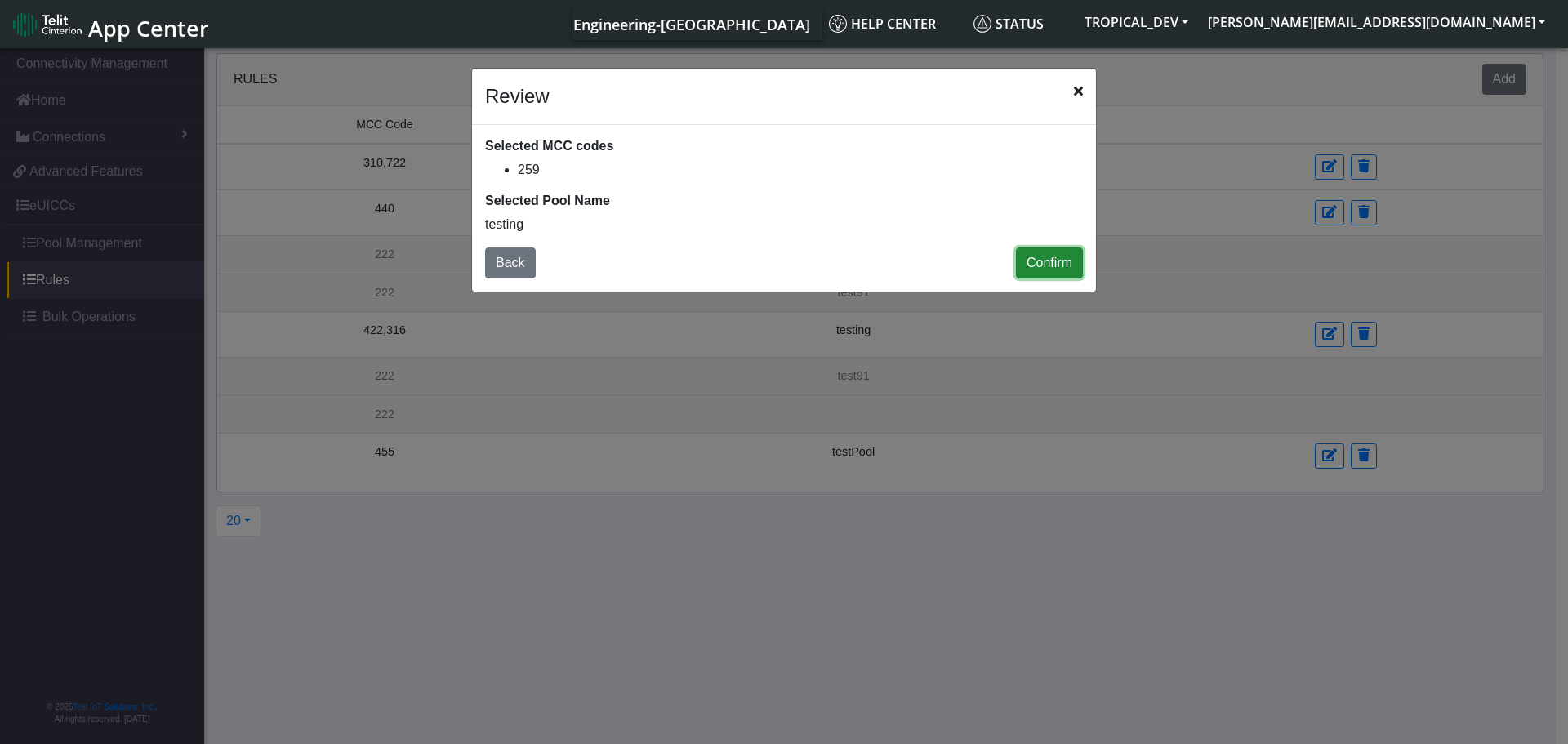
click at [1053, 263] on button "Confirm" at bounding box center [1049, 263] width 67 height 31
click at [519, 268] on button "Back" at bounding box center [510, 263] width 51 height 31
select select "5: Object"
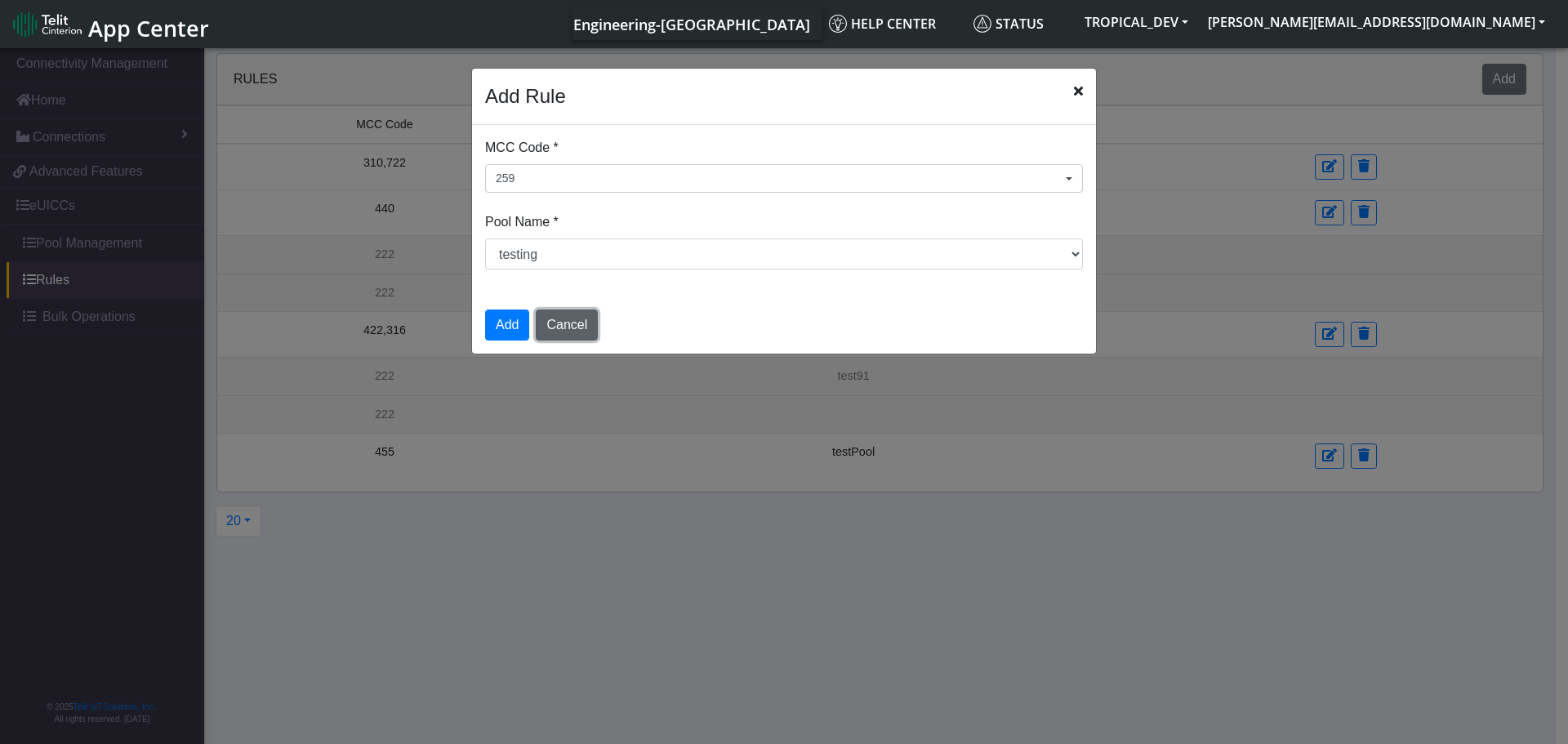
click at [562, 325] on button "Cancel" at bounding box center [567, 325] width 62 height 31
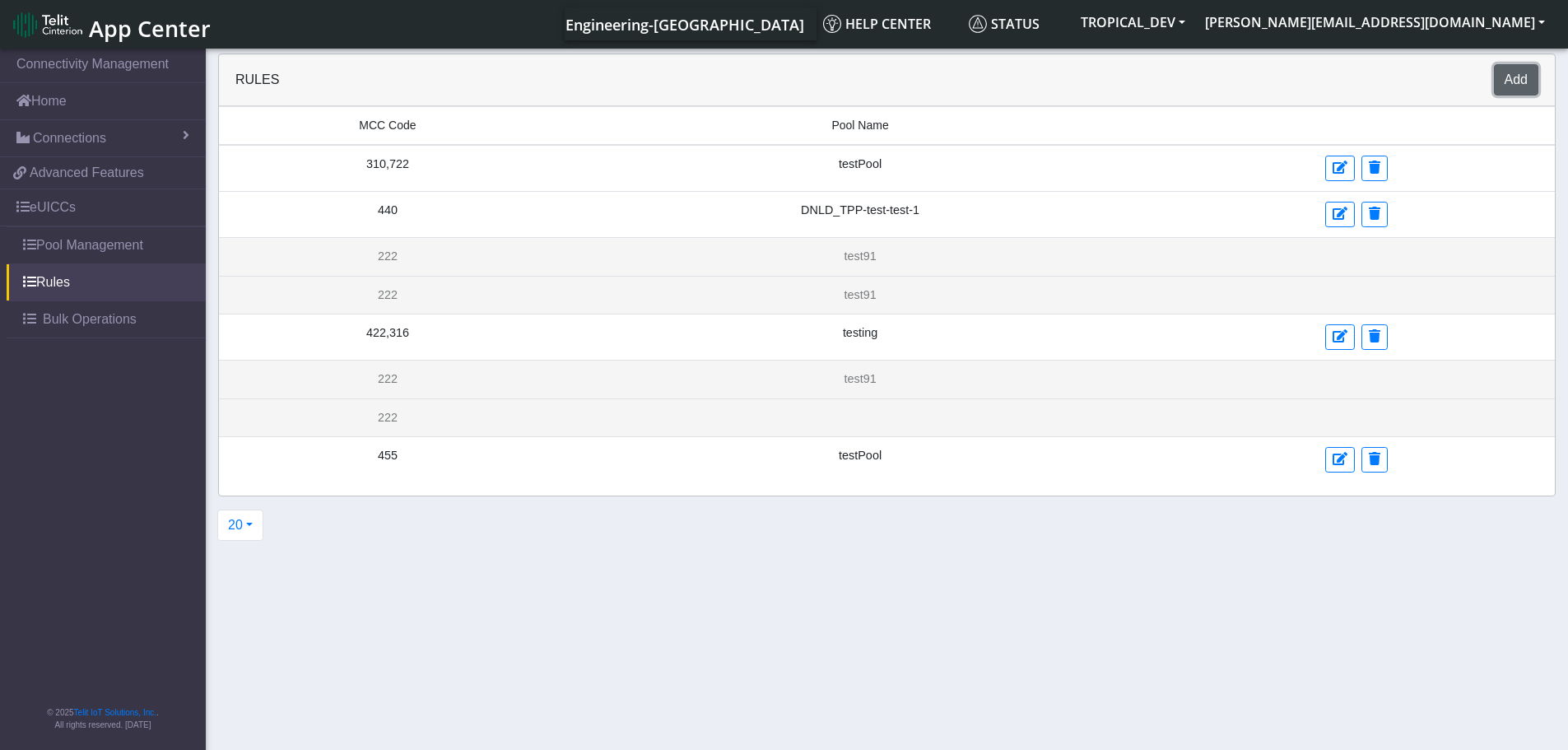
click at [1505, 82] on button "Add" at bounding box center [1516, 80] width 45 height 31
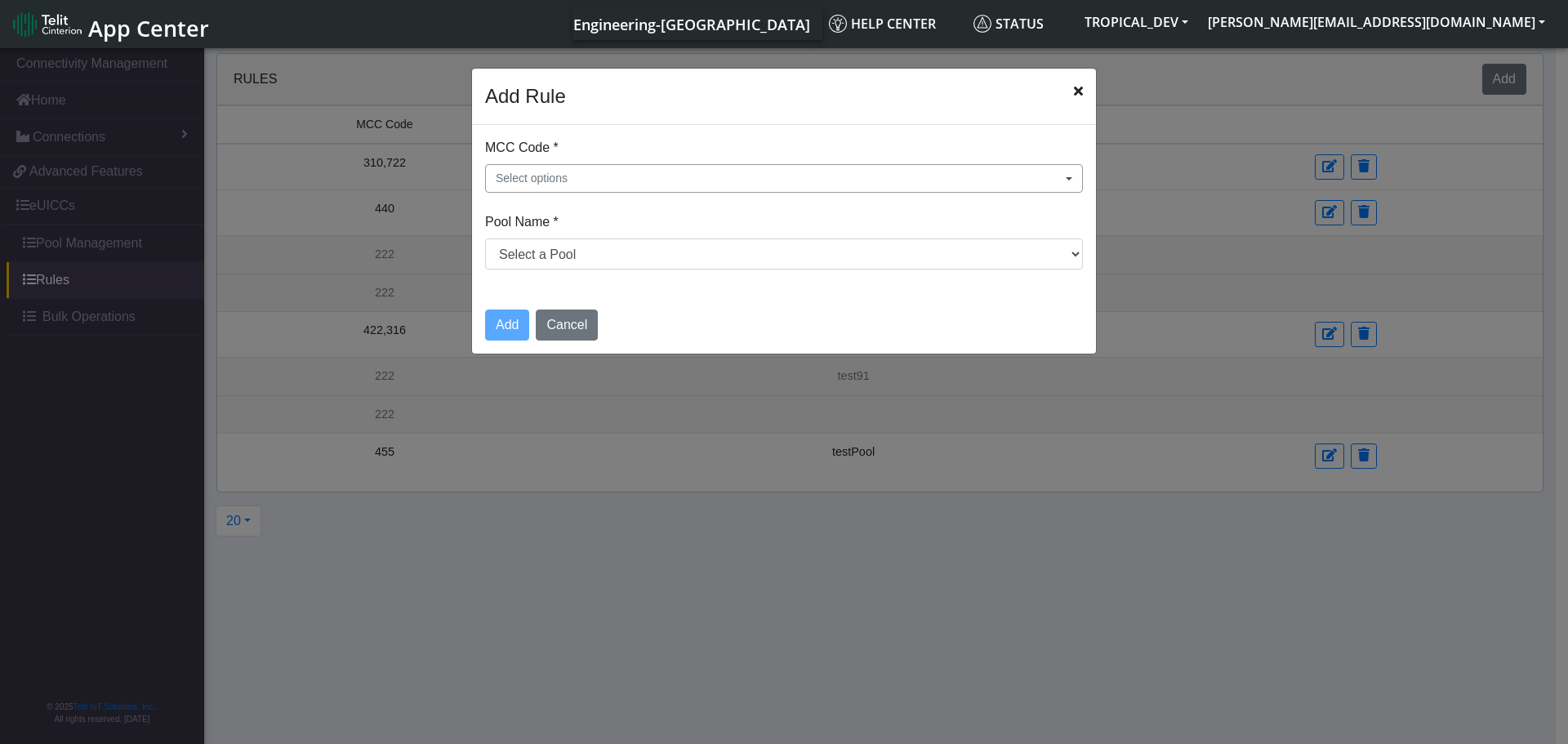
click at [578, 177] on button "Select options" at bounding box center [784, 178] width 598 height 29
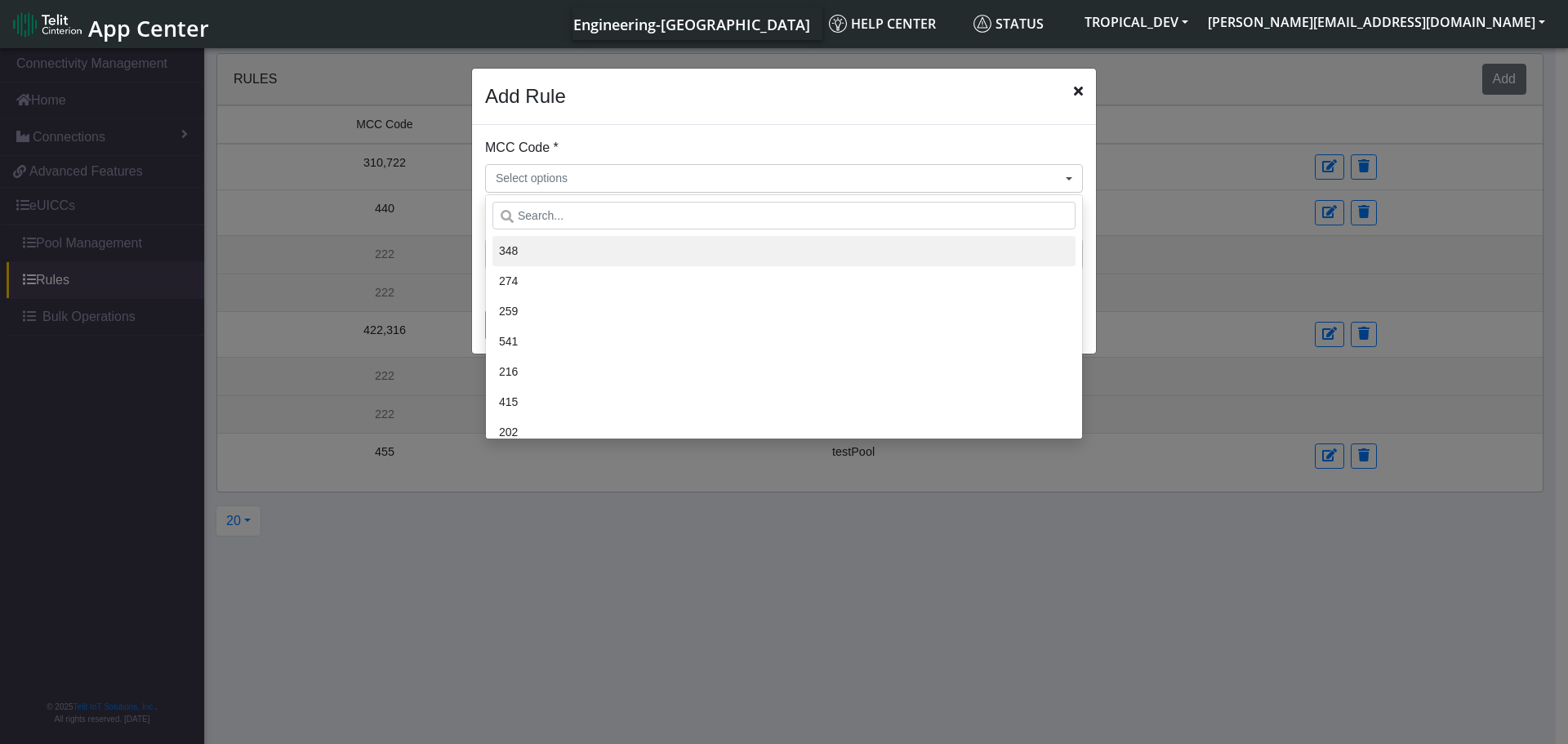
click at [563, 254] on li "348" at bounding box center [784, 251] width 583 height 30
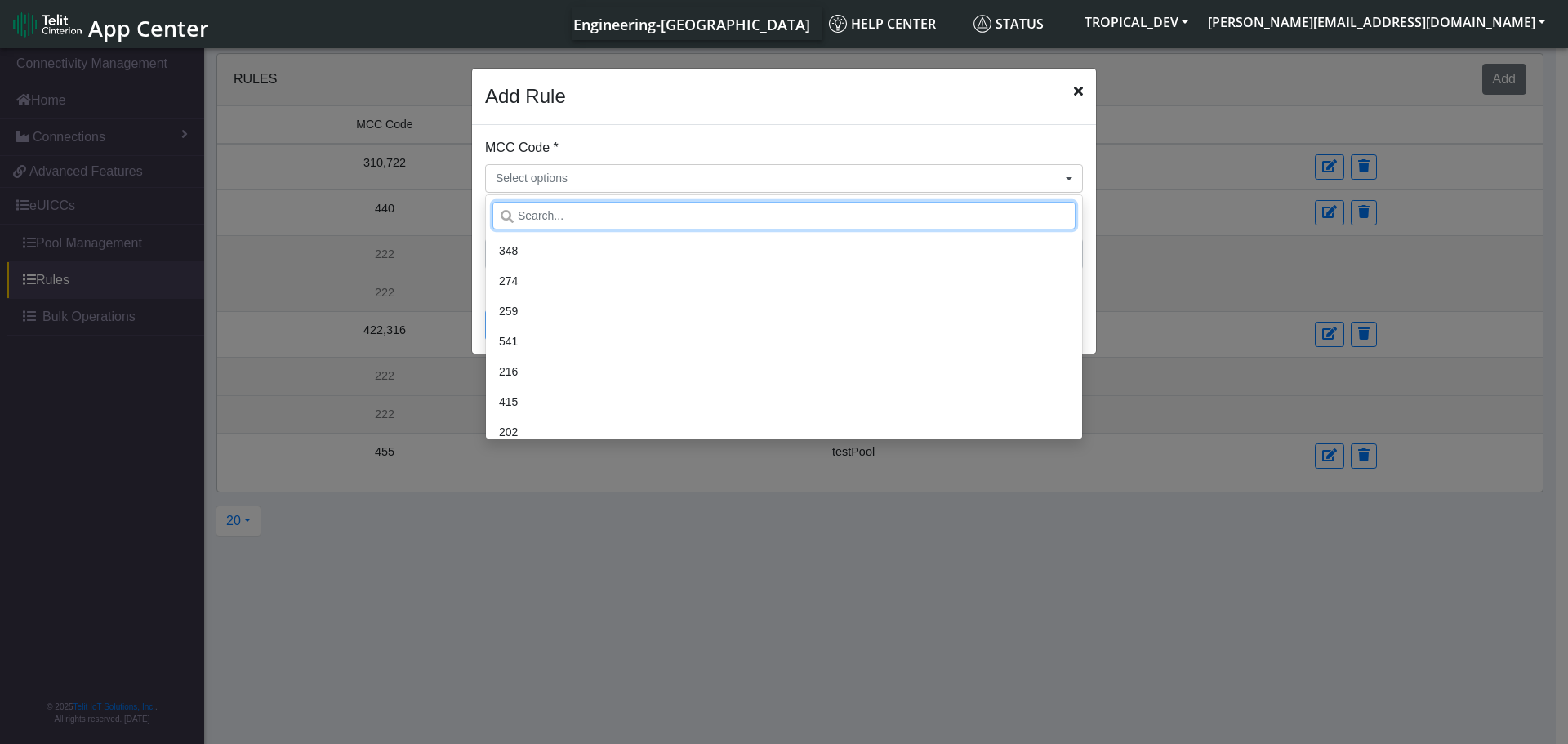
click at [569, 217] on input "text" at bounding box center [784, 216] width 583 height 28
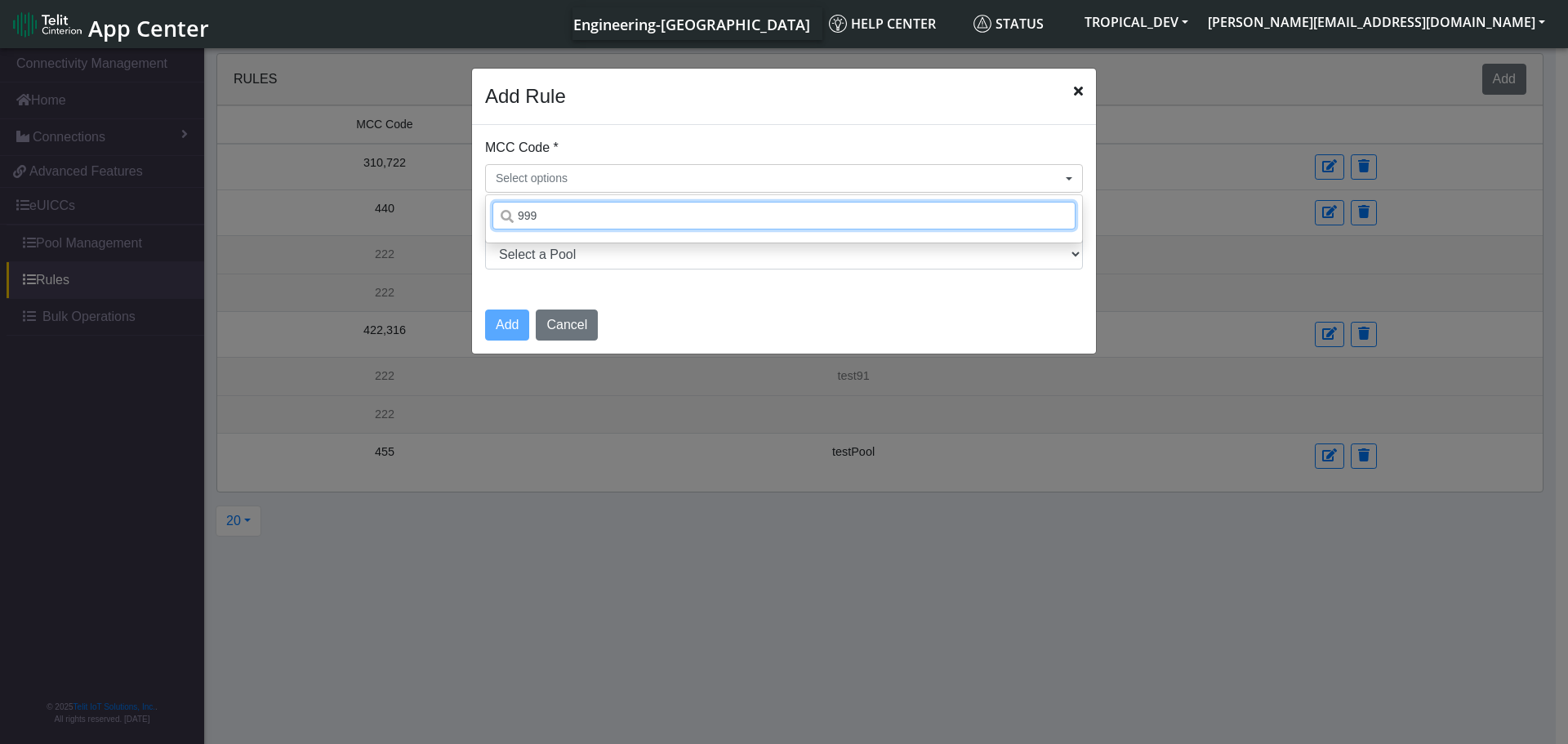
type input "999"
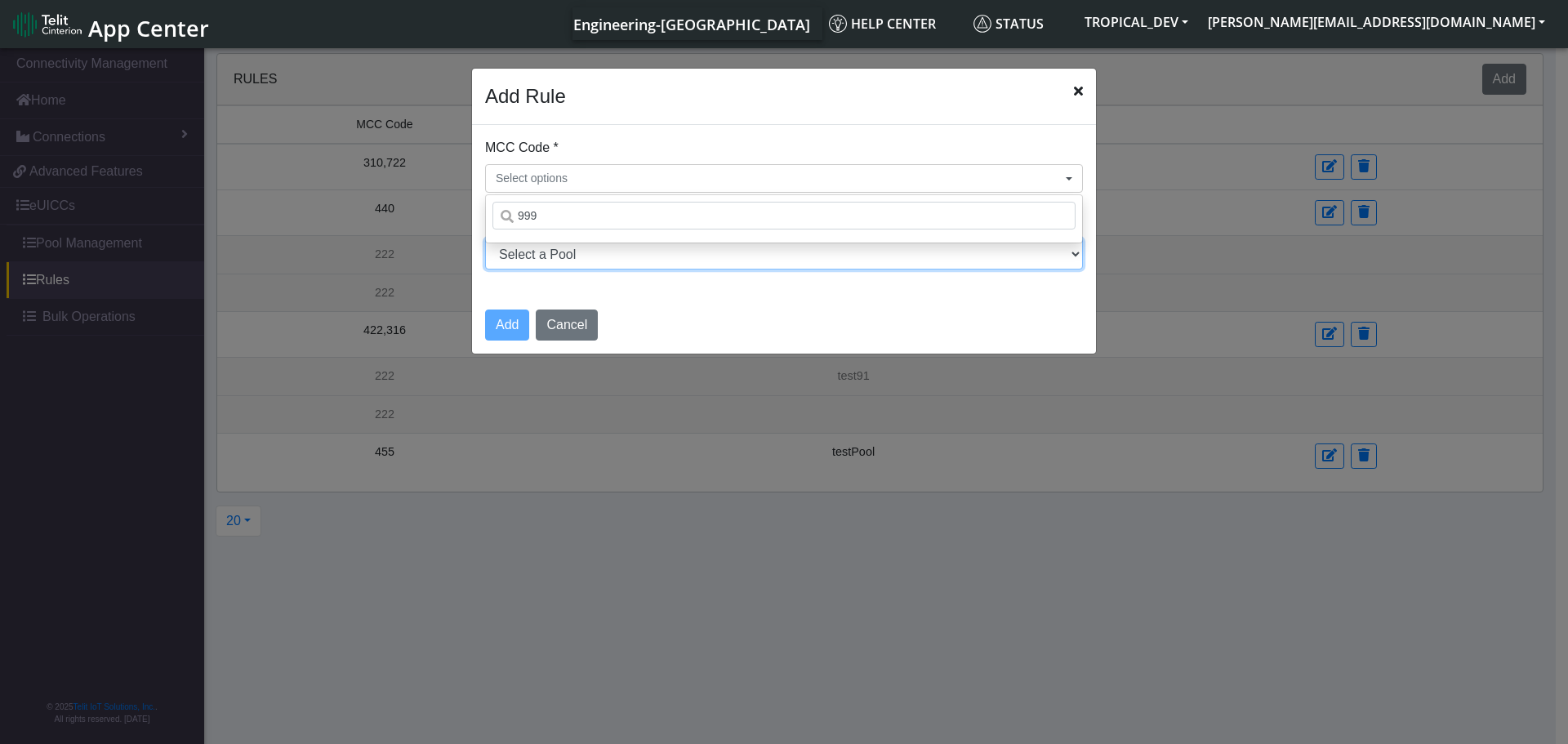
click at [587, 252] on select "Select a Pool DNLD_TPP-test-test-1 DNLD_TPP-testing-[DATE] DNLD_TPP-test-apn-te…" at bounding box center [784, 254] width 598 height 31
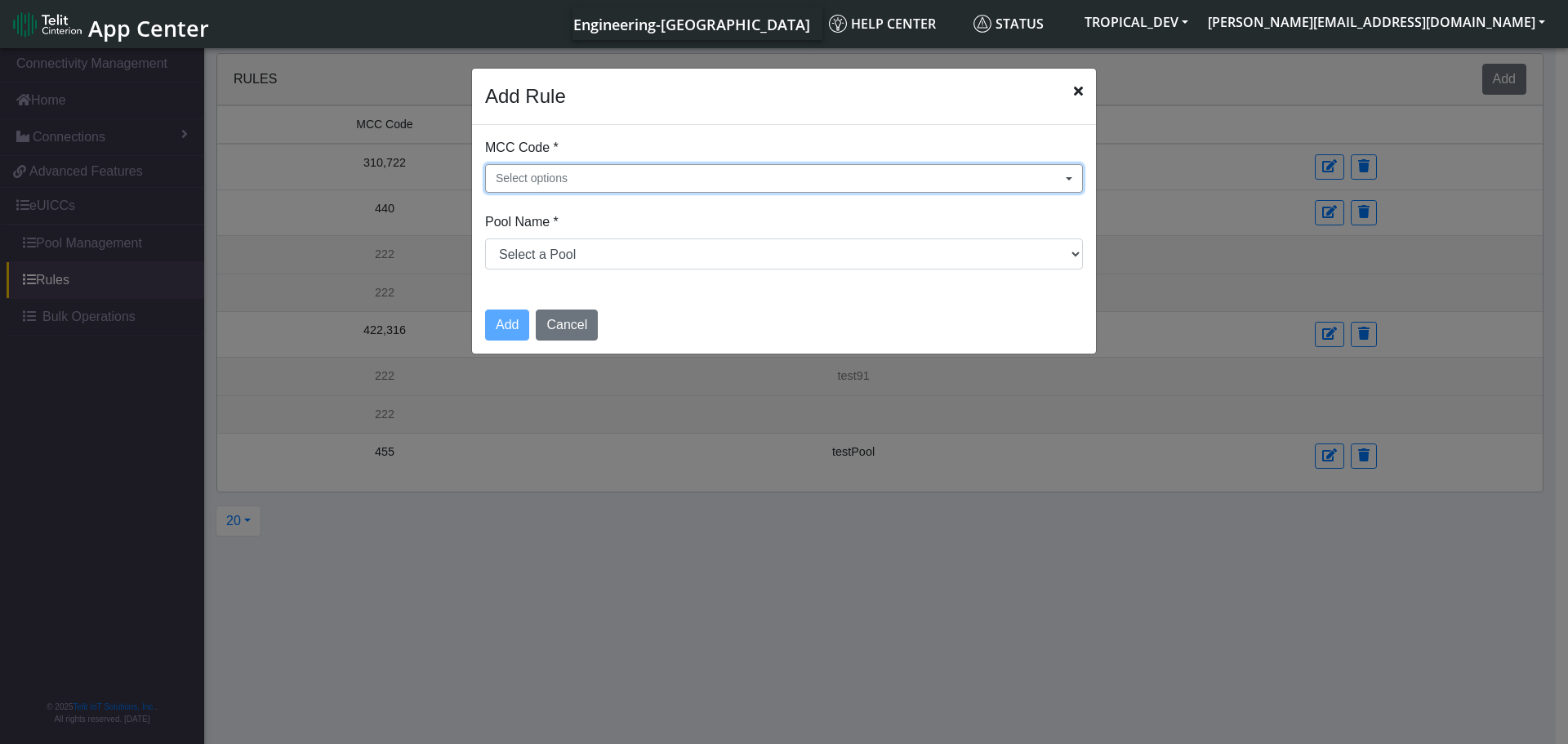
click at [698, 186] on button "Select options" at bounding box center [784, 178] width 598 height 29
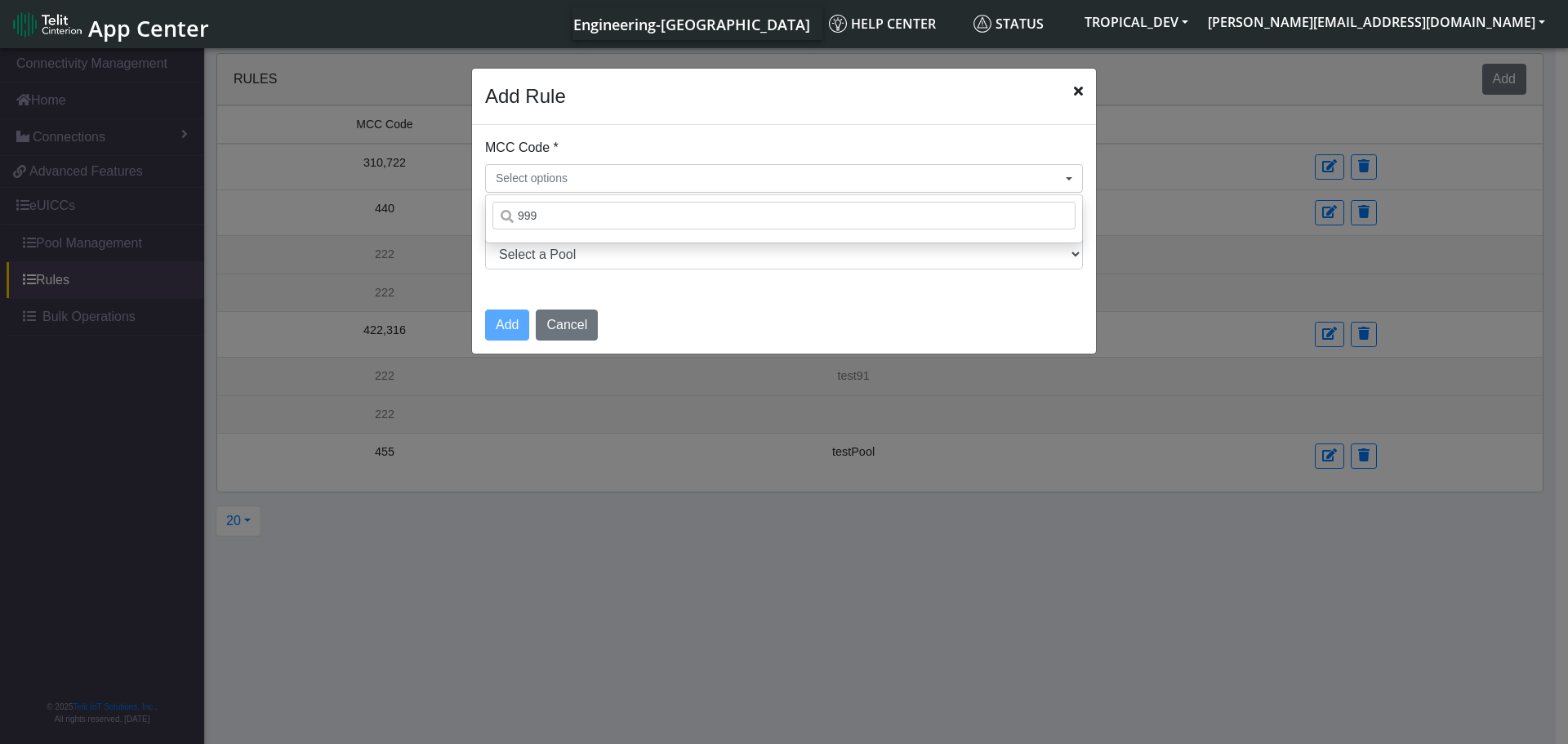
click at [683, 271] on div "MCC Code * Select options 999 Pool Name * Select a Pool DNLD_TPP-test-test-1 DN…" at bounding box center [784, 210] width 624 height 171
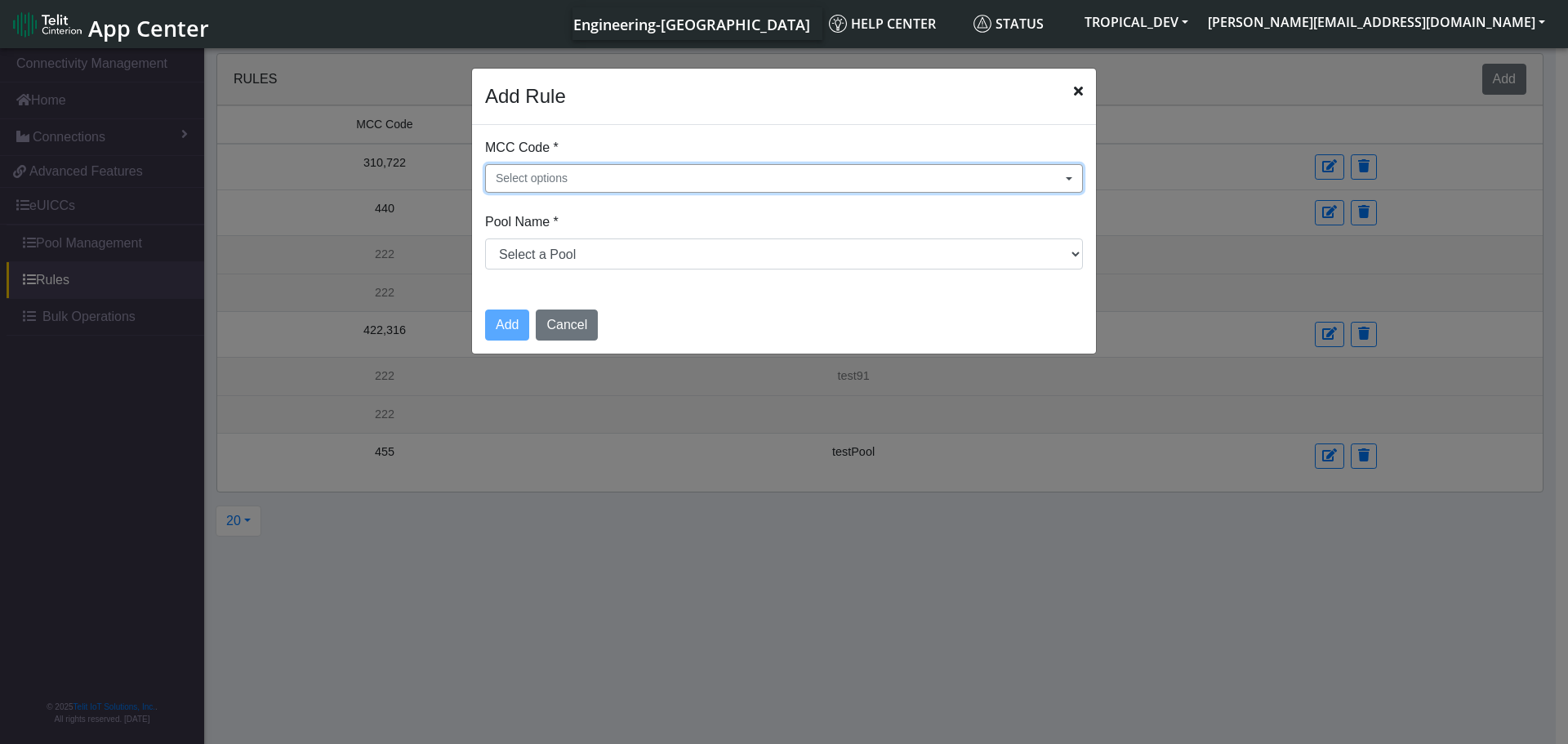
click at [560, 176] on span "Select options" at bounding box center [532, 178] width 72 height 17
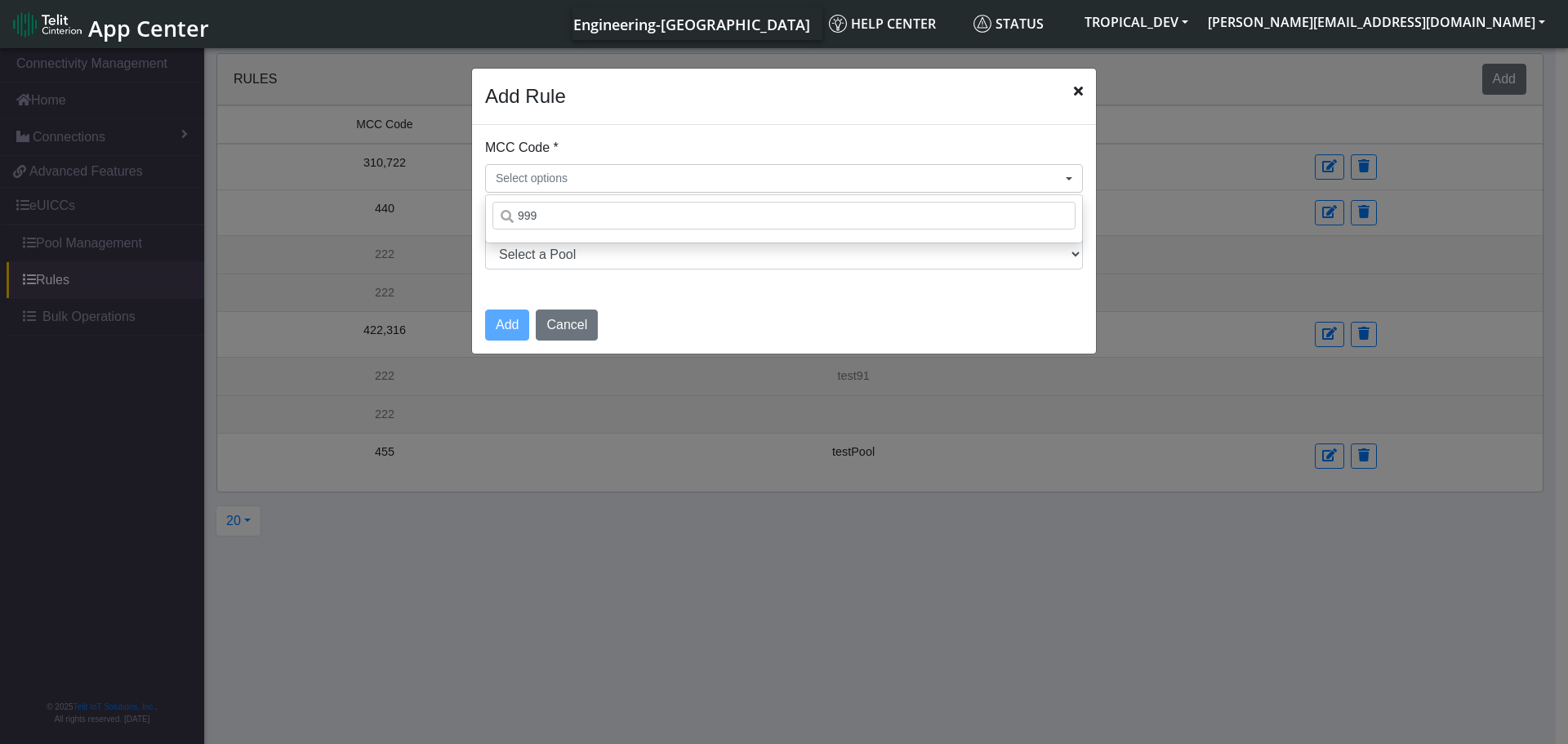
click at [553, 231] on div "999" at bounding box center [784, 219] width 598 height 49
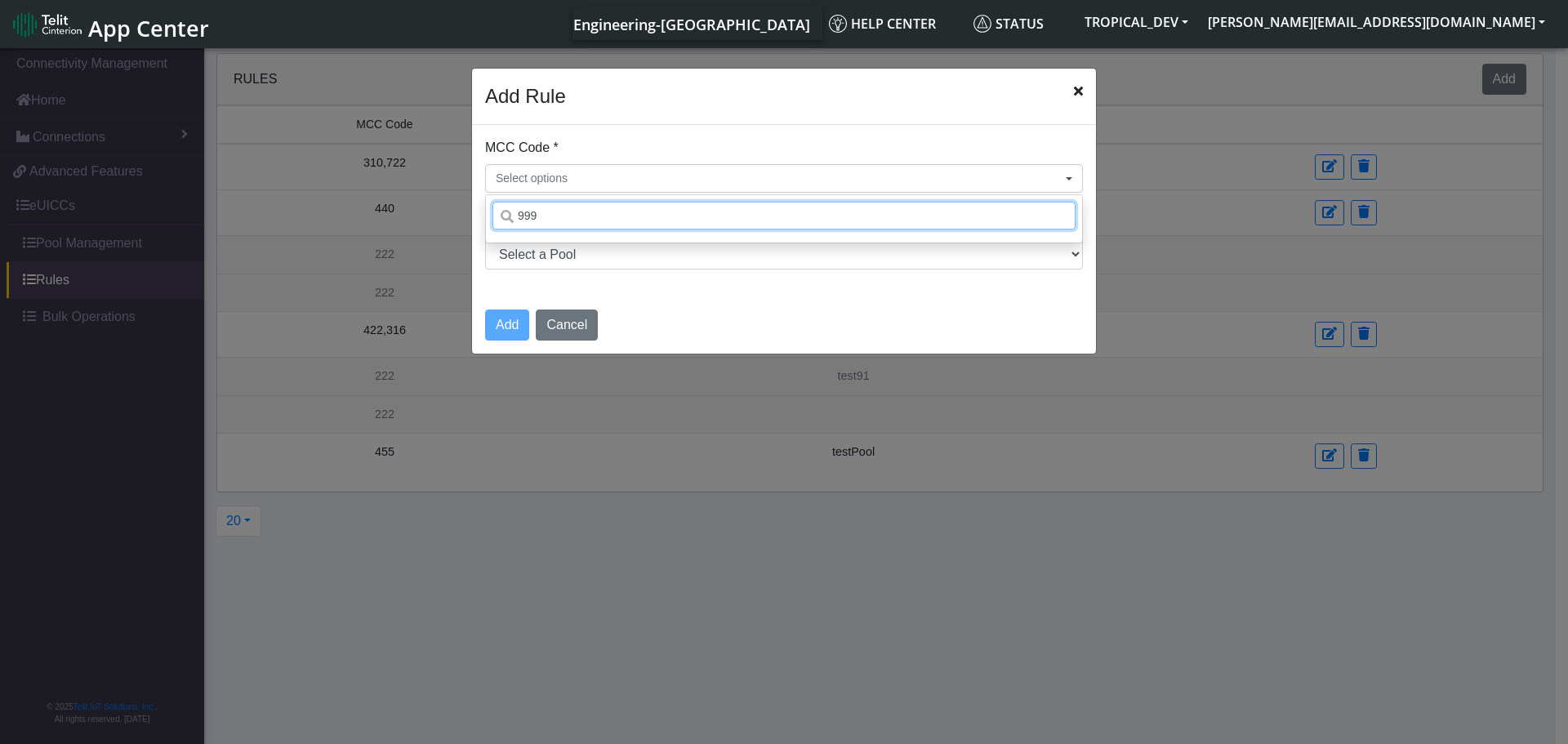
click at [553, 221] on input "999" at bounding box center [784, 216] width 583 height 28
drag, startPoint x: 545, startPoint y: 217, endPoint x: 482, endPoint y: 217, distance: 63.0
click at [484, 217] on div "MCC Code * Select options 999 Pool Name * Select a Pool DNLD_TPP-test-test-1 DN…" at bounding box center [784, 210] width 624 height 171
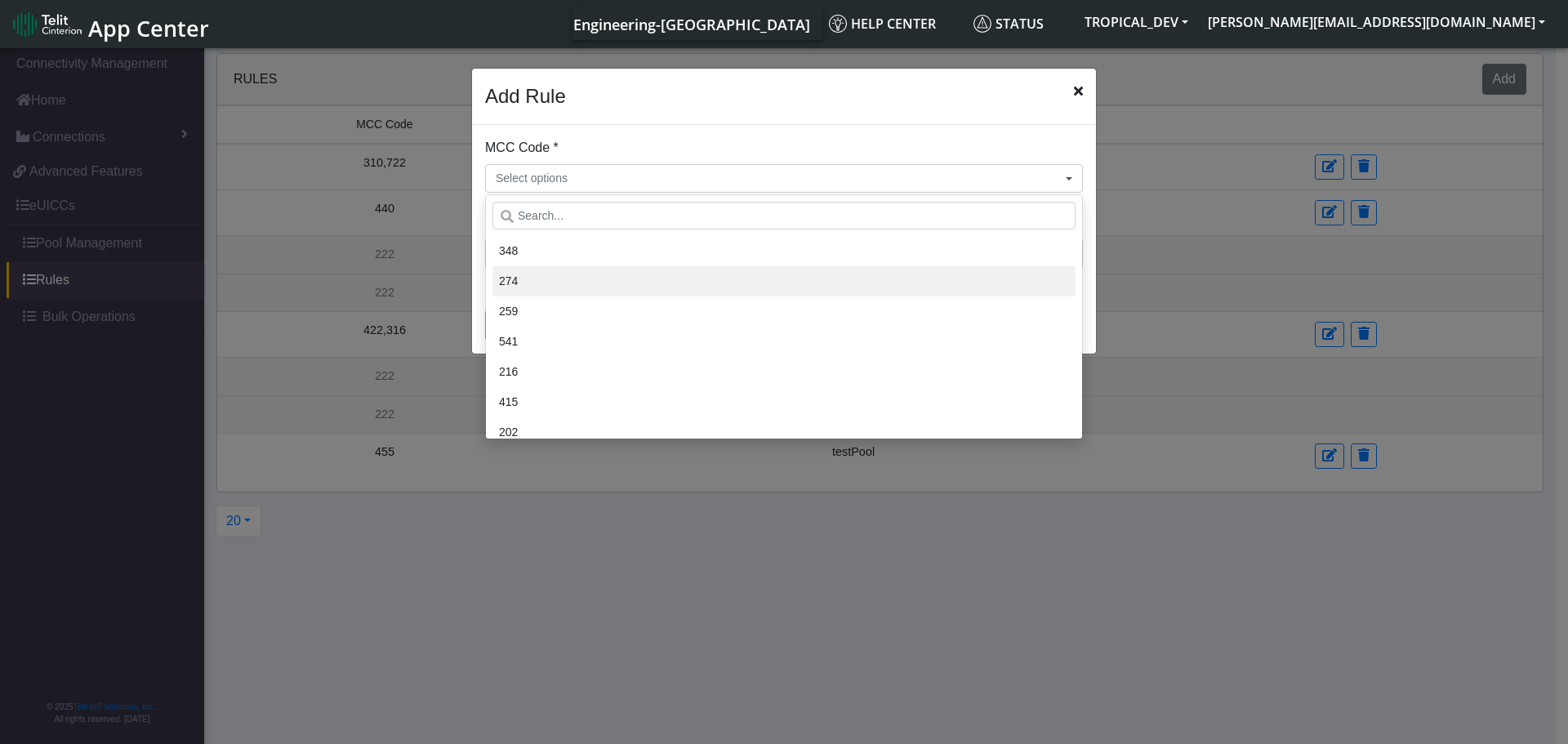
click at [563, 269] on li "274" at bounding box center [784, 280] width 583 height 30
click at [617, 99] on div "Add Rule" at bounding box center [784, 96] width 624 height 56
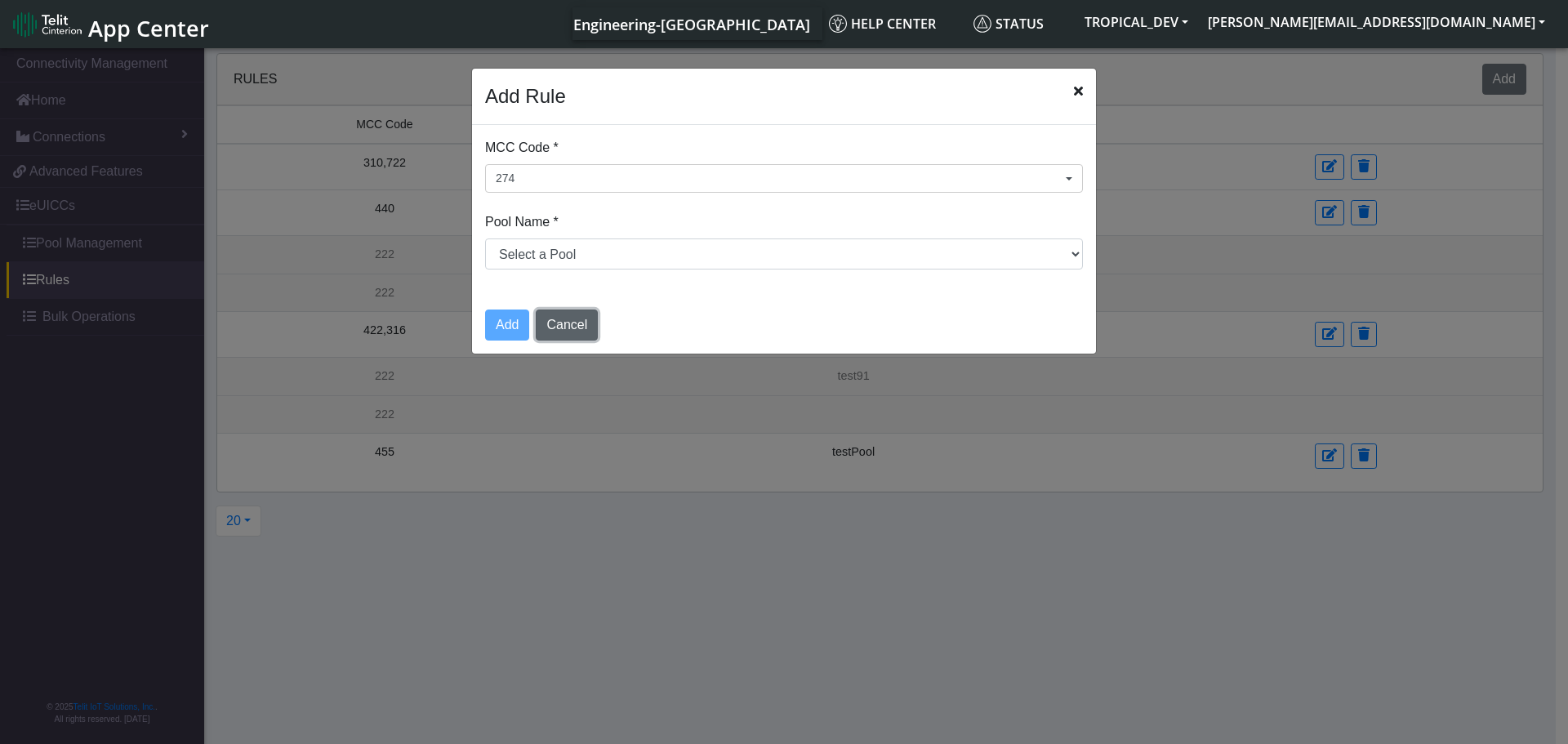
click at [585, 329] on button "Cancel" at bounding box center [567, 325] width 62 height 31
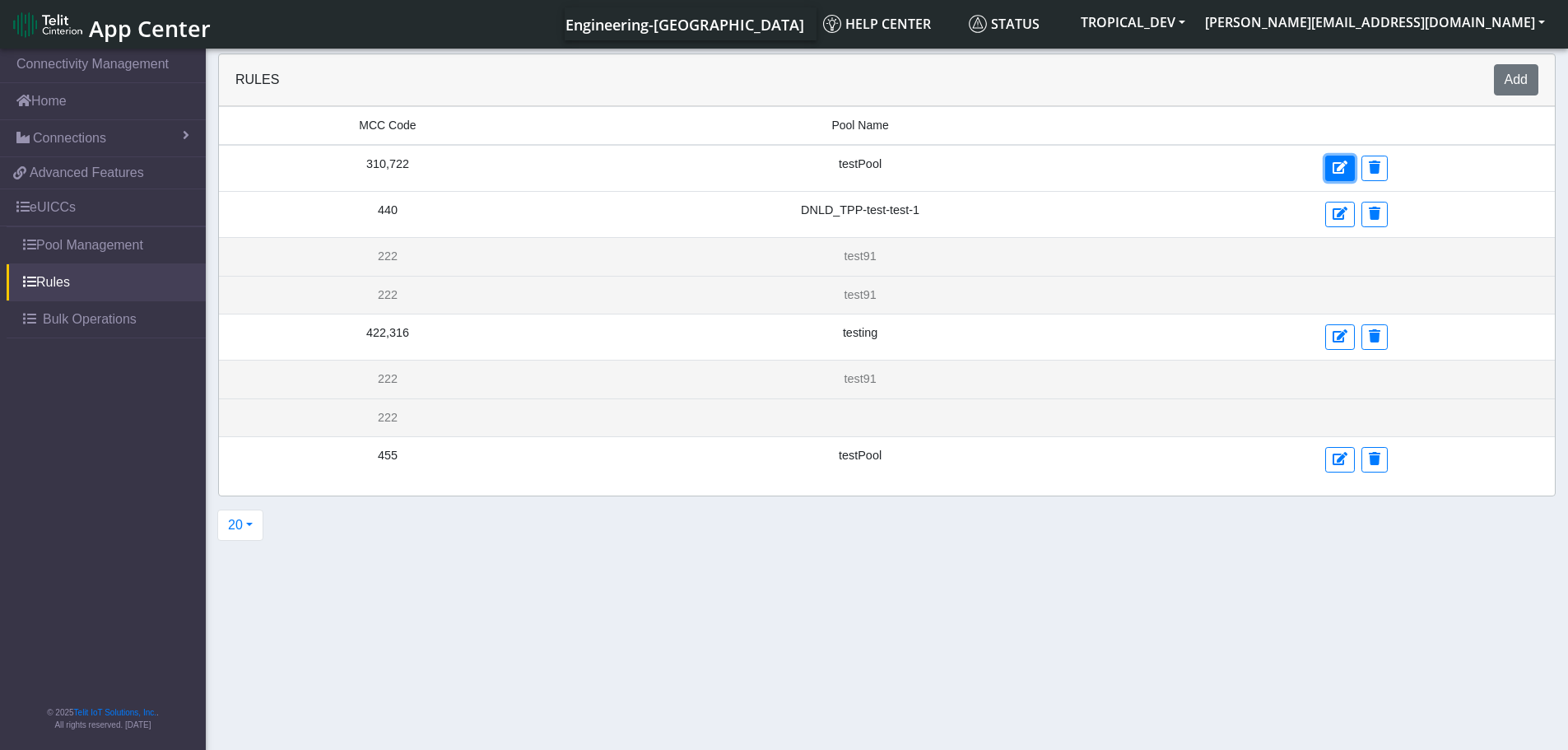
click at [1342, 172] on icon at bounding box center [1340, 167] width 15 height 13
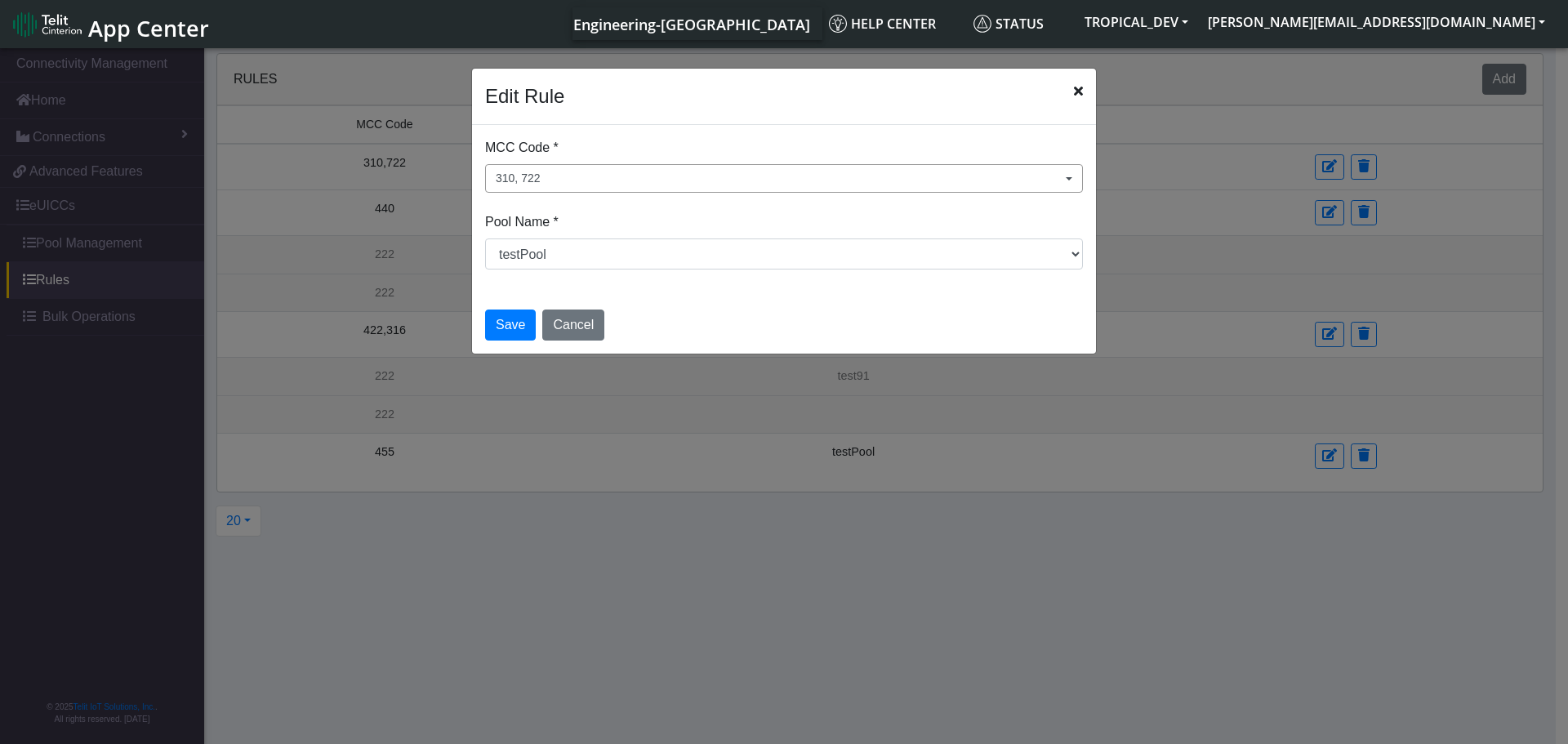
click at [681, 182] on button "310, 722" at bounding box center [784, 178] width 598 height 29
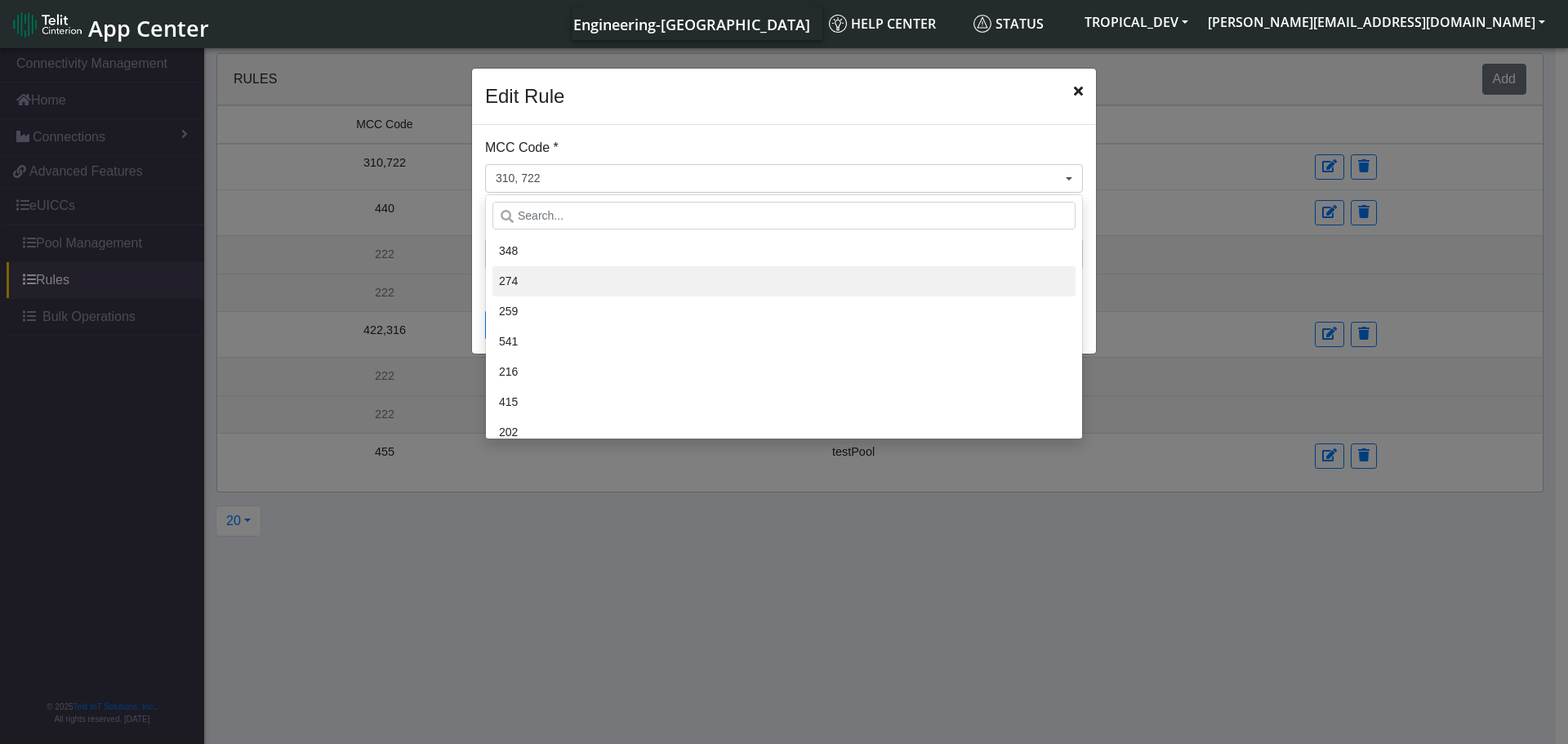
click at [632, 269] on li "274" at bounding box center [784, 280] width 583 height 30
click at [797, 114] on div "Edit Rule" at bounding box center [784, 96] width 624 height 56
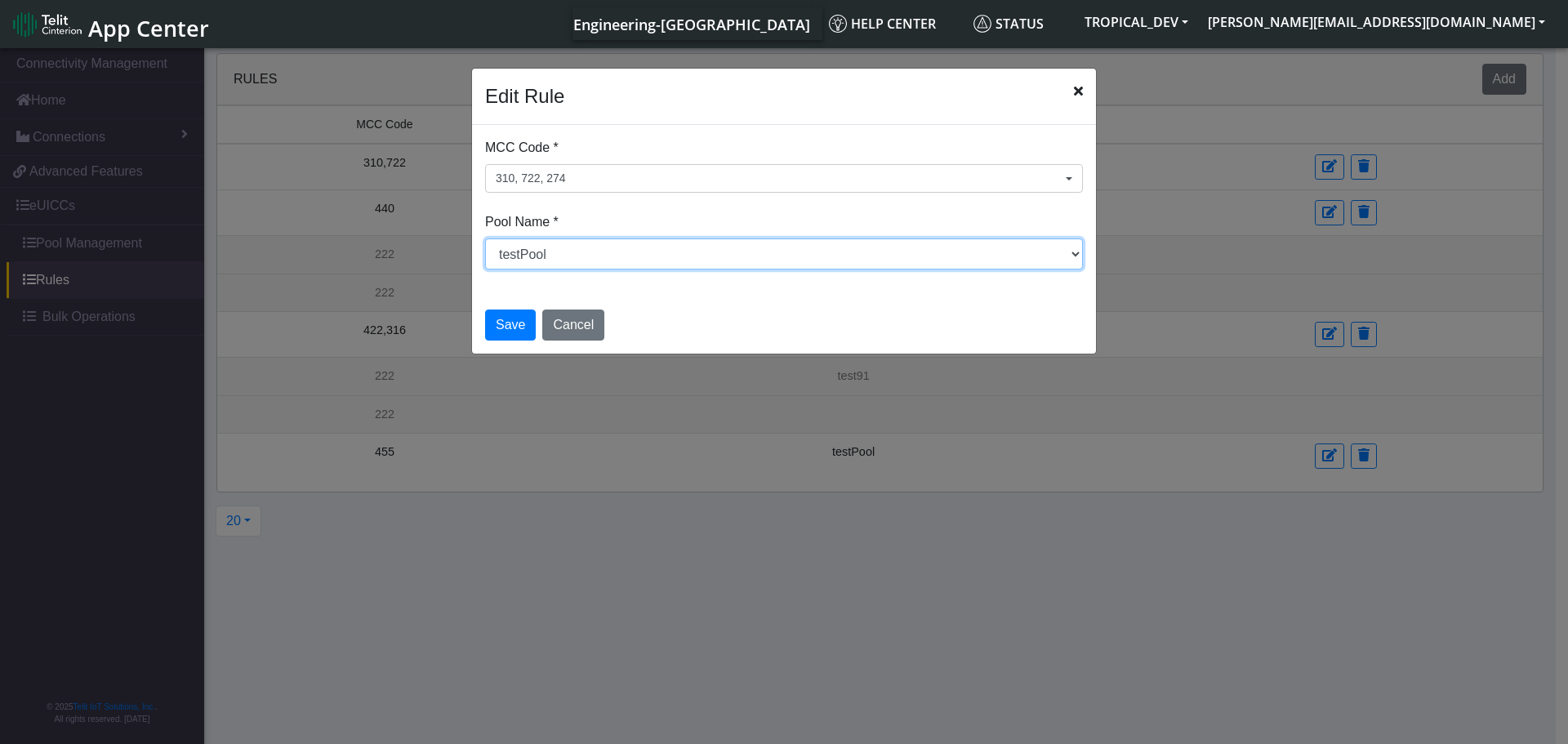
click at [537, 265] on select "Select a Pool DNLD_TPP-test-test-1 DNLD_TPP-testing-[DATE] DNLD_TPP-test-apn-te…" at bounding box center [784, 254] width 598 height 31
select select "2: Object"
click at [485, 239] on select "Select a Pool DNLD_TPP-test-test-1 DNLD_TPP-testing-[DATE] DNLD_TPP-test-apn-te…" at bounding box center [784, 254] width 598 height 31
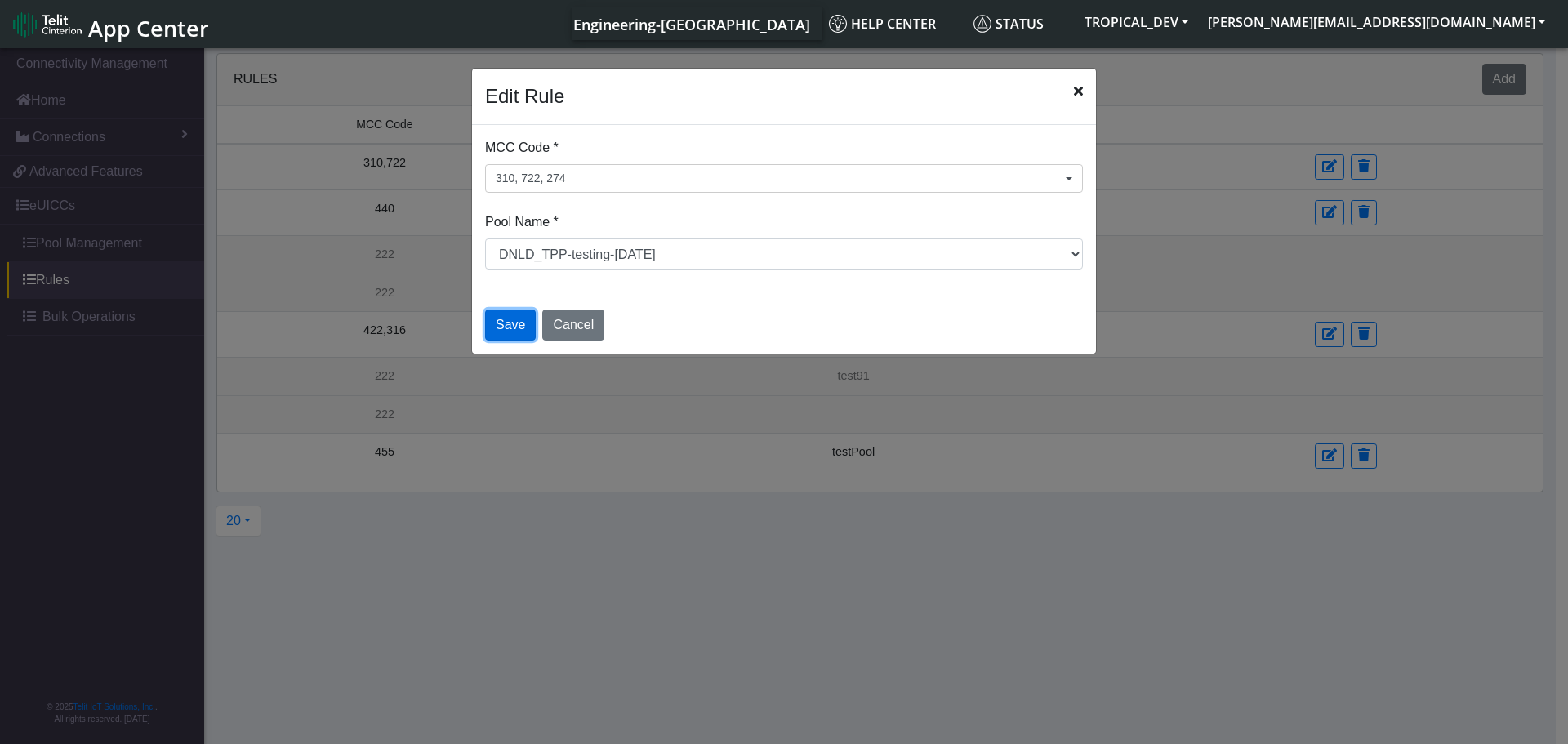
click at [516, 334] on button "Save" at bounding box center [510, 325] width 51 height 31
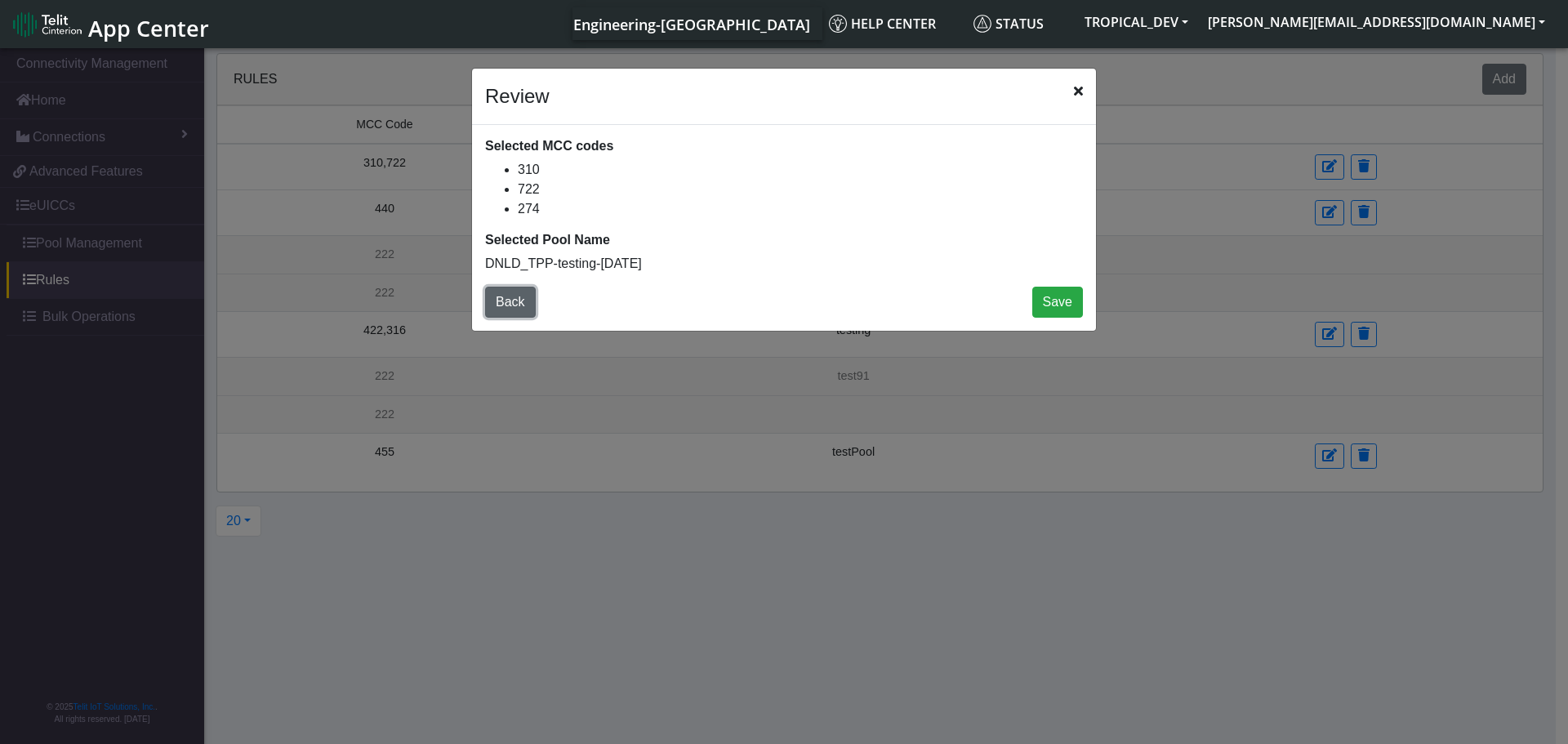
click at [509, 299] on button "Back" at bounding box center [510, 302] width 51 height 31
select select "2: Object"
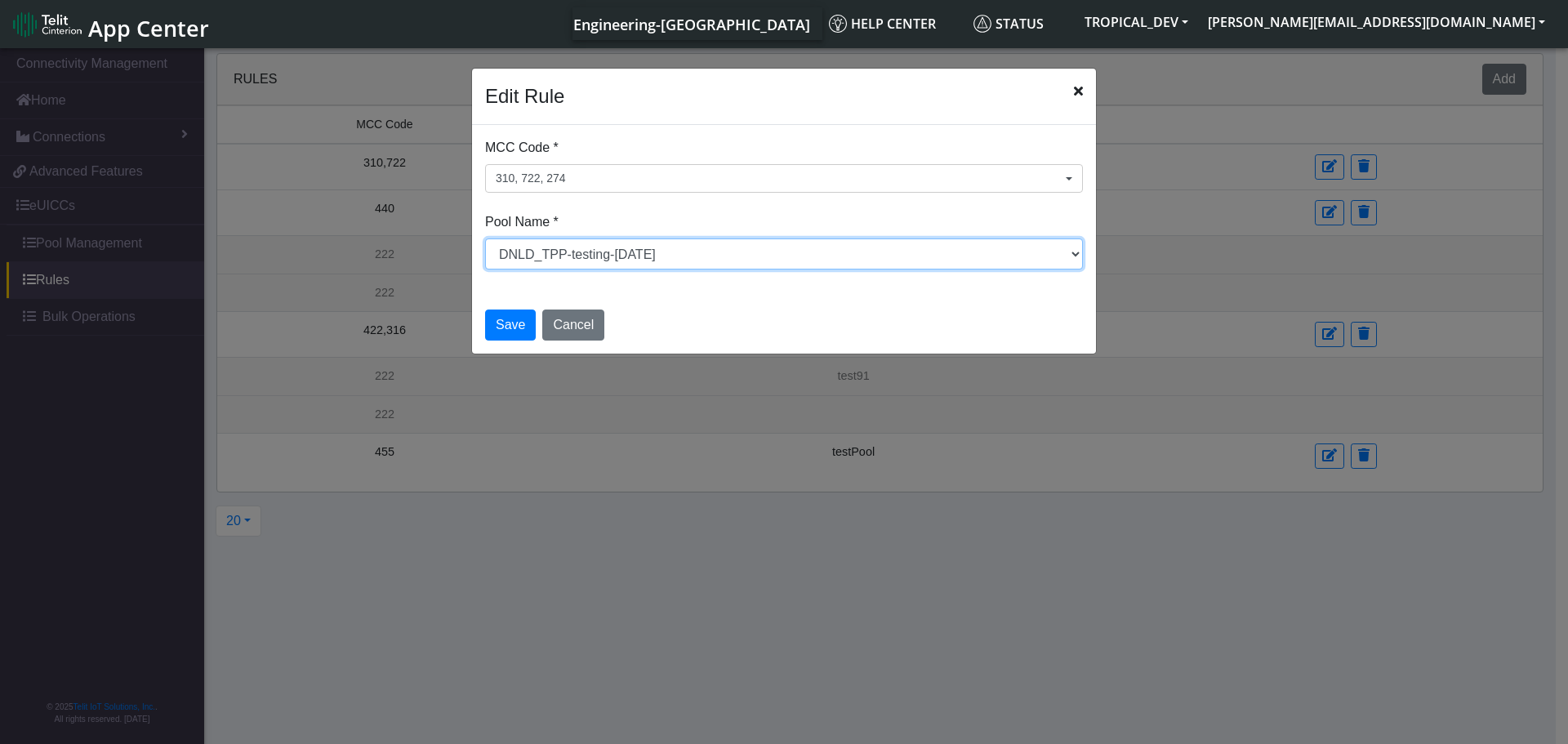
click at [617, 264] on select "Select a Pool DNLD_TPP-test-test-1 DNLD_TPP-testing-[DATE] DNLD_TPP-test-apn-te…" at bounding box center [784, 254] width 598 height 31
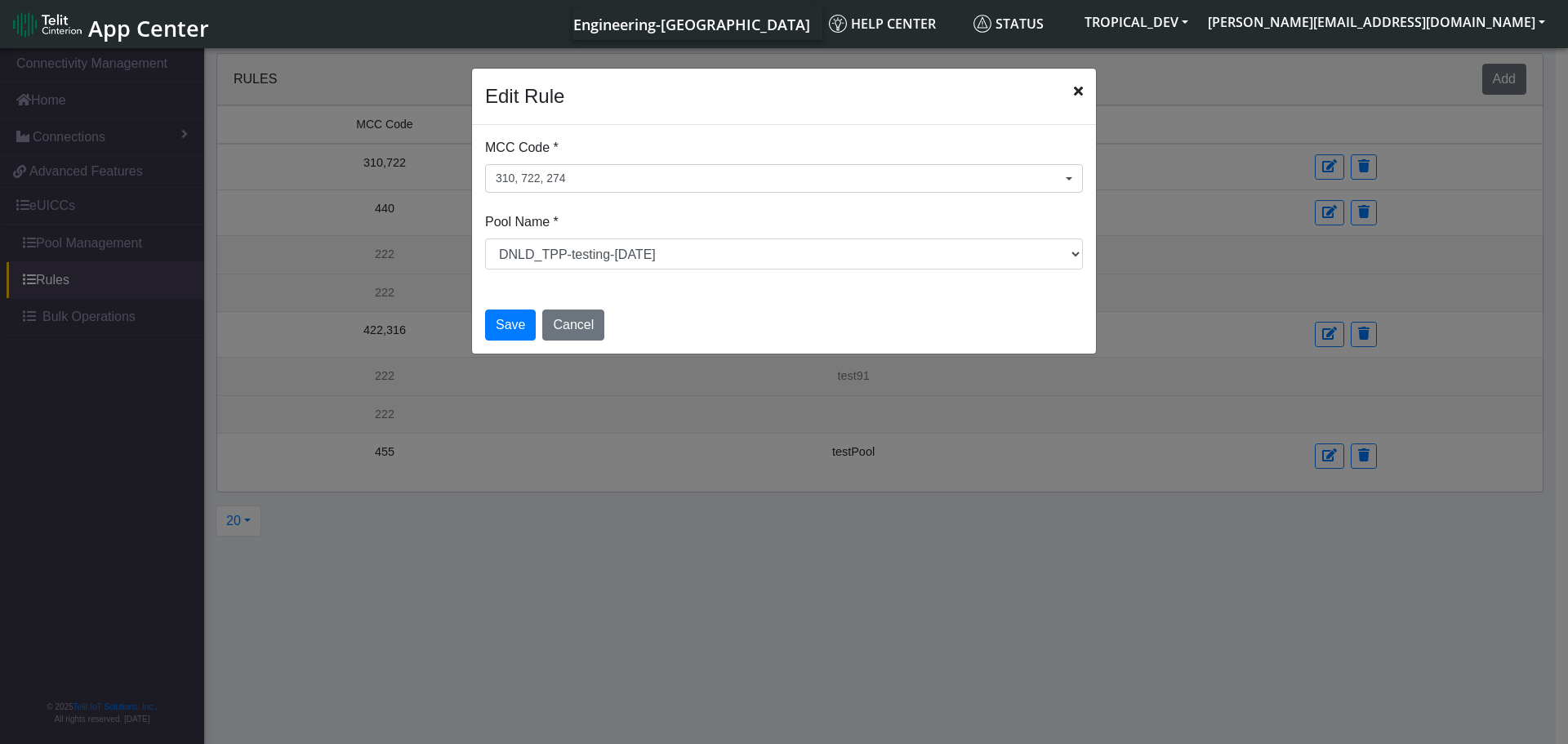
click at [650, 213] on div "Pool Name * Select a Pool DNLD_TPP-test-test-1 DNLD_TPP-testing-[DATE] DNLD_TPP…" at bounding box center [784, 241] width 598 height 57
click at [534, 318] on div "Save Cancel" at bounding box center [784, 324] width 624 height 58
click at [516, 326] on button "Save" at bounding box center [510, 325] width 51 height 31
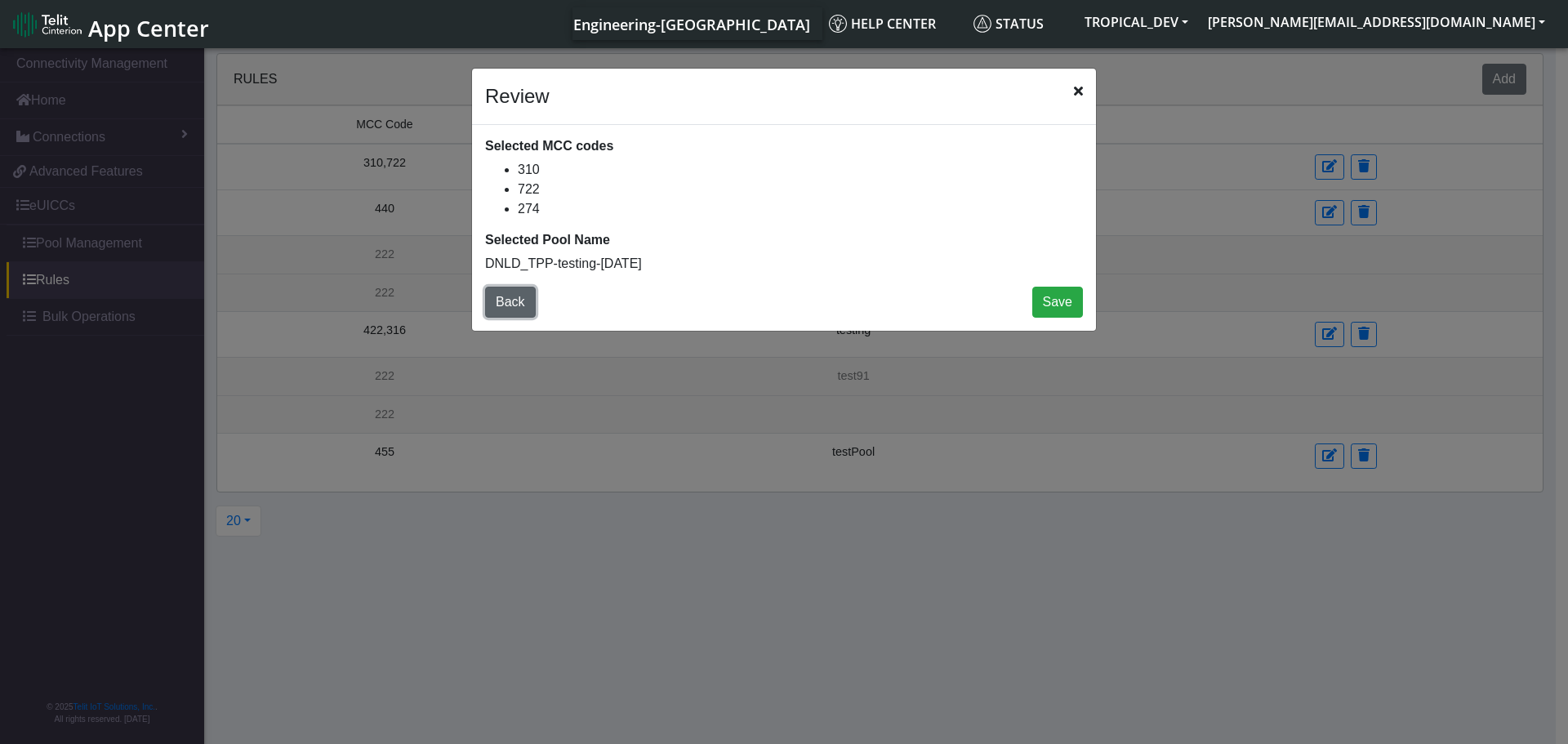
click at [517, 307] on button "Back" at bounding box center [510, 302] width 51 height 31
select select "2: Object"
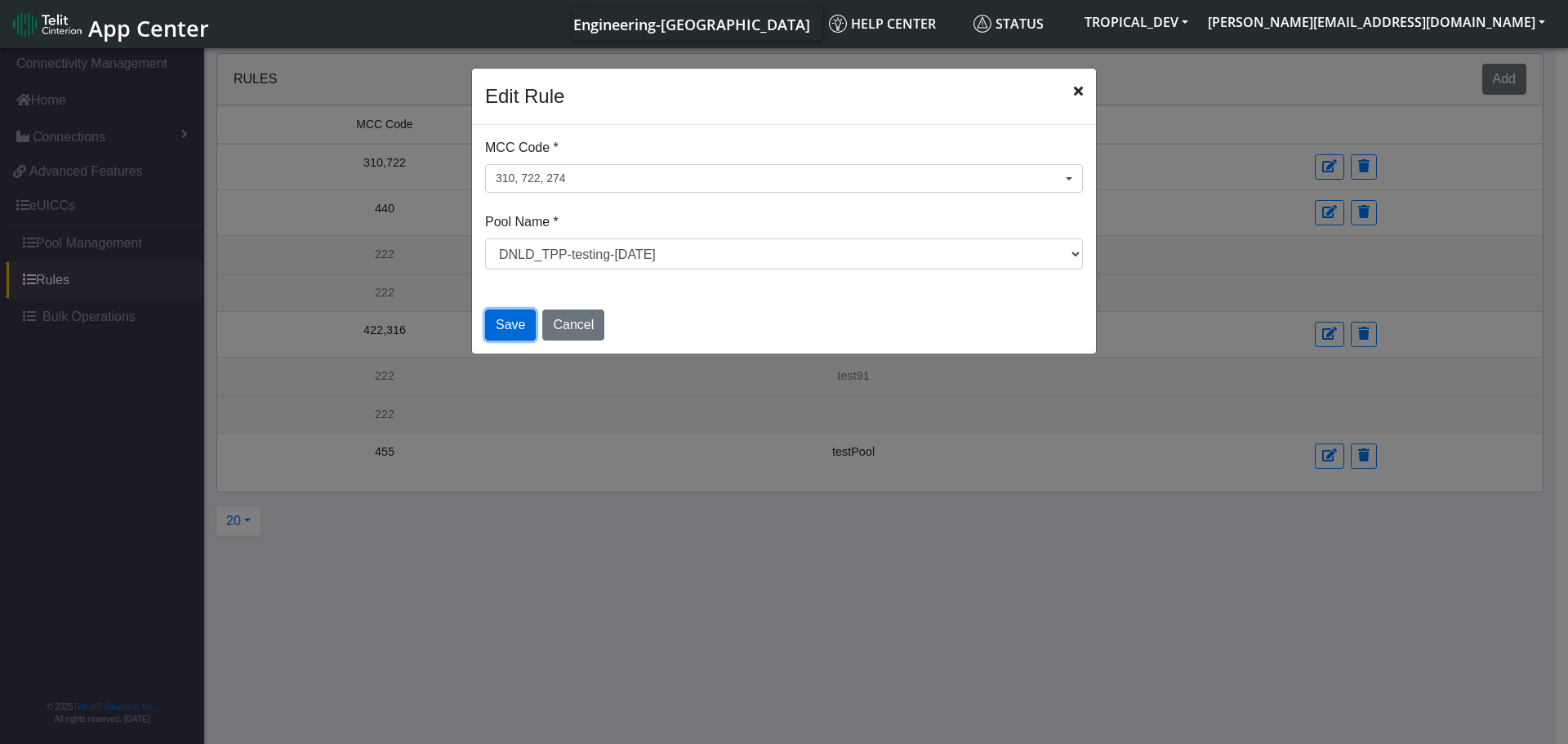
click at [515, 333] on button "Save" at bounding box center [510, 325] width 51 height 31
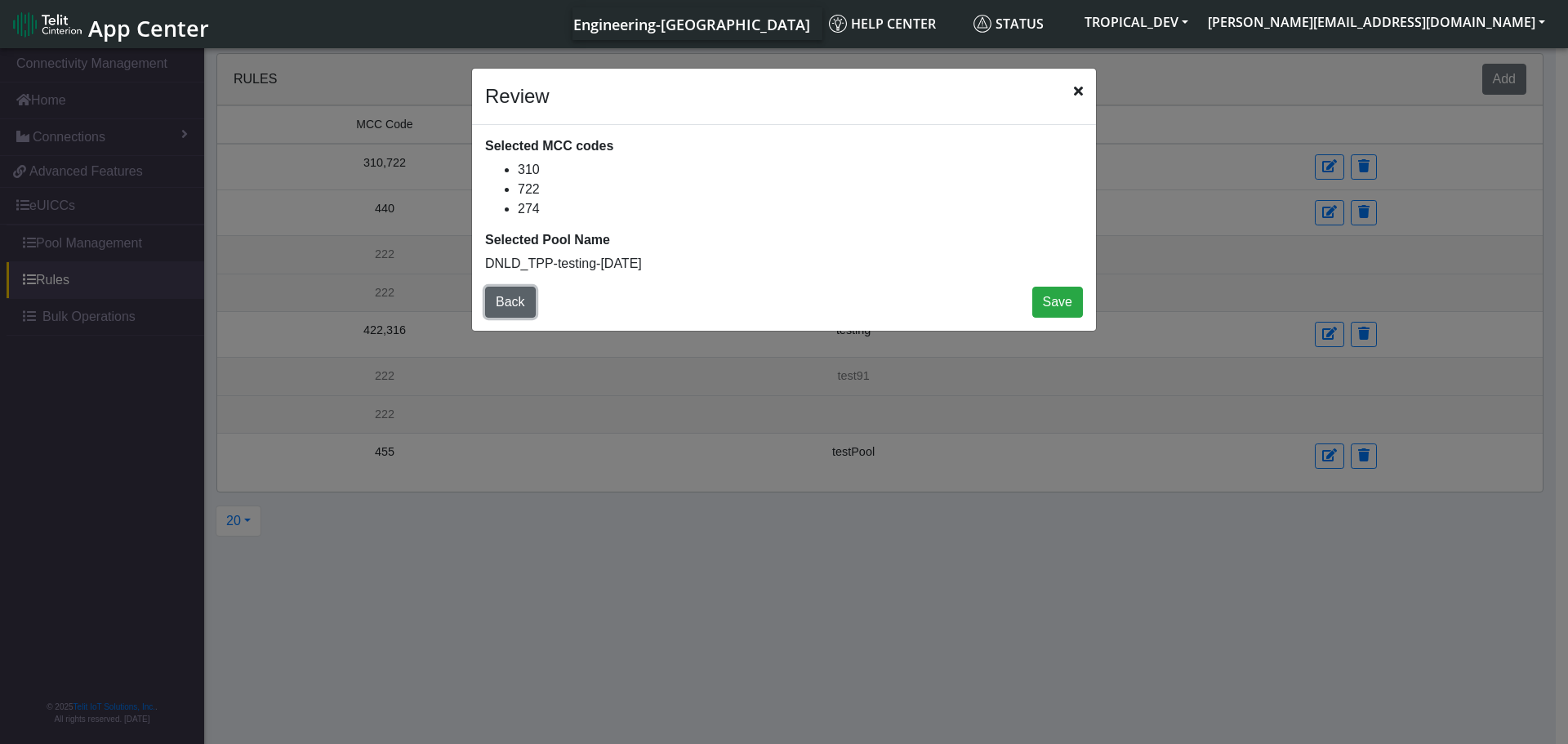
click at [510, 300] on button "Back" at bounding box center [510, 302] width 51 height 31
select select "2: Object"
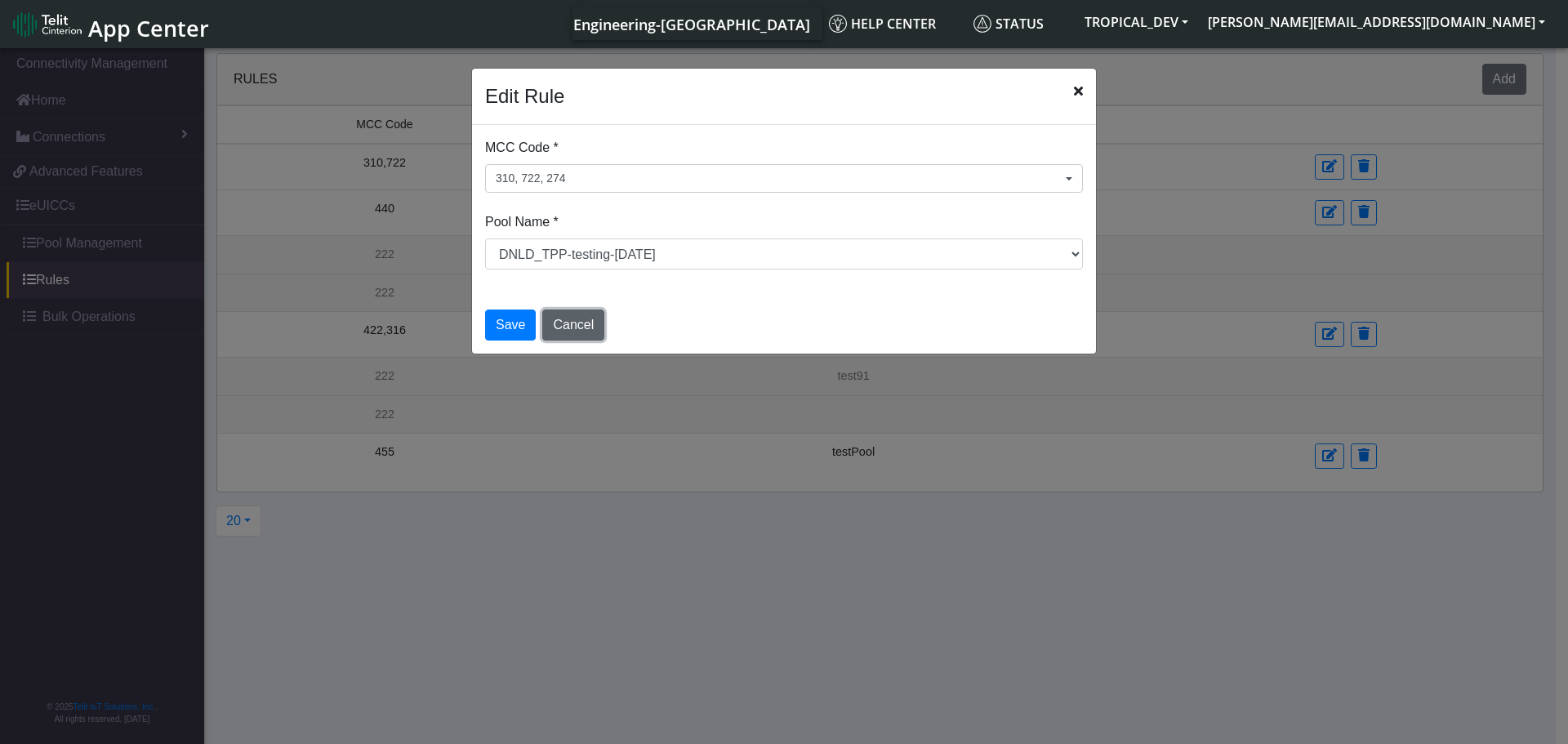
click at [573, 326] on button "Cancel" at bounding box center [573, 325] width 62 height 31
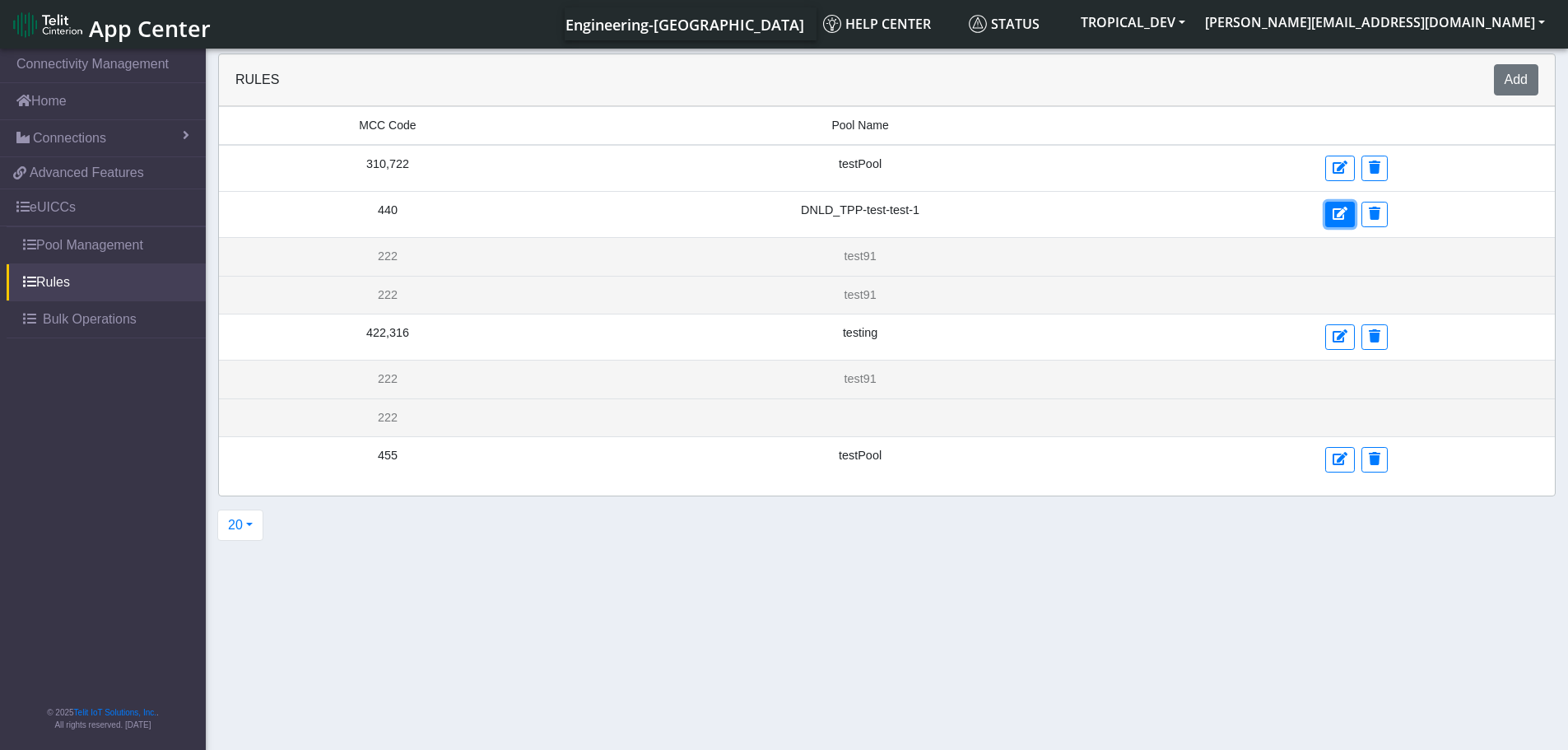
click at [1337, 213] on icon at bounding box center [1340, 213] width 15 height 13
select select "1: Object"
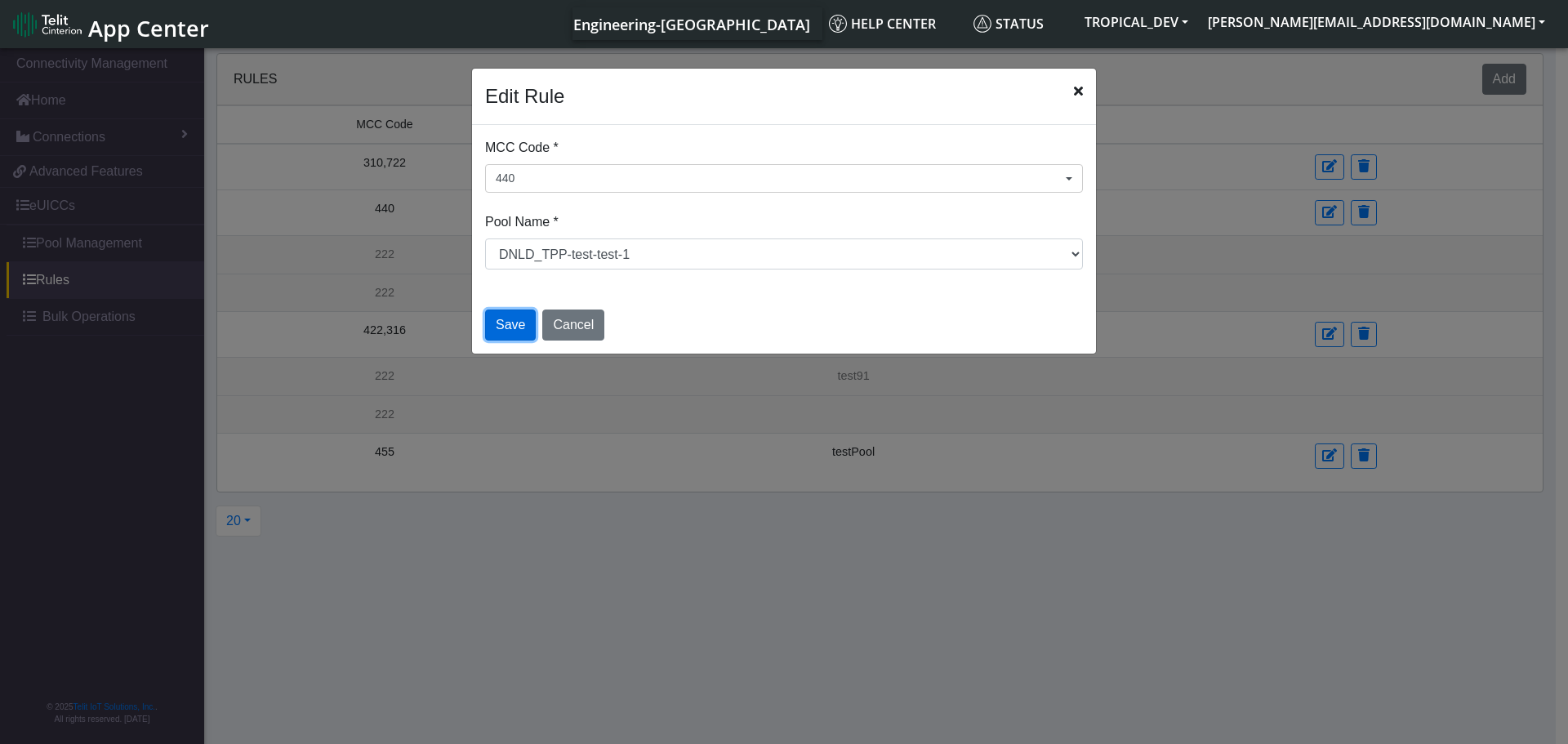
click at [510, 329] on button "Save" at bounding box center [510, 325] width 51 height 31
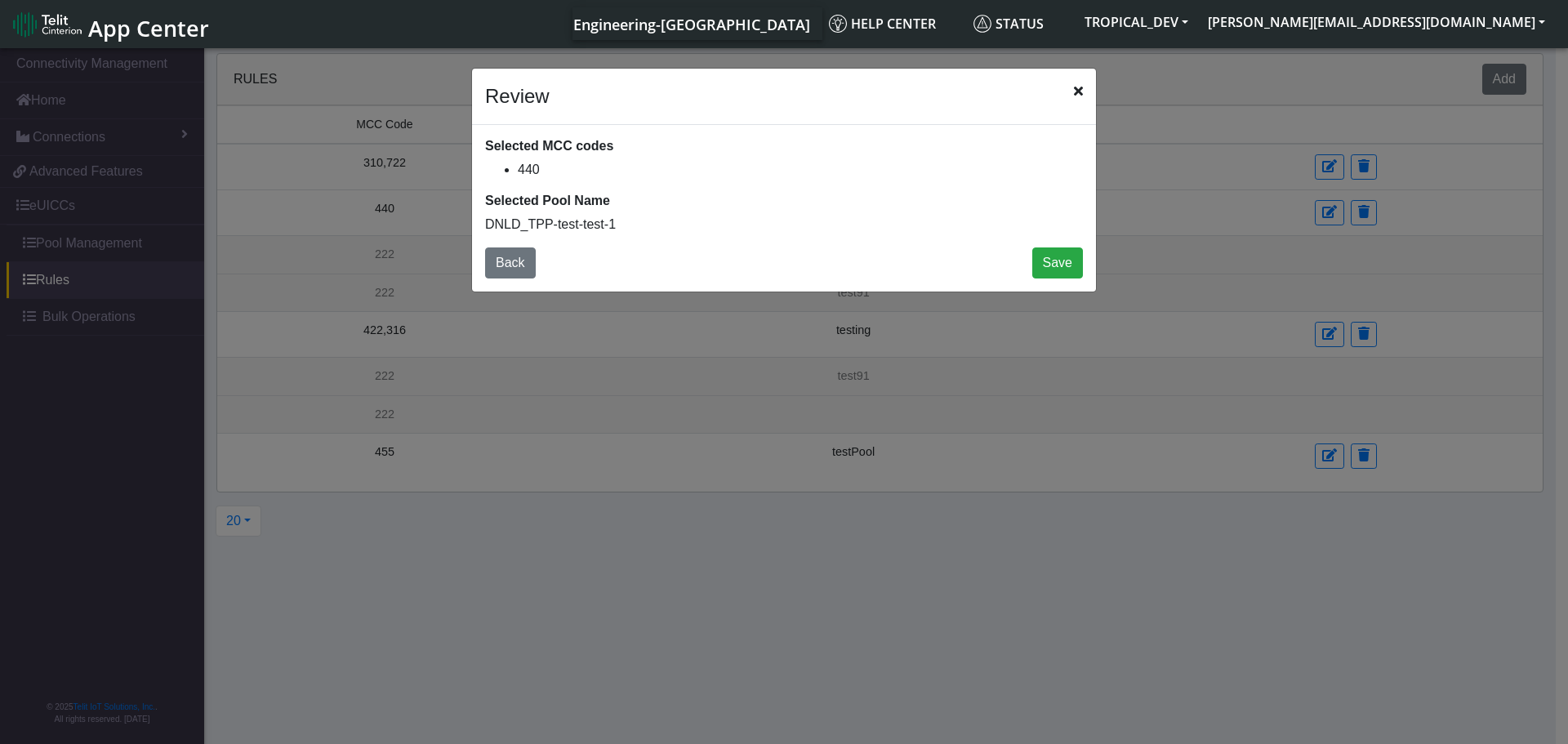
drag, startPoint x: 1078, startPoint y: 92, endPoint x: 913, endPoint y: 220, distance: 208.8
click at [1078, 92] on icon "Close" at bounding box center [1078, 91] width 9 height 13
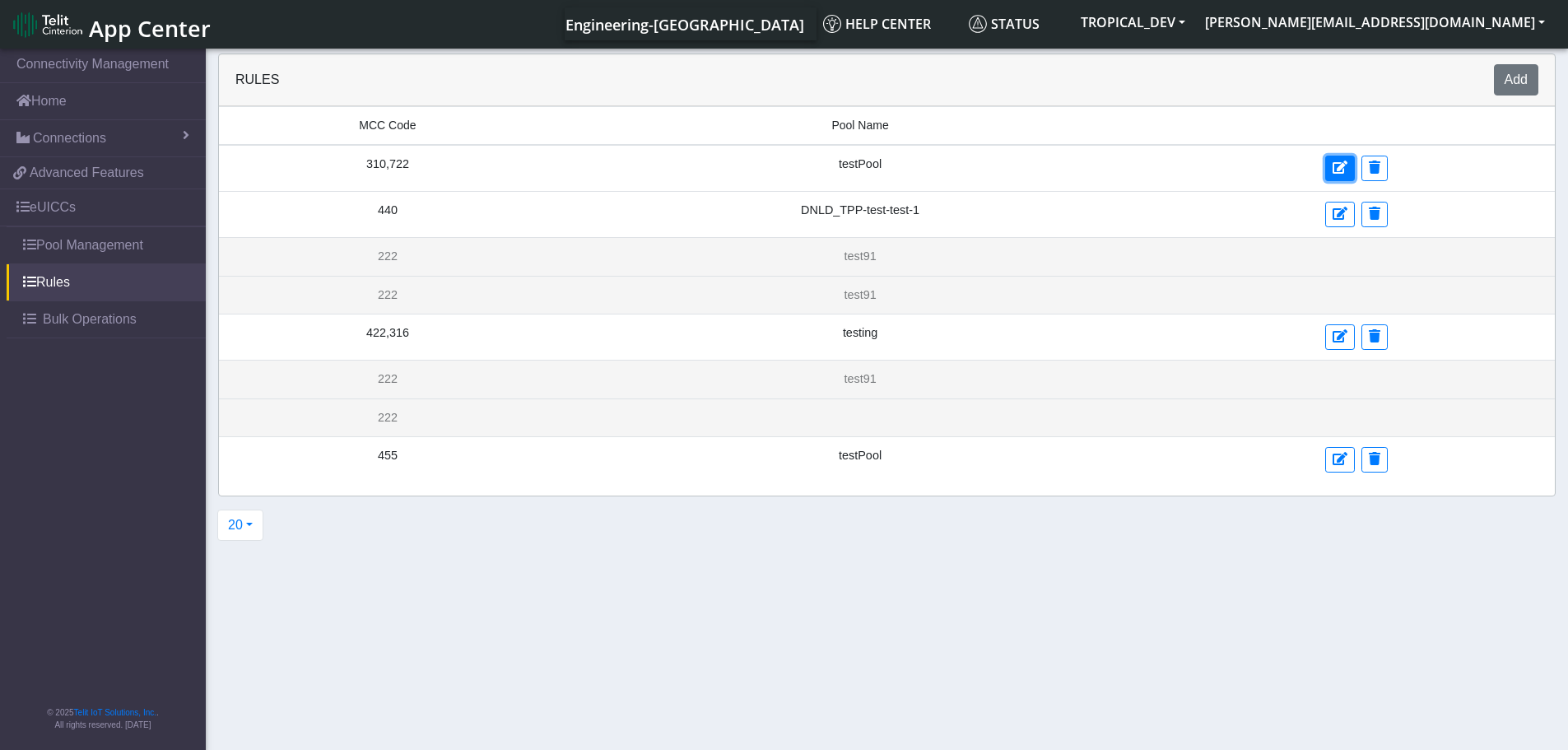
click at [1334, 166] on icon at bounding box center [1340, 167] width 15 height 13
select select "17: Object"
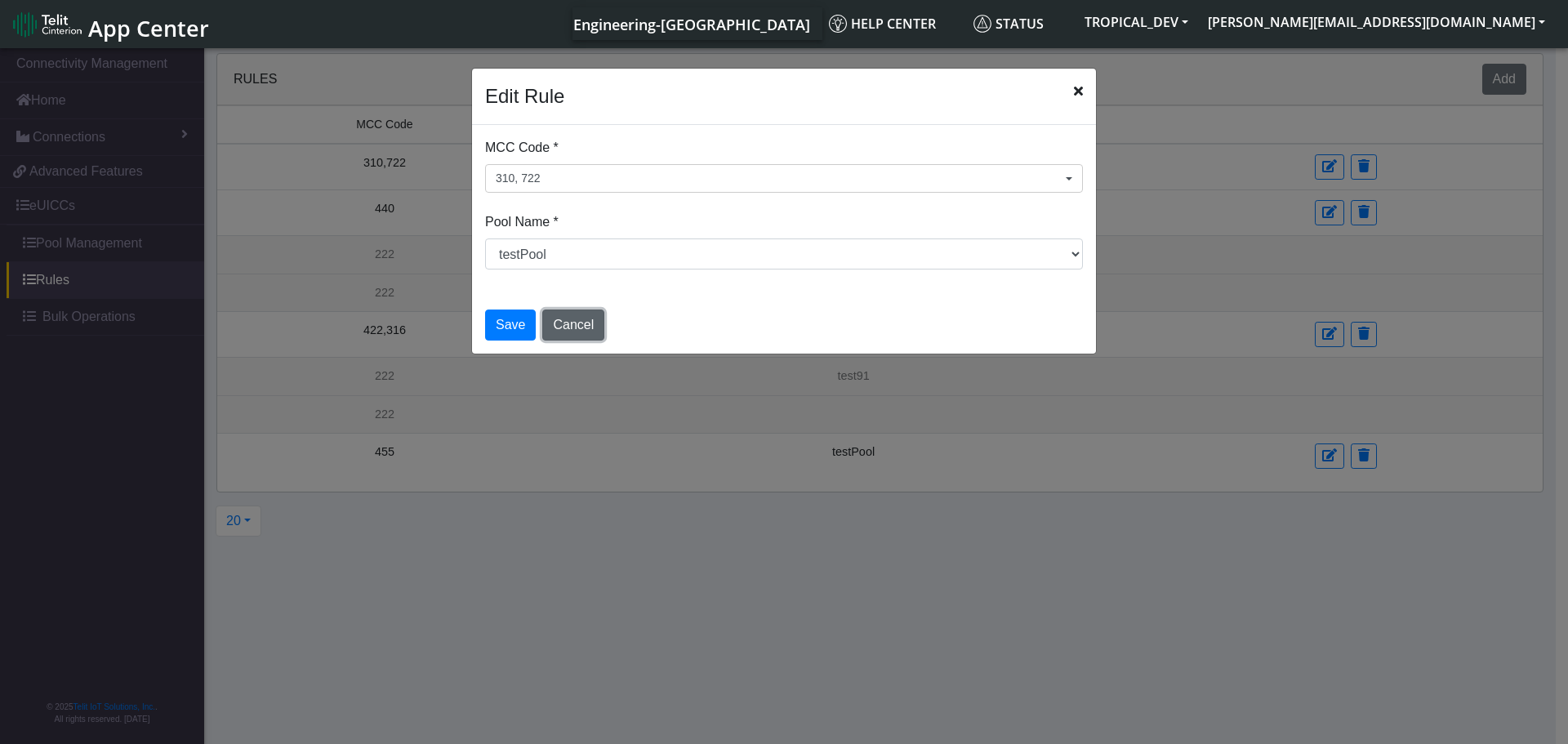
click at [575, 323] on button "Cancel" at bounding box center [573, 325] width 62 height 31
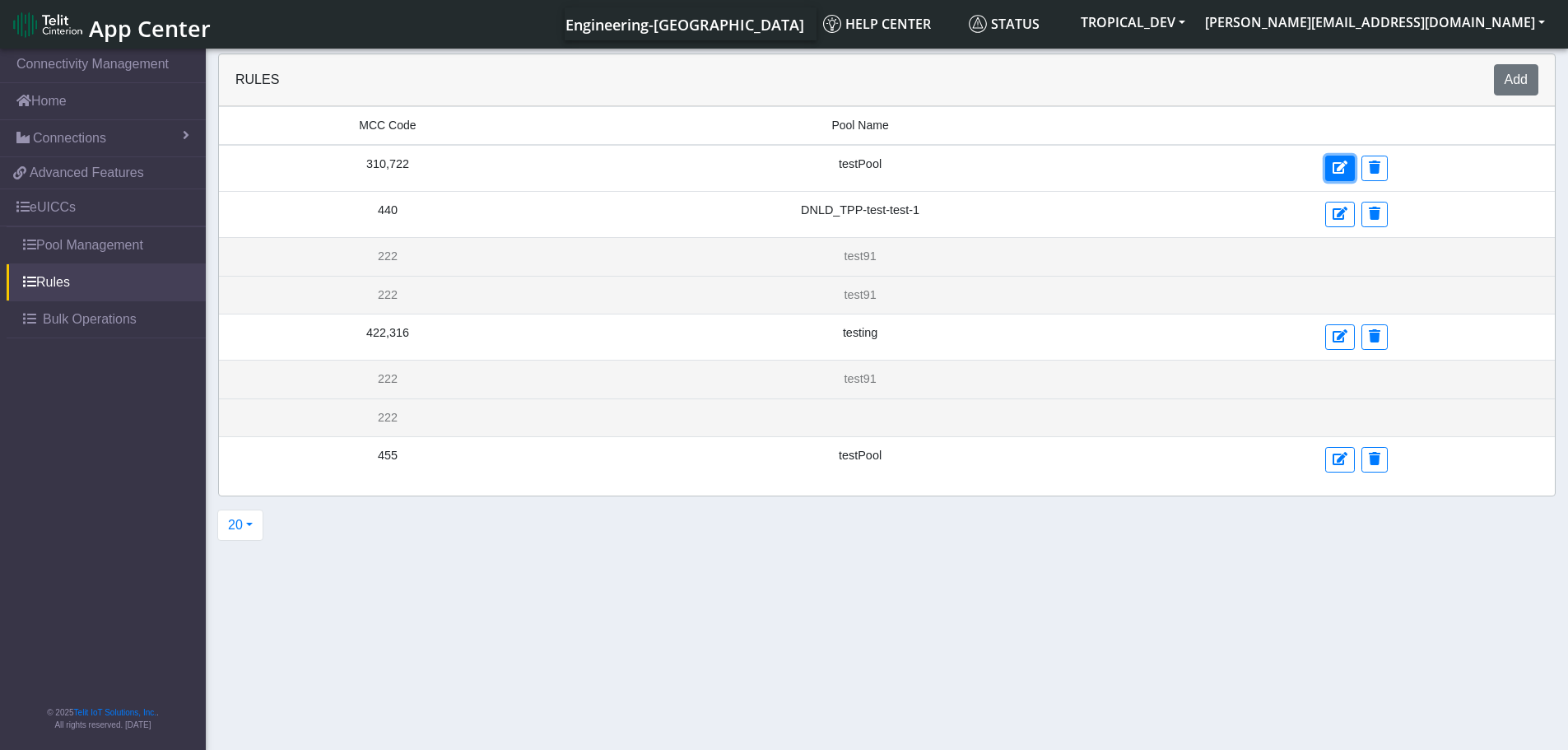
click at [1338, 163] on icon at bounding box center [1340, 167] width 15 height 13
select select "17: Object"
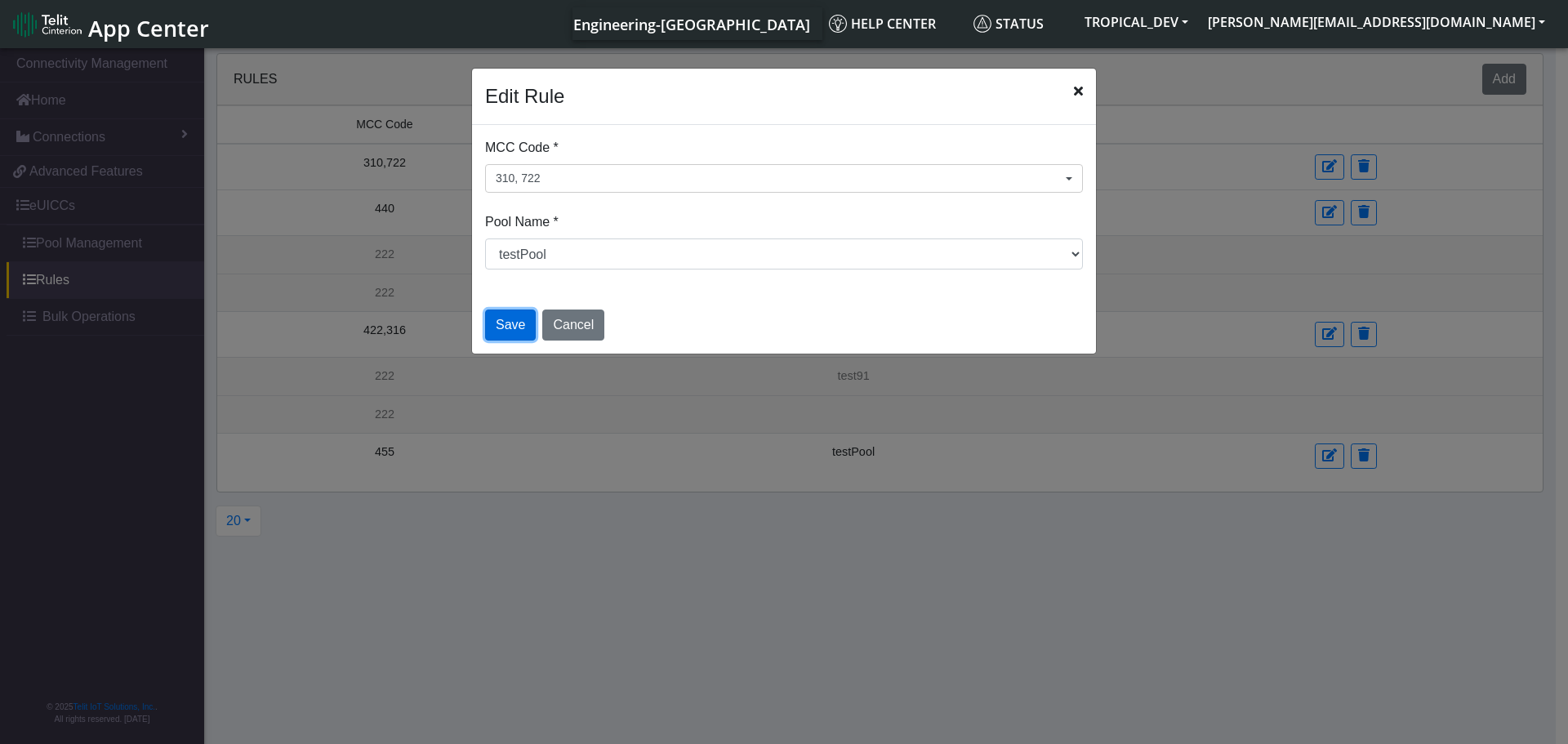
click at [506, 328] on button "Save" at bounding box center [510, 325] width 51 height 31
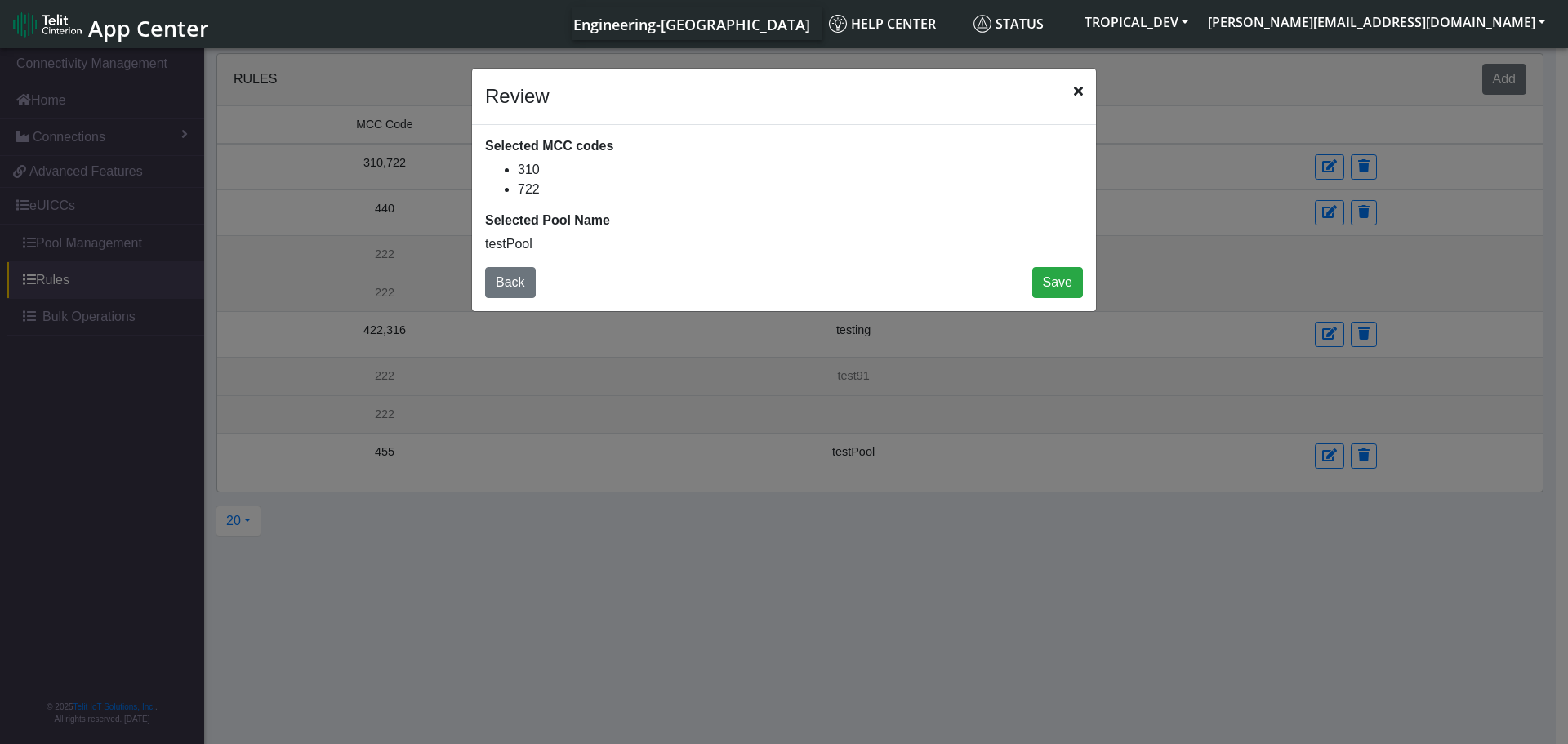
drag, startPoint x: 1076, startPoint y: 89, endPoint x: 1129, endPoint y: 132, distance: 68.2
click at [1076, 89] on icon "Close" at bounding box center [1078, 91] width 9 height 13
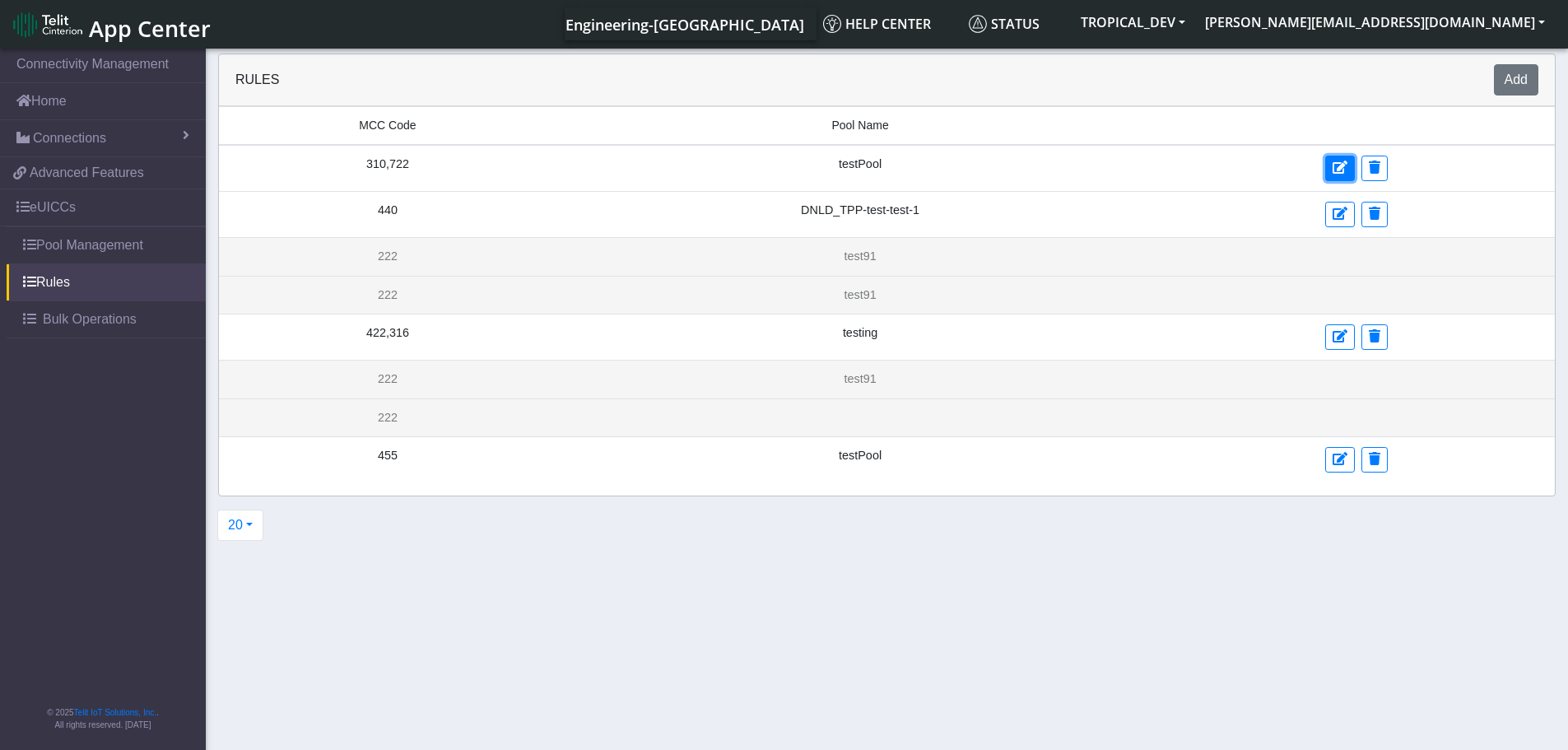
click at [1342, 176] on button at bounding box center [1340, 168] width 30 height 26
select select "17: Object"
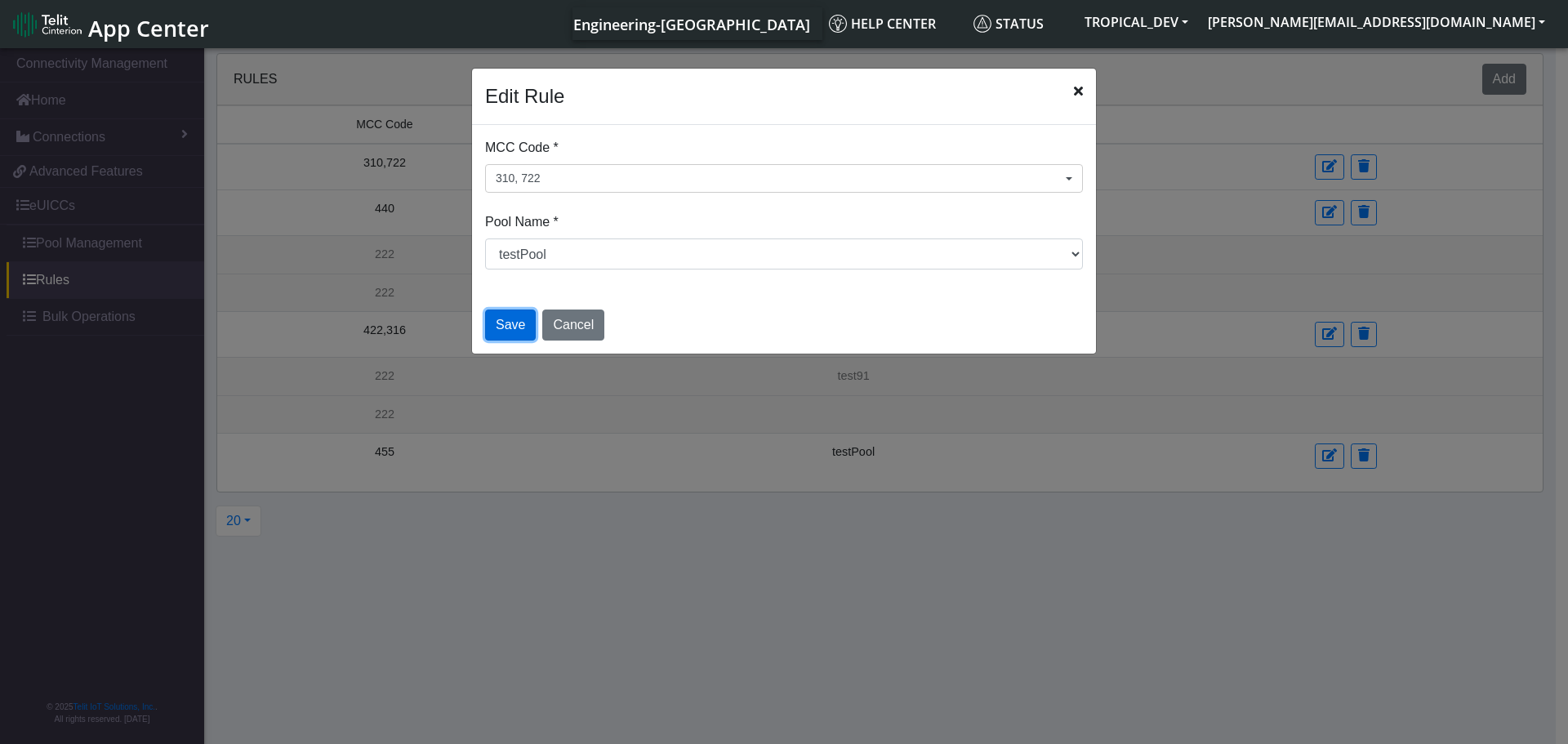
click at [507, 321] on button "Save" at bounding box center [510, 325] width 51 height 31
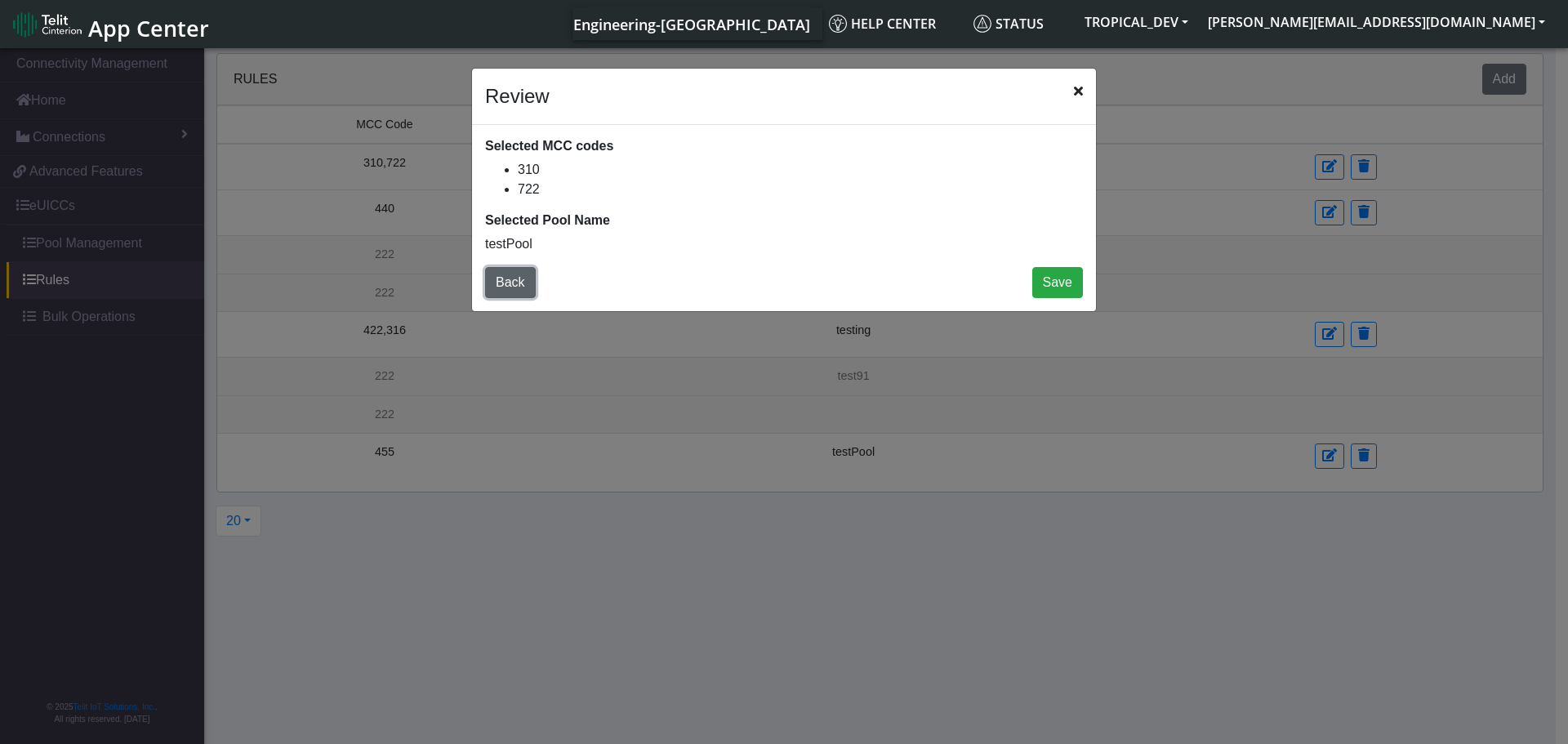
click at [516, 293] on button "Back" at bounding box center [510, 282] width 51 height 31
select select "17: Object"
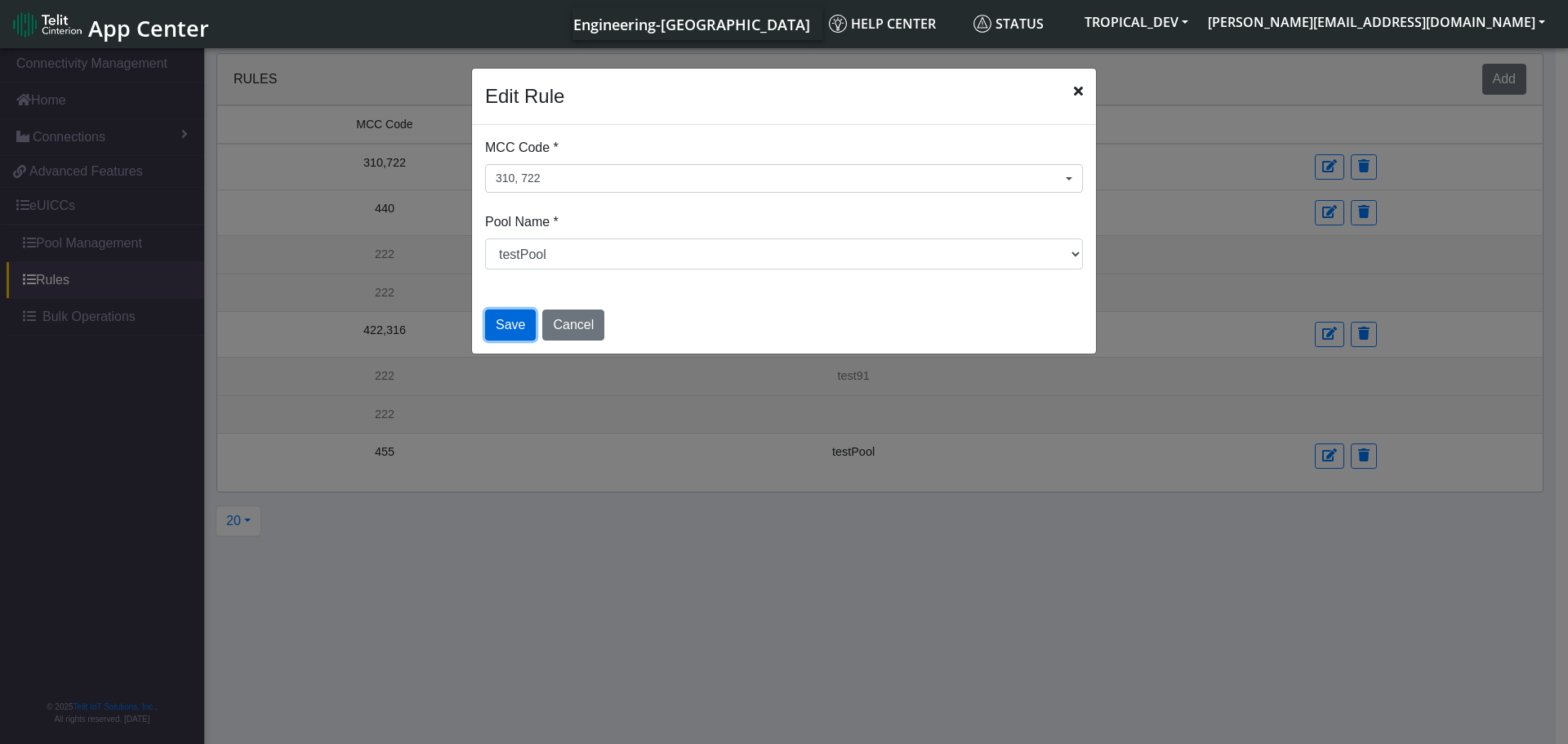
drag, startPoint x: 520, startPoint y: 329, endPoint x: 510, endPoint y: 332, distance: 10.4
click at [519, 329] on button "Save" at bounding box center [510, 325] width 51 height 31
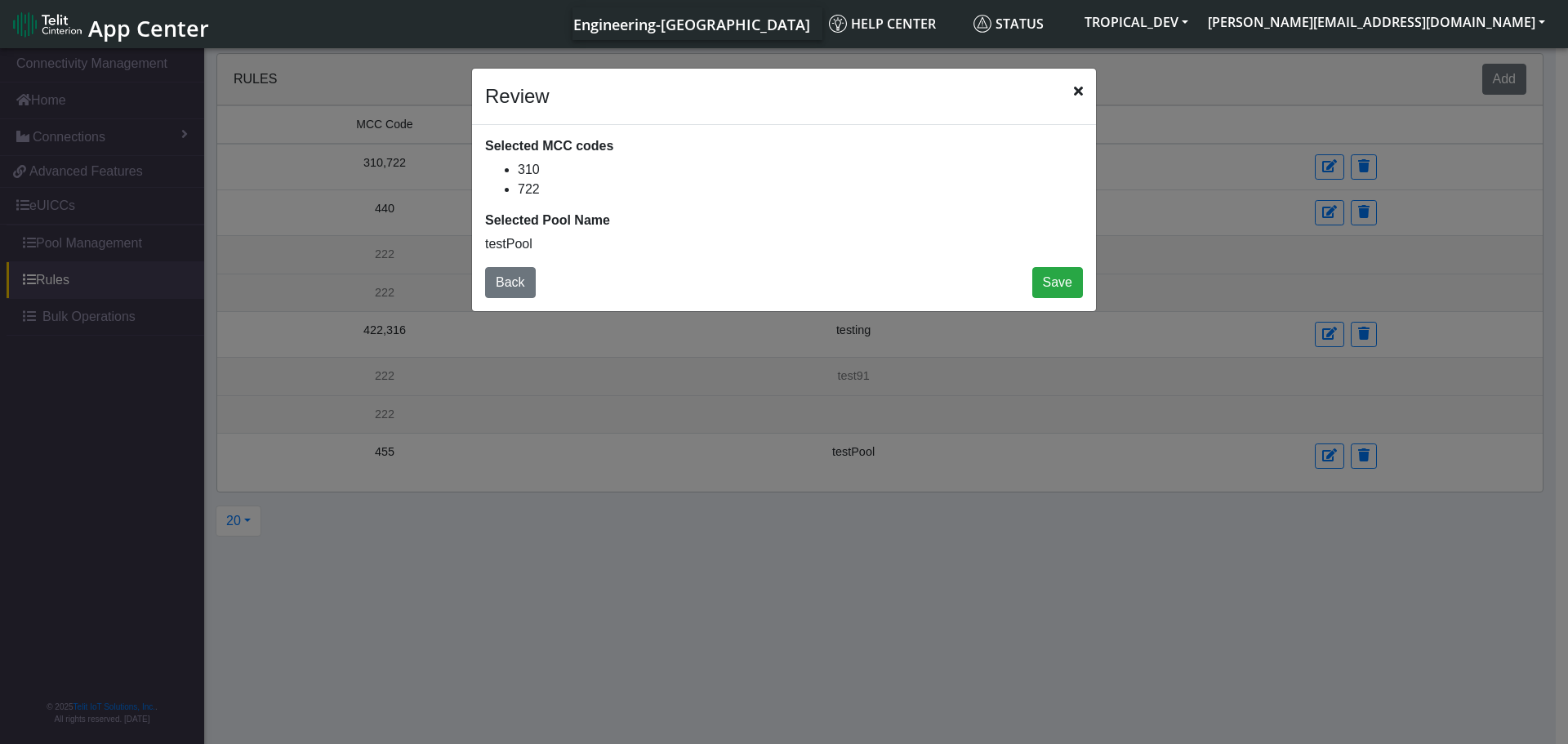
drag, startPoint x: 1081, startPoint y: 95, endPoint x: 1083, endPoint y: 122, distance: 27.1
click at [1081, 95] on icon "Close" at bounding box center [1078, 91] width 9 height 13
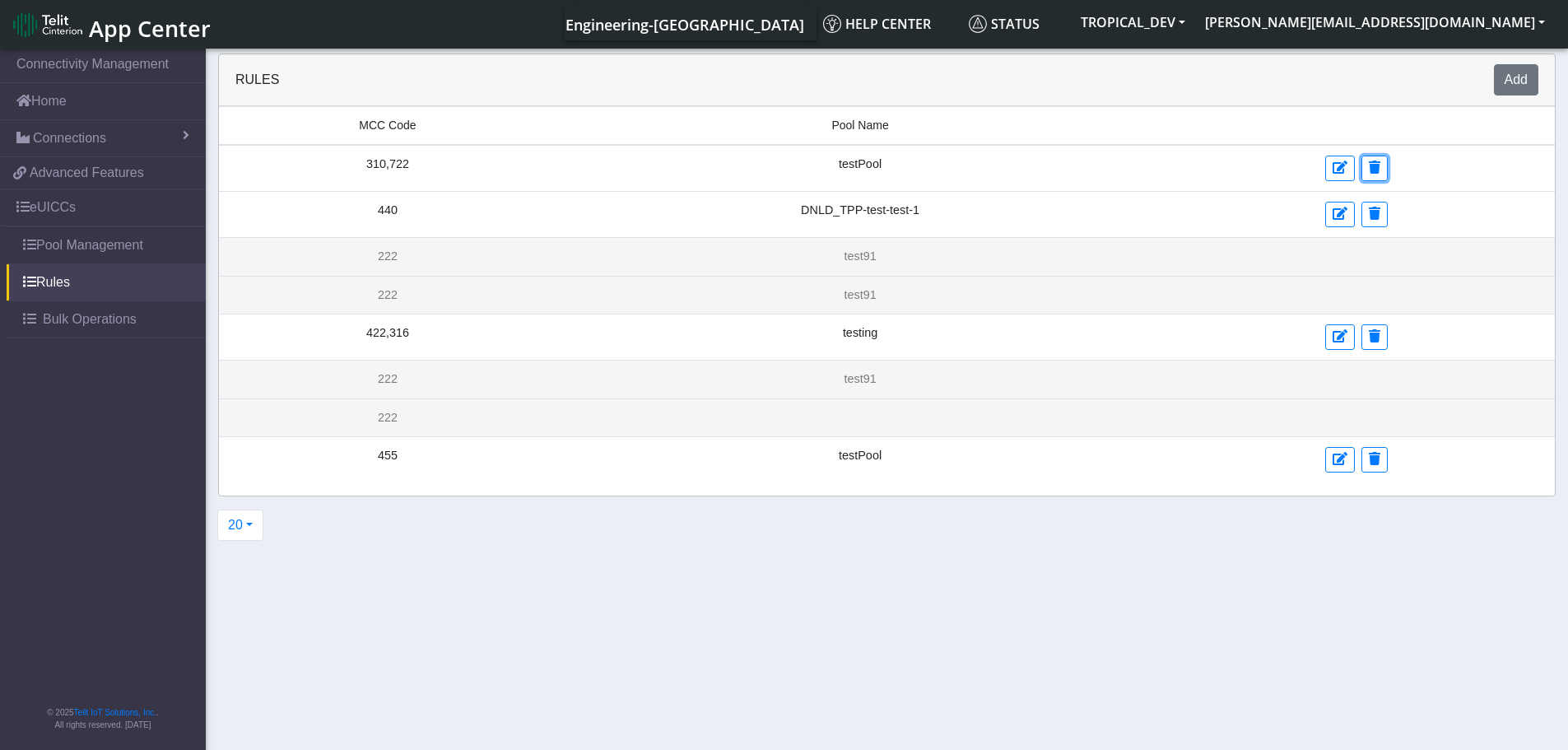
click at [1371, 168] on icon at bounding box center [1374, 167] width 12 height 13
click at [1514, 85] on button "Add" at bounding box center [1516, 80] width 45 height 31
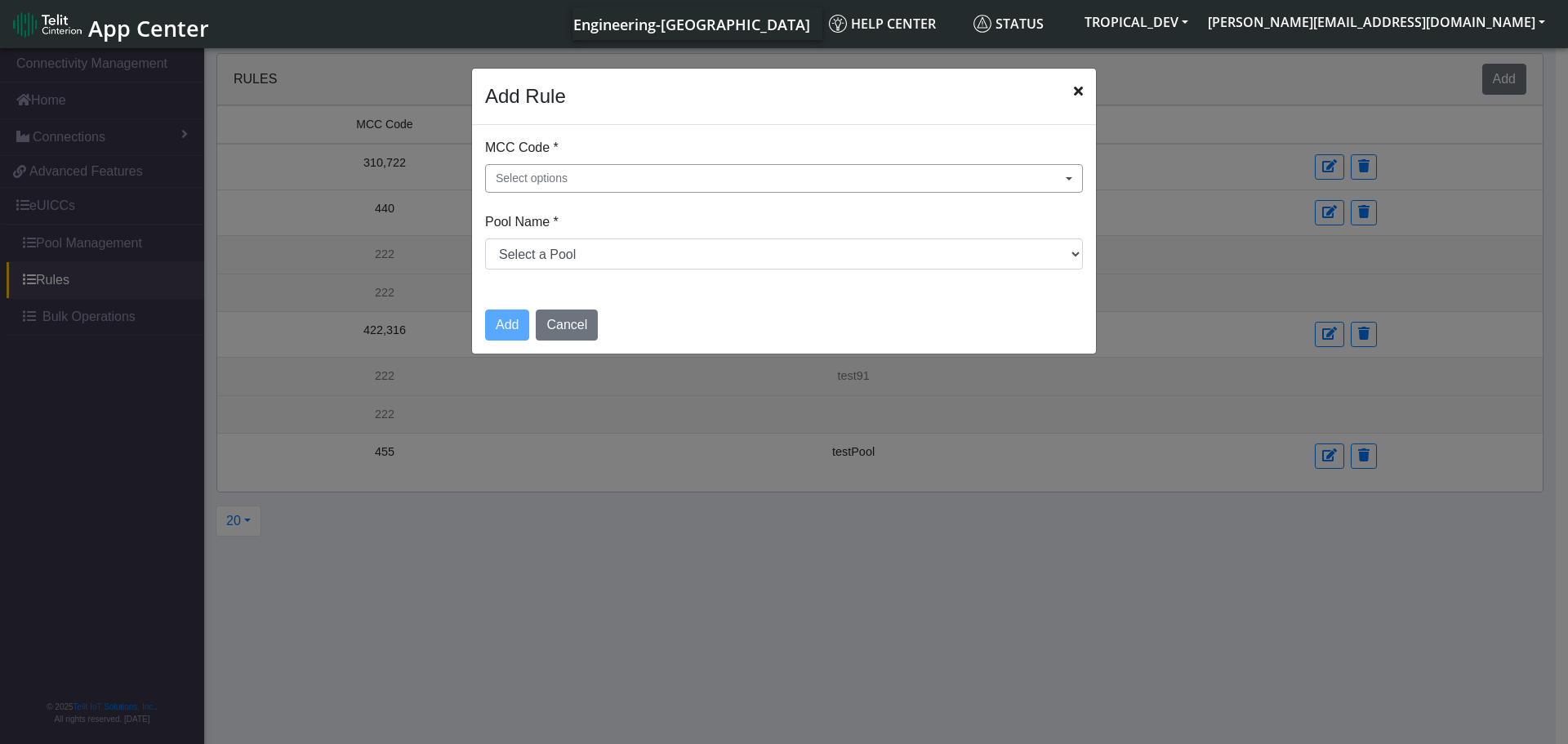
click at [575, 165] on button "Select options" at bounding box center [784, 178] width 598 height 29
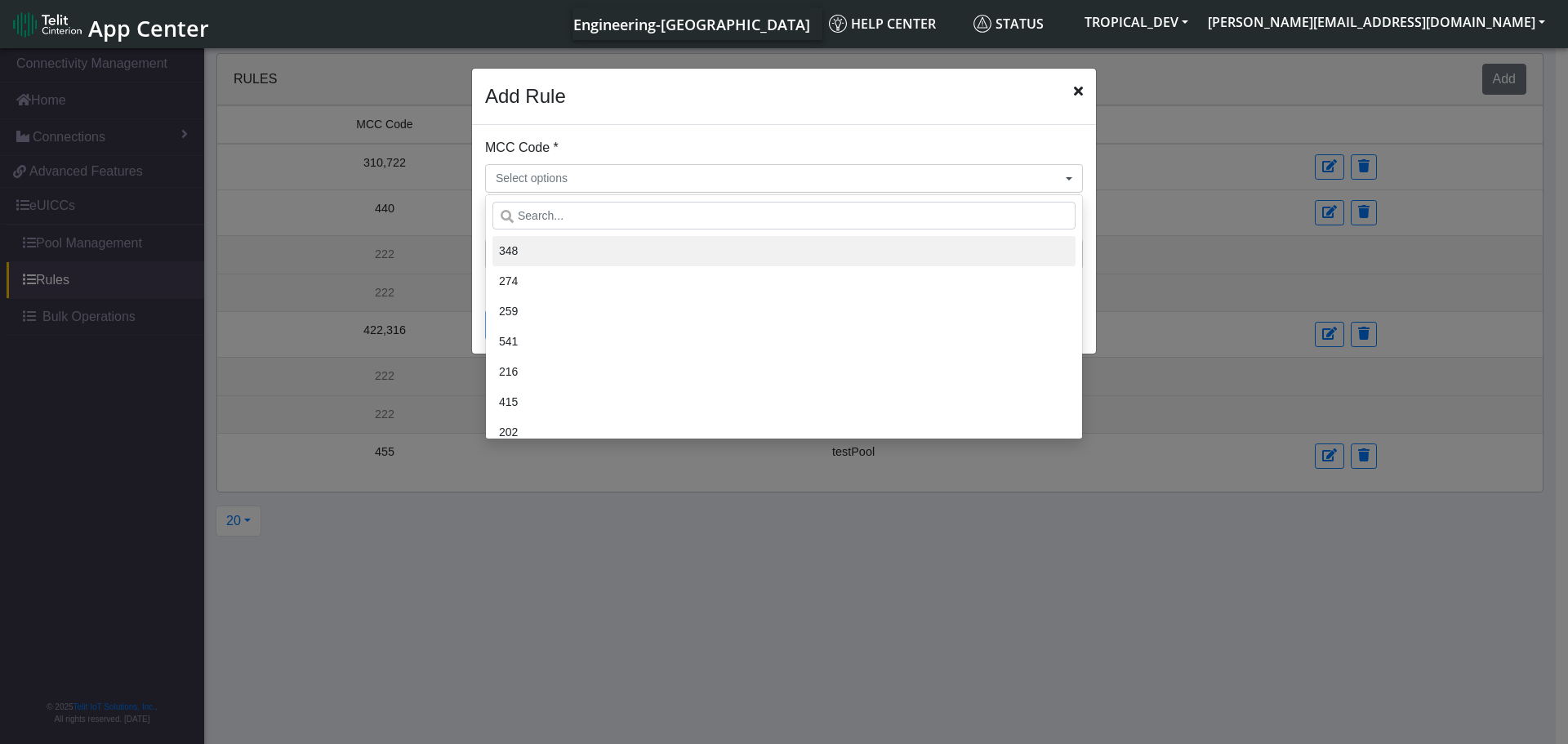
click at [555, 259] on li "348" at bounding box center [784, 251] width 583 height 30
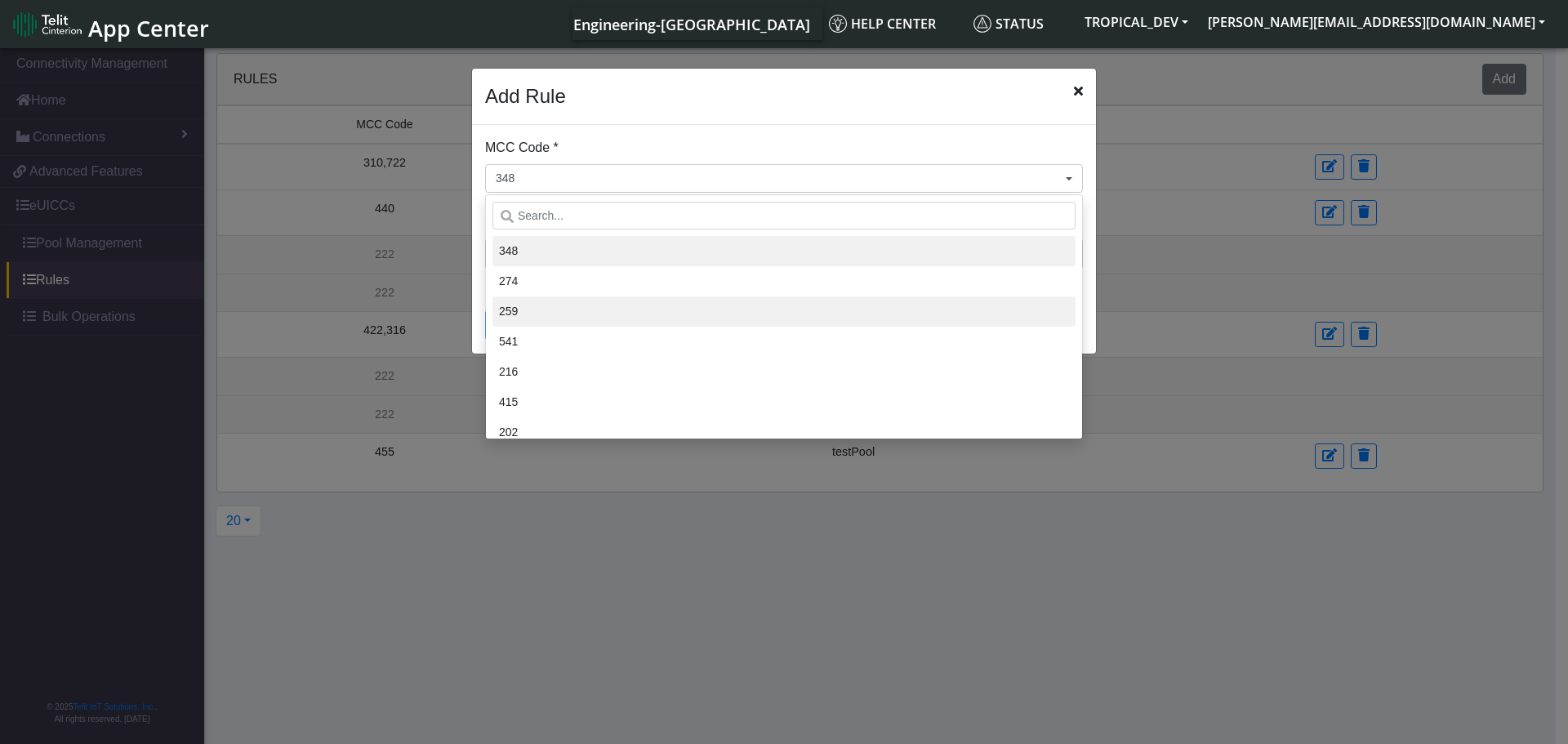
click at [649, 316] on li "259" at bounding box center [784, 311] width 583 height 30
click at [702, 141] on div "MCC Code * 348, 259 348 274 259 541 216 415 202 404 422 645 232 282 702 639 641…" at bounding box center [784, 165] width 598 height 55
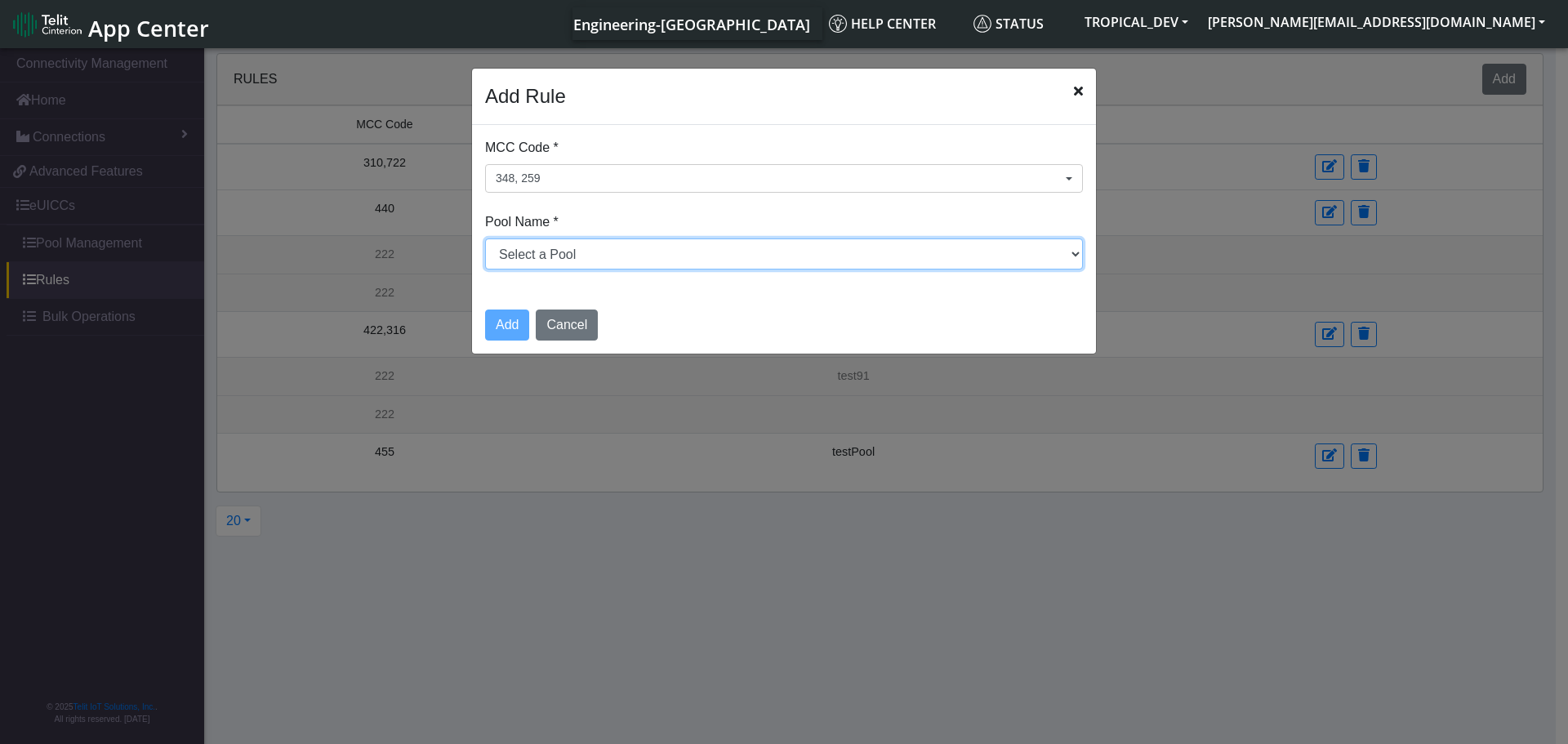
click at [649, 255] on select "Select a Pool DNLD_TPP-test-test-1 DNLD_TPP-testing-[DATE] DNLD_TPP-test-apn-te…" at bounding box center [784, 254] width 598 height 31
select select "1: Object"
click at [485, 239] on select "Select a Pool DNLD_TPP-test-test-1 DNLD_TPP-testing-[DATE] DNLD_TPP-test-apn-te…" at bounding box center [784, 254] width 598 height 31
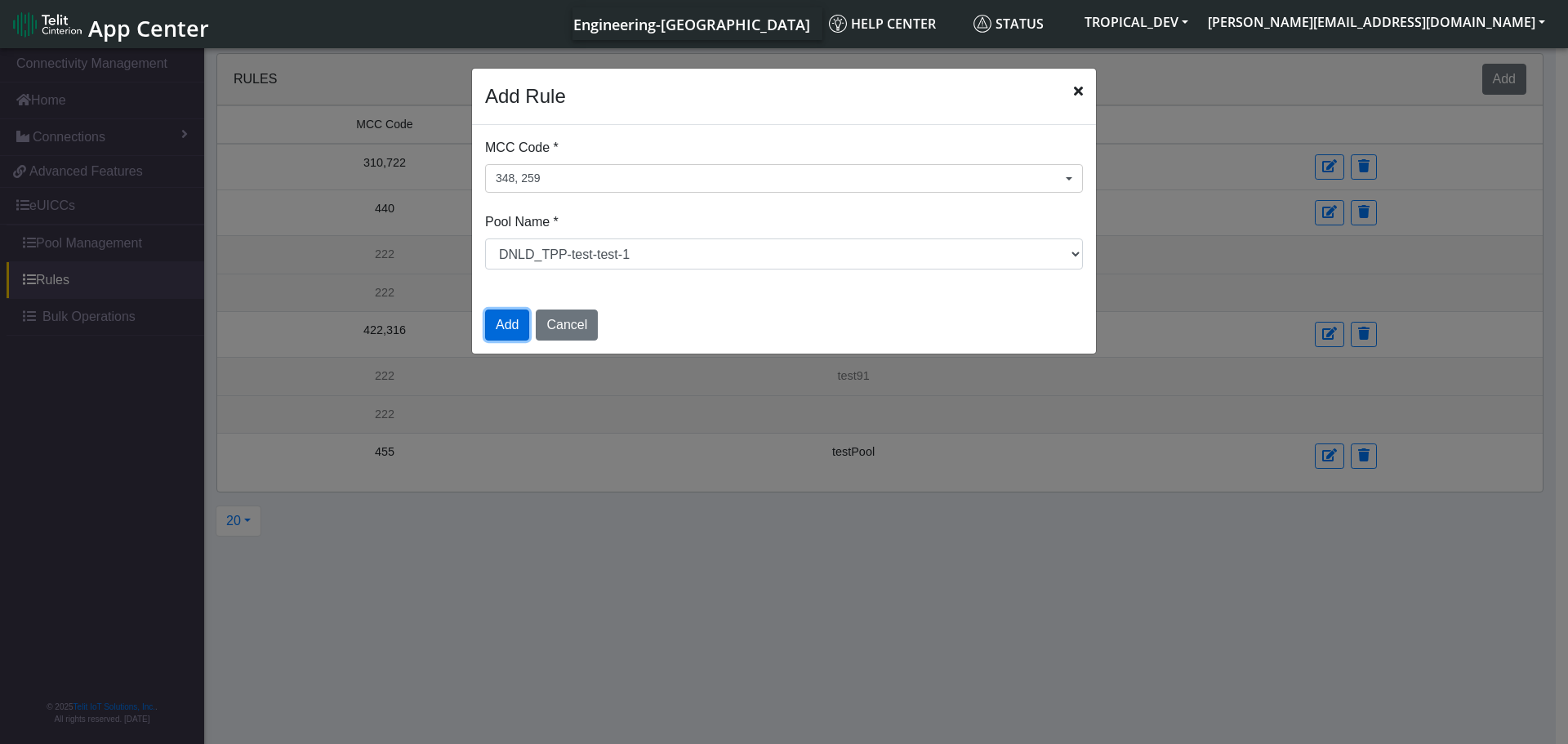
click at [497, 327] on button "Add" at bounding box center [507, 325] width 44 height 31
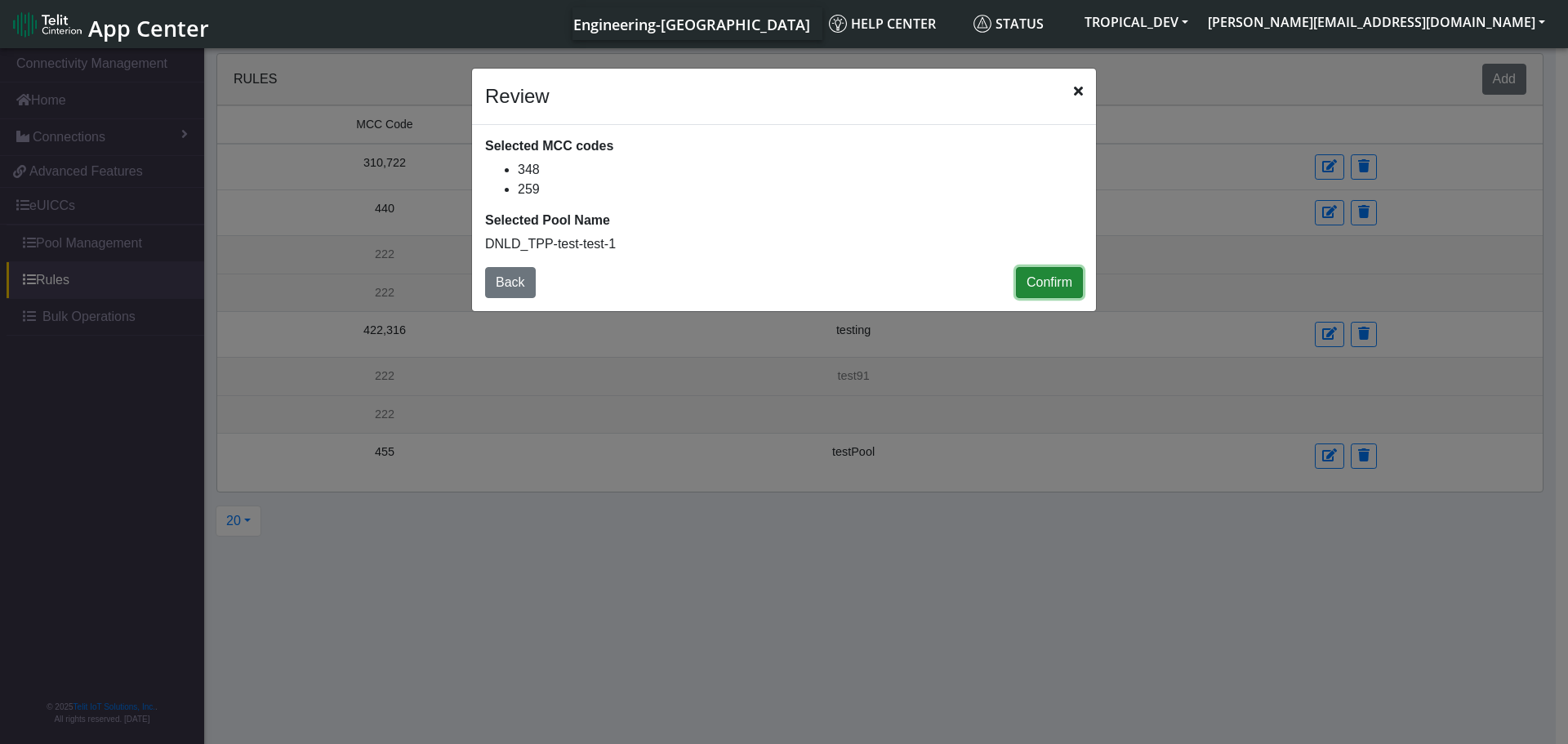
click at [1036, 286] on button "Confirm" at bounding box center [1049, 282] width 67 height 31
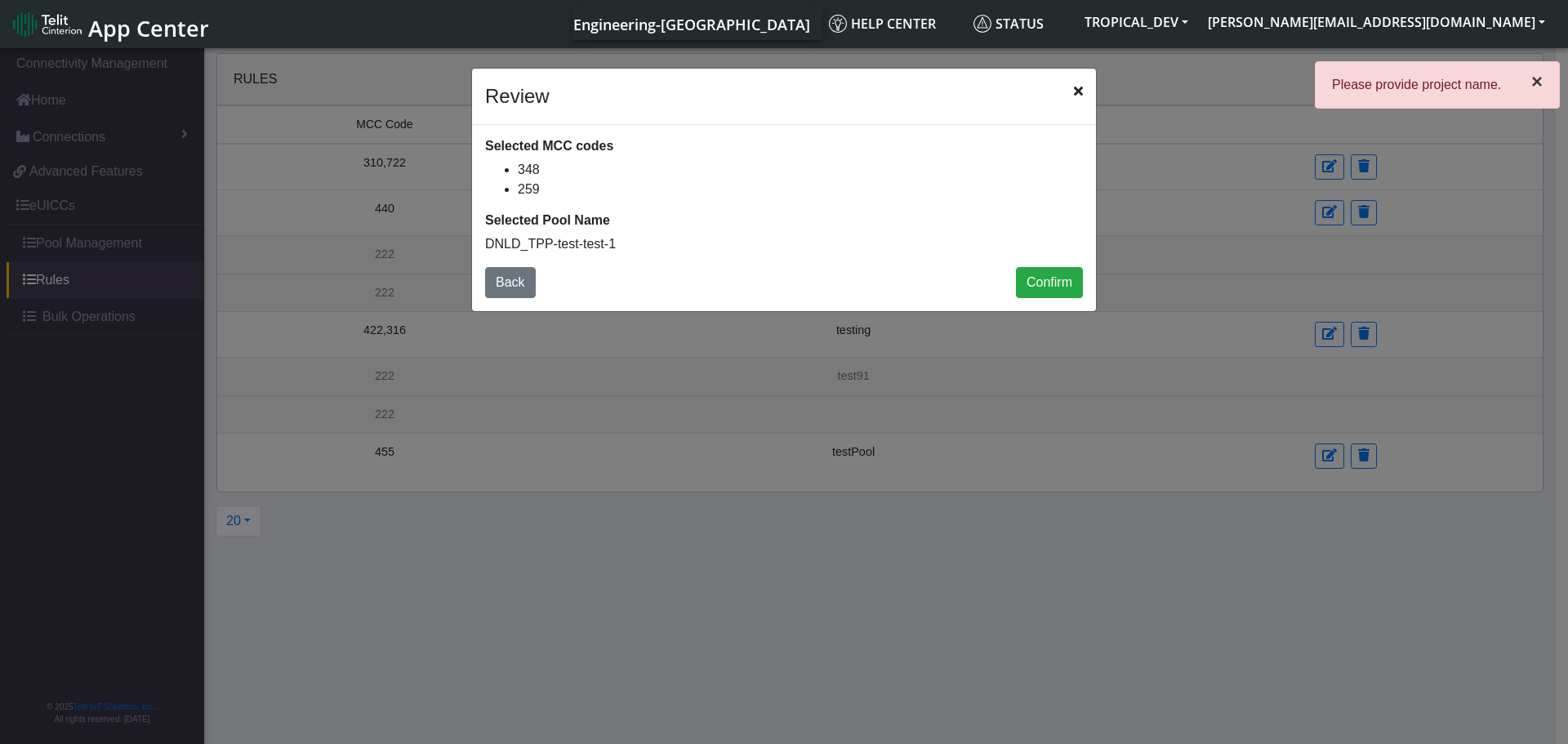
click at [1539, 83] on span "×" at bounding box center [1537, 81] width 11 height 22
click at [1079, 88] on icon "Close" at bounding box center [1078, 91] width 9 height 13
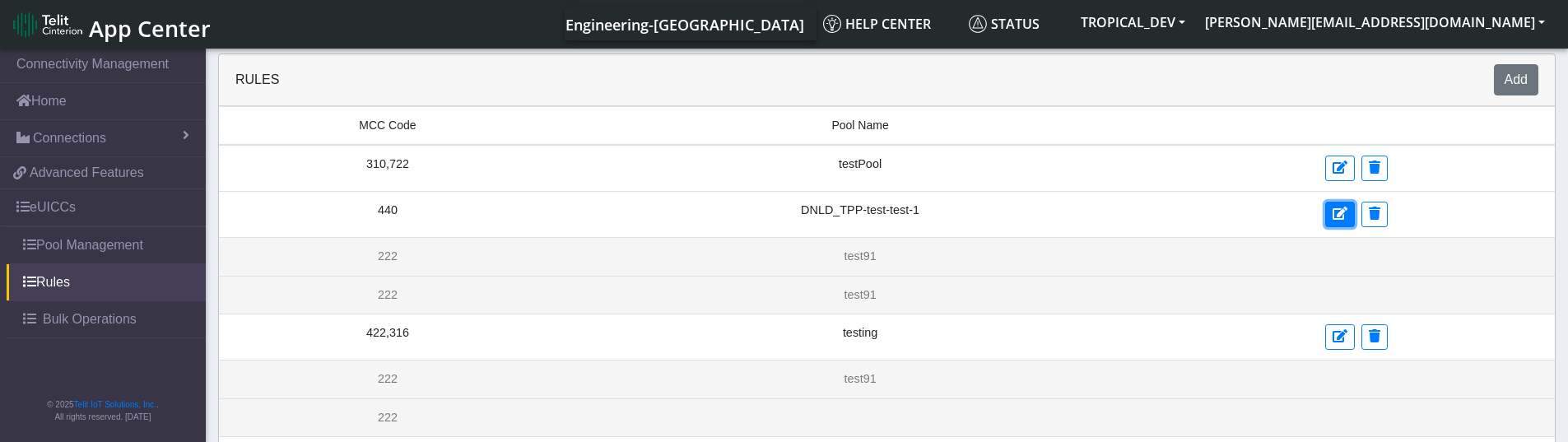
click at [1341, 216] on icon at bounding box center [1340, 214] width 15 height 13
select select "1: Object"
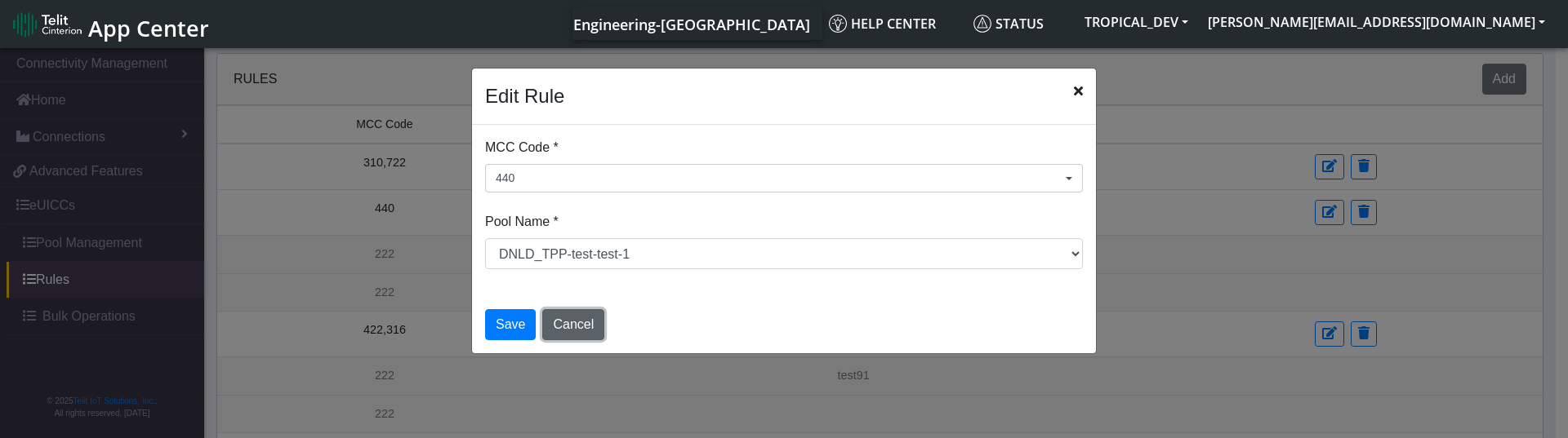
click at [568, 322] on button "Cancel" at bounding box center [573, 324] width 62 height 31
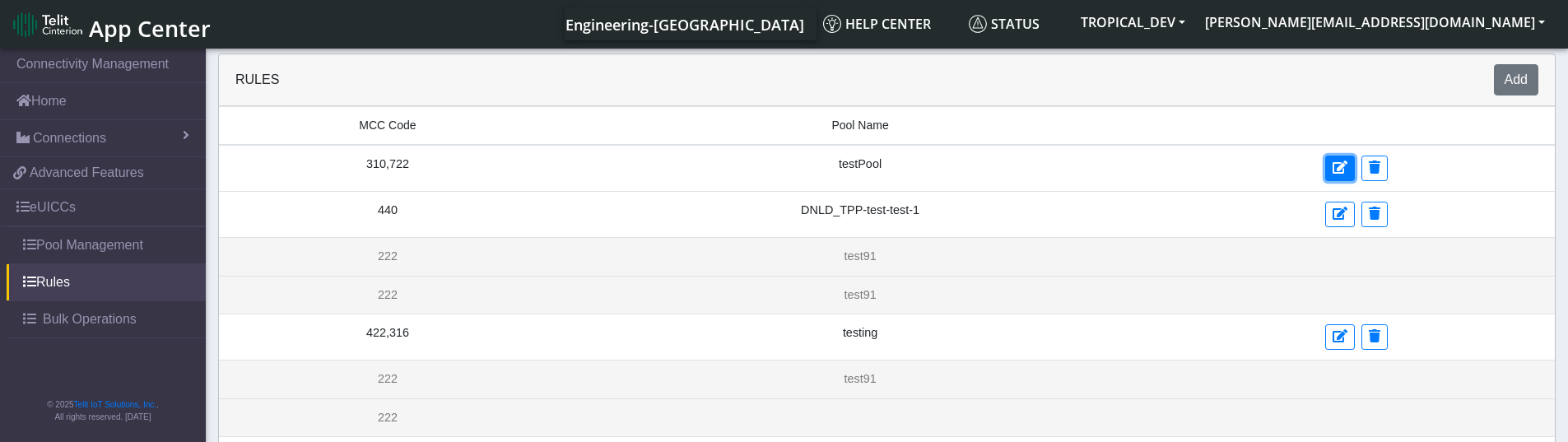
click at [1331, 175] on button at bounding box center [1340, 168] width 30 height 26
select select "17: Object"
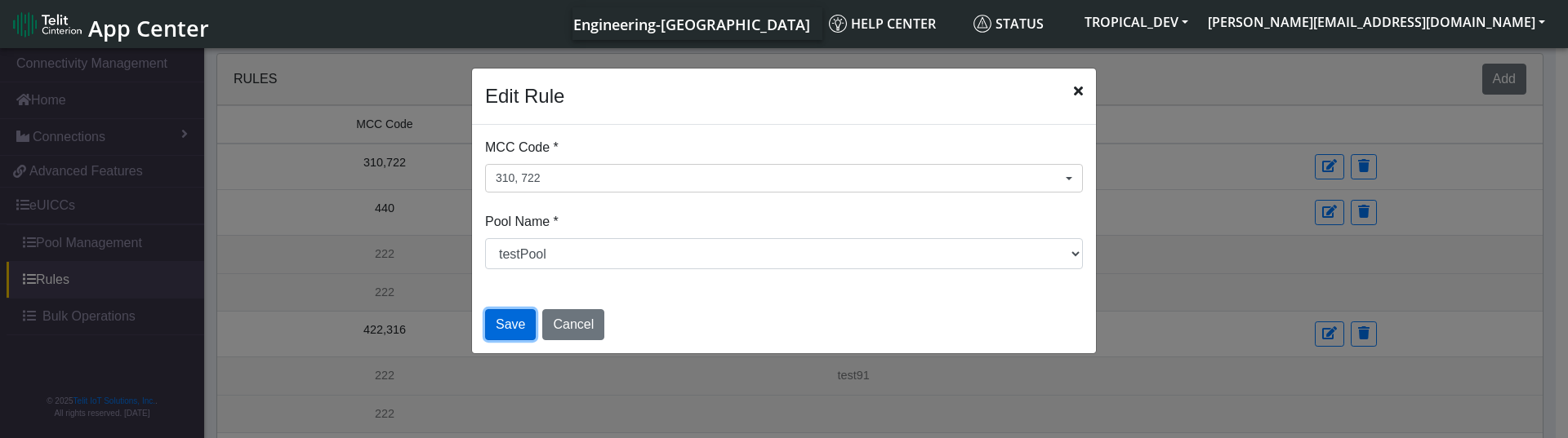
click at [513, 323] on button "Save" at bounding box center [510, 324] width 51 height 31
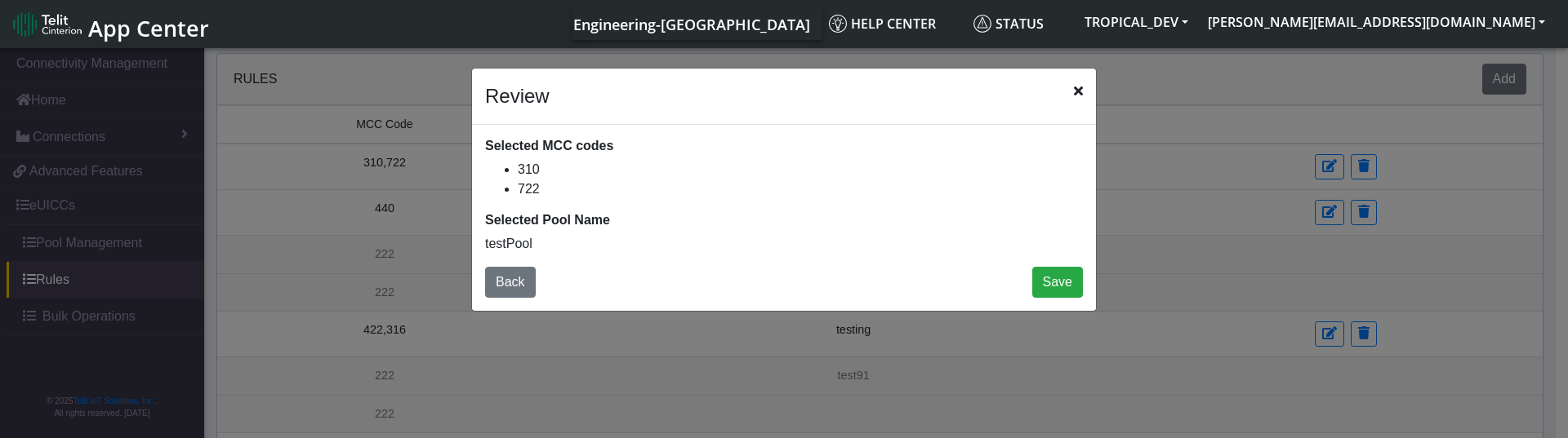
click at [1078, 92] on icon "Close" at bounding box center [1078, 91] width 9 height 13
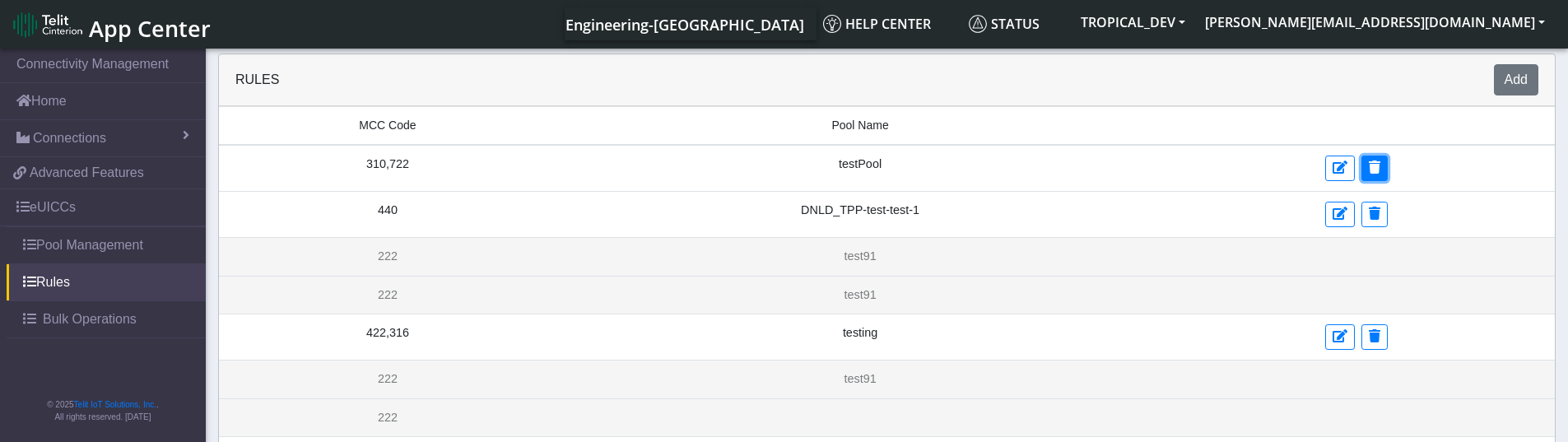
click at [1372, 165] on icon at bounding box center [1374, 167] width 12 height 13
click at [1368, 208] on icon at bounding box center [1374, 214] width 12 height 13
click at [1361, 331] on button at bounding box center [1374, 336] width 26 height 26
click at [1333, 347] on button at bounding box center [1340, 336] width 30 height 26
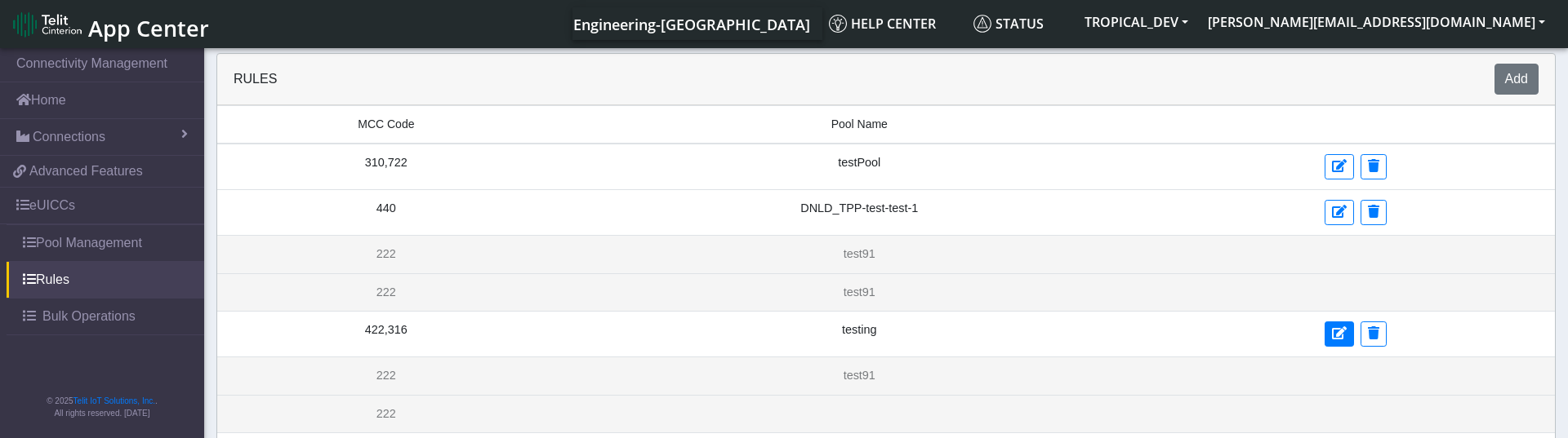
select select "5: Object"
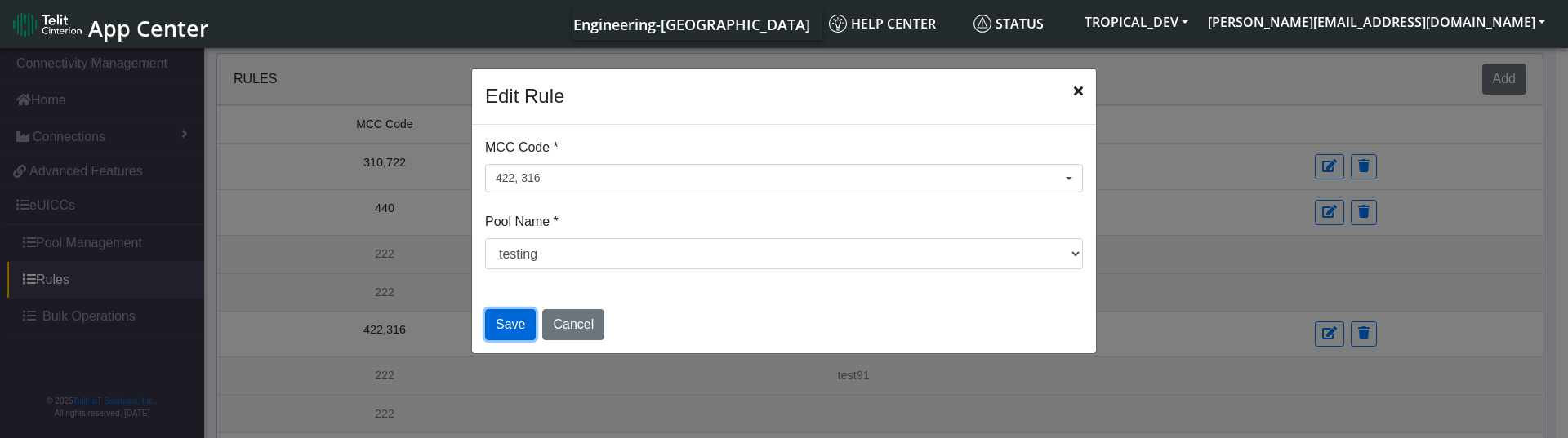
click at [514, 324] on button "Save" at bounding box center [510, 324] width 51 height 31
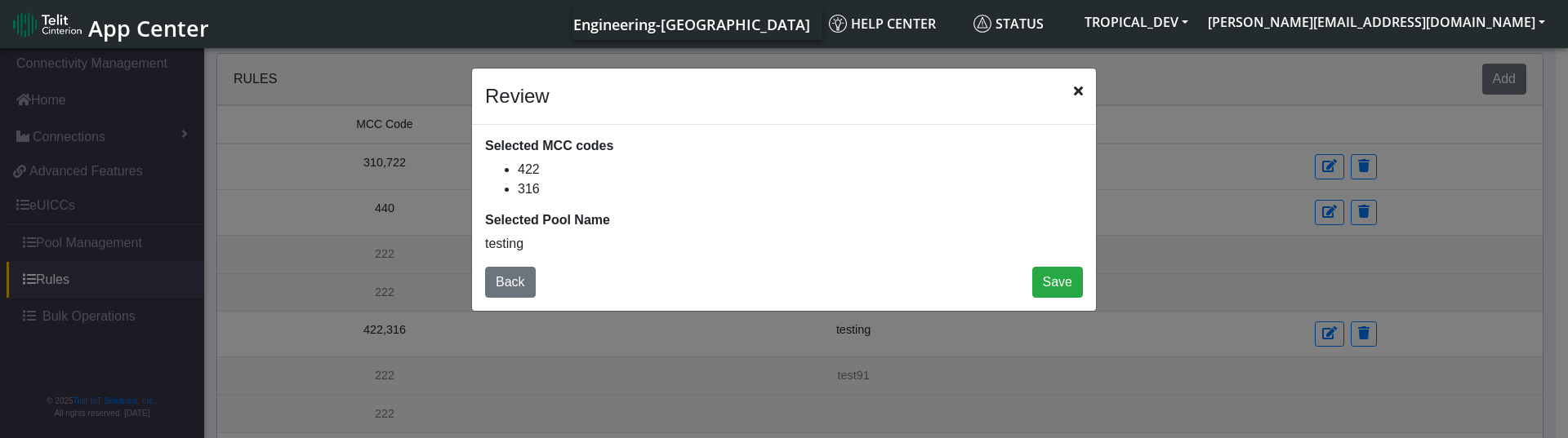
click at [1079, 96] on icon "Close" at bounding box center [1078, 91] width 9 height 13
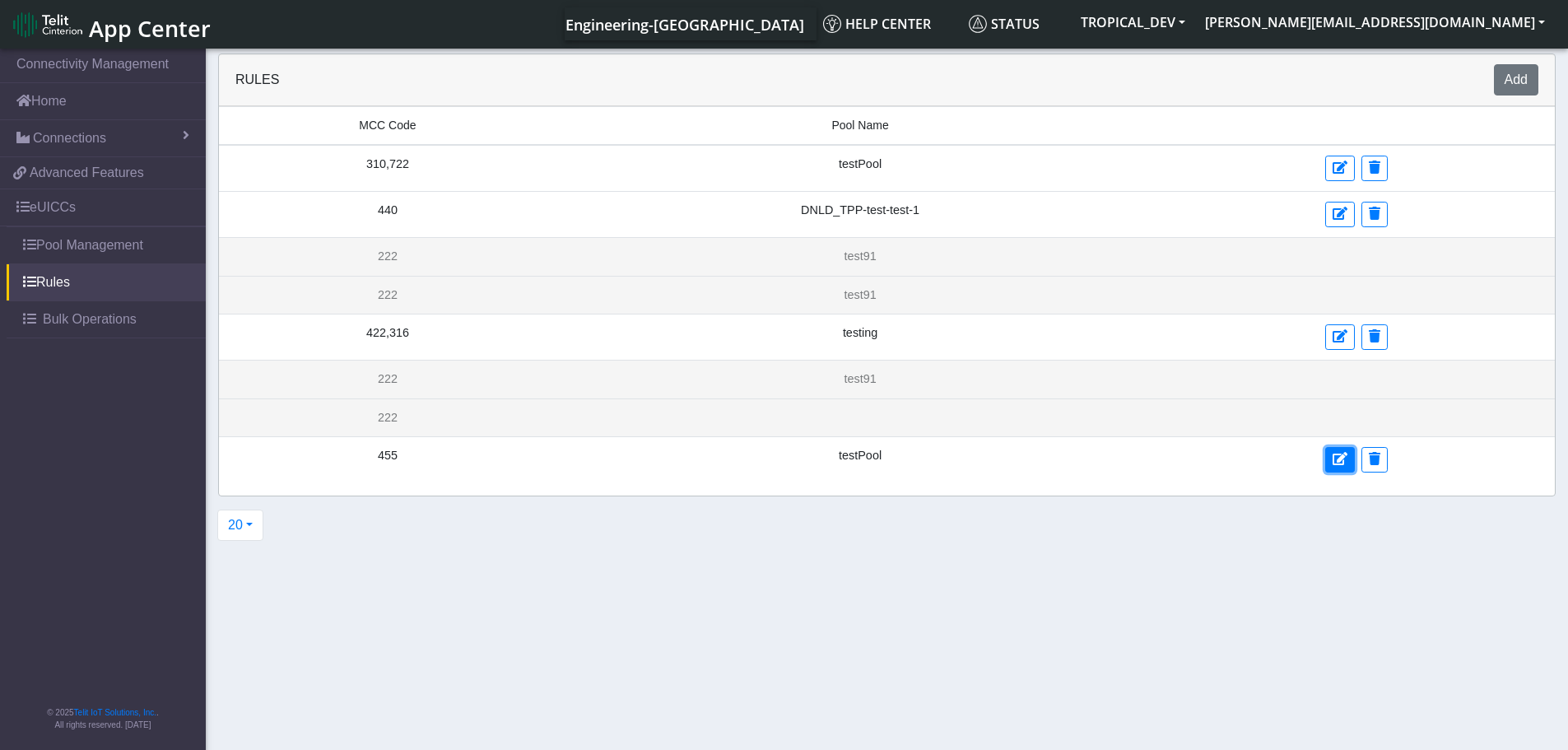
click at [1338, 459] on icon at bounding box center [1340, 458] width 15 height 13
select select "17: Object"
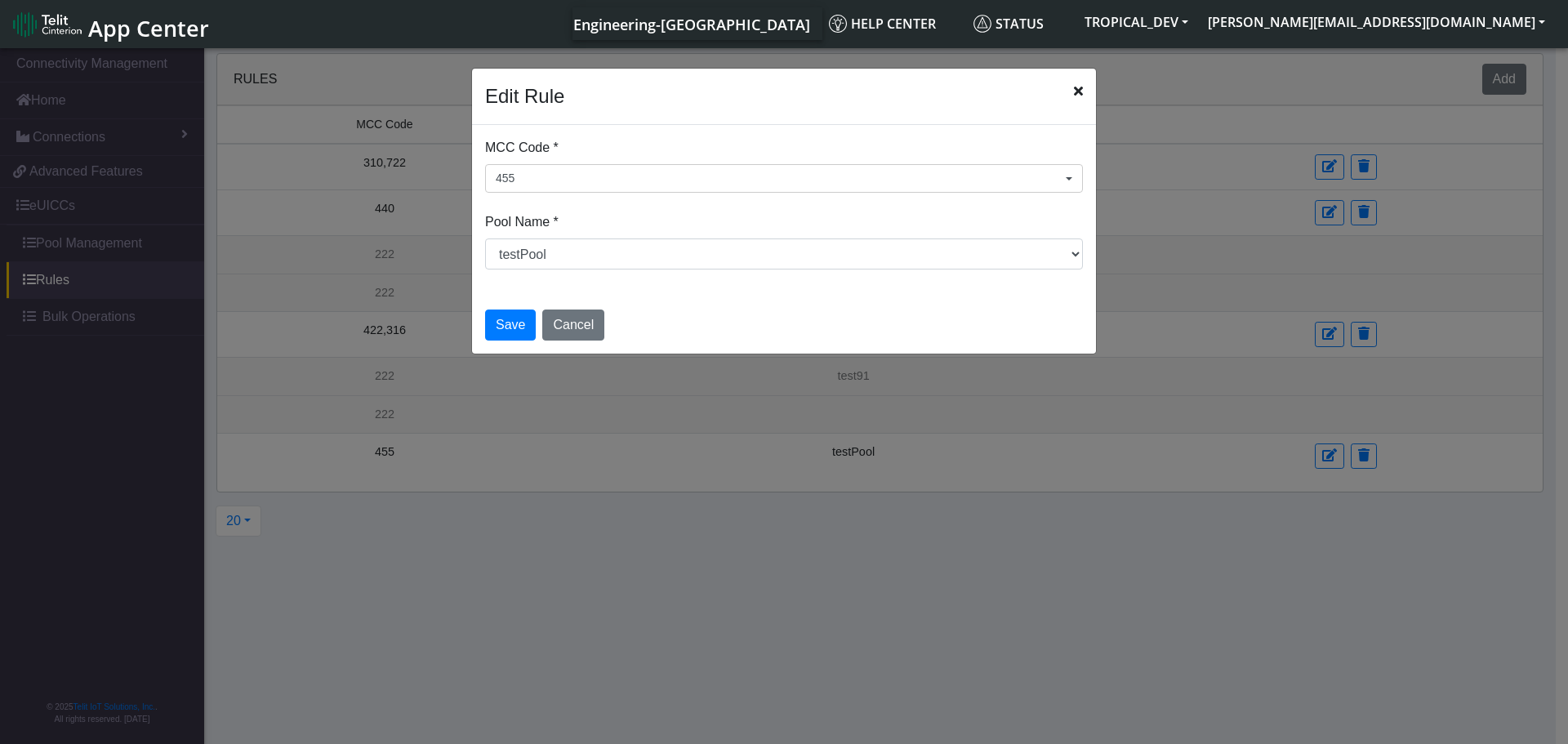
click at [1077, 92] on icon "Close" at bounding box center [1078, 91] width 9 height 13
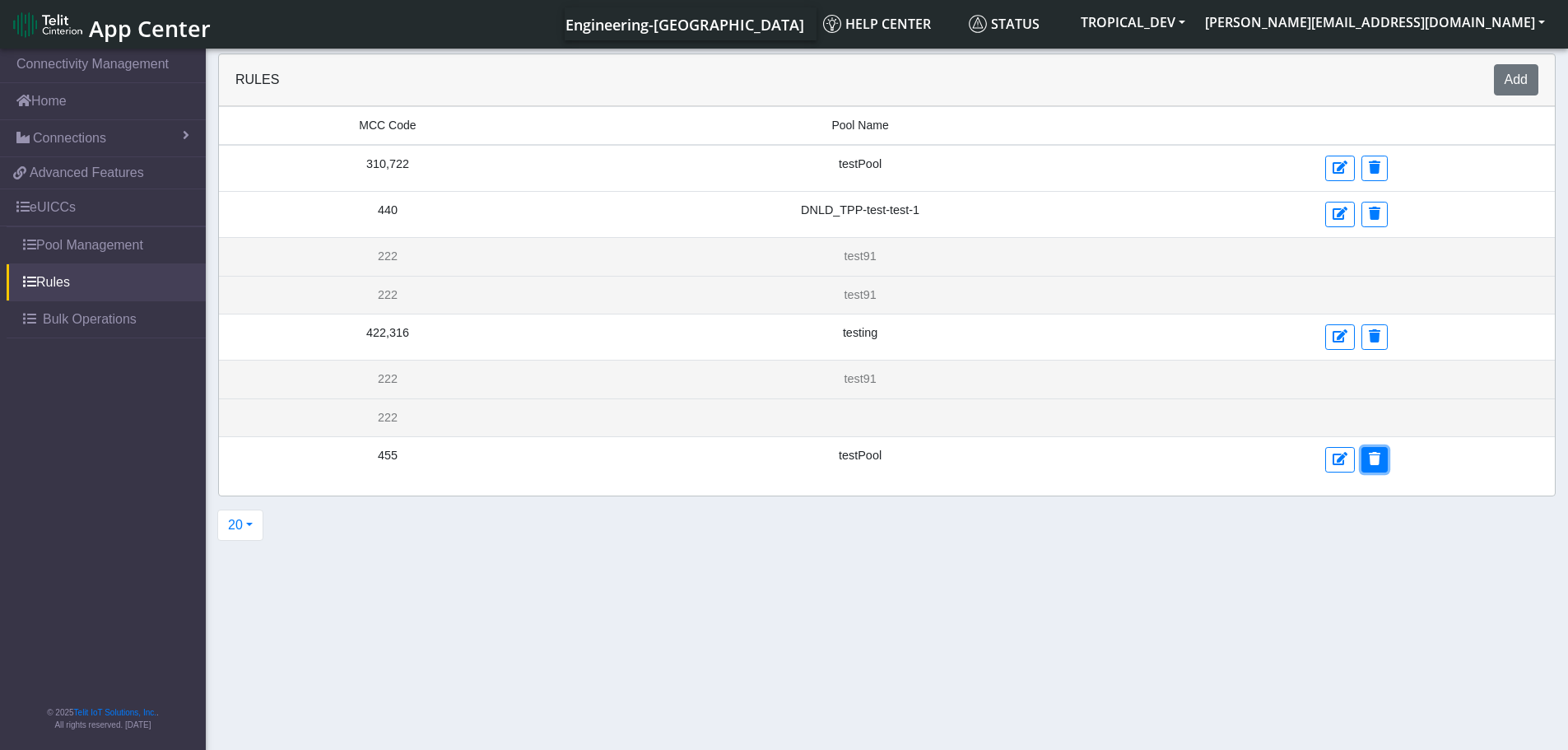
click at [1368, 457] on icon at bounding box center [1374, 458] width 12 height 13
click at [1369, 332] on icon at bounding box center [1374, 335] width 12 height 13
click at [378, 128] on span "MCC Code" at bounding box center [387, 125] width 57 height 17
click at [861, 126] on span "Pool Name" at bounding box center [859, 125] width 57 height 17
